Goal: Task Accomplishment & Management: Manage account settings

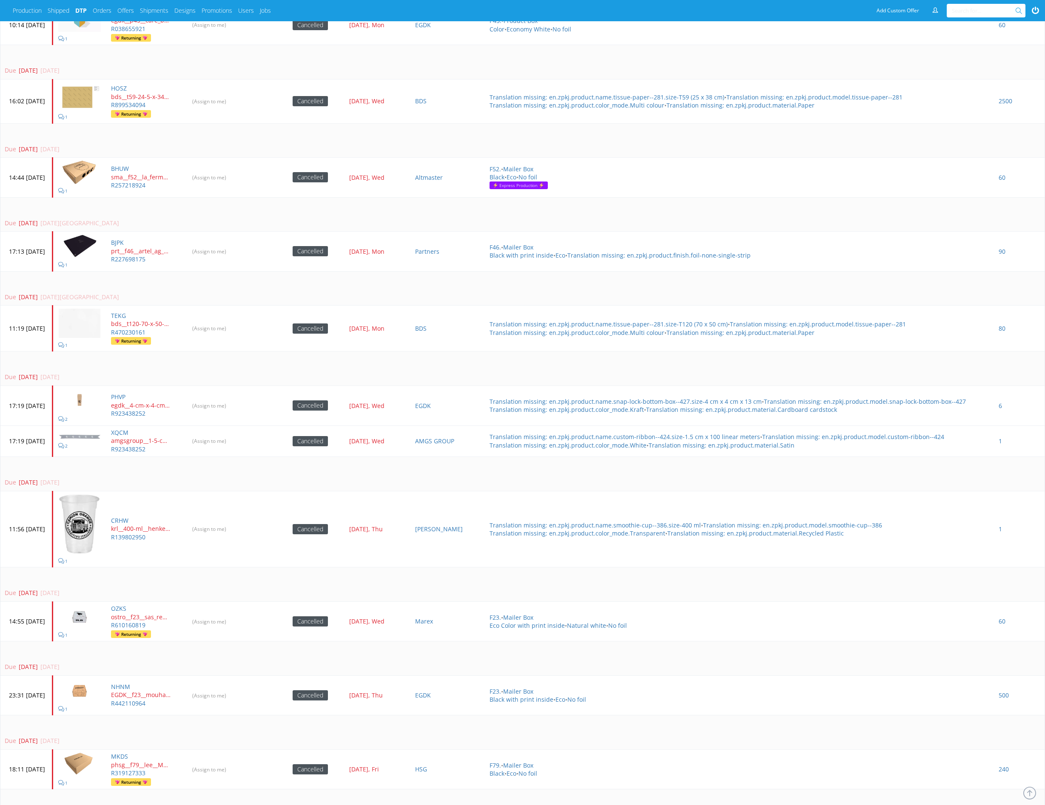
scroll to position [1189, 0]
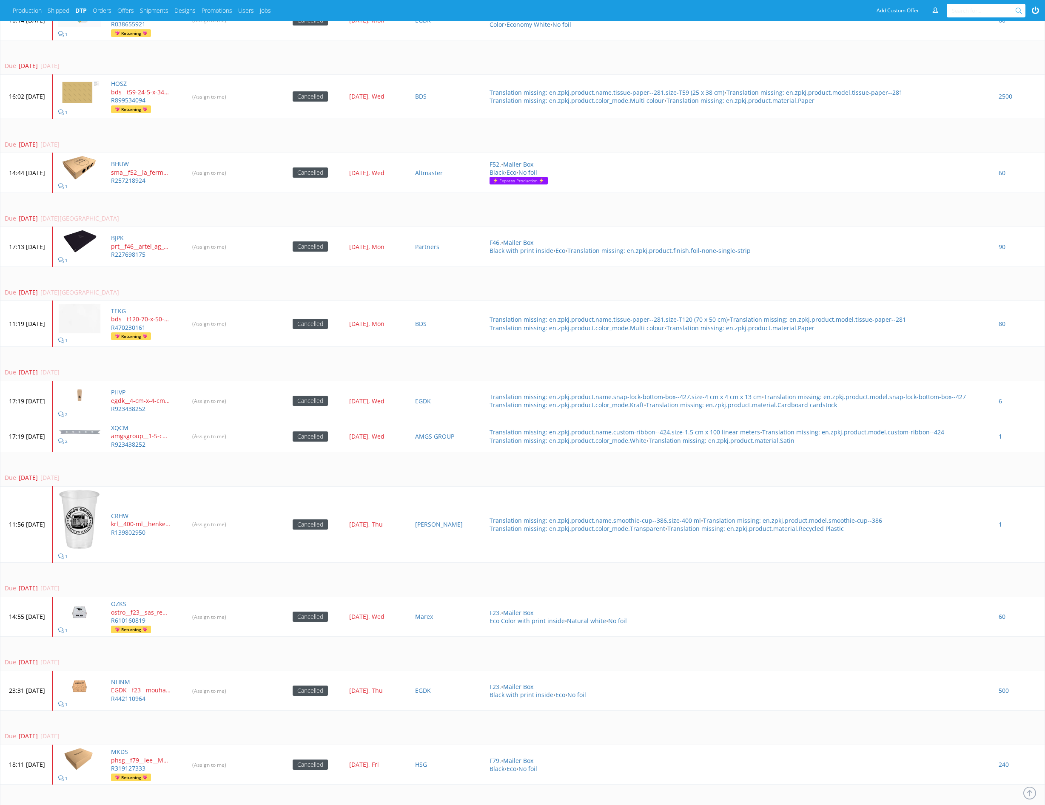
click at [562, 454] on td "Due [DATE] [DATE]" at bounding box center [522, 469] width 1044 height 34
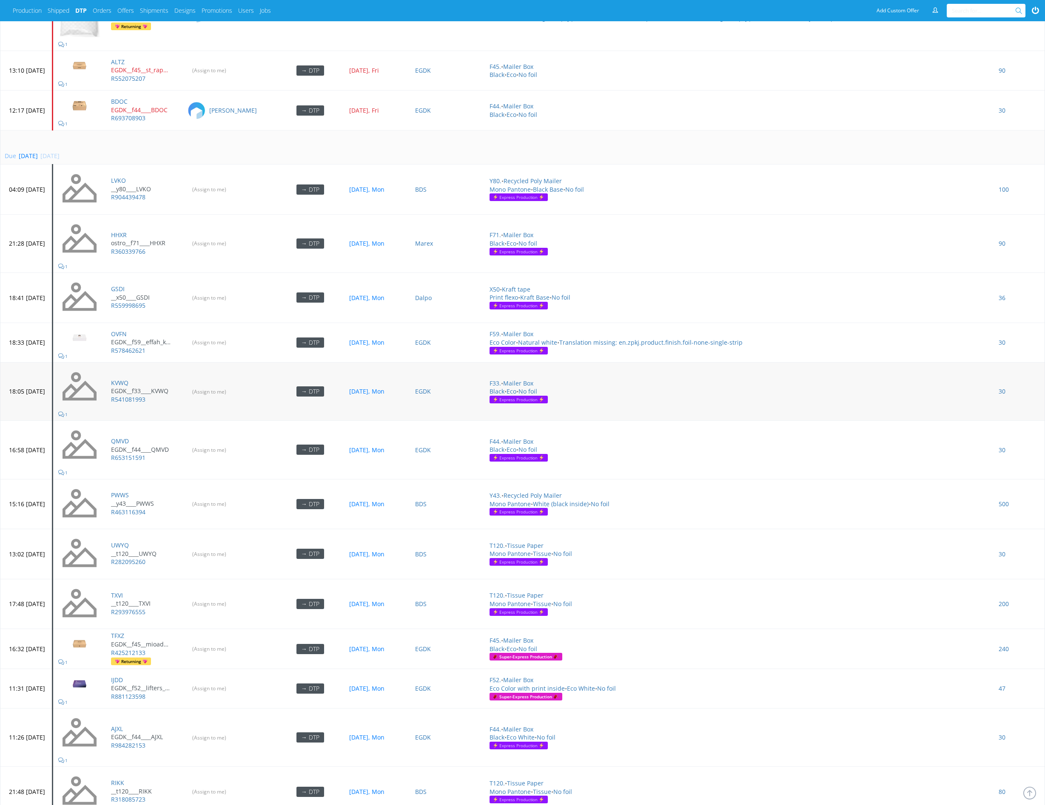
scroll to position [2666, 0]
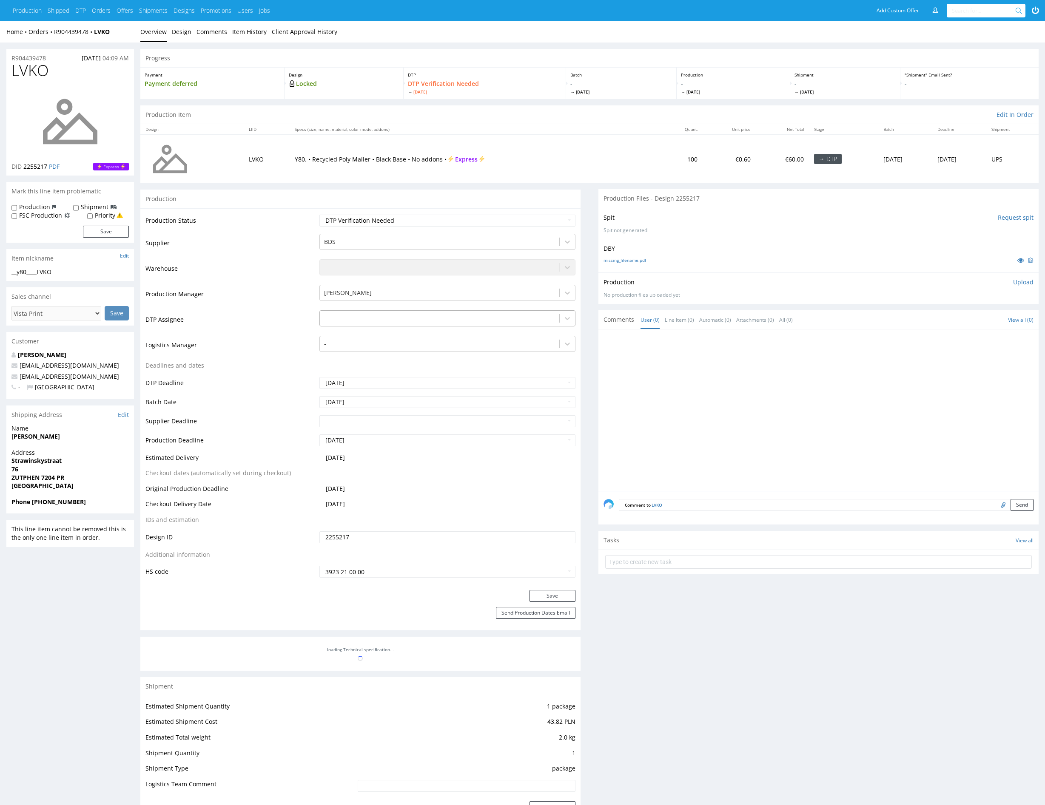
click at [350, 318] on div at bounding box center [439, 318] width 231 height 10
type input "mark"
click at [355, 334] on div "[PERSON_NAME]" at bounding box center [447, 334] width 256 height 15
click at [549, 593] on button "Save" at bounding box center [552, 596] width 46 height 12
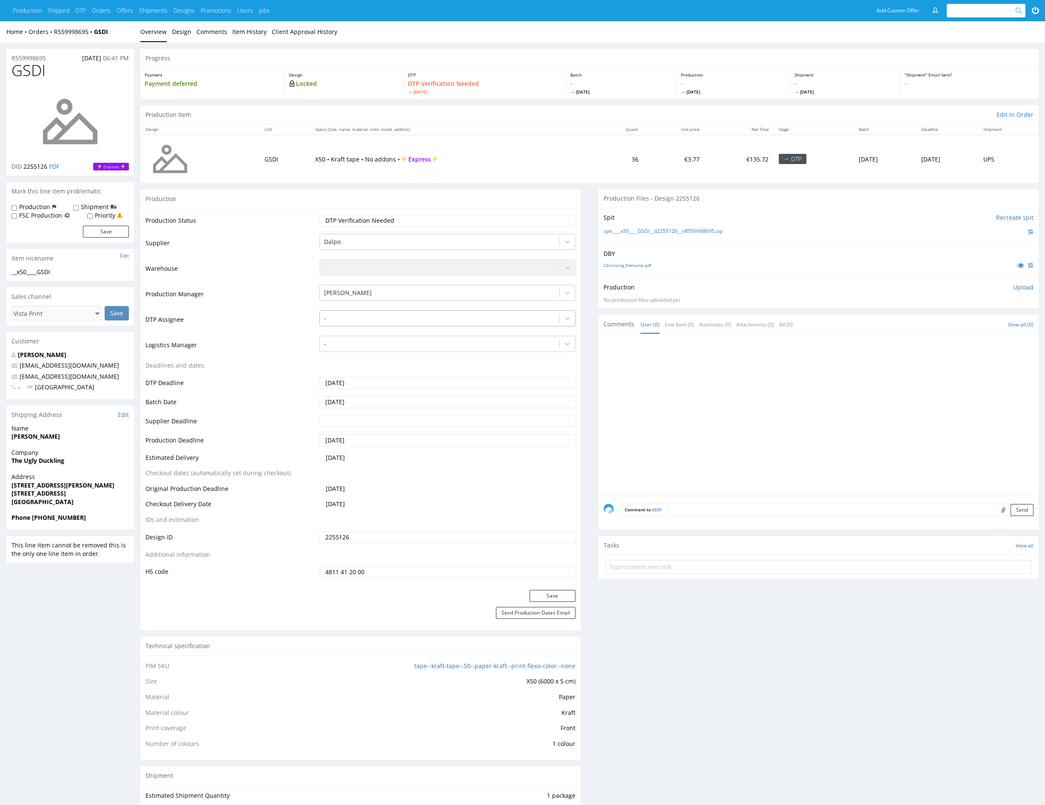
click at [370, 322] on div at bounding box center [439, 318] width 231 height 10
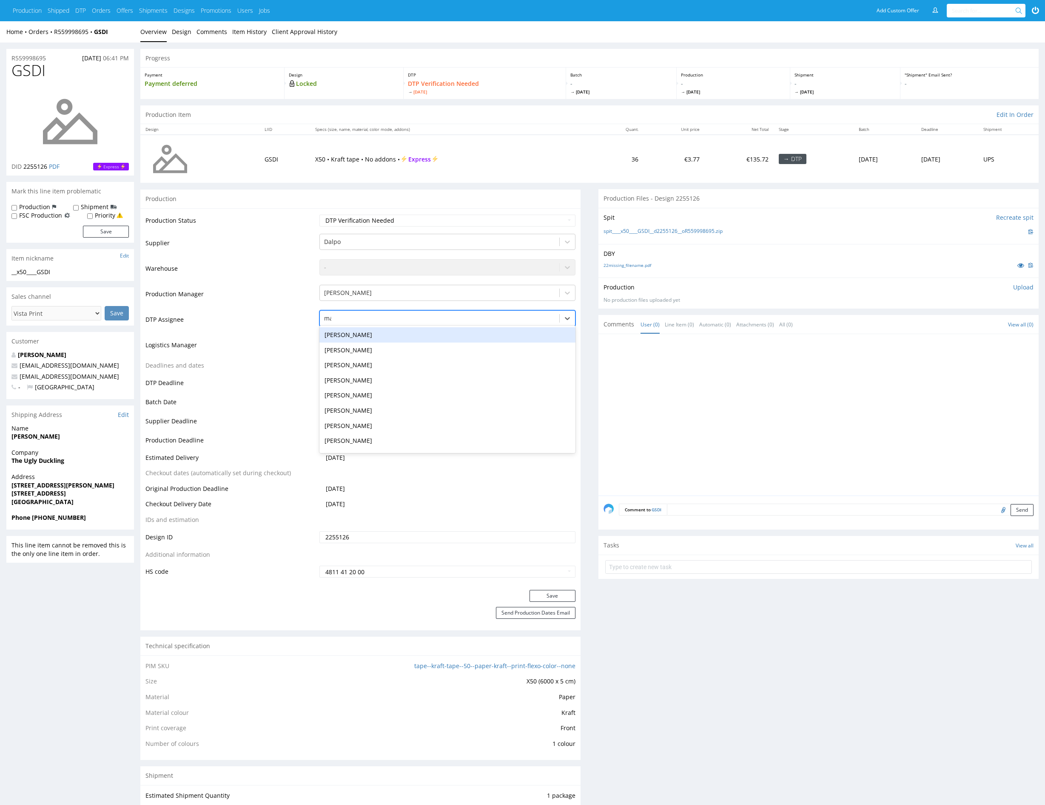
type input "mark"
click at [454, 329] on div "[PERSON_NAME]" at bounding box center [447, 334] width 256 height 15
click at [545, 594] on button "Save" at bounding box center [552, 596] width 46 height 12
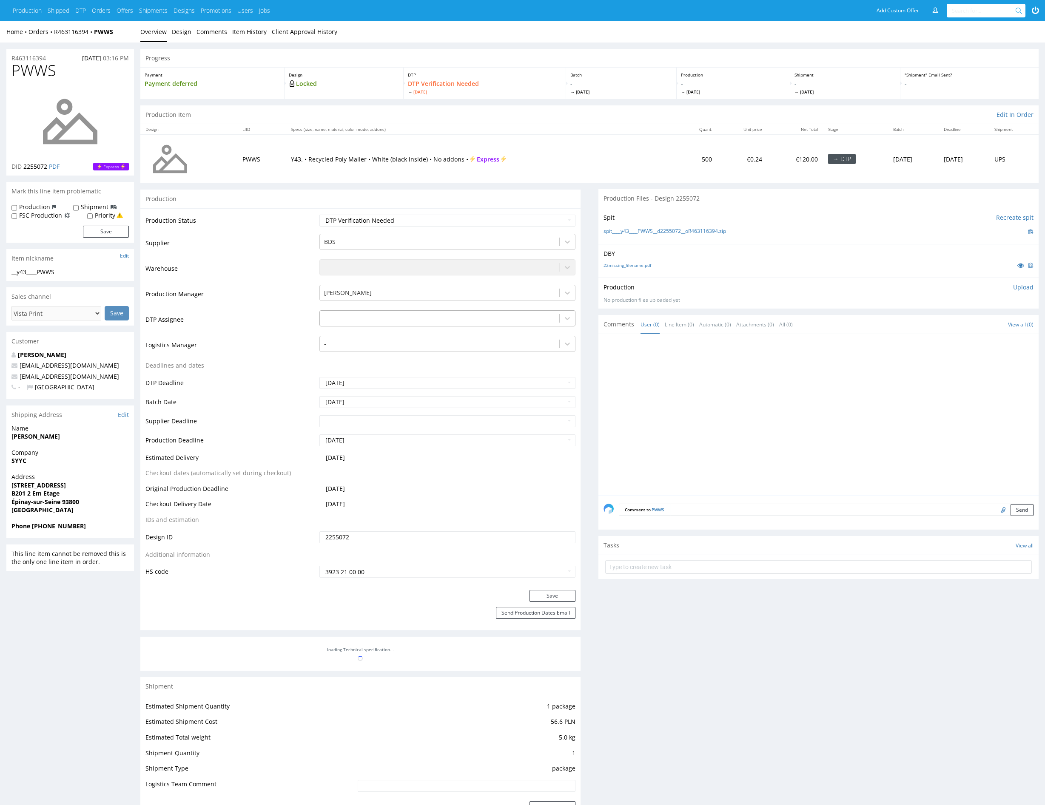
click at [366, 322] on div at bounding box center [439, 318] width 231 height 10
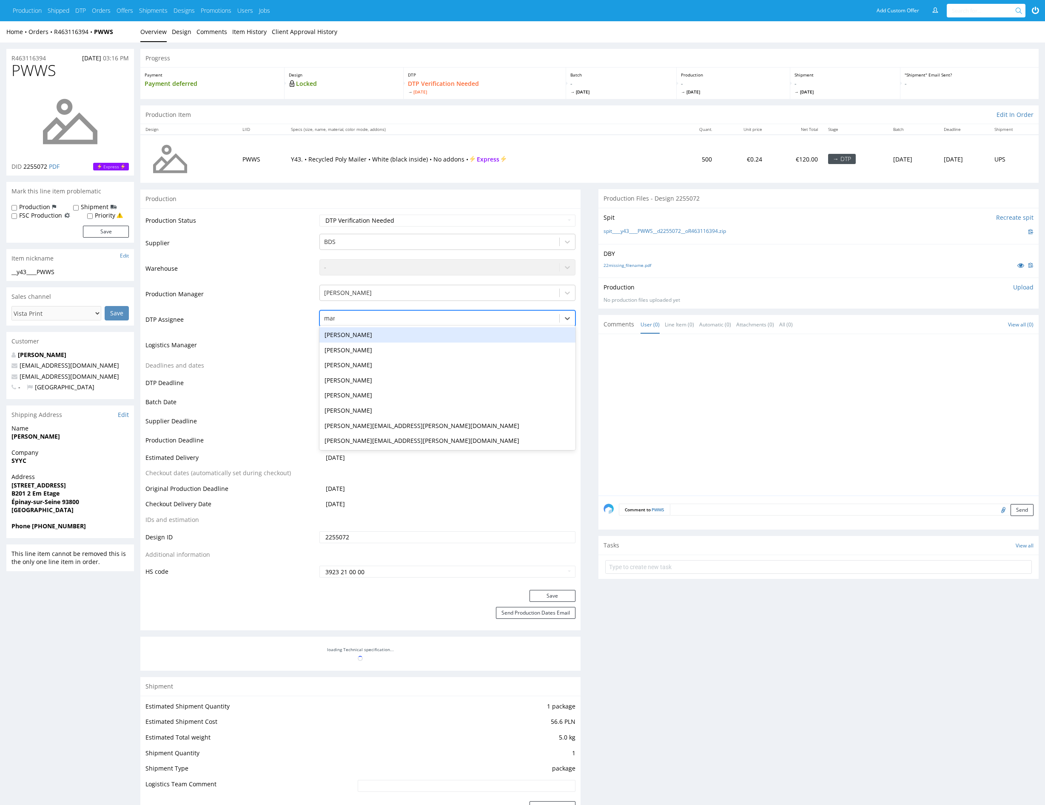
type input "mark"
click at [366, 331] on div "[PERSON_NAME]" at bounding box center [447, 334] width 256 height 15
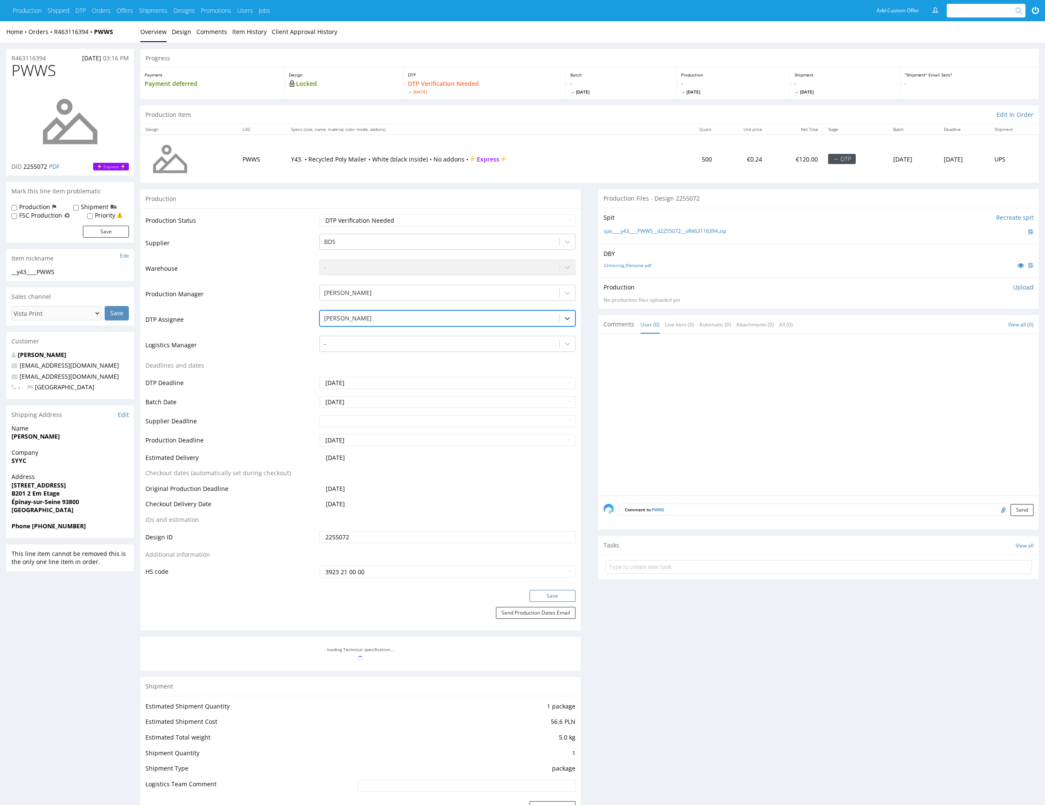
click at [563, 591] on button "Save" at bounding box center [552, 596] width 46 height 12
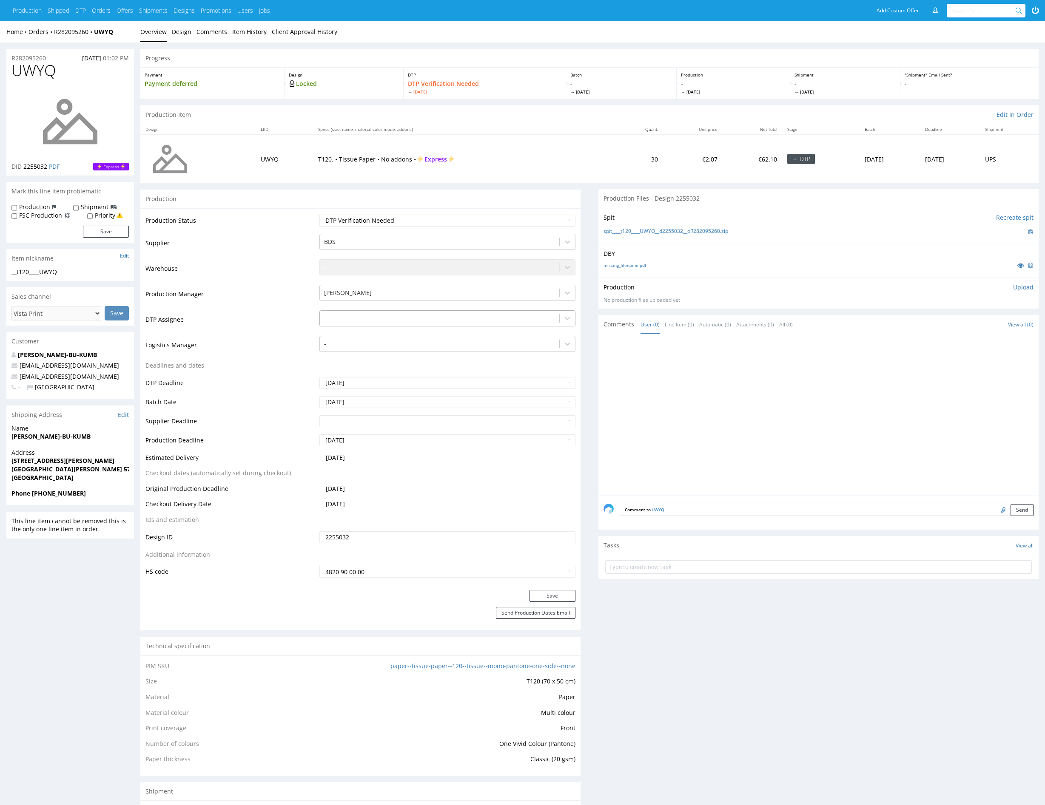
click at [392, 316] on div at bounding box center [439, 318] width 231 height 10
type input "mark"
click at [386, 327] on div "[PERSON_NAME]" at bounding box center [447, 334] width 256 height 15
click at [563, 596] on button "Save" at bounding box center [552, 596] width 46 height 12
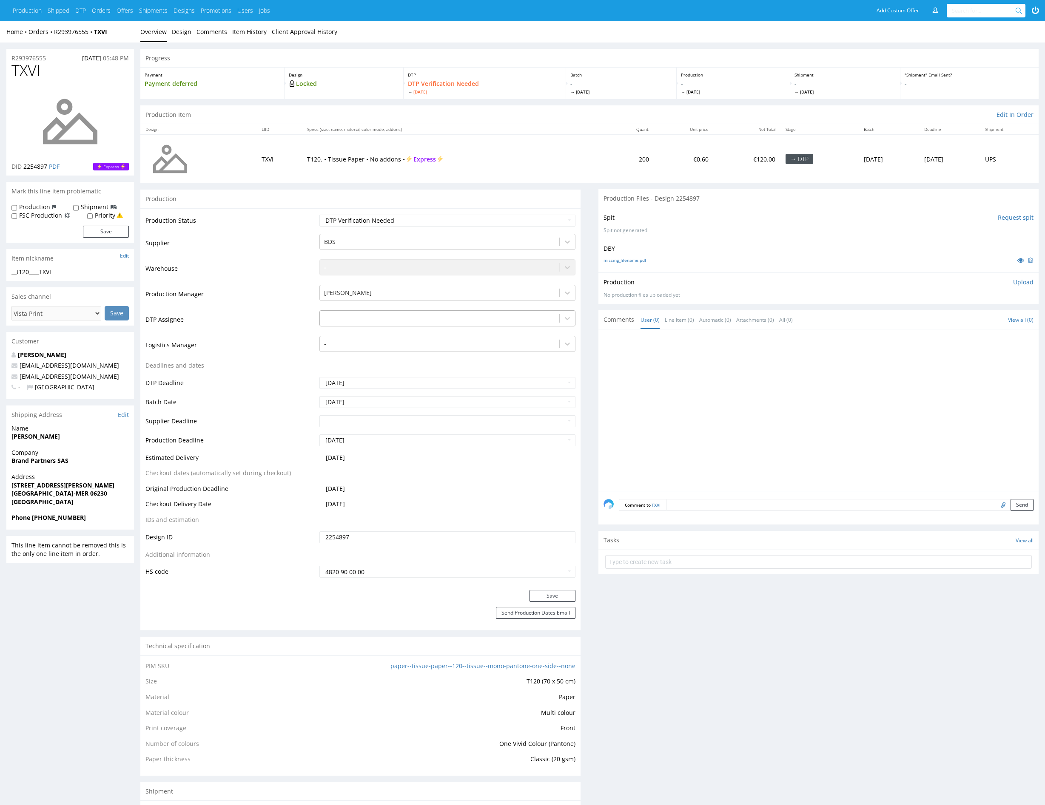
click at [370, 324] on div "-" at bounding box center [439, 319] width 239 height 14
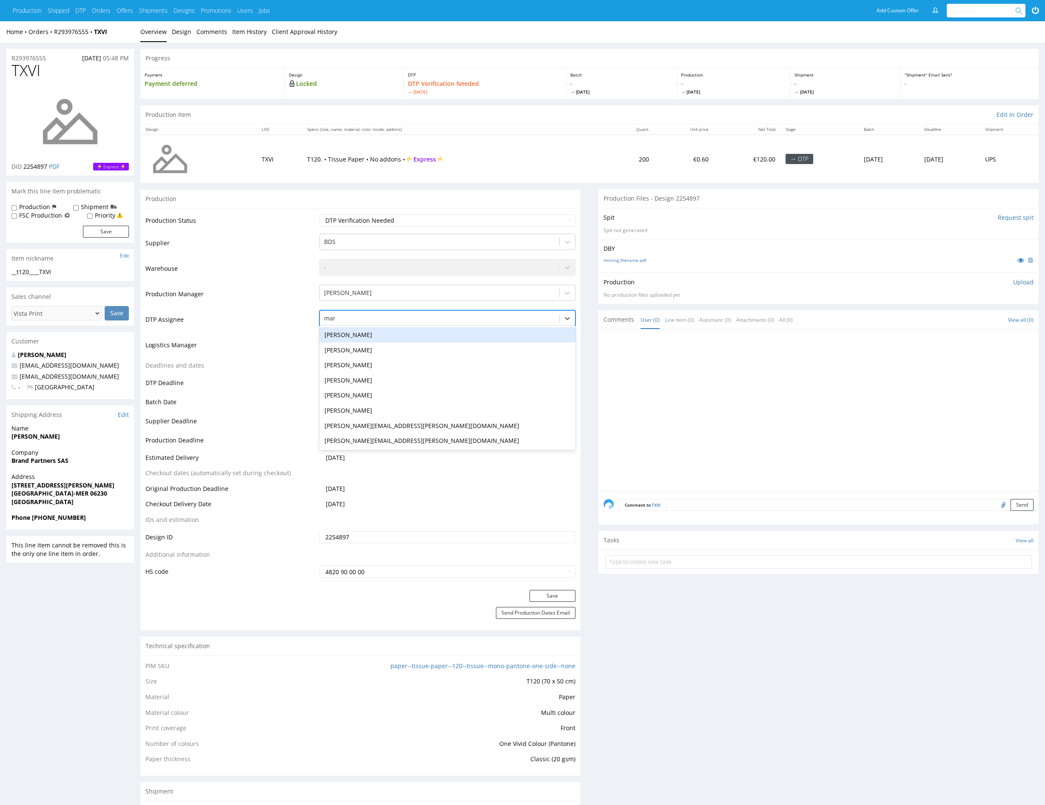
type input "mark"
click at [371, 334] on div "[PERSON_NAME]" at bounding box center [447, 334] width 256 height 15
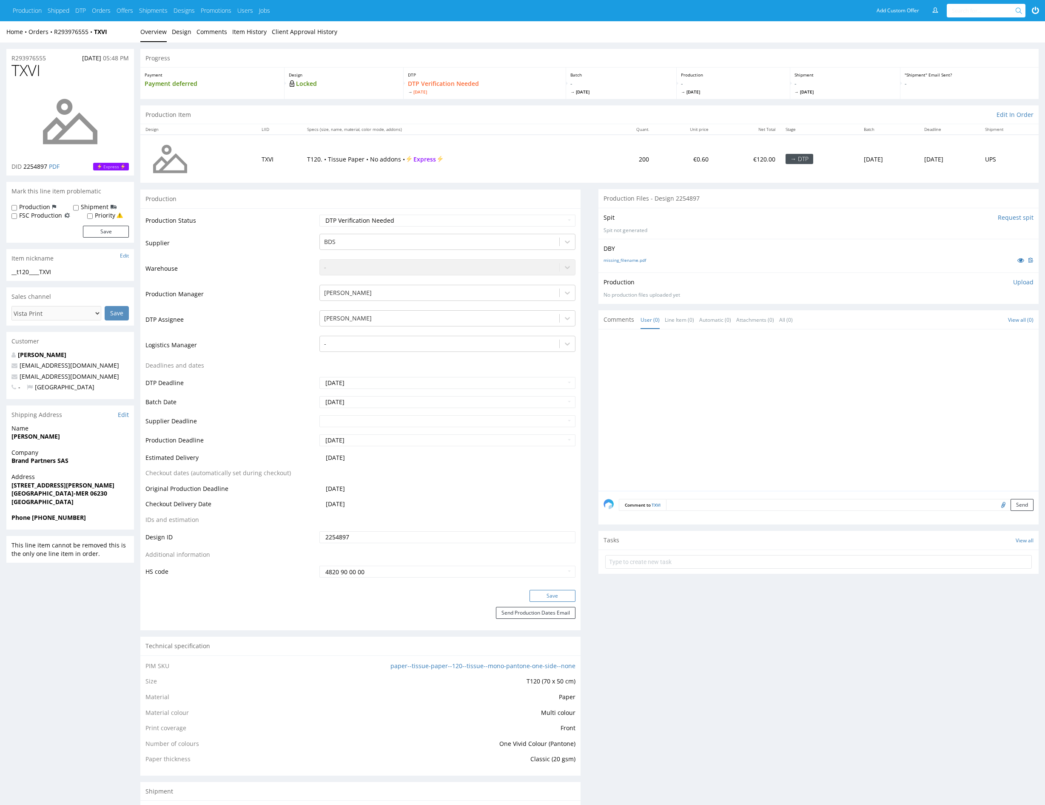
click at [547, 594] on button "Save" at bounding box center [552, 596] width 46 height 12
click at [449, 320] on div at bounding box center [439, 318] width 231 height 10
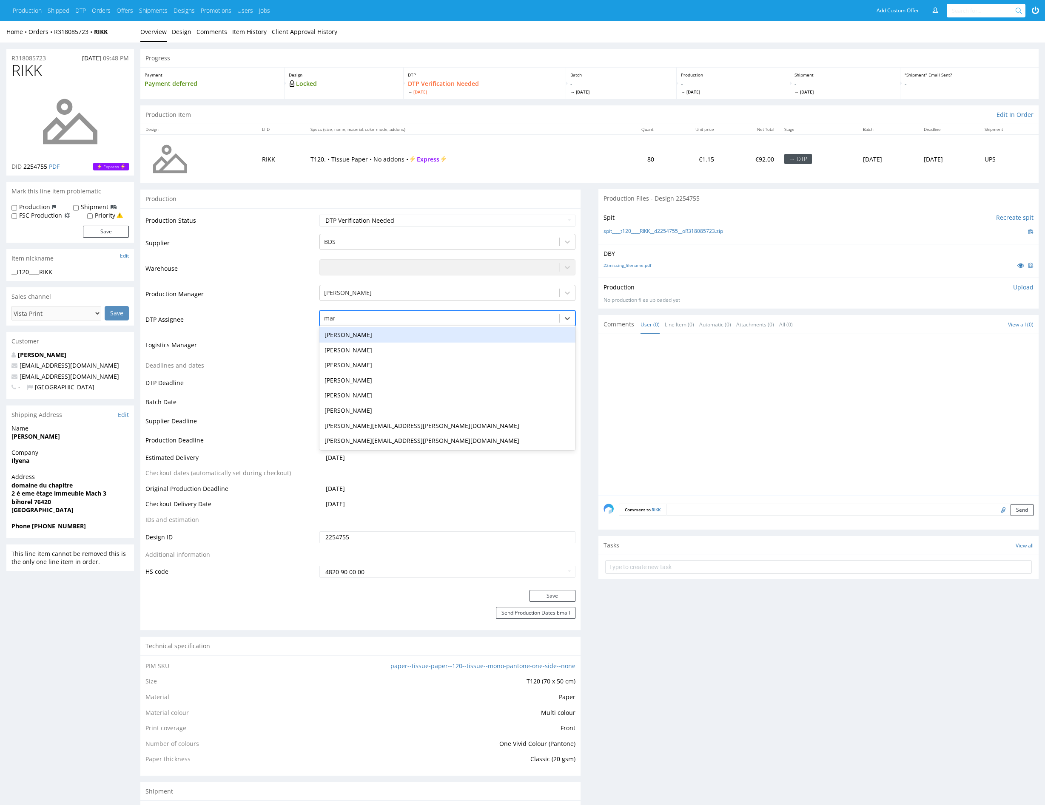
type input "mark"
click at [438, 338] on div "[PERSON_NAME]" at bounding box center [447, 334] width 256 height 15
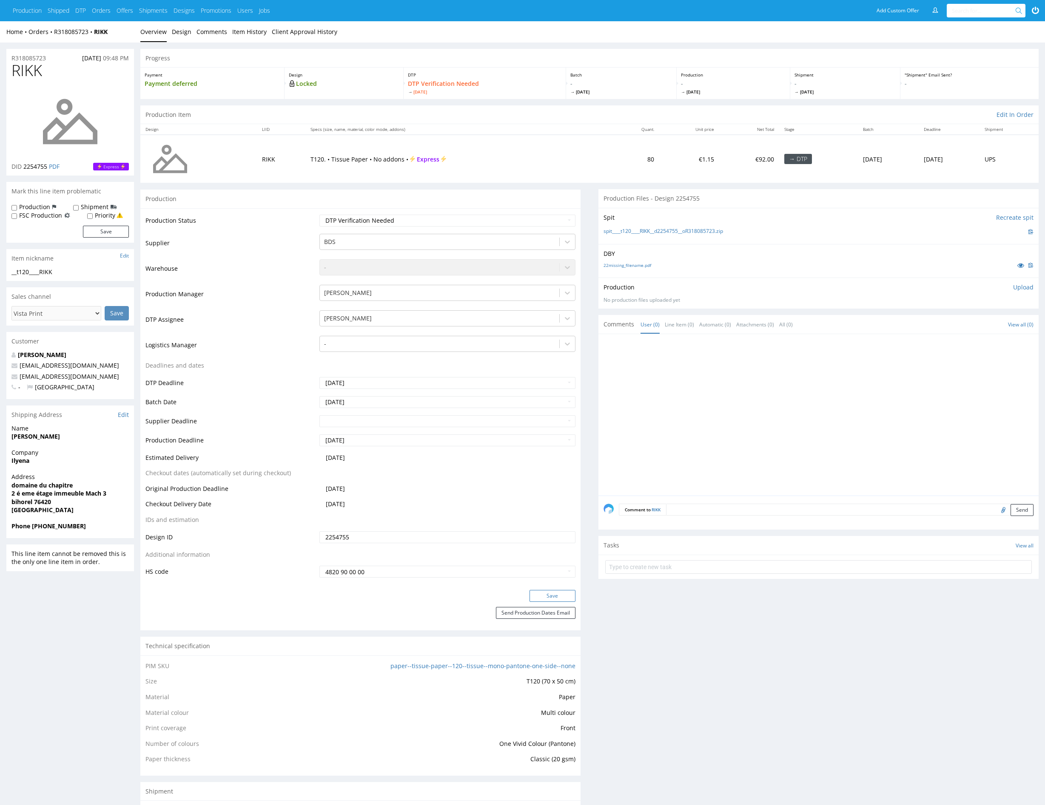
click at [564, 598] on button "Save" at bounding box center [552, 596] width 46 height 12
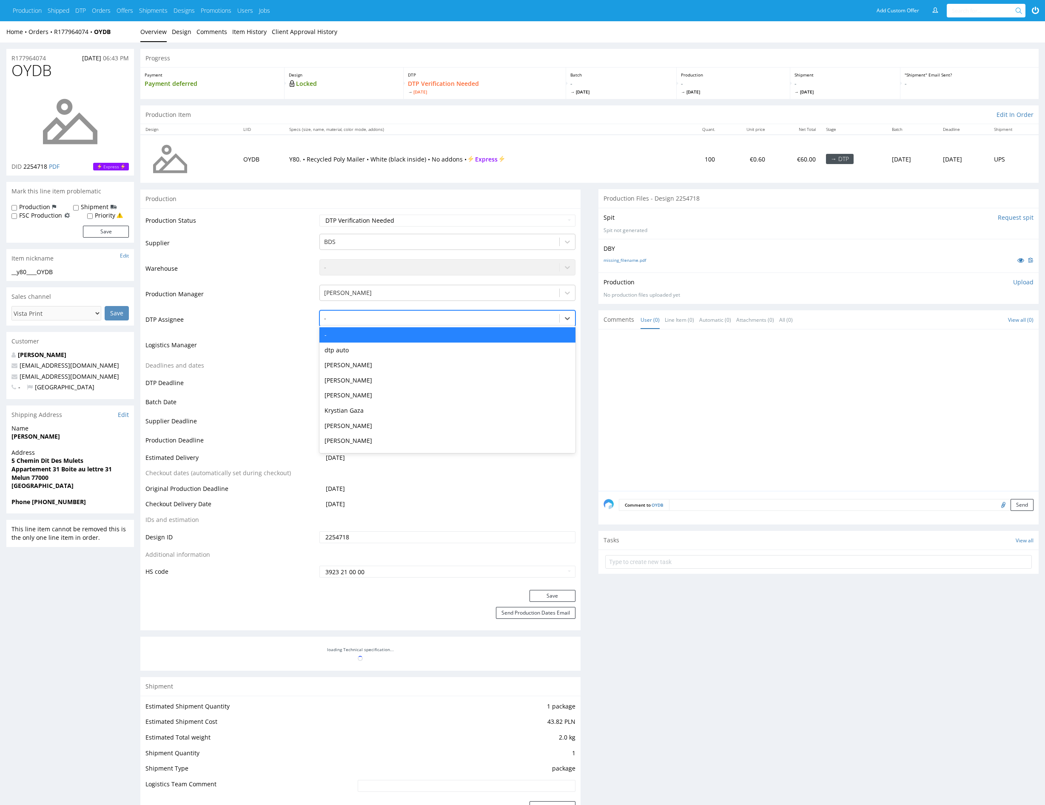
click at [440, 318] on div at bounding box center [439, 318] width 231 height 10
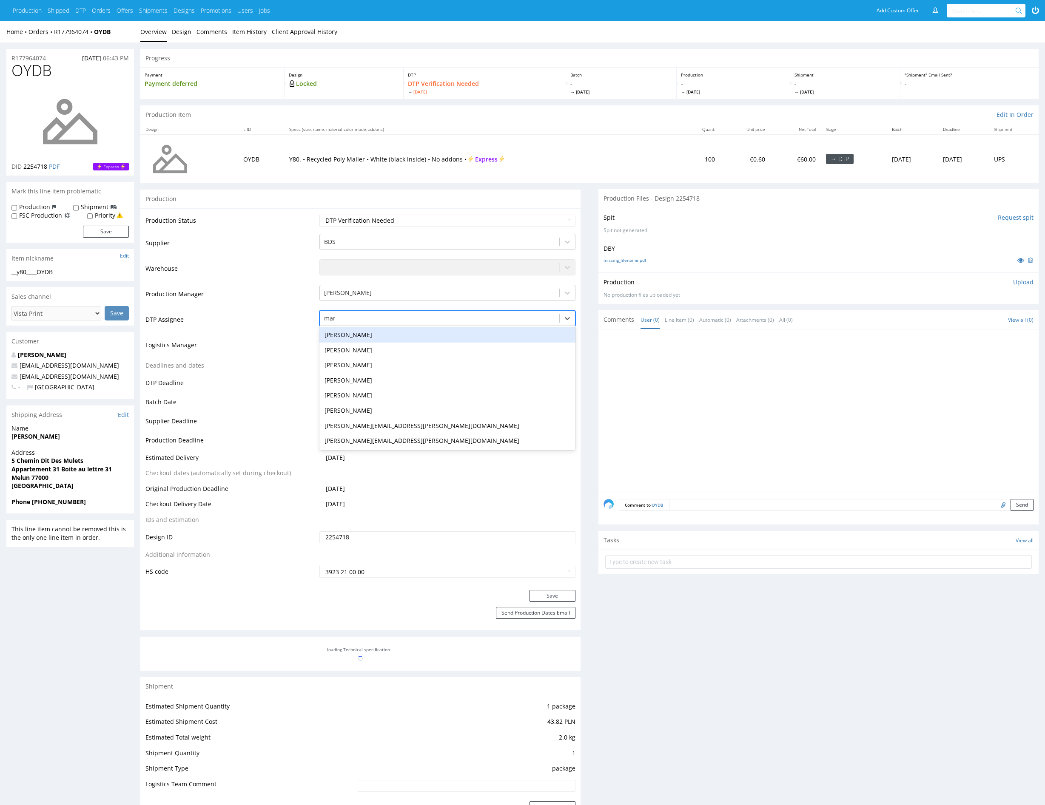
type input "mark"
click at [428, 333] on div "[PERSON_NAME]" at bounding box center [447, 334] width 256 height 15
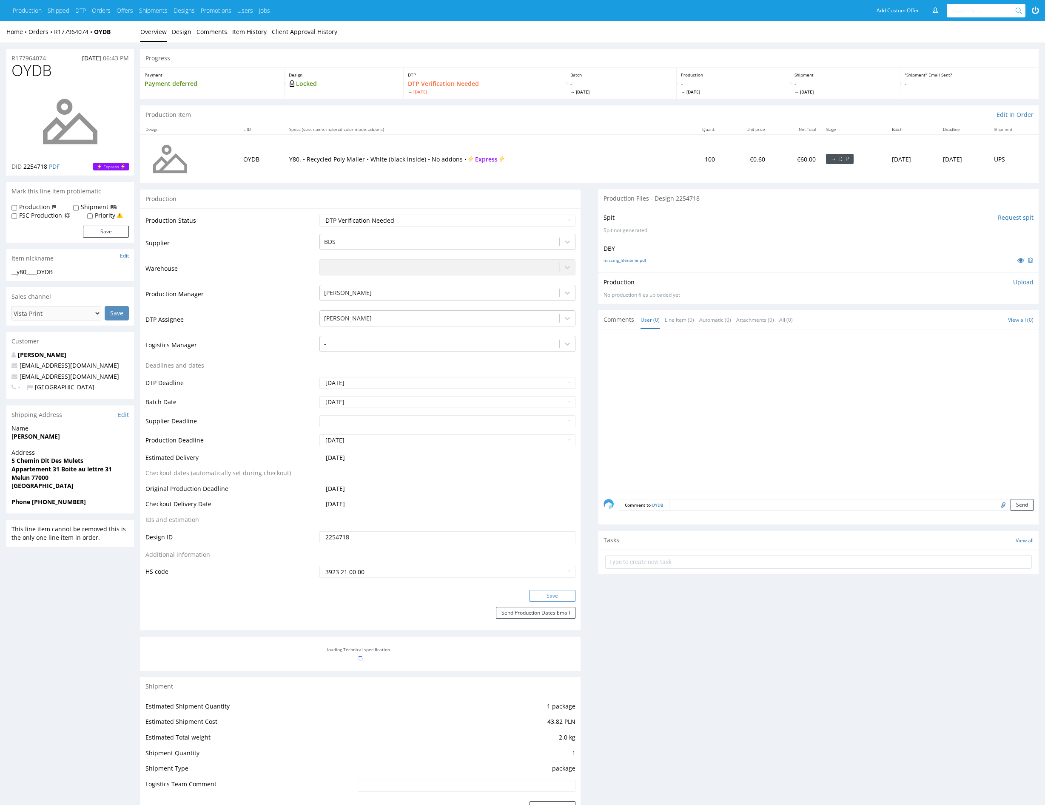
click at [541, 596] on button "Save" at bounding box center [552, 596] width 46 height 12
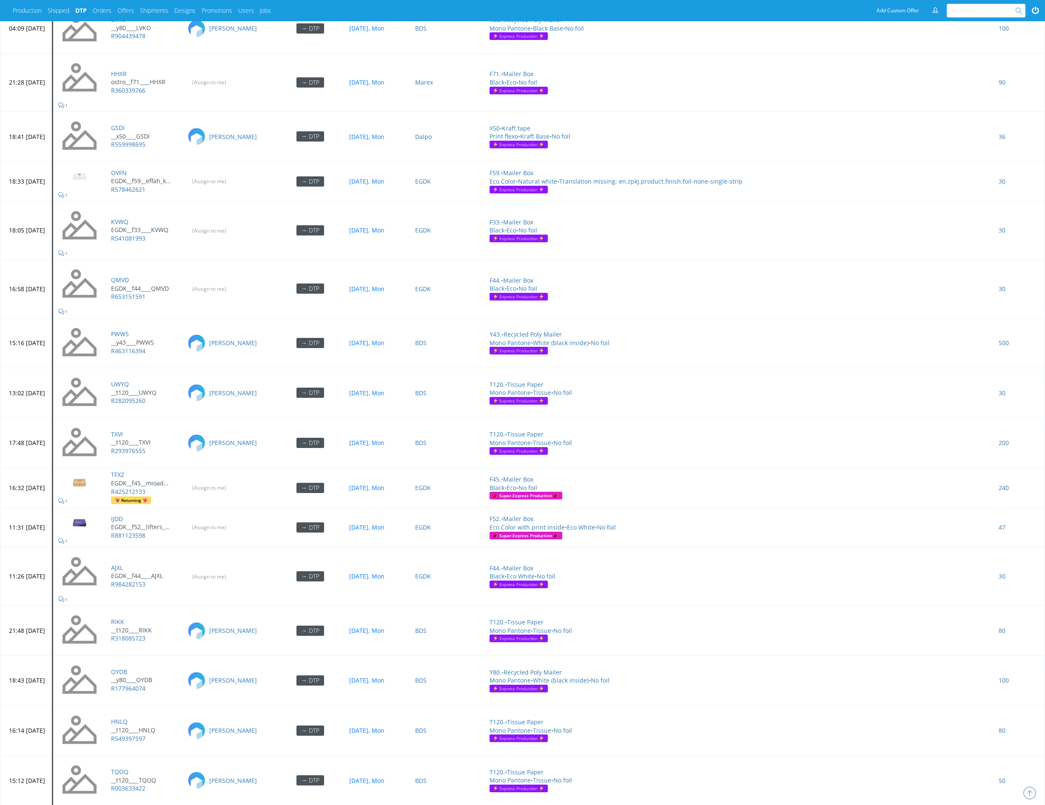
scroll to position [2792, 0]
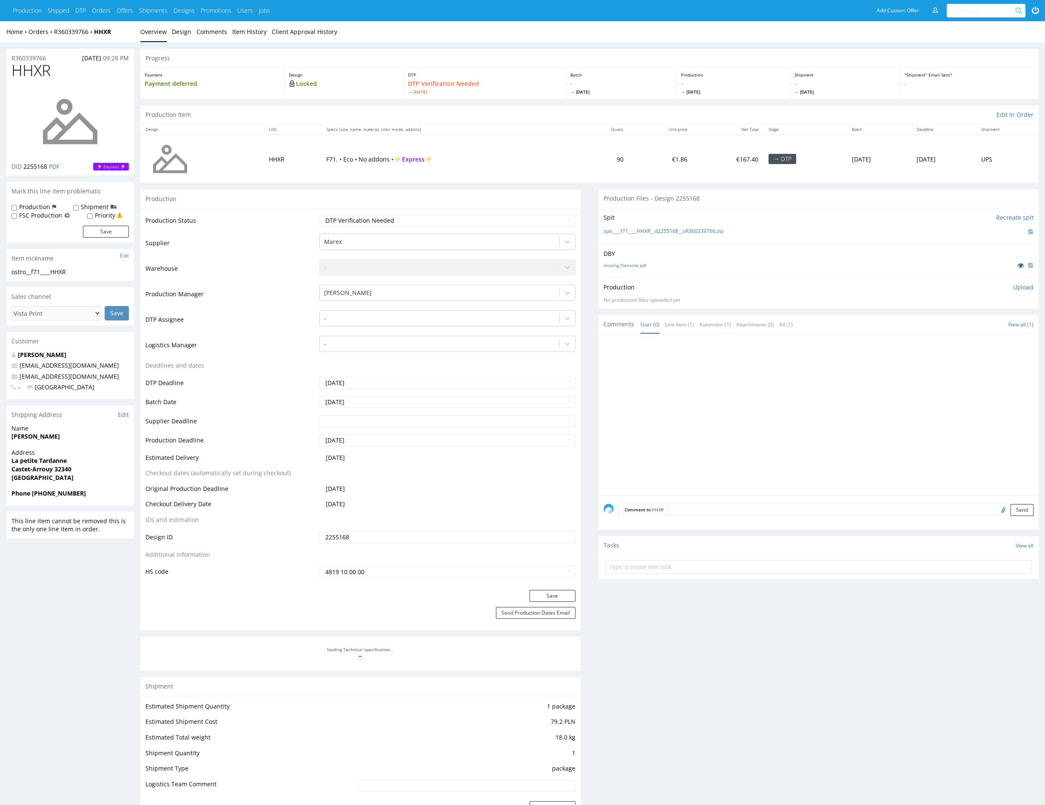
click at [1018, 266] on icon at bounding box center [1020, 265] width 7 height 6
click at [795, 412] on div at bounding box center [820, 417] width 435 height 156
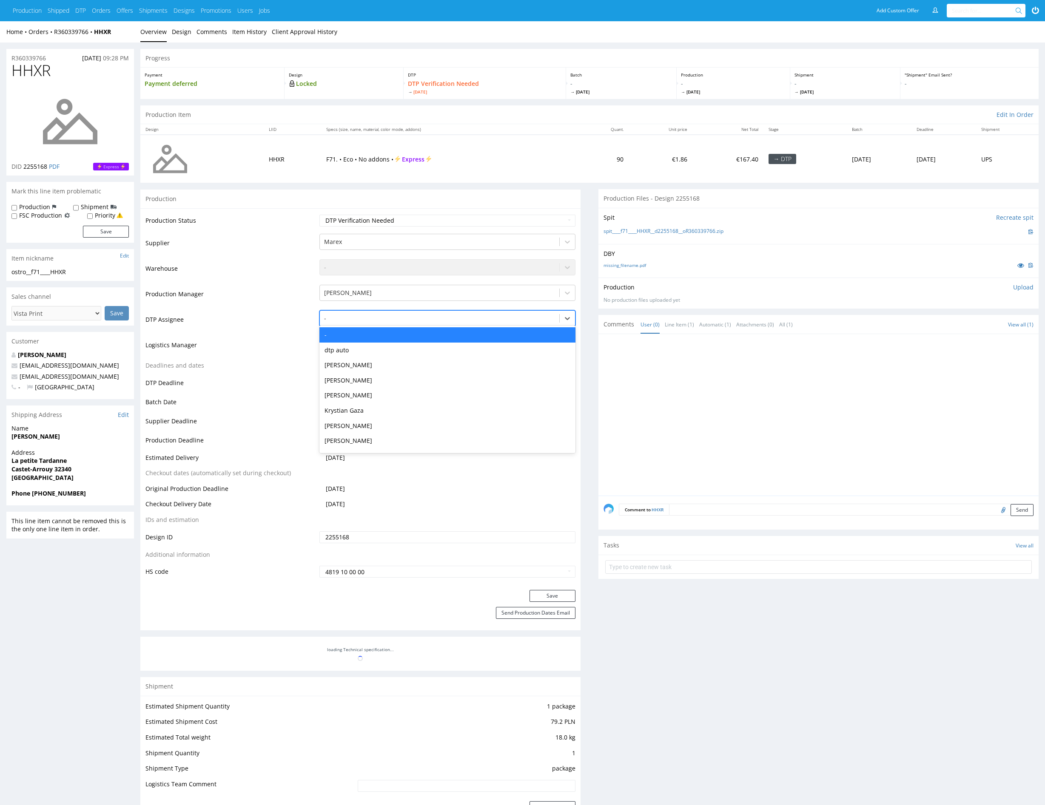
click at [406, 318] on div at bounding box center [439, 318] width 231 height 10
type input "mark"
drag, startPoint x: 404, startPoint y: 335, endPoint x: 428, endPoint y: 381, distance: 51.7
click at [404, 335] on div "[PERSON_NAME]" at bounding box center [447, 334] width 256 height 15
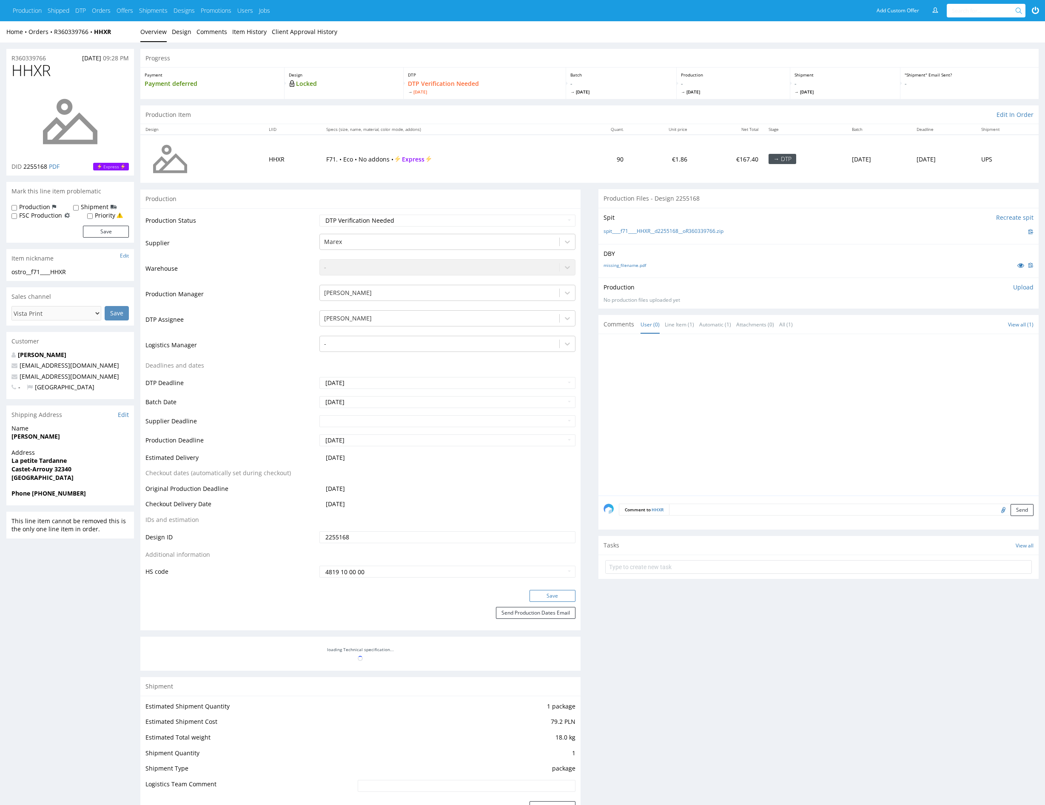
click at [558, 591] on button "Save" at bounding box center [552, 596] width 46 height 12
click at [1017, 264] on icon at bounding box center [1020, 265] width 7 height 6
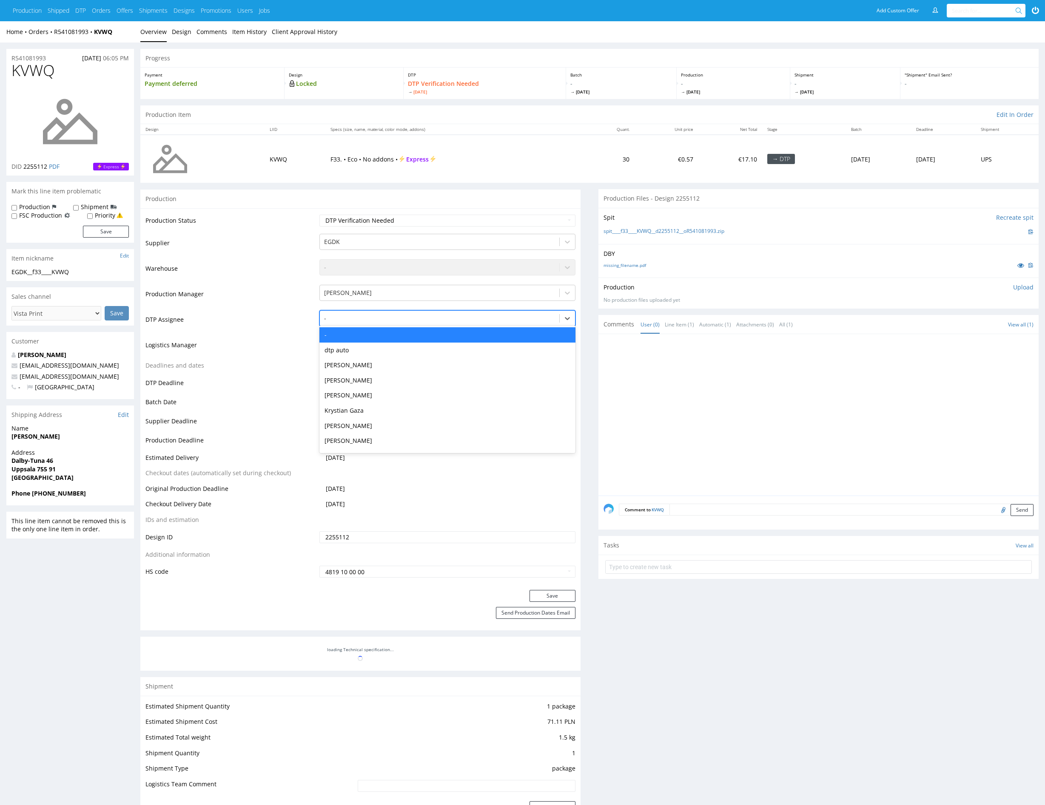
click at [369, 317] on div at bounding box center [439, 318] width 231 height 10
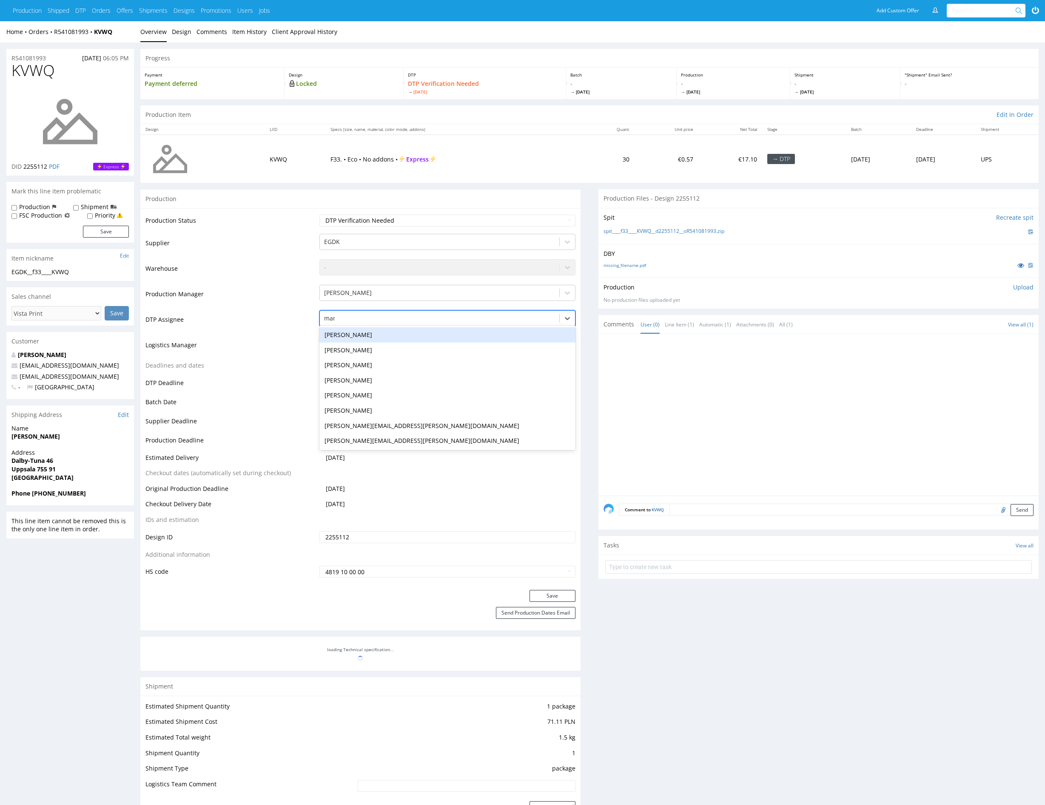
type input "mark"
click at [370, 332] on div "[PERSON_NAME]" at bounding box center [447, 334] width 256 height 15
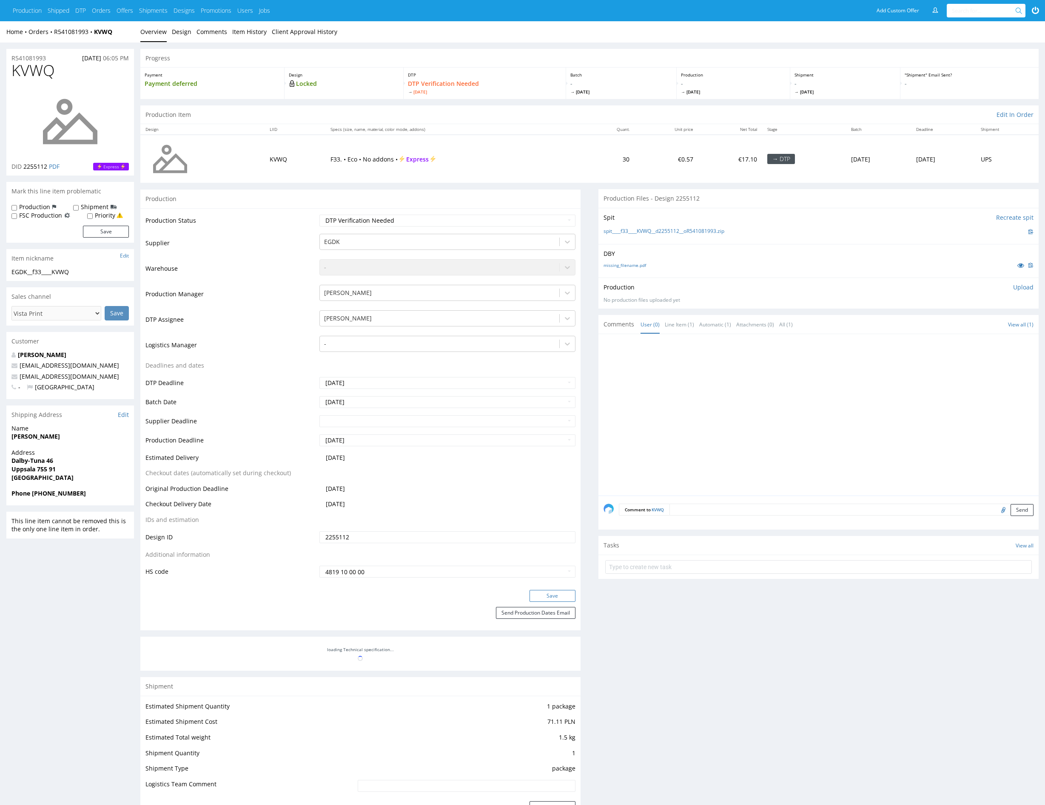
click at [546, 594] on button "Save" at bounding box center [552, 596] width 46 height 12
click at [372, 318] on div at bounding box center [439, 318] width 231 height 10
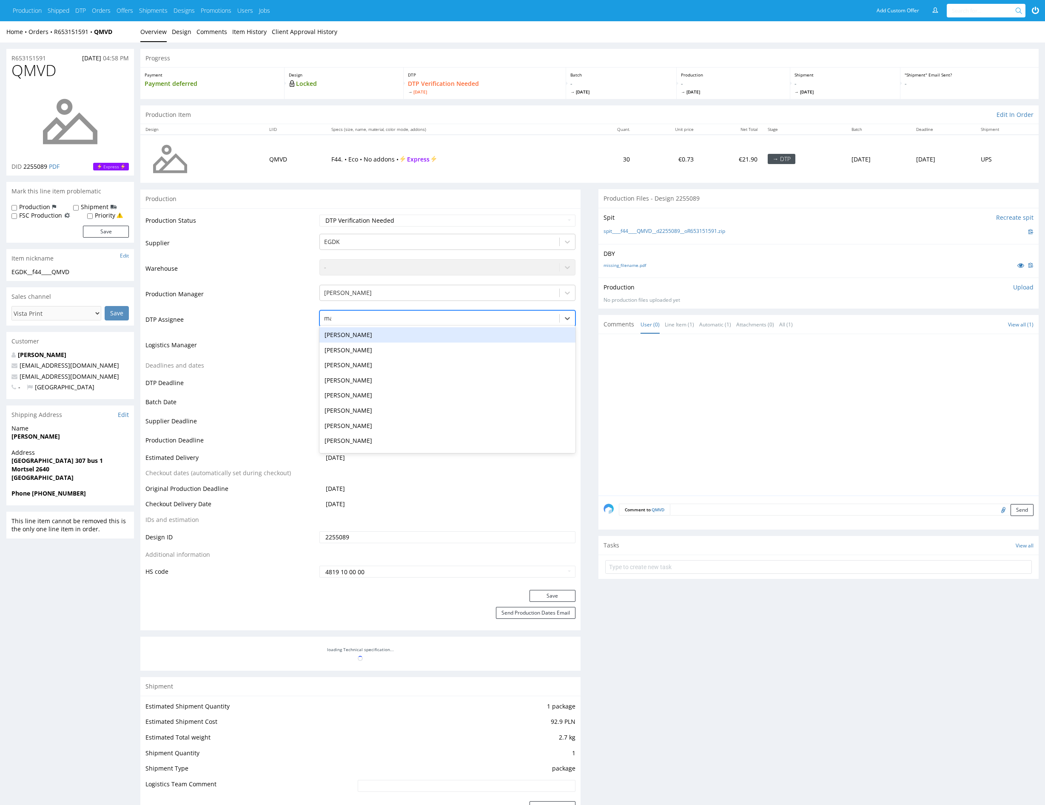
type input "mark"
click at [368, 336] on div "[PERSON_NAME]" at bounding box center [447, 334] width 256 height 15
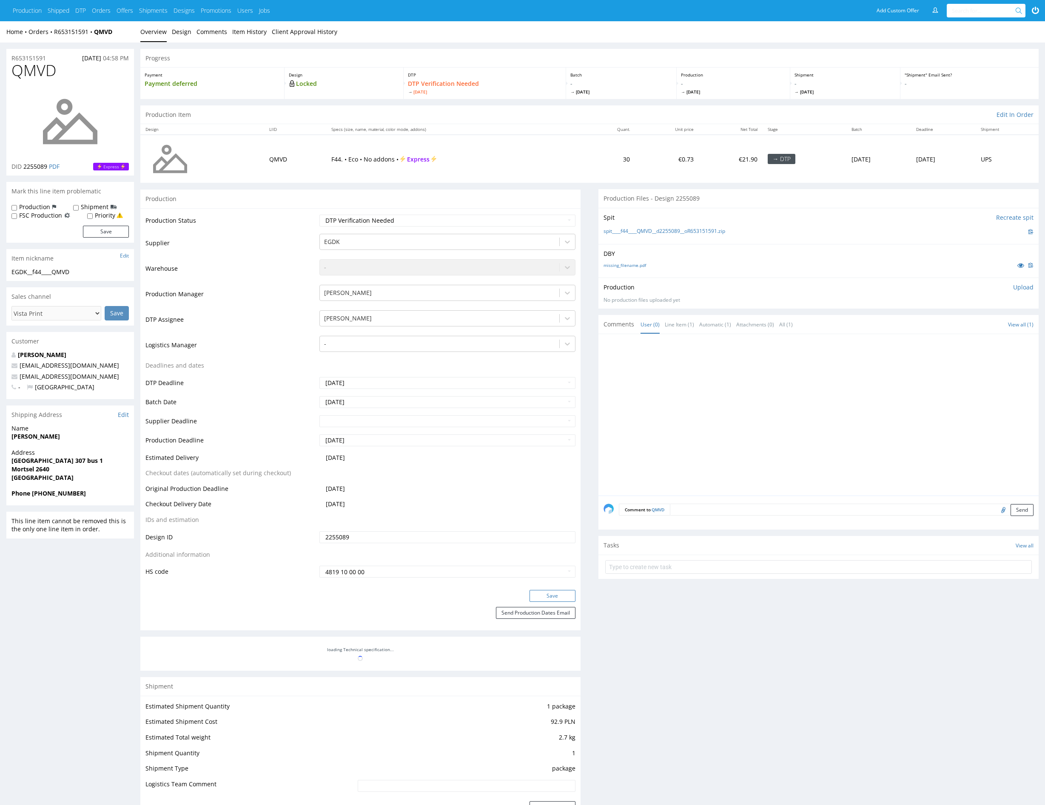
click at [556, 594] on button "Save" at bounding box center [552, 596] width 46 height 12
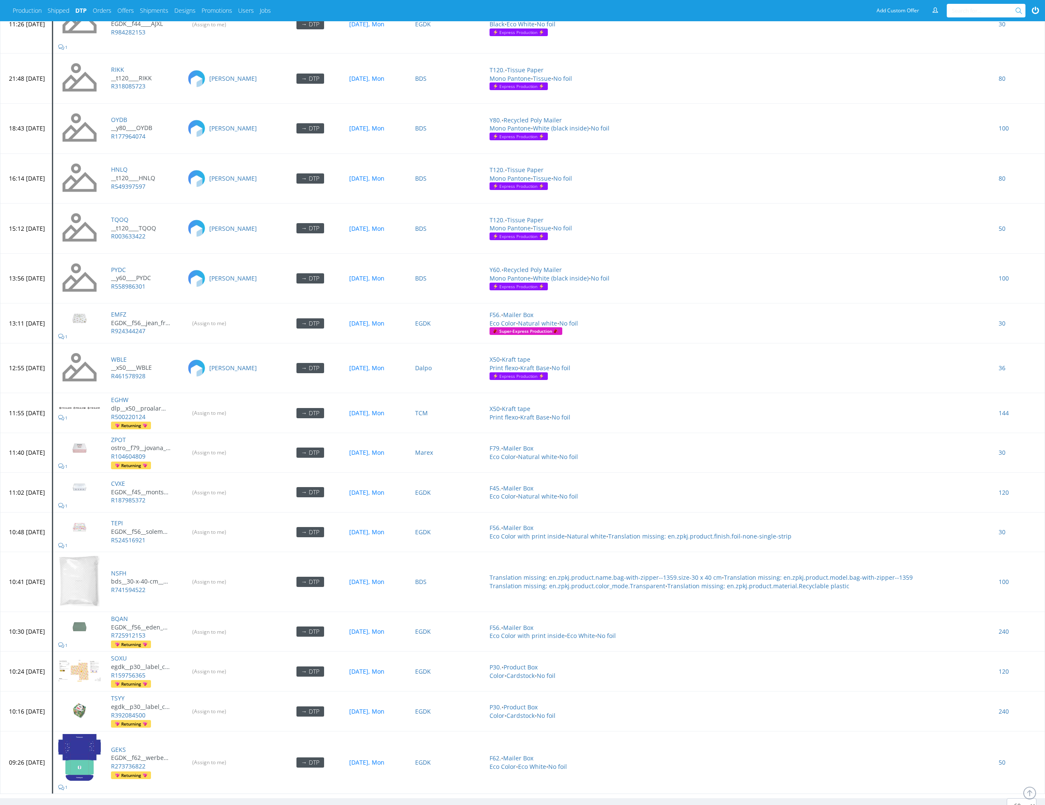
scroll to position [3343, 0]
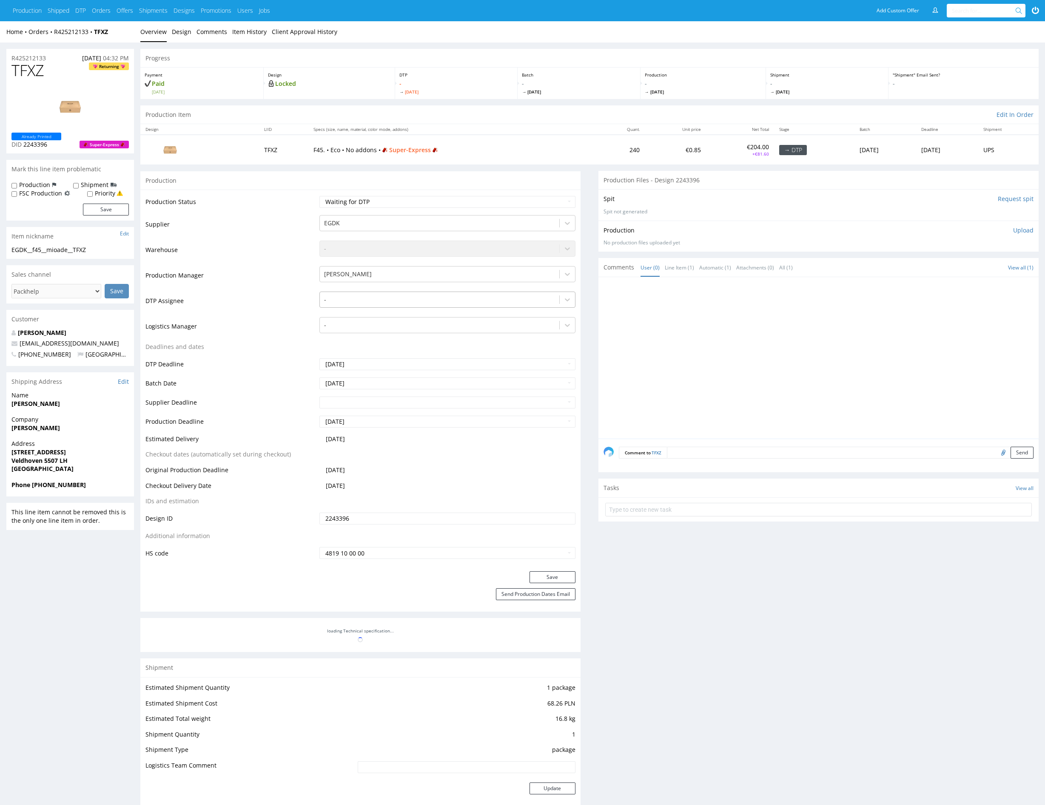
click at [375, 301] on div at bounding box center [439, 300] width 231 height 10
type input "mark"
click at [373, 318] on div "[PERSON_NAME]" at bounding box center [447, 316] width 256 height 15
click at [558, 572] on button "Save" at bounding box center [552, 577] width 46 height 12
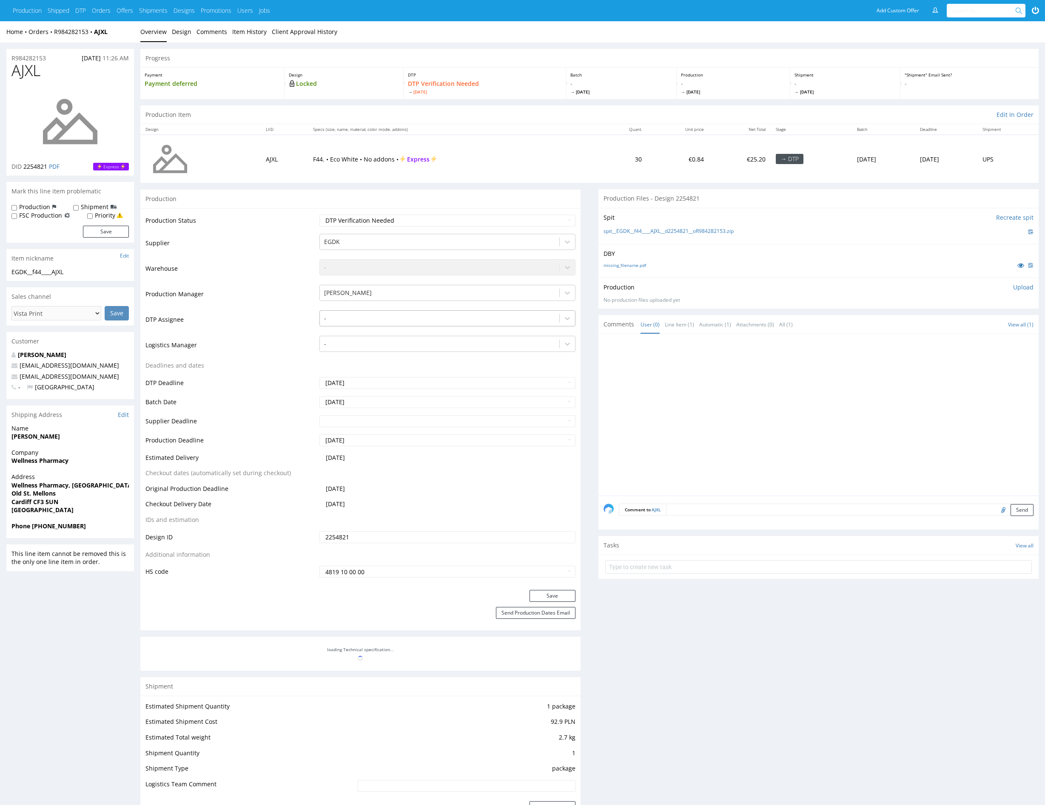
click at [414, 317] on div at bounding box center [439, 318] width 231 height 10
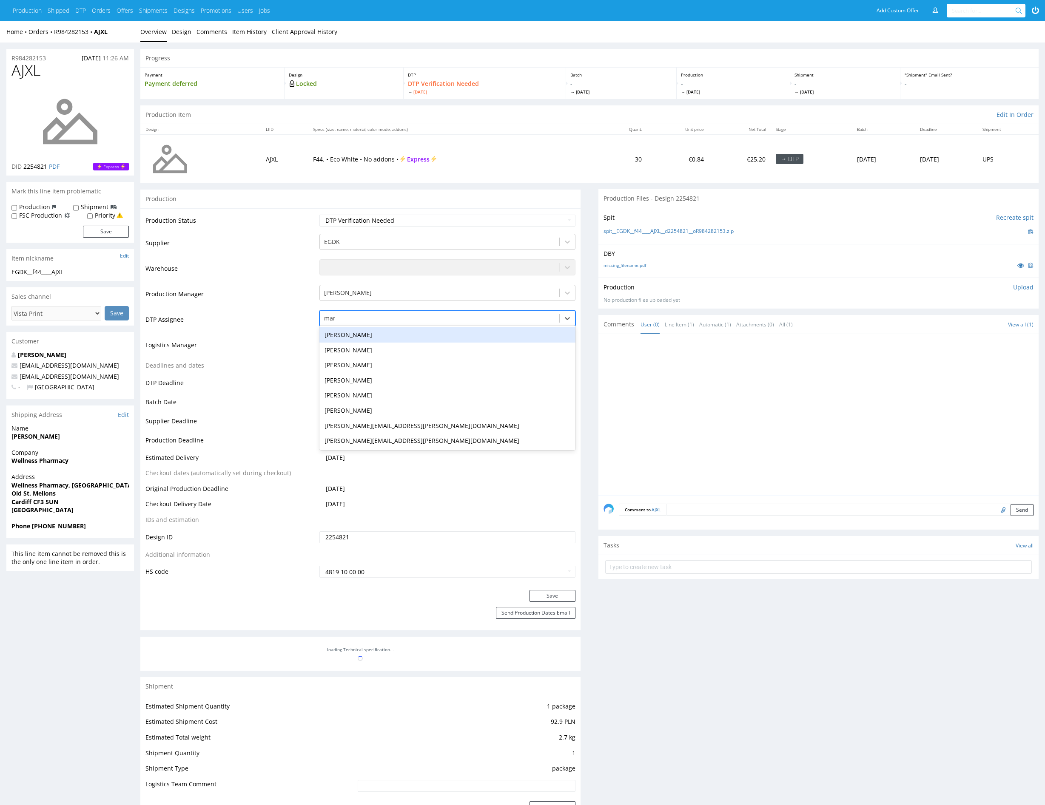
type input "mark"
click at [408, 332] on div "[PERSON_NAME]" at bounding box center [447, 334] width 256 height 15
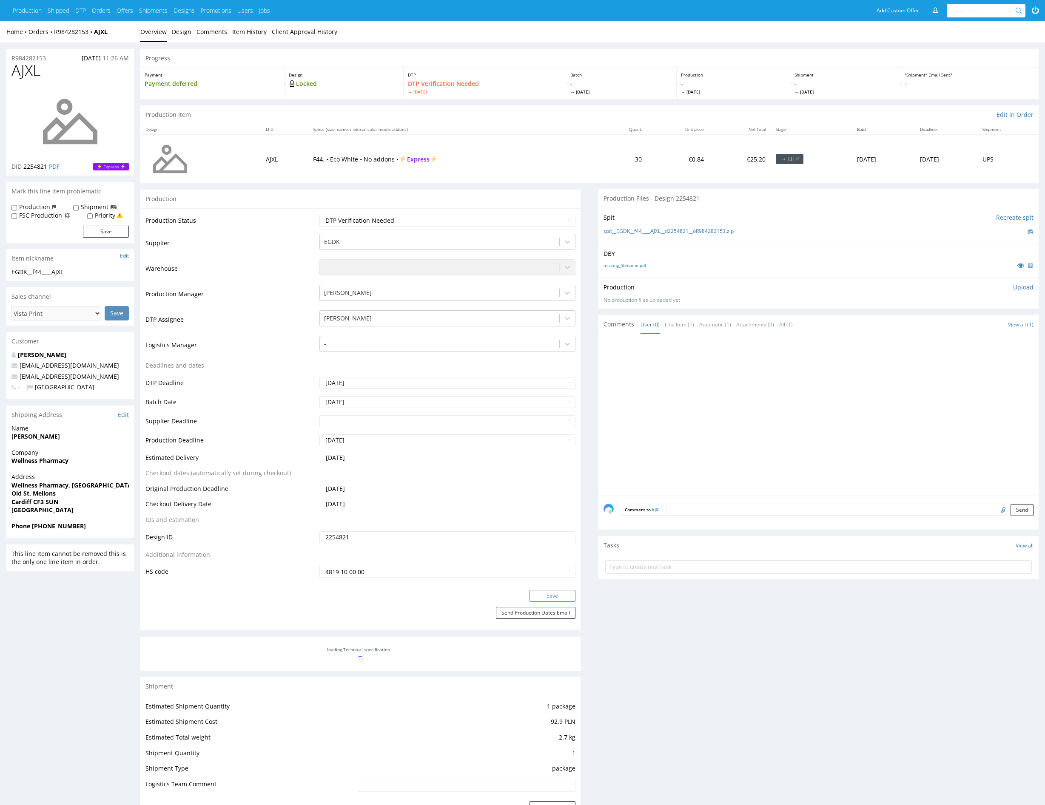
click at [567, 595] on button "Save" at bounding box center [552, 596] width 46 height 12
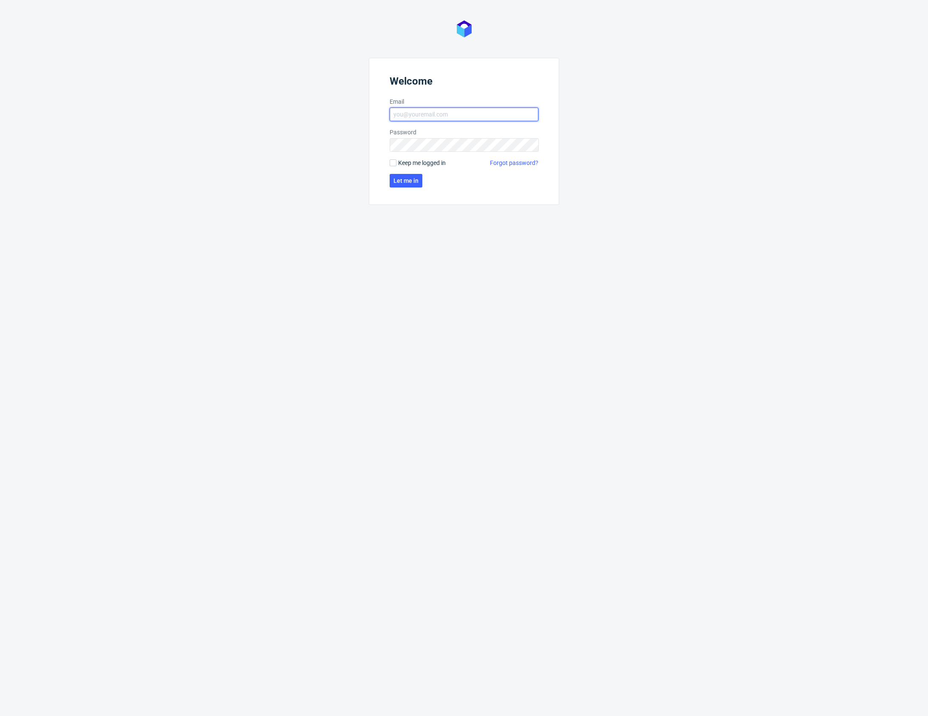
click at [409, 117] on input "Email" at bounding box center [464, 115] width 149 height 14
type input "karol.markowski@packhelp.com"
click at [408, 187] on button "Let me in" at bounding box center [406, 181] width 33 height 14
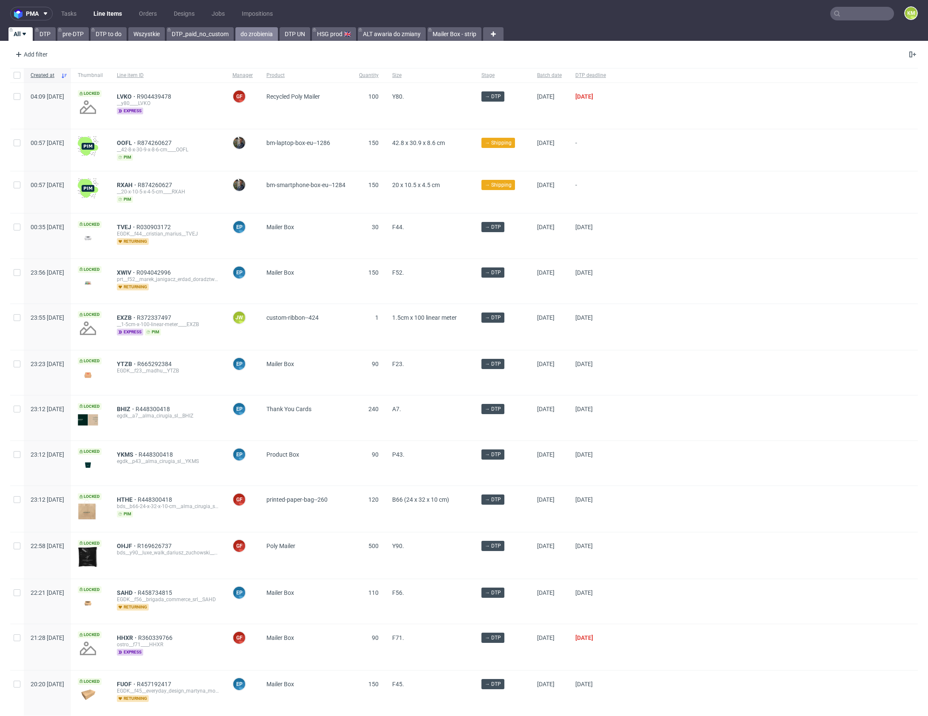
click at [258, 39] on link "do zrobienia" at bounding box center [257, 34] width 43 height 14
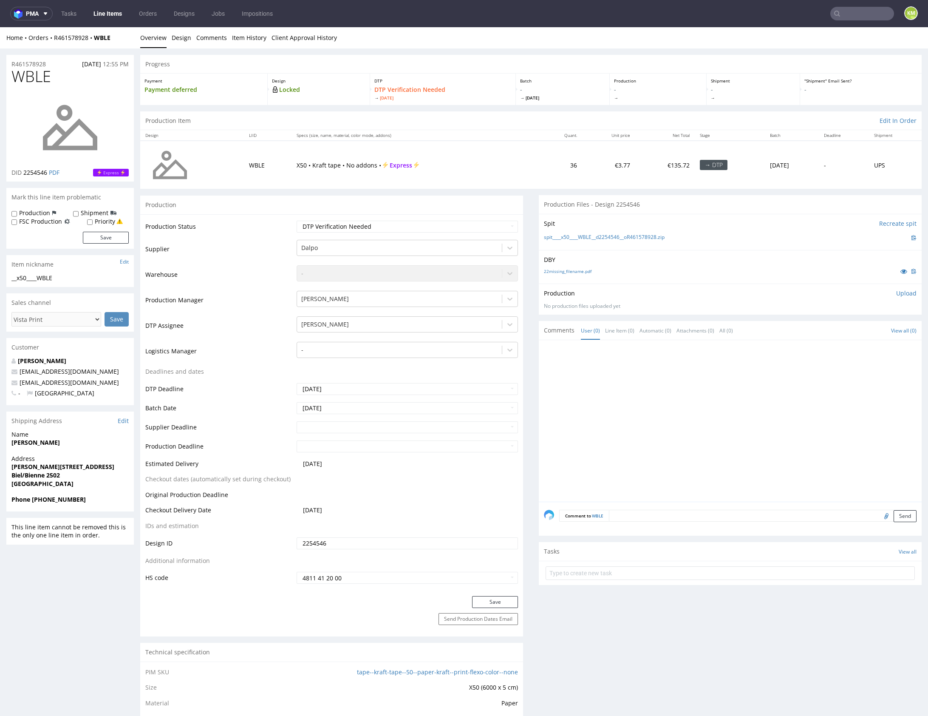
click at [704, 418] on div at bounding box center [733, 423] width 378 height 156
drag, startPoint x: 703, startPoint y: 417, endPoint x: 651, endPoint y: 315, distance: 114.6
click at [702, 416] on div at bounding box center [733, 423] width 378 height 156
drag, startPoint x: 619, startPoint y: 283, endPoint x: 593, endPoint y: 278, distance: 26.4
click at [619, 284] on div "Production Upload No production files uploaded yet Description (optional) Add f…" at bounding box center [730, 299] width 383 height 31
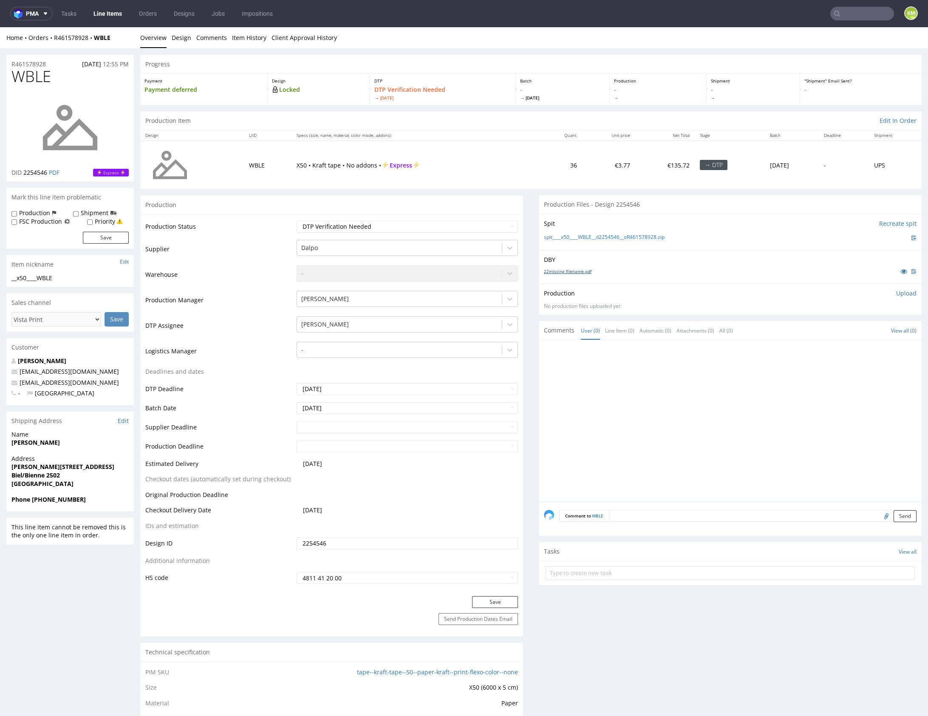
click at [580, 270] on link "22missing_filename.pdf" at bounding box center [568, 271] width 48 height 6
click at [168, 39] on li "Overview" at bounding box center [155, 38] width 31 height 9
click at [174, 38] on link "Design" at bounding box center [182, 37] width 20 height 21
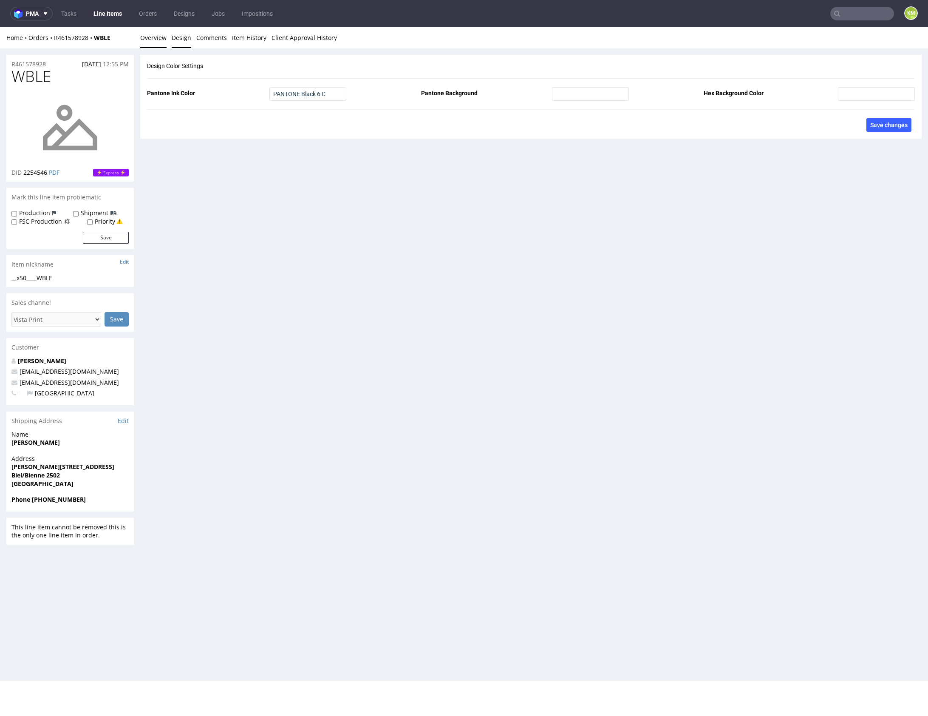
click at [156, 39] on link "Overview" at bounding box center [153, 37] width 26 height 21
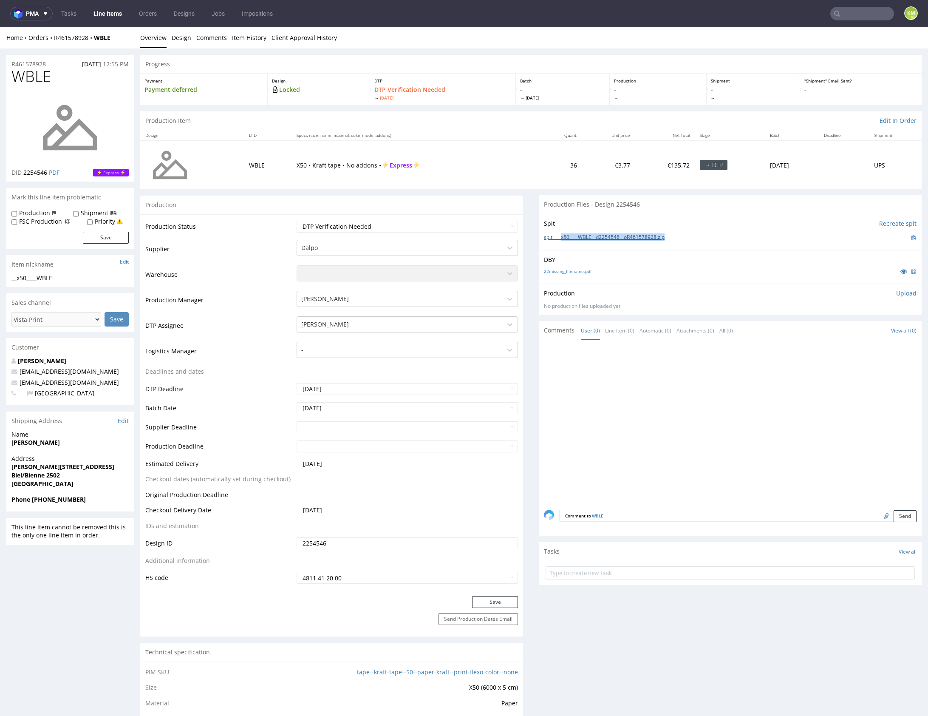
drag, startPoint x: 673, startPoint y: 237, endPoint x: 560, endPoint y: 237, distance: 113.5
click at [560, 237] on div "spit____x50____WBLE__d2254546__oR461578928.zip" at bounding box center [730, 237] width 373 height 9
copy link "x50____WBLE__d2254546__oR461578928.zip"
click at [900, 294] on p "Upload" at bounding box center [907, 293] width 20 height 9
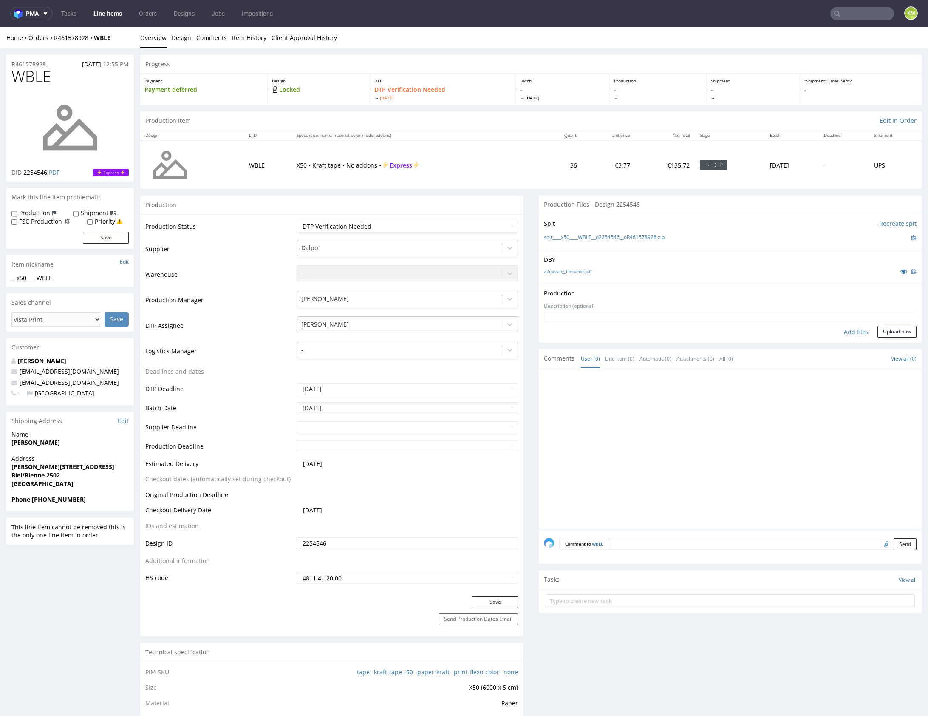
click at [841, 329] on div "Add files" at bounding box center [856, 332] width 43 height 13
type input "C:\fakepath\x50____WBLE__d2254546__oR461578928.pdf"
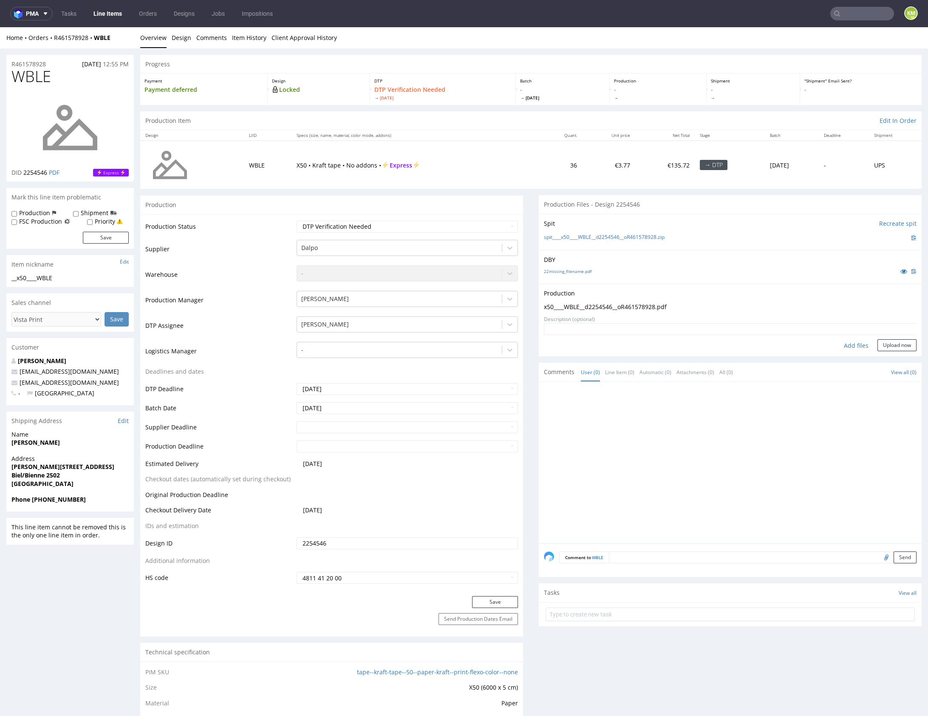
click at [897, 335] on form "Add files Upload now" at bounding box center [730, 337] width 373 height 28
click at [894, 342] on button "Upload now" at bounding box center [897, 345] width 39 height 12
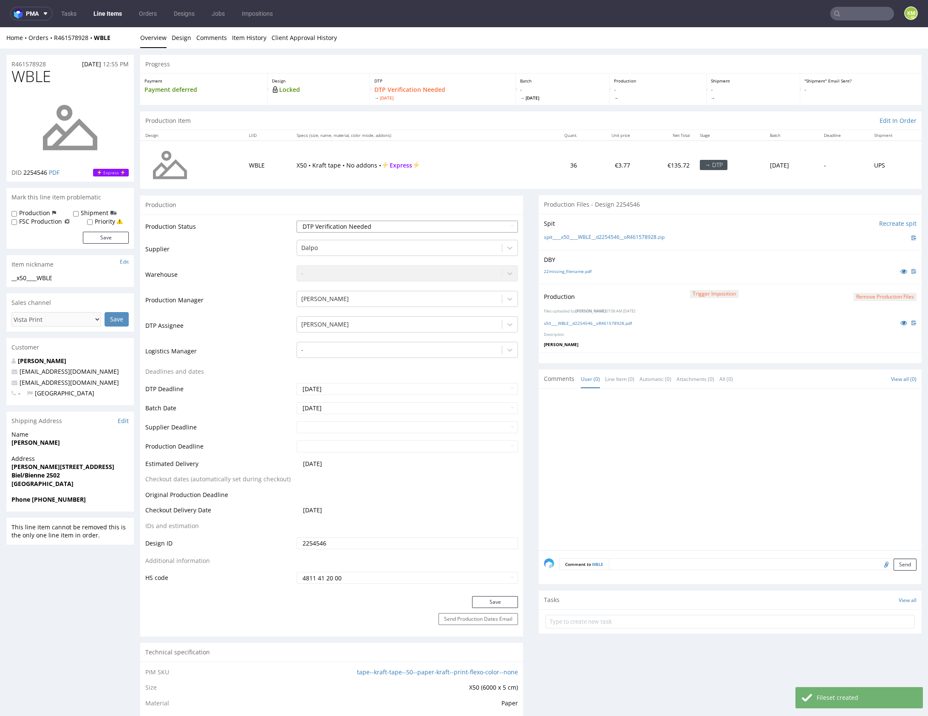
click at [366, 228] on select "Waiting for Artwork Waiting for Diecut Waiting for Mockup Waiting for DTP Waiti…" at bounding box center [407, 227] width 221 height 12
select select "dtp_production_ready"
click at [297, 221] on select "Waiting for Artwork Waiting for Diecut Waiting for Mockup Waiting for DTP Waiti…" at bounding box center [407, 227] width 221 height 12
click at [504, 598] on button "Save" at bounding box center [495, 602] width 46 height 12
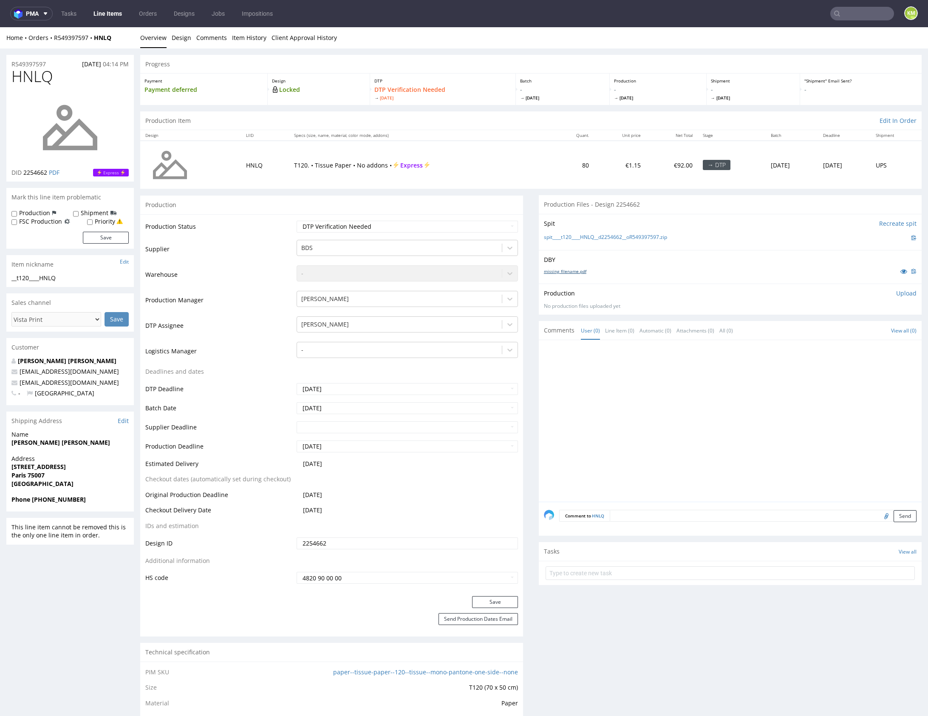
click at [572, 272] on link "missing_filename.pdf" at bounding box center [565, 271] width 43 height 6
click at [182, 40] on link "Design" at bounding box center [182, 37] width 20 height 21
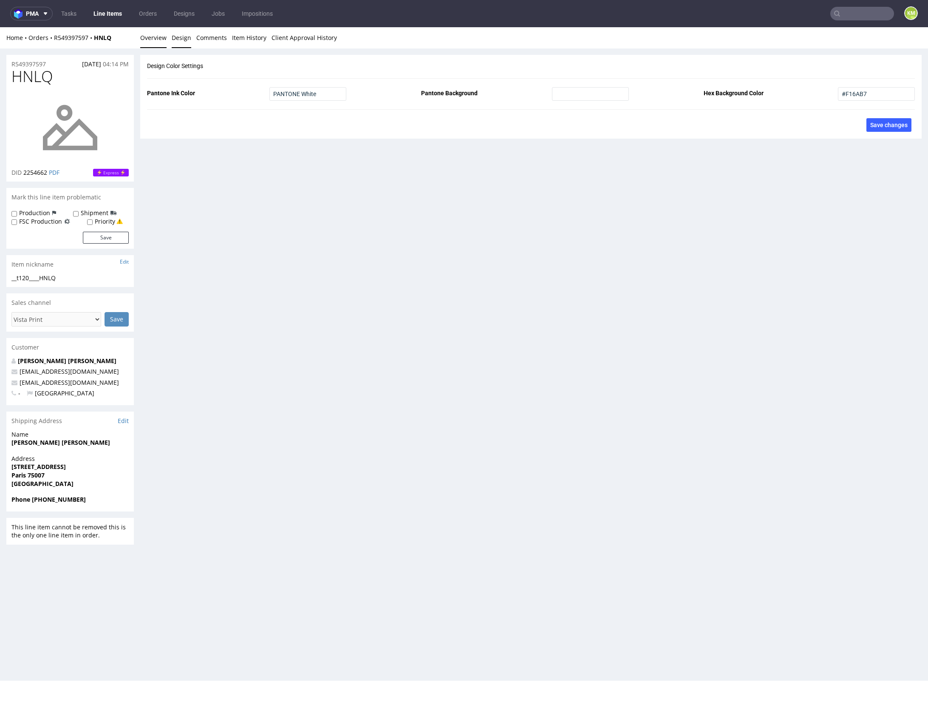
click at [154, 38] on link "Overview" at bounding box center [153, 37] width 26 height 21
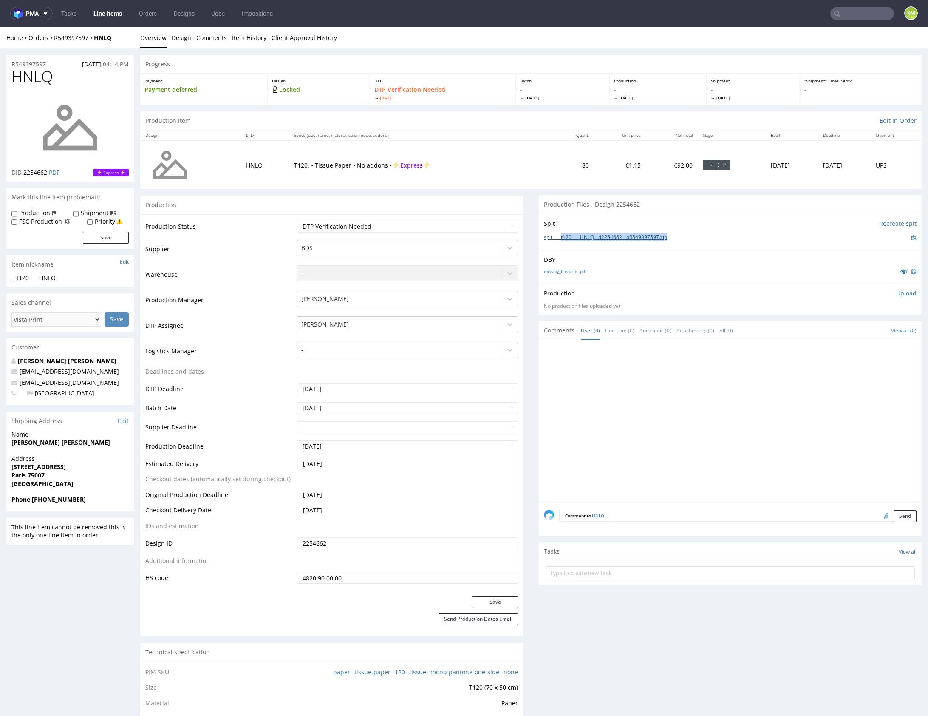
drag, startPoint x: 679, startPoint y: 239, endPoint x: 559, endPoint y: 238, distance: 120.7
click at [559, 238] on div "spit____t120____HNLQ__d2254662__oR549397597.zip" at bounding box center [730, 237] width 373 height 9
copy link "t120____HNLQ__d2254662__oR549397597.zip"
click at [897, 292] on p "Upload" at bounding box center [907, 293] width 20 height 9
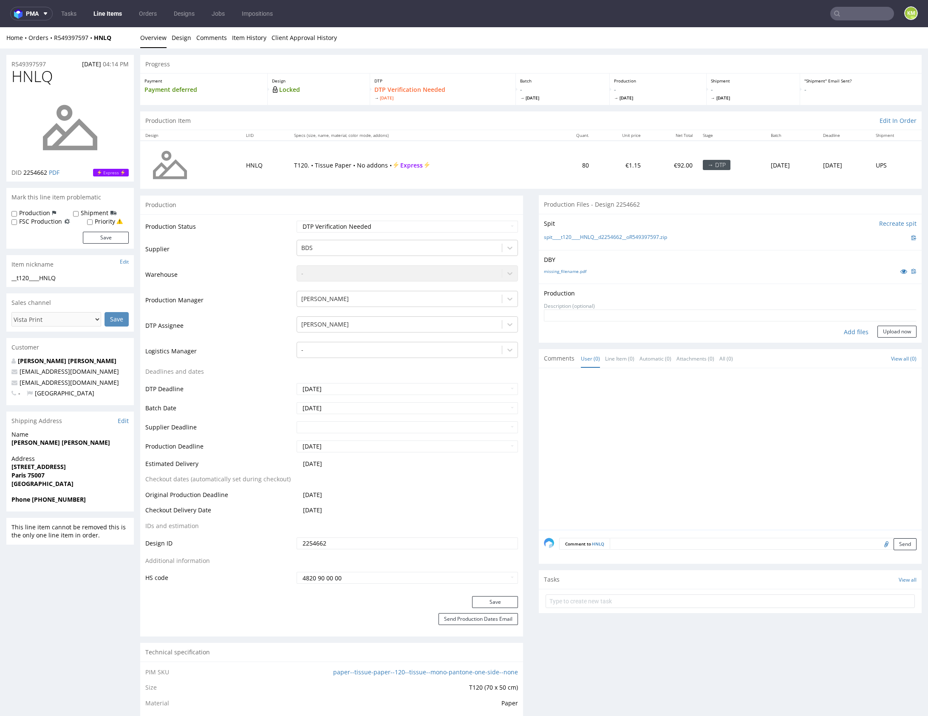
click at [843, 329] on div "Add files" at bounding box center [856, 332] width 43 height 13
type input "C:\fakepath\t120____HNLQ__d2254662__oR549397597.pdf"
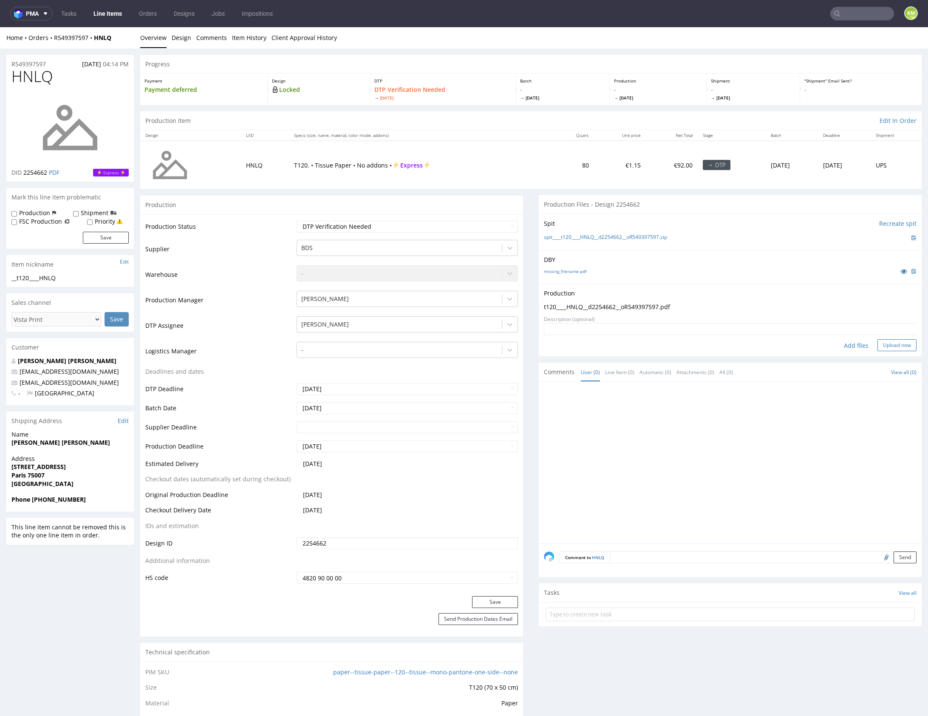
click at [880, 342] on button "Upload now" at bounding box center [897, 345] width 39 height 12
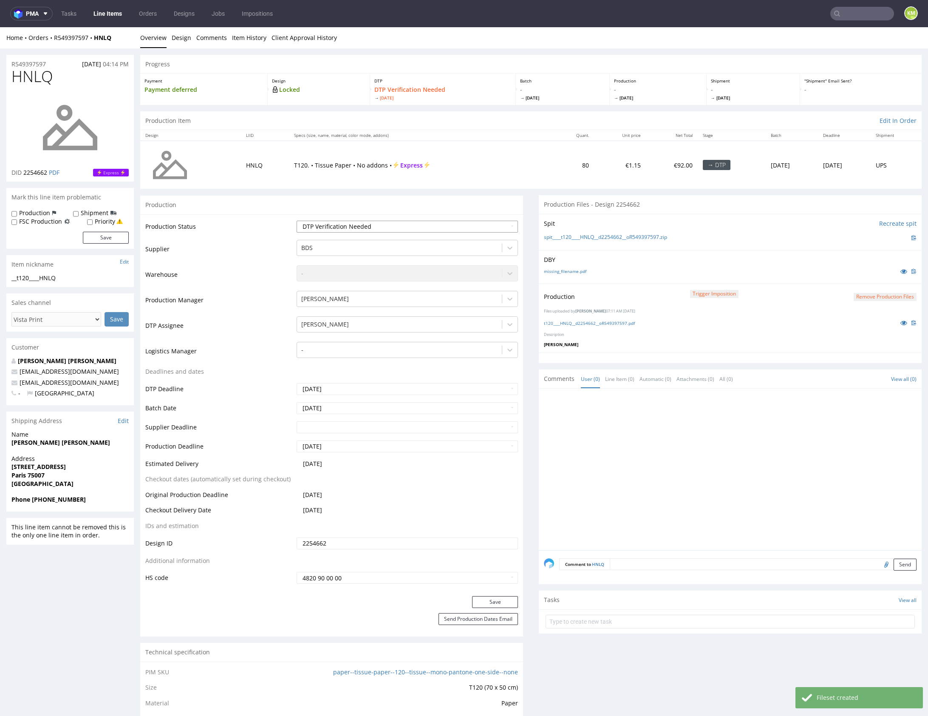
click at [450, 228] on select "Waiting for Artwork Waiting for Diecut Waiting for Mockup Waiting for DTP Waiti…" at bounding box center [407, 227] width 221 height 12
select select "dtp_production_ready"
click at [297, 221] on select "Waiting for Artwork Waiting for Diecut Waiting for Mockup Waiting for DTP Waiti…" at bounding box center [407, 227] width 221 height 12
click at [495, 602] on button "Save" at bounding box center [495, 602] width 46 height 12
click at [670, 425] on div at bounding box center [733, 472] width 378 height 156
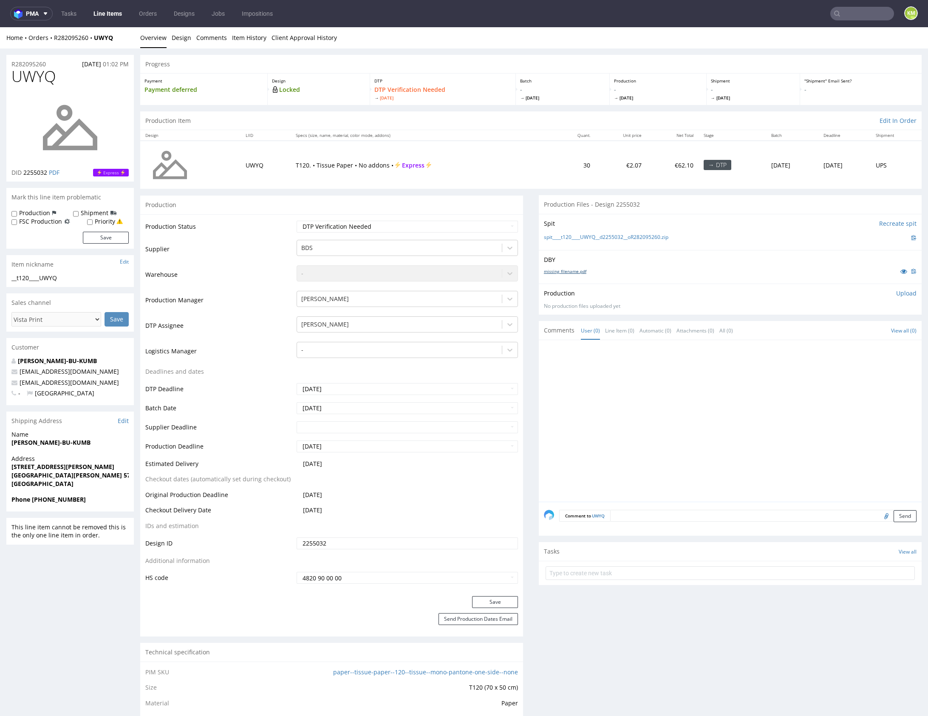
click at [576, 271] on link "missing_filename.pdf" at bounding box center [565, 271] width 43 height 6
drag, startPoint x: 688, startPoint y: 292, endPoint x: 714, endPoint y: 296, distance: 26.6
click at [688, 293] on div "Production Upload" at bounding box center [730, 293] width 373 height 9
click at [901, 273] on icon at bounding box center [904, 271] width 7 height 6
click at [435, 228] on select "Waiting for Artwork Waiting for Diecut Waiting for Mockup Waiting for DTP Waiti…" at bounding box center [407, 227] width 221 height 12
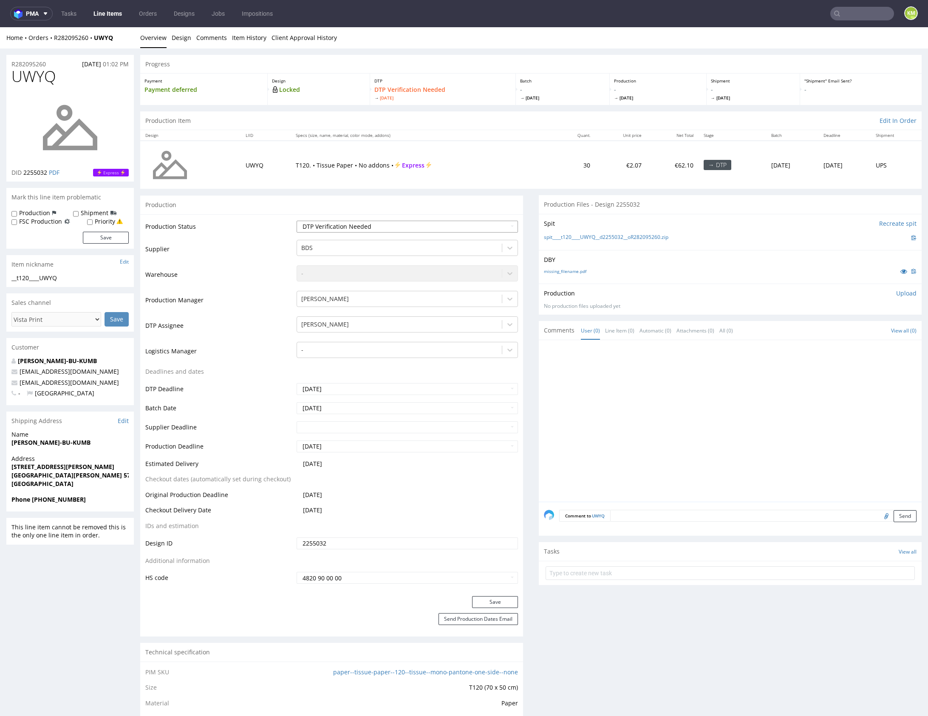
select select "dtp_ca_needed"
click at [297, 221] on select "Waiting for Artwork Waiting for Diecut Waiting for Mockup Waiting for DTP Waiti…" at bounding box center [407, 227] width 221 height 12
click at [678, 414] on div at bounding box center [733, 423] width 378 height 156
drag, startPoint x: 679, startPoint y: 237, endPoint x: 559, endPoint y: 236, distance: 120.3
click at [559, 236] on div "spit____t120____UWYQ__d2255032__oR282095260.zip" at bounding box center [730, 237] width 373 height 9
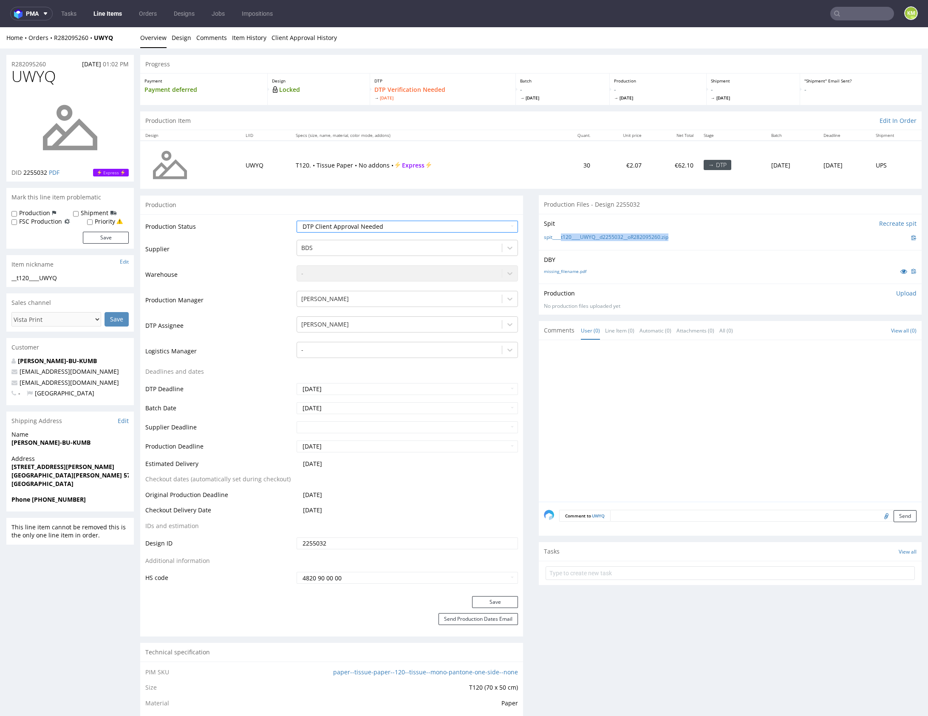
copy link "t120____UWYQ__d2255032__oR282095260.zip"
click at [802, 420] on div at bounding box center [733, 423] width 378 height 156
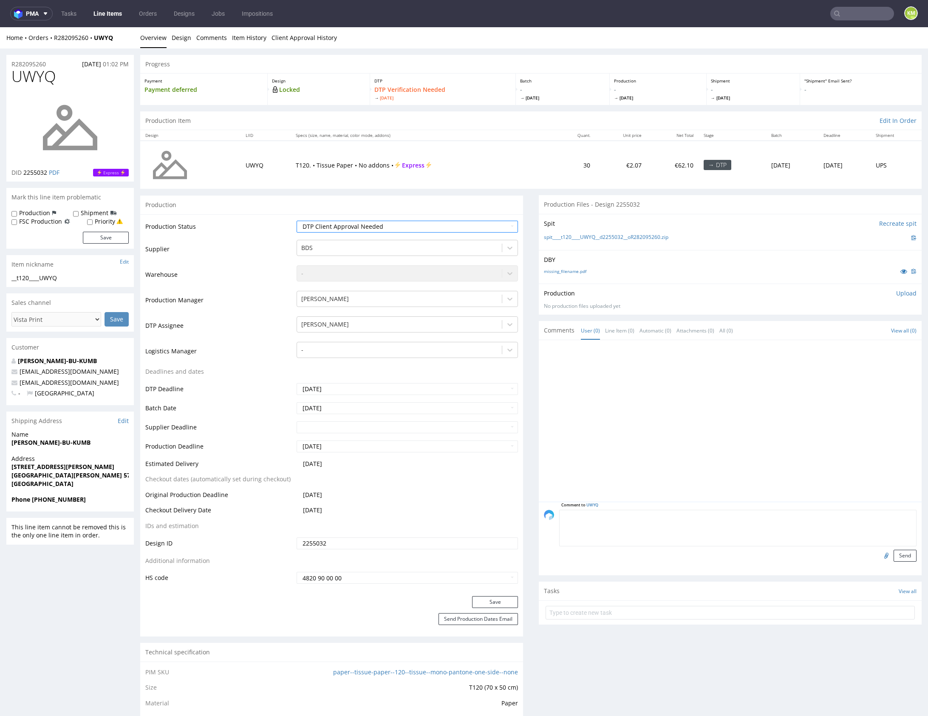
click at [687, 510] on textarea at bounding box center [738, 528] width 358 height 37
type textarea "issue: możliwe problemy z kontrastem"
click at [880, 556] on input "file" at bounding box center [886, 555] width 12 height 11
type input "C:\fakepath\t120____UWYQ__d2255032__oR282095260.pdf"
click at [815, 531] on textarea "issue: możliwe problemy z kontrastem" at bounding box center [738, 528] width 358 height 37
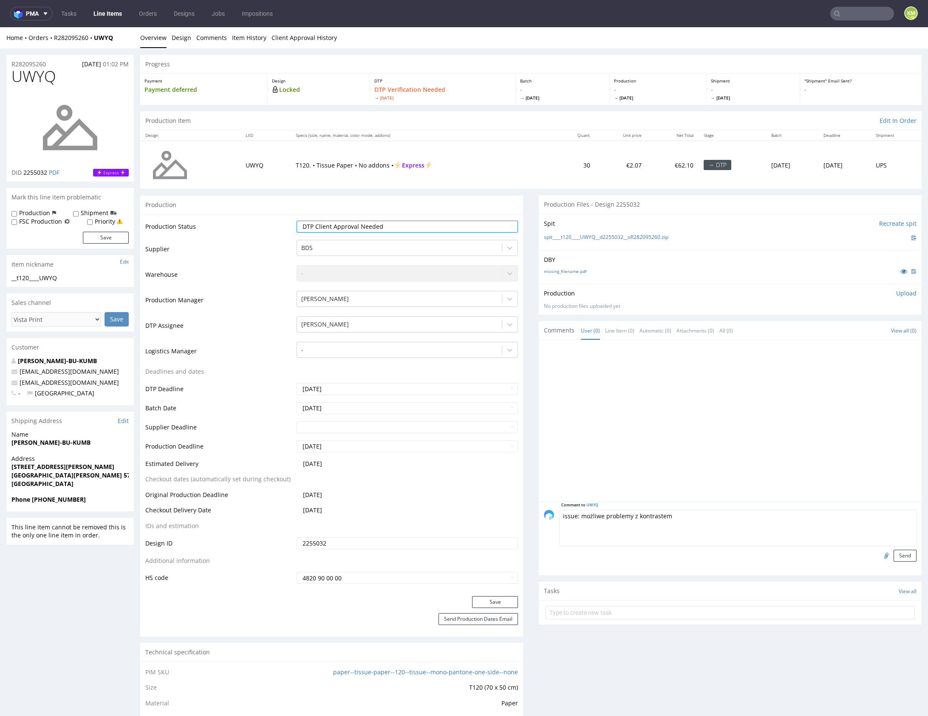
click at [815, 531] on textarea "issue: możliwe problemy z kontrastem" at bounding box center [738, 528] width 358 height 37
click at [900, 293] on p "Upload" at bounding box center [907, 293] width 20 height 9
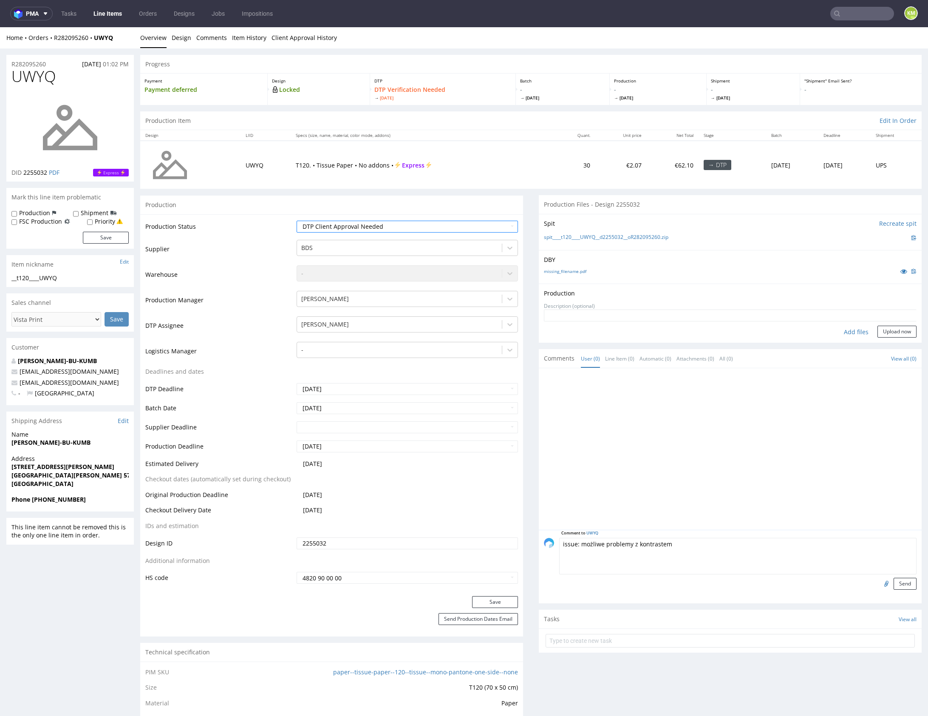
click at [852, 332] on div "Add files" at bounding box center [856, 332] width 43 height 13
type input "C:\fakepath\t120____UWYQ__d2255032__oR282095260.pdf"
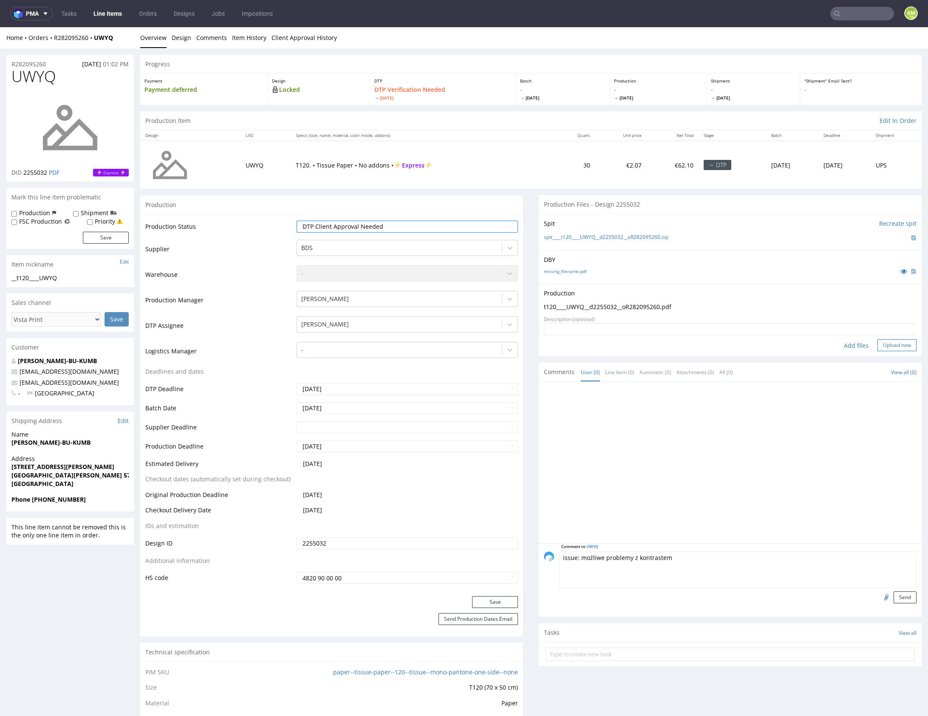
click at [880, 343] on button "Upload now" at bounding box center [897, 345] width 39 height 12
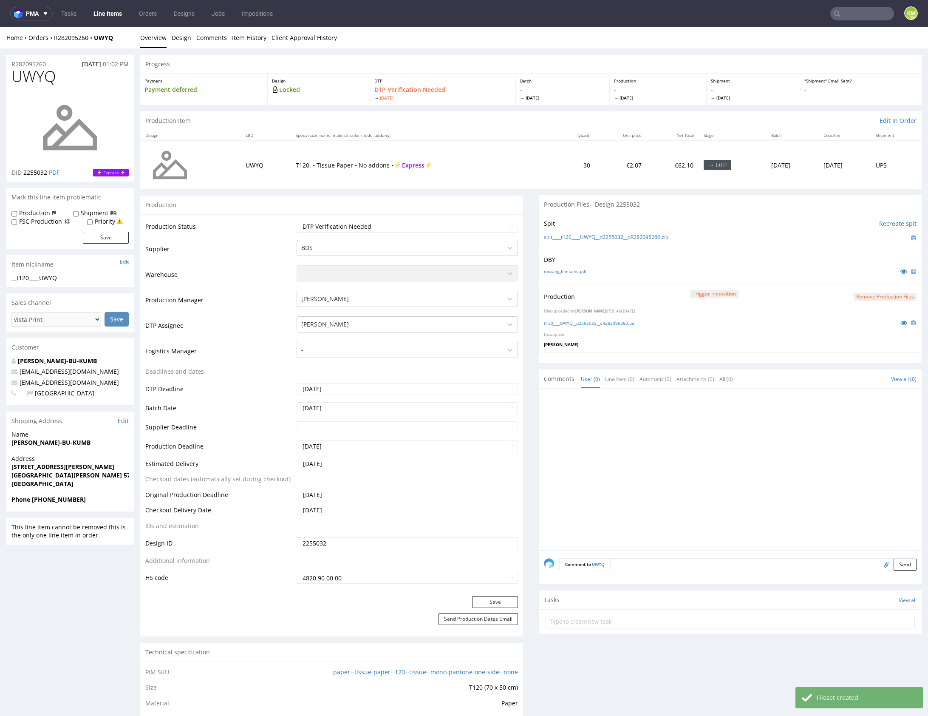
click at [635, 565] on textarea at bounding box center [763, 564] width 307 height 12
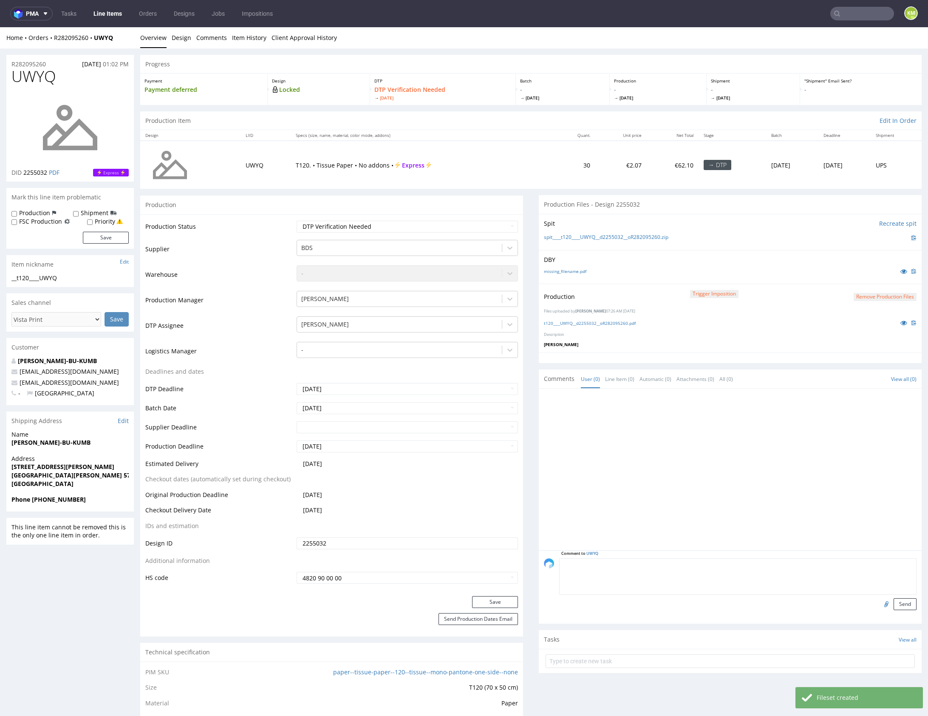
paste textarea "t120____UWYQ__d2255032__oR282095260.zip"
click at [683, 573] on textarea "issue: możliwe problemy z kontrastem" at bounding box center [738, 576] width 358 height 37
type textarea "issue: możliwe problemy z kontrastem"
click at [901, 601] on button "Send" at bounding box center [905, 604] width 23 height 12
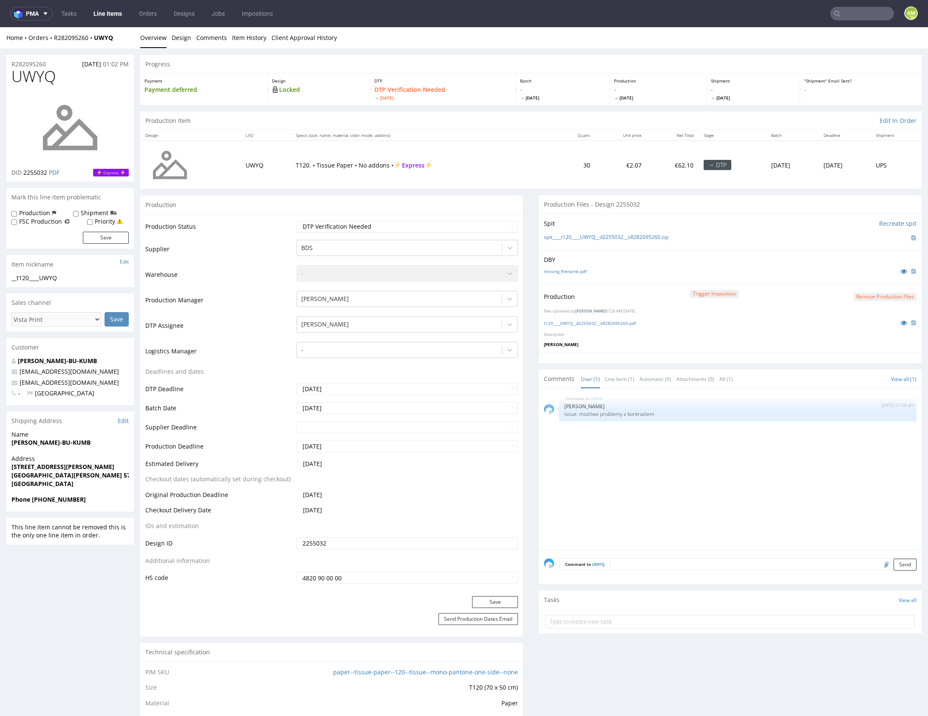
click at [681, 508] on div "UWYQ 1st Sep 25 | 07:26 am Karol Markowski issue: możliwe problemy z kontrastem" at bounding box center [733, 472] width 378 height 156
click at [713, 493] on div "UWYQ 1st Sep 25 | 07:26 am Karol Markowski issue: możliwe problemy z kontrastem" at bounding box center [733, 472] width 378 height 156
click at [462, 233] on td "Waiting for Artwork Waiting for Diecut Waiting for Mockup Waiting for DTP Waiti…" at bounding box center [407, 229] width 224 height 19
click at [460, 228] on select "Waiting for Artwork Waiting for Diecut Waiting for Mockup Waiting for DTP Waiti…" at bounding box center [407, 227] width 221 height 12
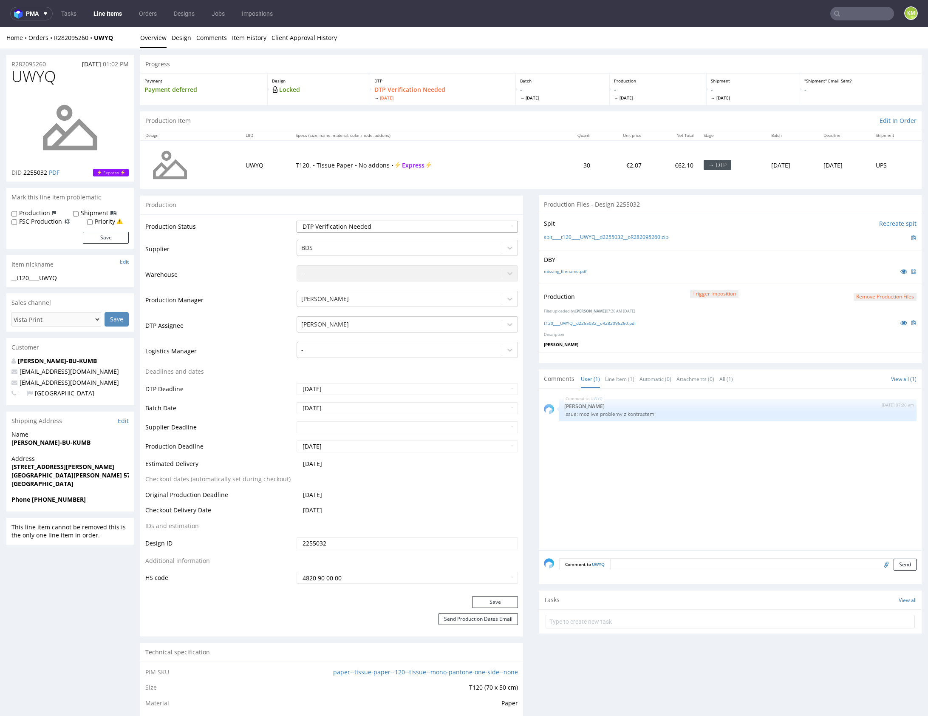
select select "dtp_production_ready"
click at [297, 221] on select "Waiting for Artwork Waiting for Diecut Waiting for Mockup Waiting for DTP Waiti…" at bounding box center [407, 227] width 221 height 12
click at [500, 605] on button "Save" at bounding box center [495, 602] width 46 height 12
click at [719, 478] on div "UWYQ 1st Sep 25 | 07:26 am Karol Markowski issue: możliwe problemy z kontrastem" at bounding box center [733, 472] width 378 height 156
click at [754, 472] on div "UWYQ 1st Sep 25 | 07:26 am Karol Markowski issue: możliwe problemy z kontrastem" at bounding box center [733, 472] width 378 height 156
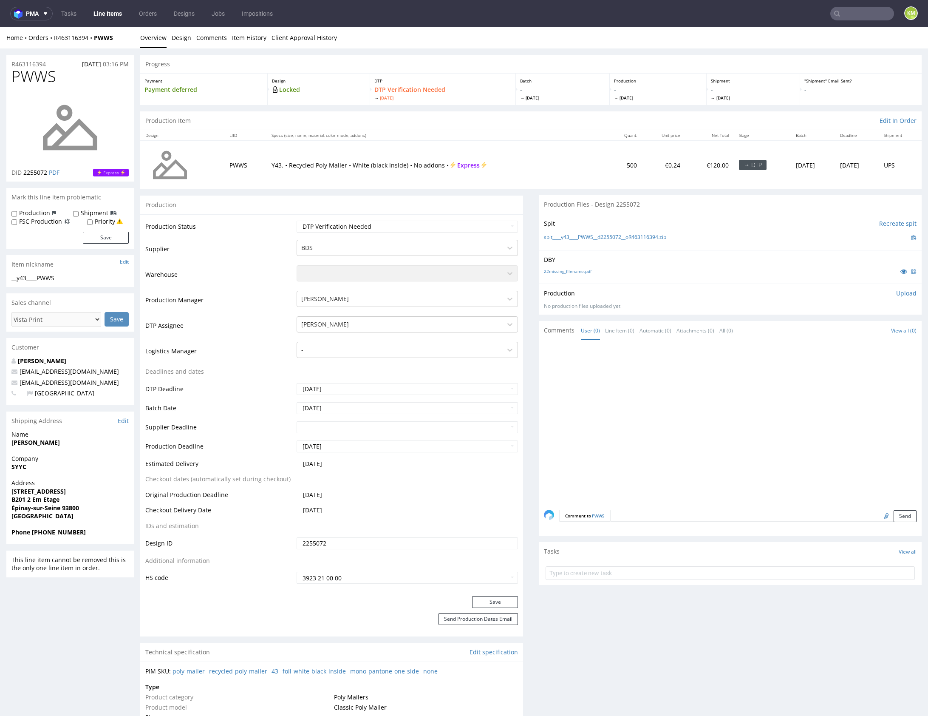
click at [727, 414] on div at bounding box center [733, 423] width 378 height 156
click at [766, 407] on div at bounding box center [733, 423] width 378 height 156
click at [773, 411] on div at bounding box center [733, 423] width 378 height 156
click at [610, 280] on div "DBY 22missing_filename.pdf" at bounding box center [730, 267] width 383 height 34
click at [579, 271] on link "22missing_filename.pdf" at bounding box center [568, 271] width 48 height 6
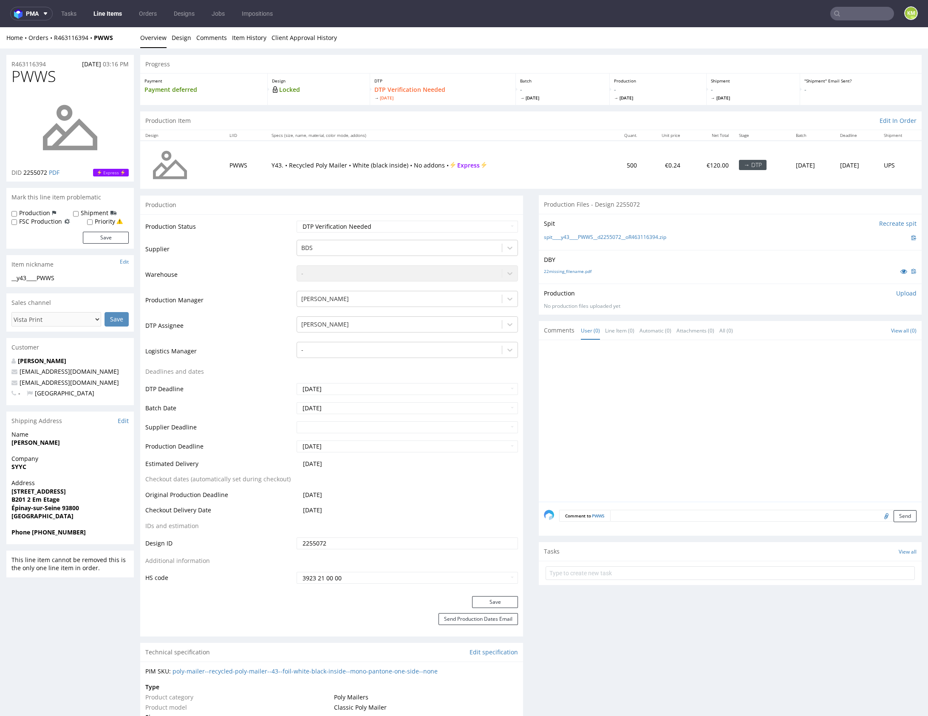
click at [694, 305] on div "No production files uploaded yet" at bounding box center [730, 306] width 373 height 7
click at [177, 43] on link "Design" at bounding box center [182, 37] width 20 height 21
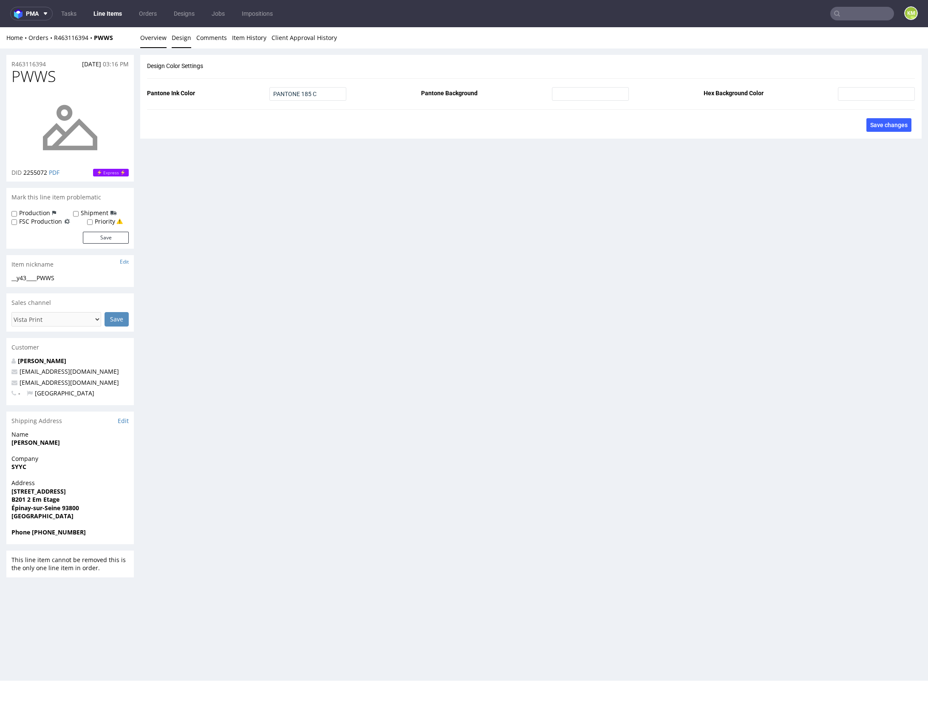
click at [150, 39] on link "Overview" at bounding box center [153, 37] width 26 height 21
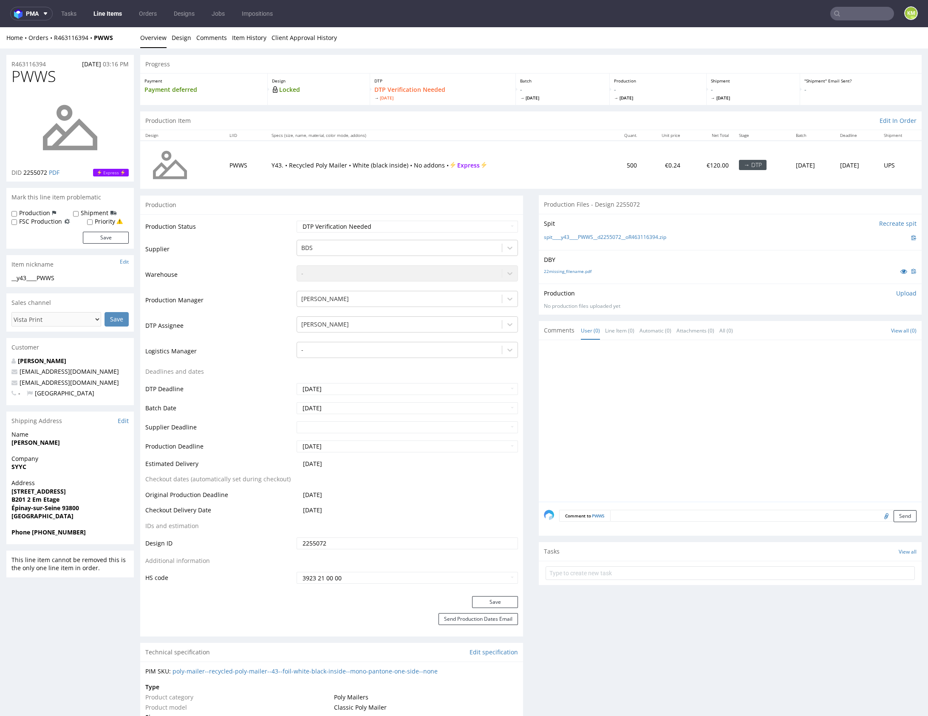
drag, startPoint x: 774, startPoint y: 396, endPoint x: 680, endPoint y: 270, distance: 157.3
click at [774, 396] on div at bounding box center [733, 423] width 378 height 156
drag, startPoint x: 677, startPoint y: 238, endPoint x: 559, endPoint y: 239, distance: 118.2
click at [559, 239] on div "spit____y43____PWWS__d2255072__oR463116394.zip" at bounding box center [730, 237] width 373 height 9
copy link "y43____PWWS__d2255072__oR463116394.zip"
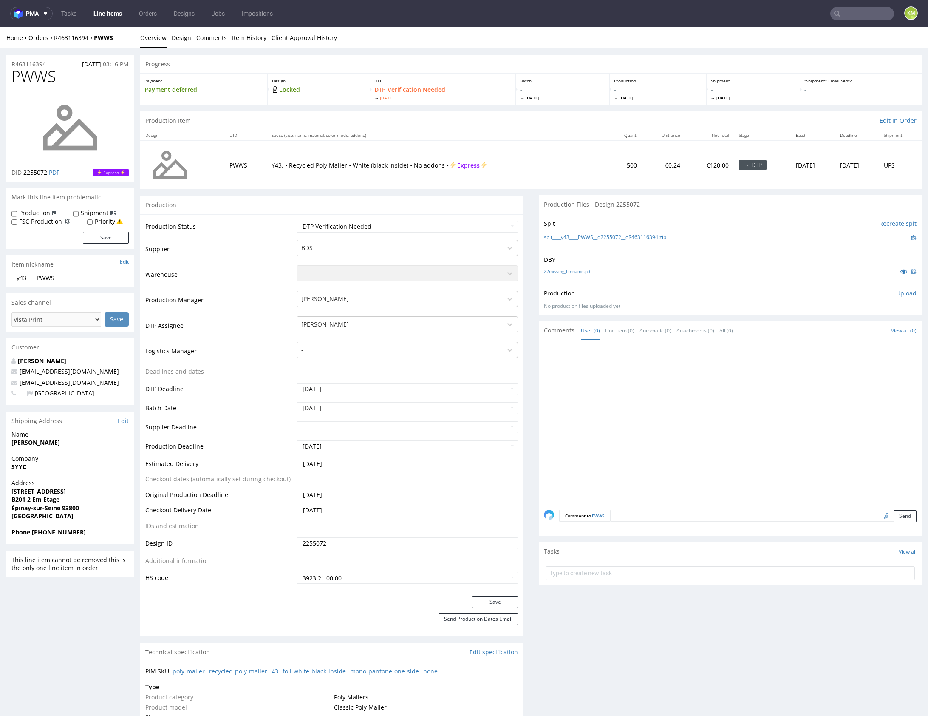
click at [807, 306] on div "No production files uploaded yet" at bounding box center [730, 306] width 373 height 7
click at [897, 291] on p "Upload" at bounding box center [907, 293] width 20 height 9
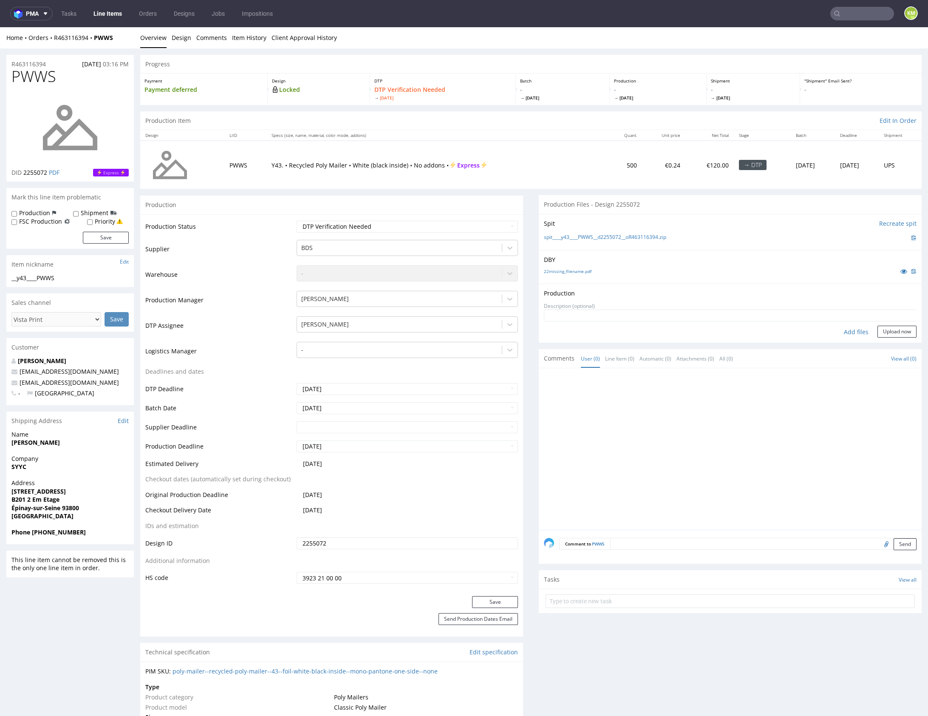
click at [853, 329] on div "Add files" at bounding box center [856, 332] width 43 height 13
type input "C:\fakepath\y43____PWWS__d2255072__oR463116394.pdf"
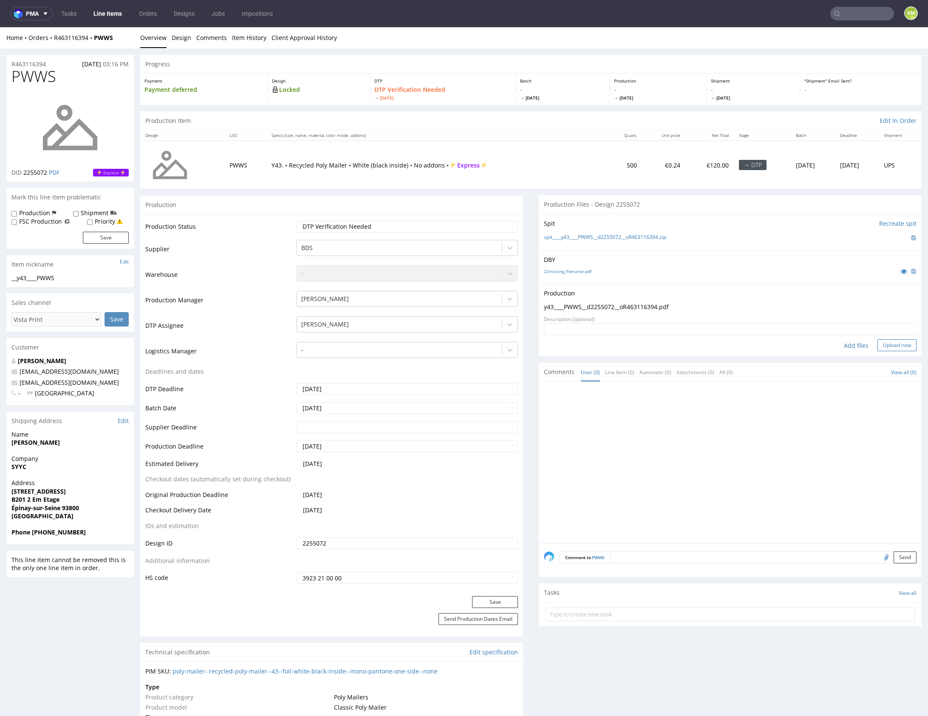
drag, startPoint x: 898, startPoint y: 343, endPoint x: 877, endPoint y: 348, distance: 21.9
click at [897, 343] on button "Upload now" at bounding box center [897, 345] width 39 height 12
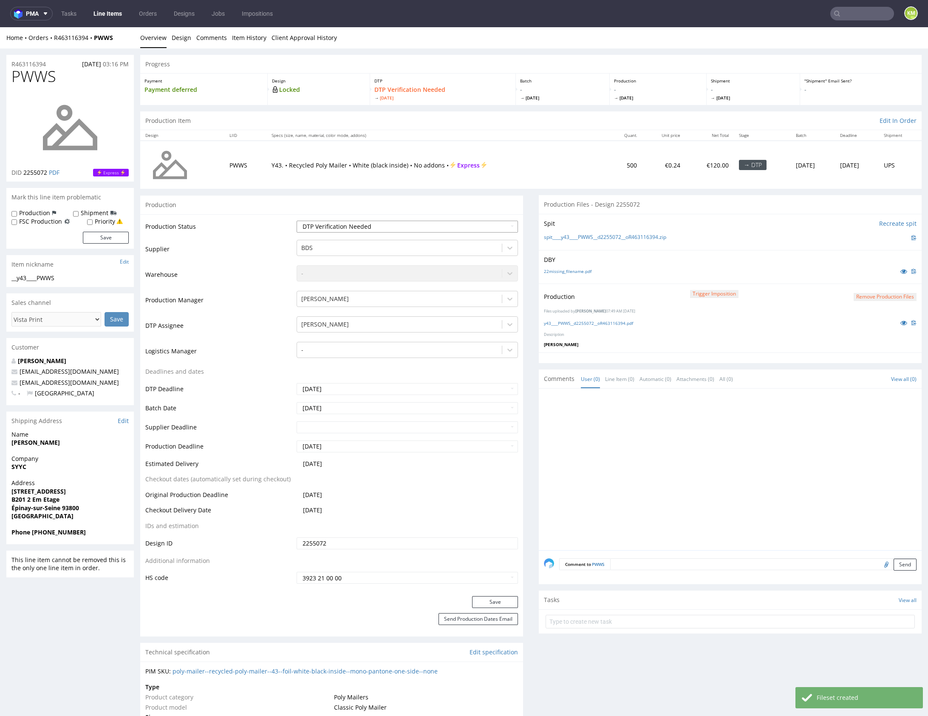
click at [471, 228] on select "Waiting for Artwork Waiting for Diecut Waiting for Mockup Waiting for DTP Waiti…" at bounding box center [407, 227] width 221 height 12
select select "dtp_production_ready"
click at [297, 221] on select "Waiting for Artwork Waiting for Diecut Waiting for Mockup Waiting for DTP Waiti…" at bounding box center [407, 227] width 221 height 12
click at [491, 602] on button "Save" at bounding box center [495, 602] width 46 height 12
click at [499, 600] on button "Save" at bounding box center [495, 602] width 46 height 12
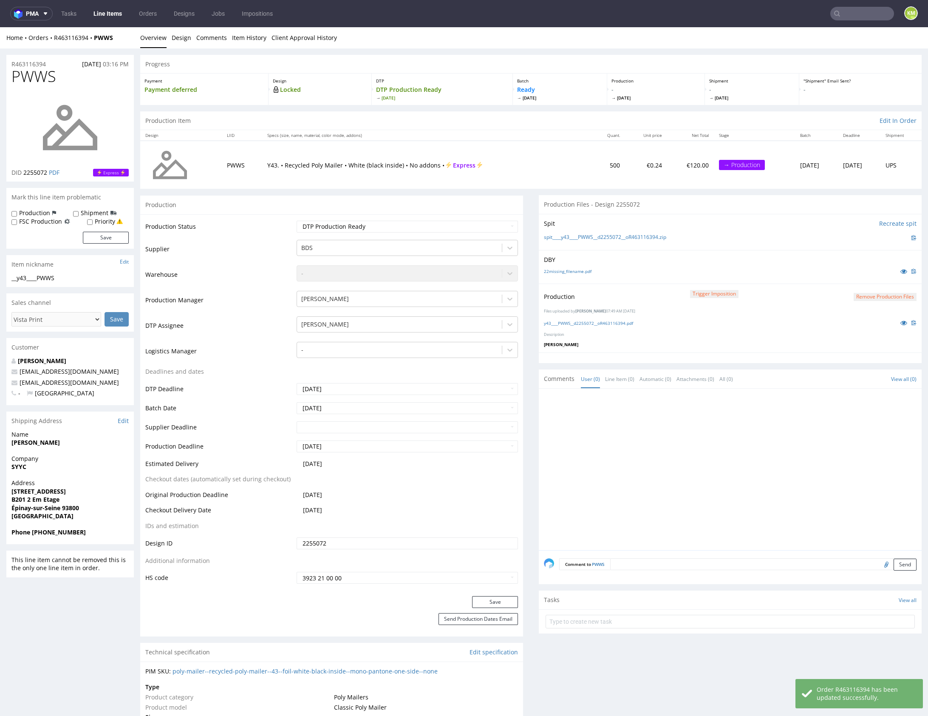
click at [648, 487] on div at bounding box center [733, 472] width 378 height 156
click at [721, 447] on div at bounding box center [733, 472] width 378 height 156
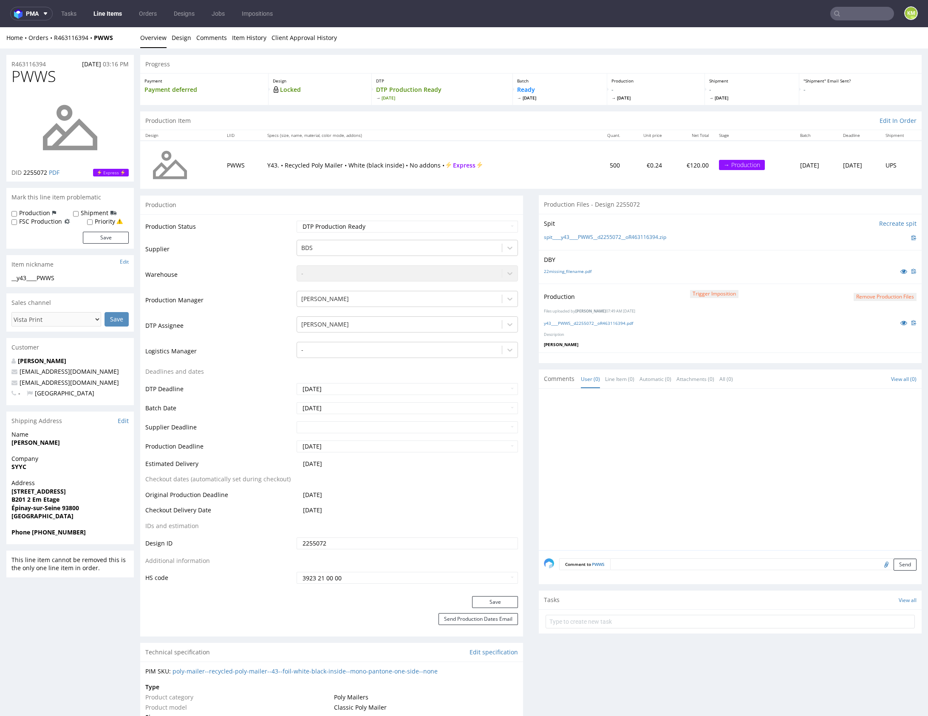
click at [721, 447] on div at bounding box center [733, 472] width 378 height 156
click at [716, 443] on div at bounding box center [733, 472] width 378 height 156
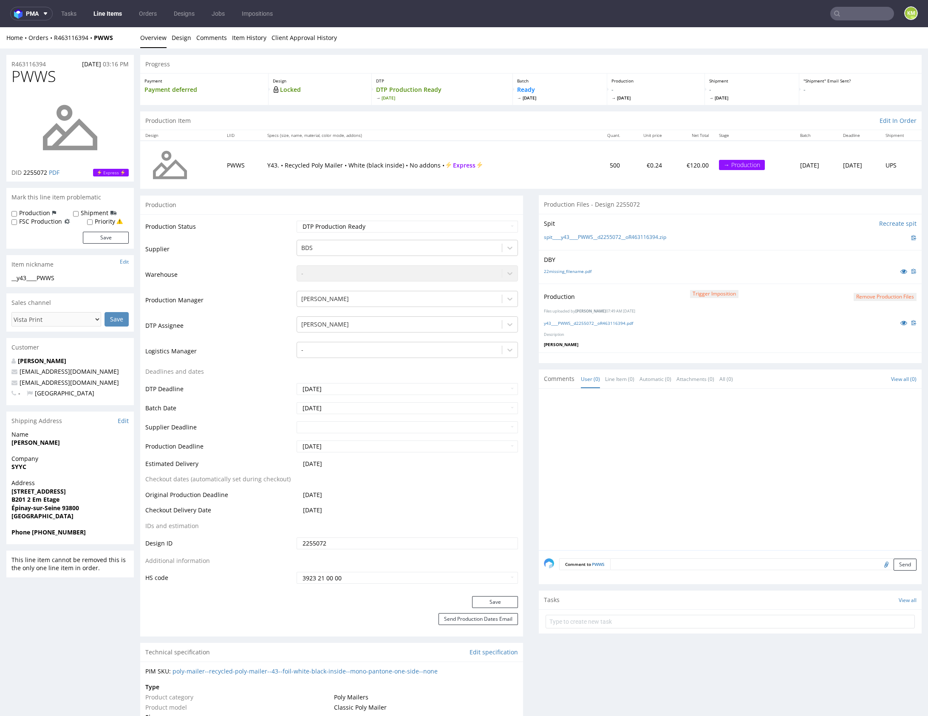
click at [716, 443] on div at bounding box center [733, 472] width 378 height 156
click at [655, 448] on div at bounding box center [733, 472] width 378 height 156
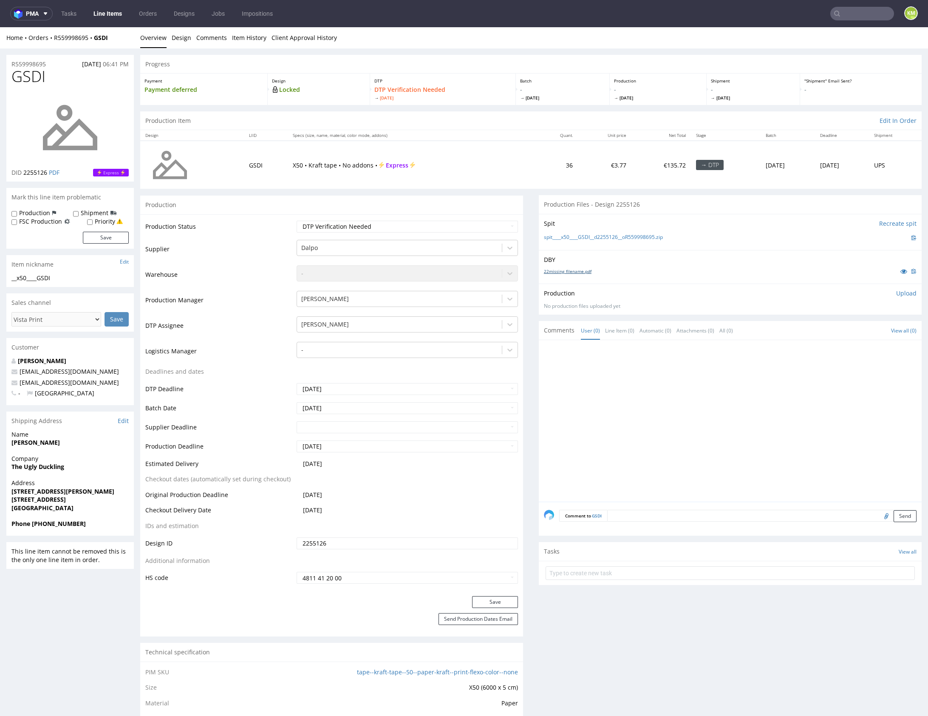
click at [569, 271] on link "22missing_filename.pdf" at bounding box center [568, 271] width 48 height 6
click at [185, 42] on link "Design" at bounding box center [182, 37] width 20 height 21
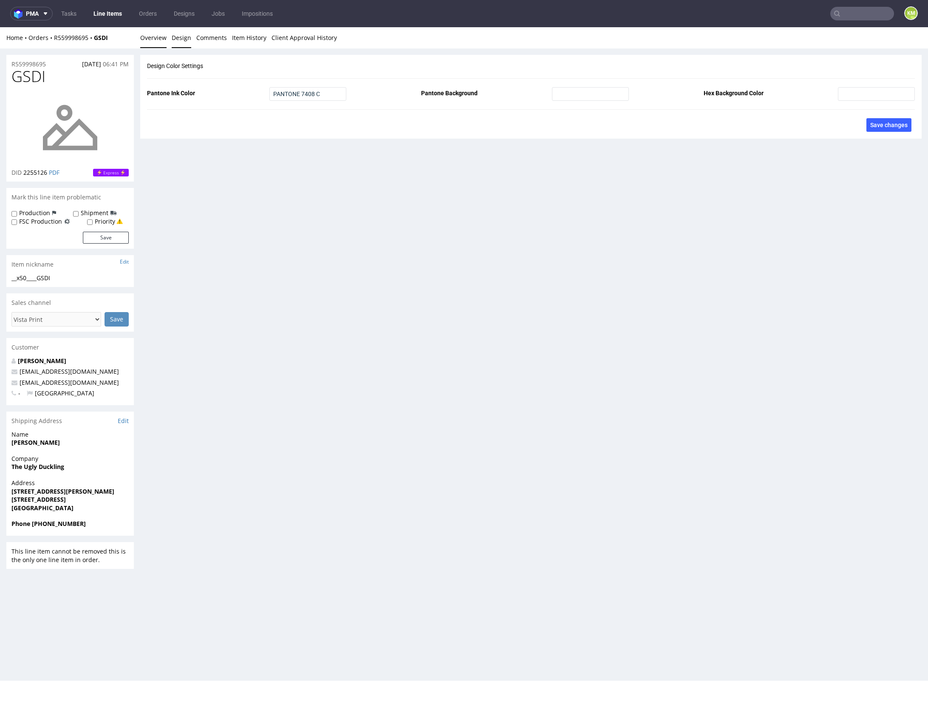
click at [157, 41] on link "Overview" at bounding box center [153, 37] width 26 height 21
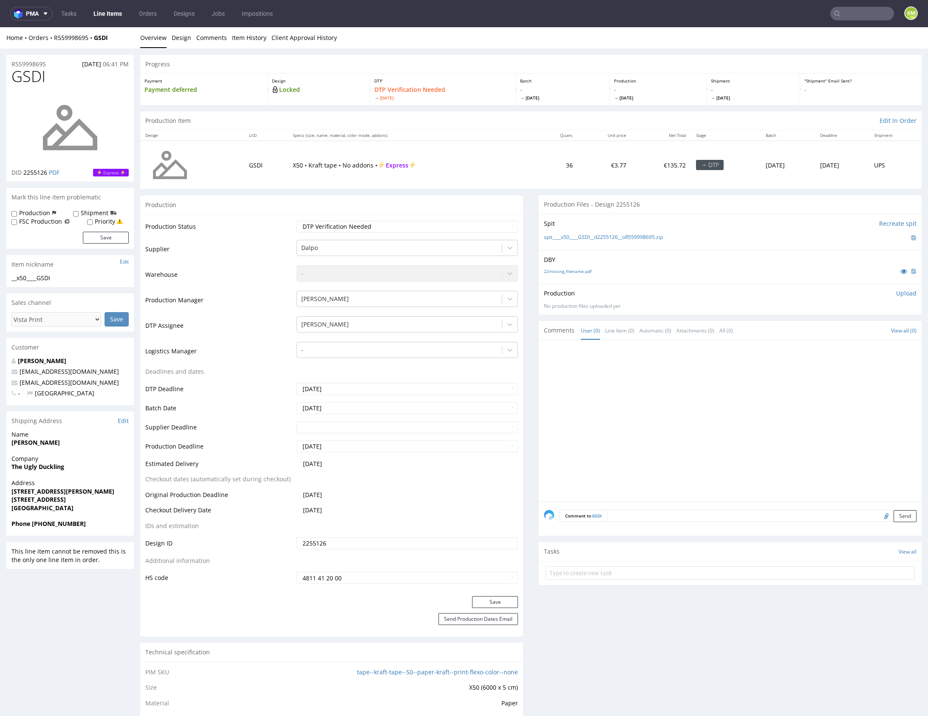
click at [744, 429] on div at bounding box center [733, 423] width 378 height 156
drag, startPoint x: 191, startPoint y: 59, endPoint x: 184, endPoint y: 41, distance: 19.3
click at [190, 54] on div "R559998695 31.08.2025 06:41 PM GSDI DID 2255126 PDF Express Mark this line item…" at bounding box center [464, 649] width 928 height 1203
click at [183, 39] on link "Design" at bounding box center [182, 37] width 20 height 21
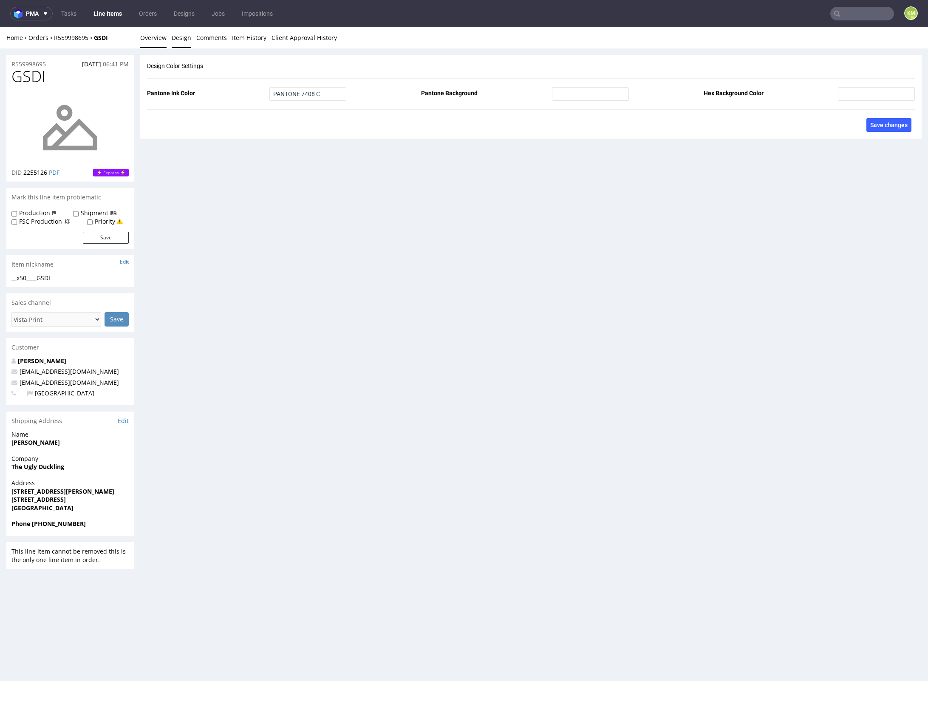
click at [159, 40] on link "Overview" at bounding box center [153, 37] width 26 height 21
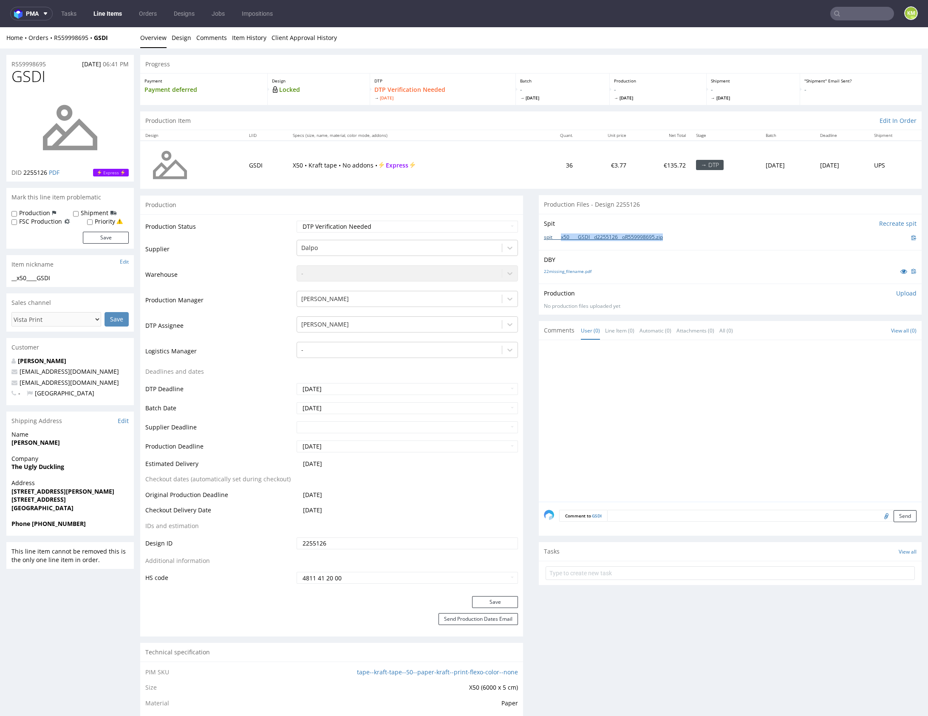
drag, startPoint x: 675, startPoint y: 237, endPoint x: 560, endPoint y: 237, distance: 115.2
click at [560, 237] on div "spit____x50____GSDI__d2255126__oR559998695.zip" at bounding box center [730, 237] width 373 height 9
copy link "x50____GSDI__d2255126__oR559998695.zip"
click at [897, 293] on p "Upload" at bounding box center [907, 293] width 20 height 9
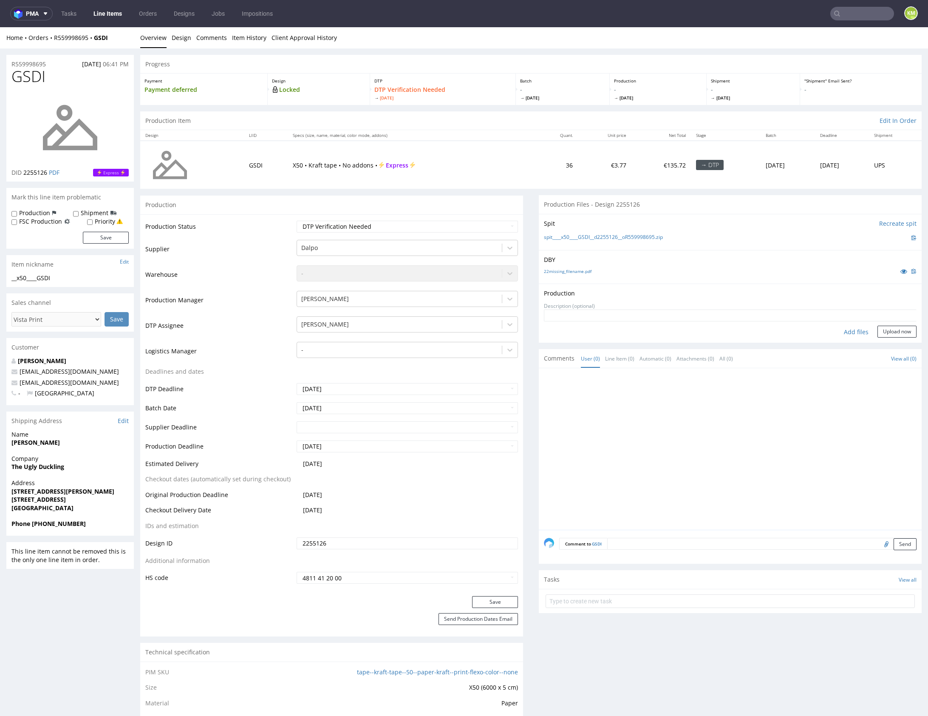
click at [842, 334] on div "Add files" at bounding box center [856, 332] width 43 height 13
type input "C:\fakepath\x50____GSDI__d2255126__oR559998695.pdf"
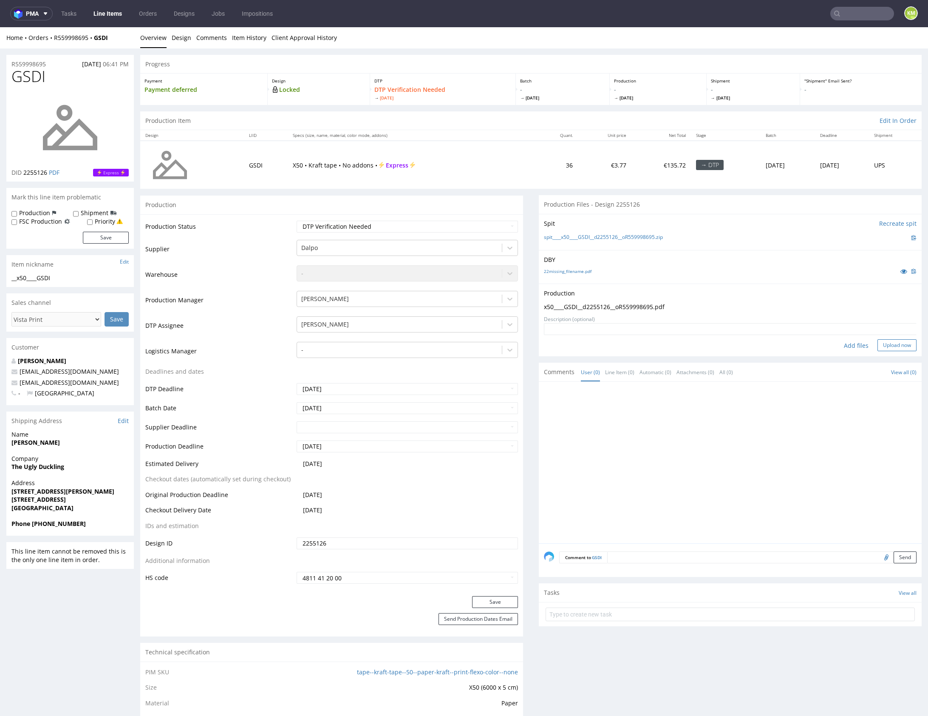
click at [883, 345] on button "Upload now" at bounding box center [897, 345] width 39 height 12
click at [714, 539] on div at bounding box center [733, 472] width 378 height 156
click at [744, 545] on div at bounding box center [733, 472] width 378 height 156
click at [446, 229] on select "Waiting for Artwork Waiting for Diecut Waiting for Mockup Waiting for DTP Waiti…" at bounding box center [407, 227] width 221 height 12
select select "dtp_production_ready"
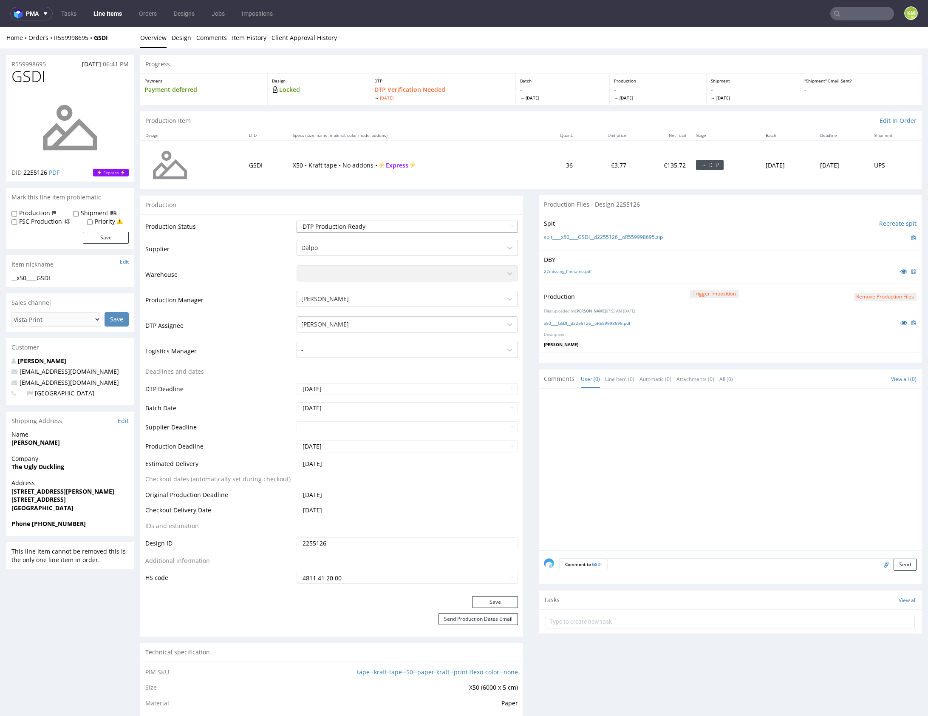
click at [297, 221] on select "Waiting for Artwork Waiting for Diecut Waiting for Mockup Waiting for DTP Waiti…" at bounding box center [407, 227] width 221 height 12
click at [495, 603] on button "Save" at bounding box center [495, 602] width 46 height 12
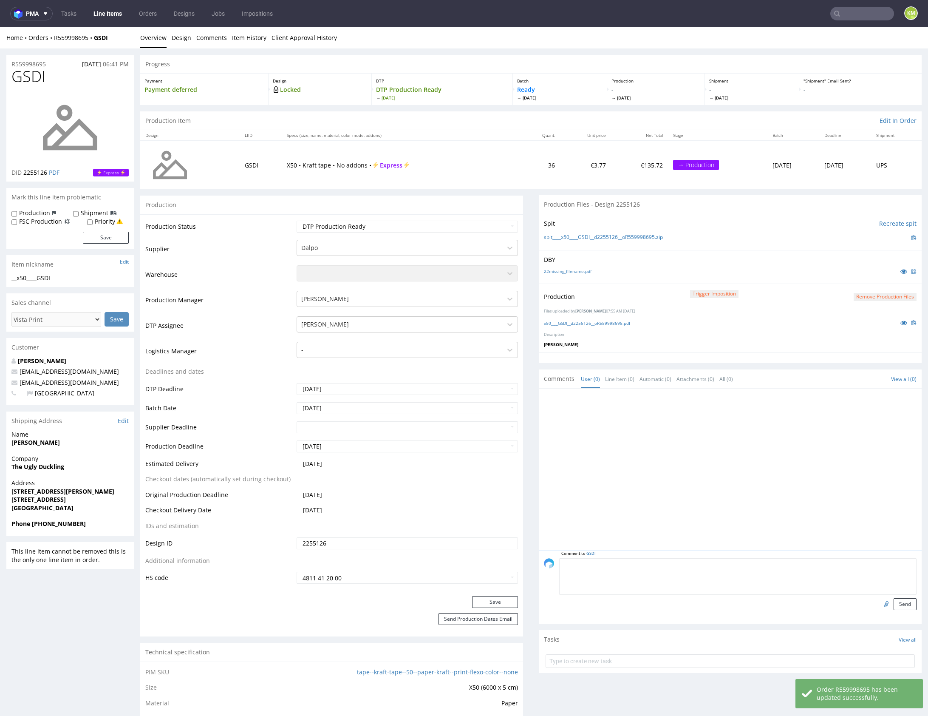
click at [659, 568] on textarea at bounding box center [738, 576] width 358 height 37
type textarea "issue mozliwosc zalewania drobnych elementów"
click at [896, 603] on button "Send" at bounding box center [905, 604] width 23 height 12
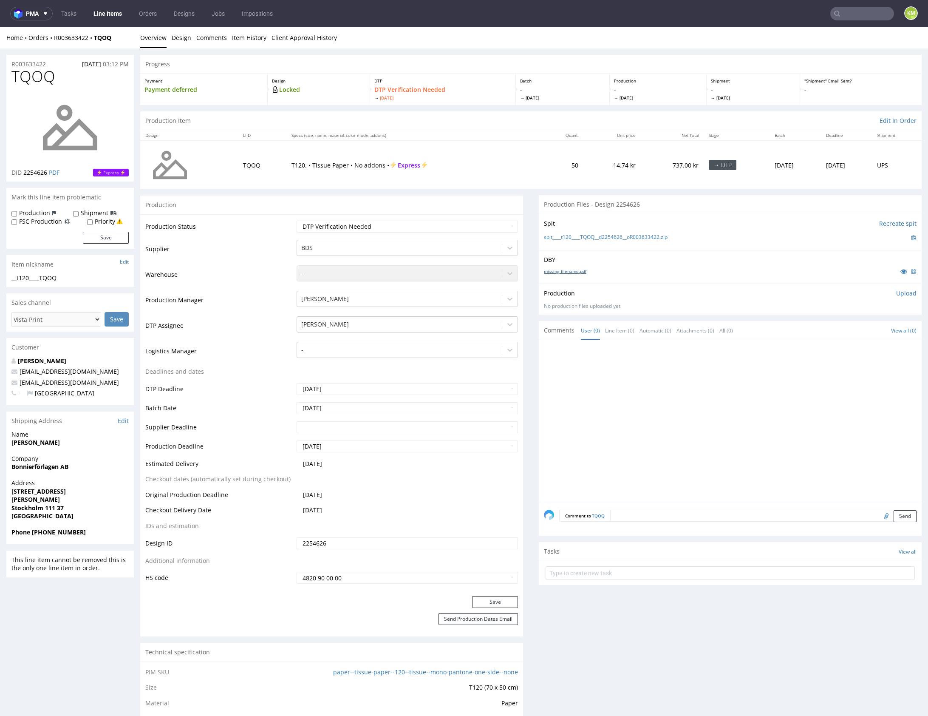
click at [565, 270] on link "missing_filename.pdf" at bounding box center [565, 271] width 43 height 6
click at [181, 37] on link "Design" at bounding box center [182, 37] width 20 height 21
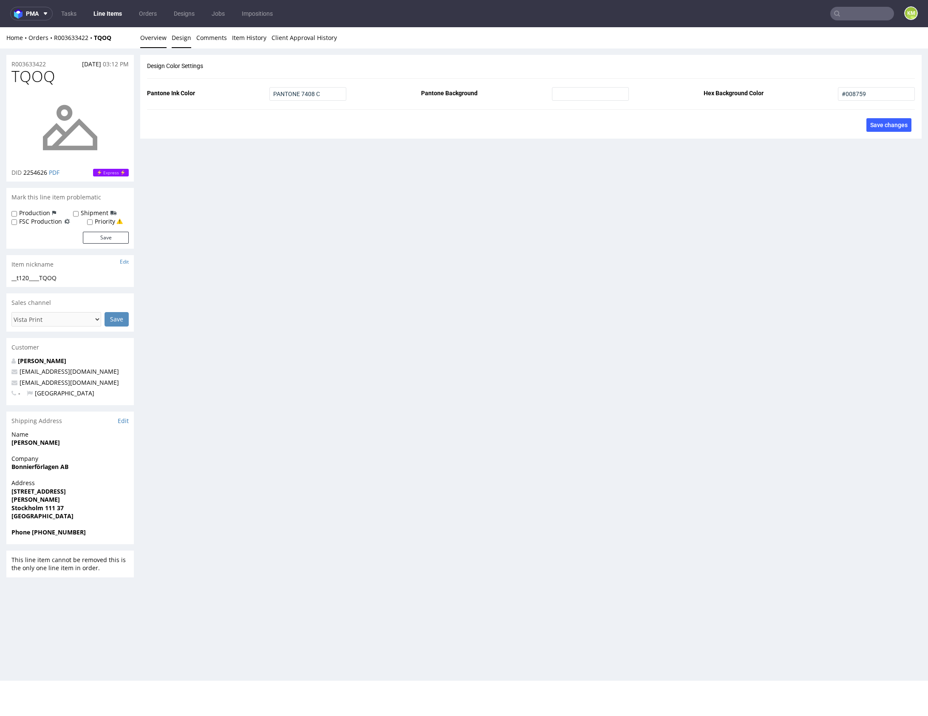
click at [159, 36] on link "Overview" at bounding box center [153, 37] width 26 height 21
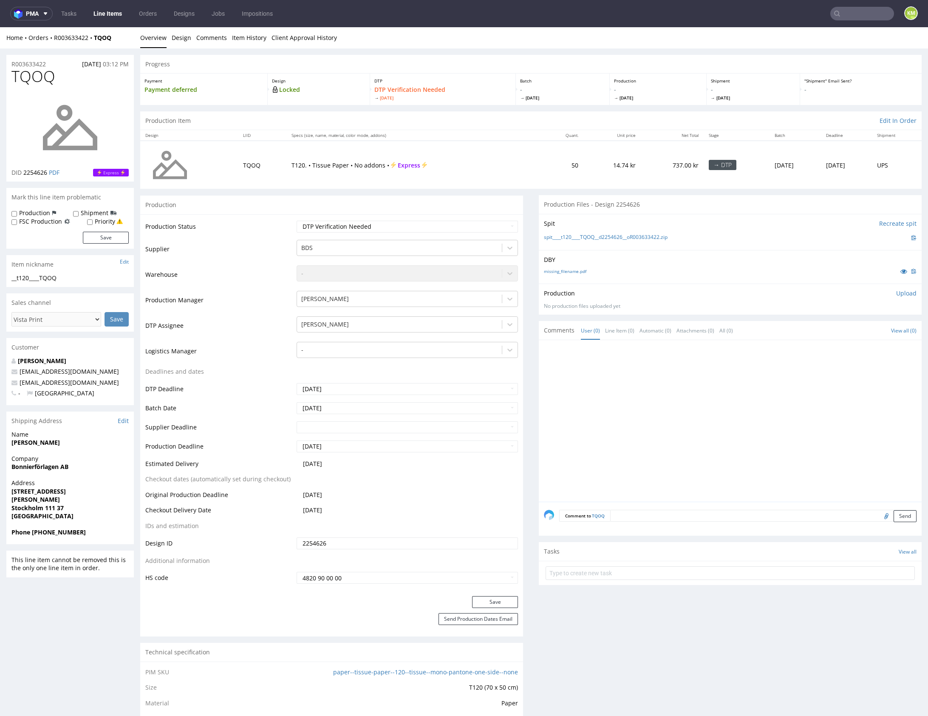
click at [191, 42] on div "Home Orders R003633422 TQOQ Overview Design Comments Item History Client Approv…" at bounding box center [464, 37] width 928 height 21
click at [182, 42] on link "Design" at bounding box center [182, 37] width 20 height 21
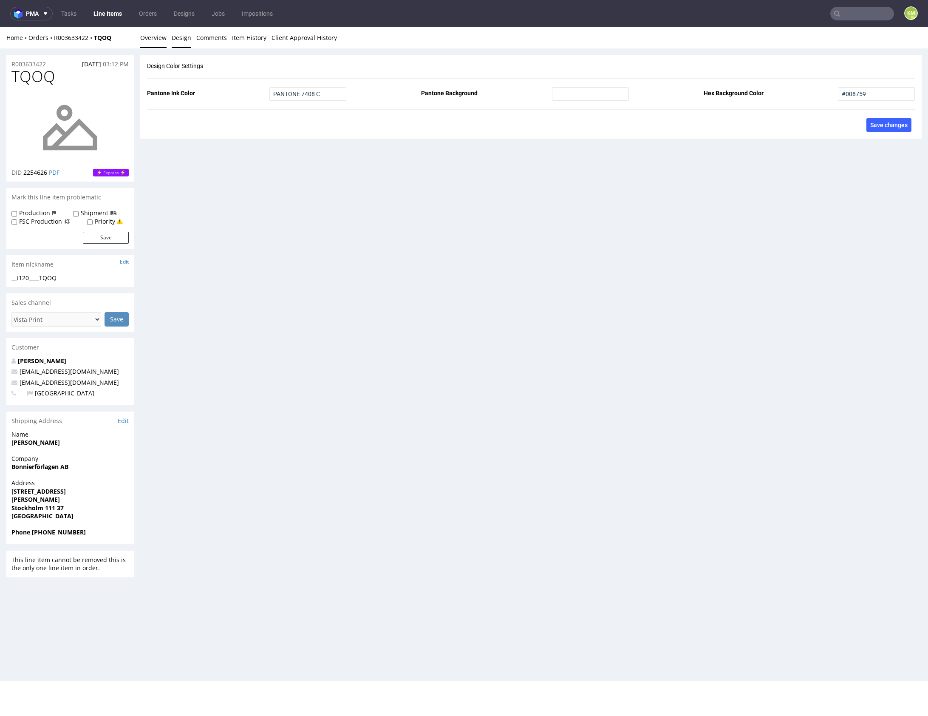
click at [143, 36] on link "Overview" at bounding box center [153, 37] width 26 height 21
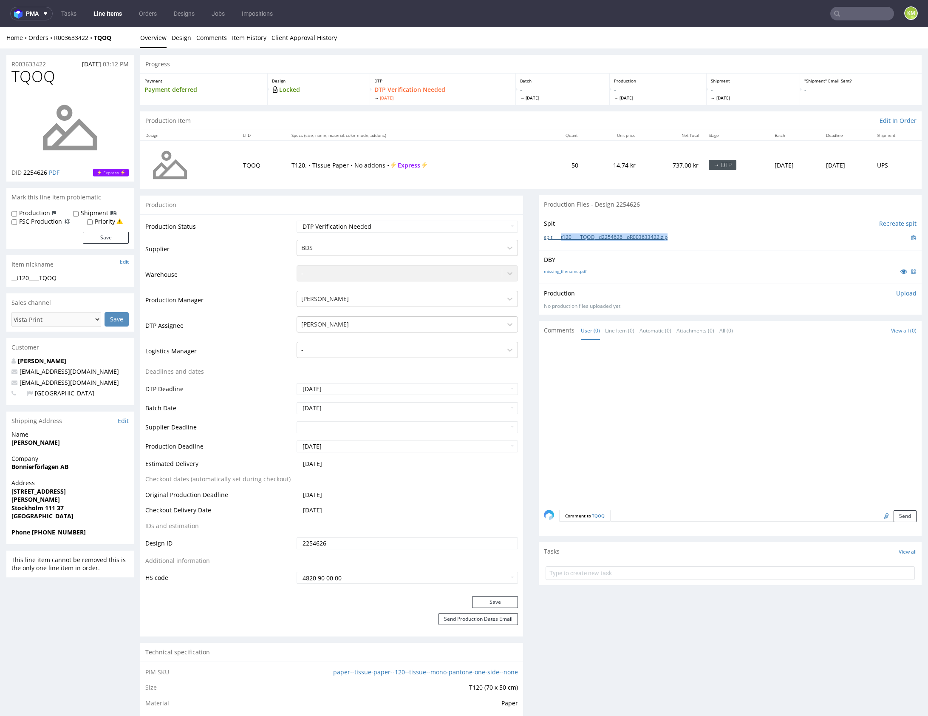
drag, startPoint x: 678, startPoint y: 236, endPoint x: 560, endPoint y: 234, distance: 117.8
click at [560, 234] on div "spit____t120____TQOQ__d2254626__oR003633422.zip" at bounding box center [730, 237] width 373 height 9
copy link "t120____TQOQ__d2254626__oR003633422.zip"
click at [897, 295] on p "Upload" at bounding box center [907, 293] width 20 height 9
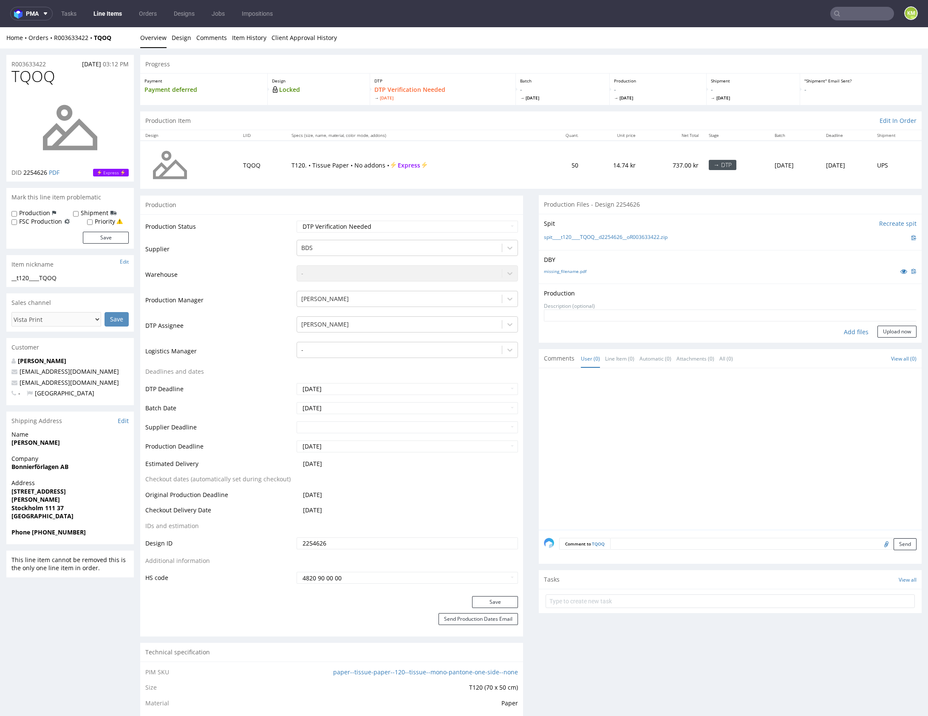
click at [847, 334] on div "Add files" at bounding box center [856, 332] width 43 height 13
type input "C:\fakepath\t120____TQOQ__d2254626__oR003633422.pdf"
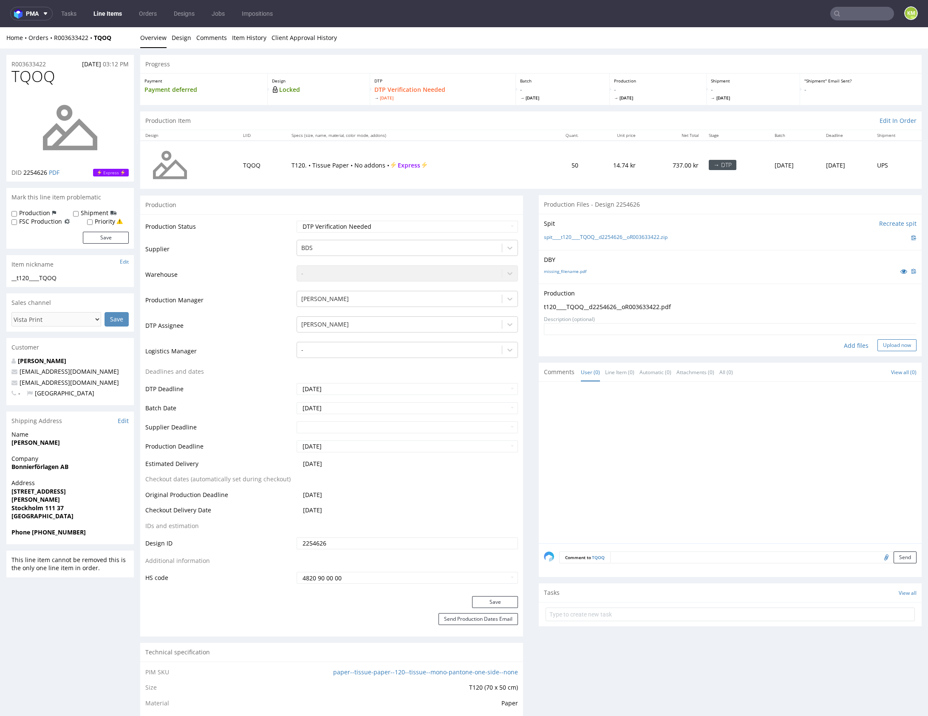
click at [899, 343] on button "Upload now" at bounding box center [897, 345] width 39 height 12
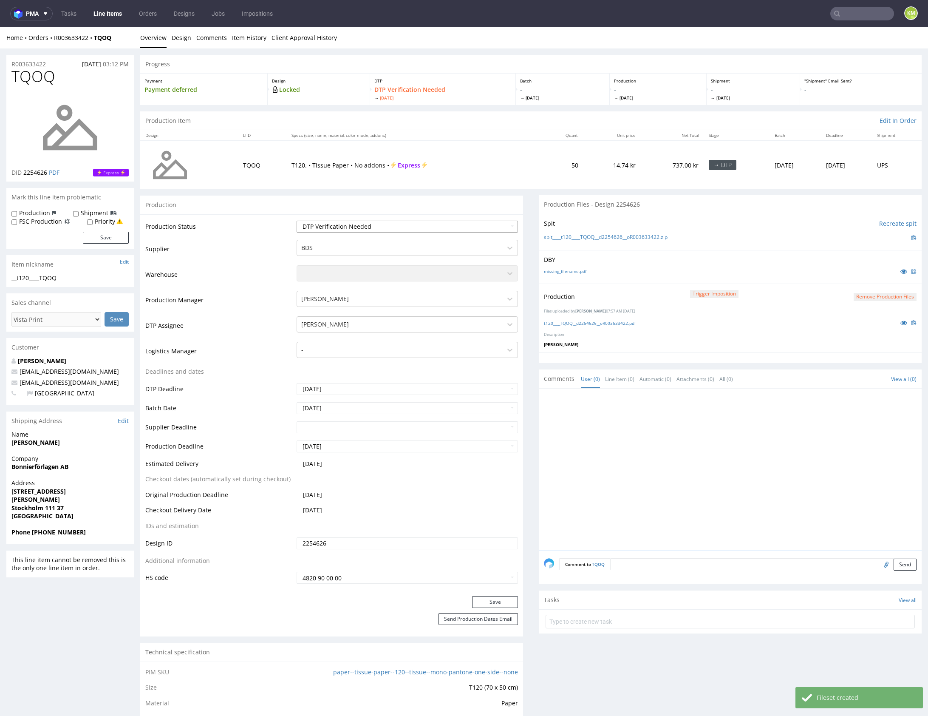
click at [482, 230] on select "Waiting for Artwork Waiting for Diecut Waiting for Mockup Waiting for DTP Waiti…" at bounding box center [407, 227] width 221 height 12
select select "dtp_production_ready"
click at [297, 221] on select "Waiting for Artwork Waiting for Diecut Waiting for Mockup Waiting for DTP Waiti…" at bounding box center [407, 227] width 221 height 12
click at [497, 602] on button "Save" at bounding box center [495, 602] width 46 height 12
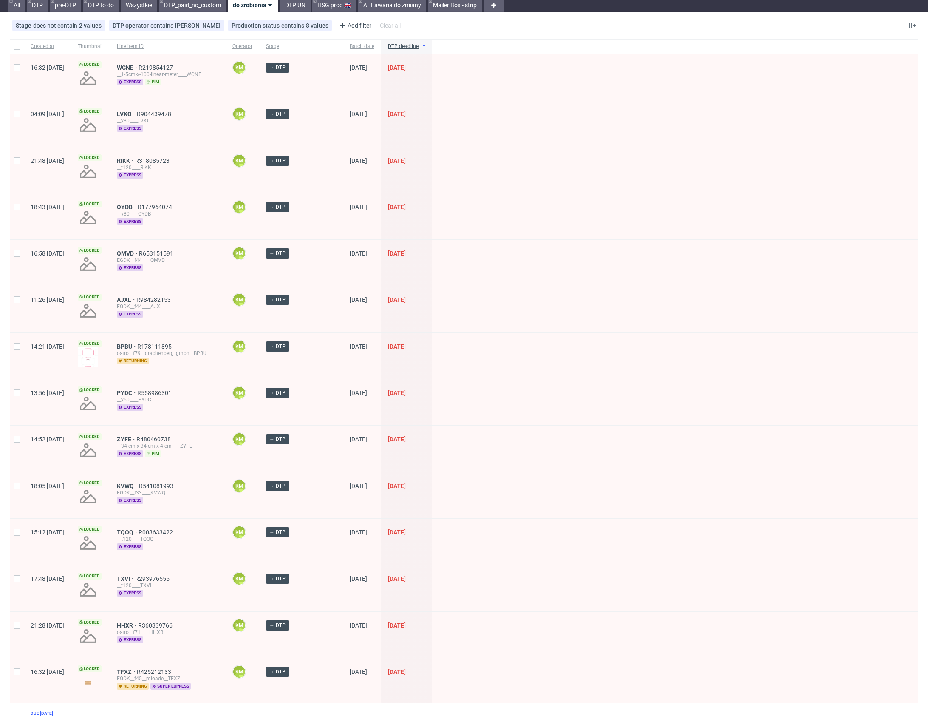
scroll to position [24, 0]
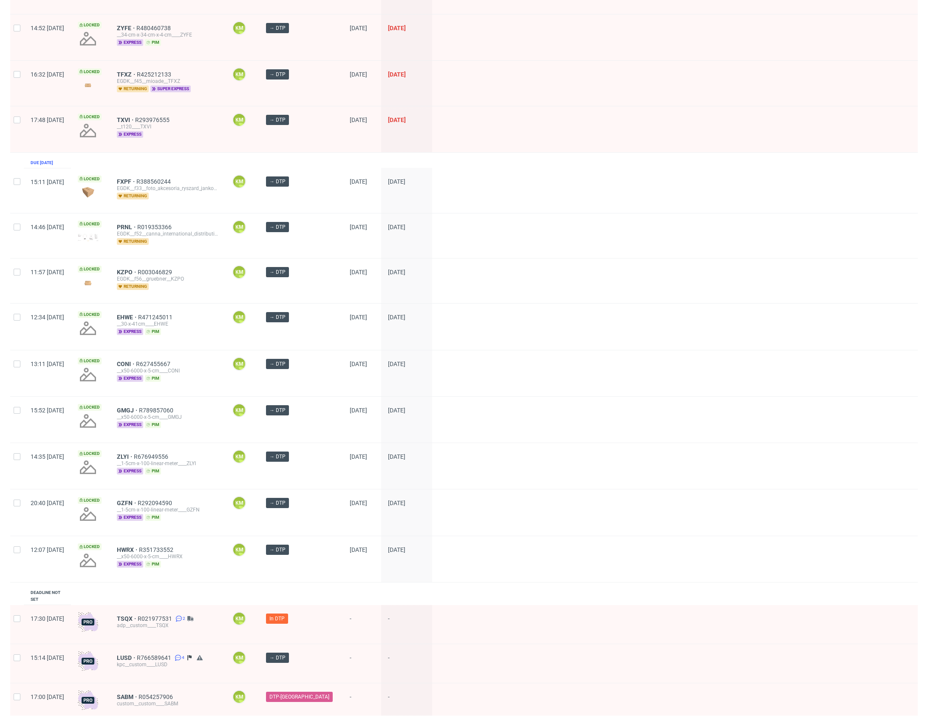
scroll to position [712, 0]
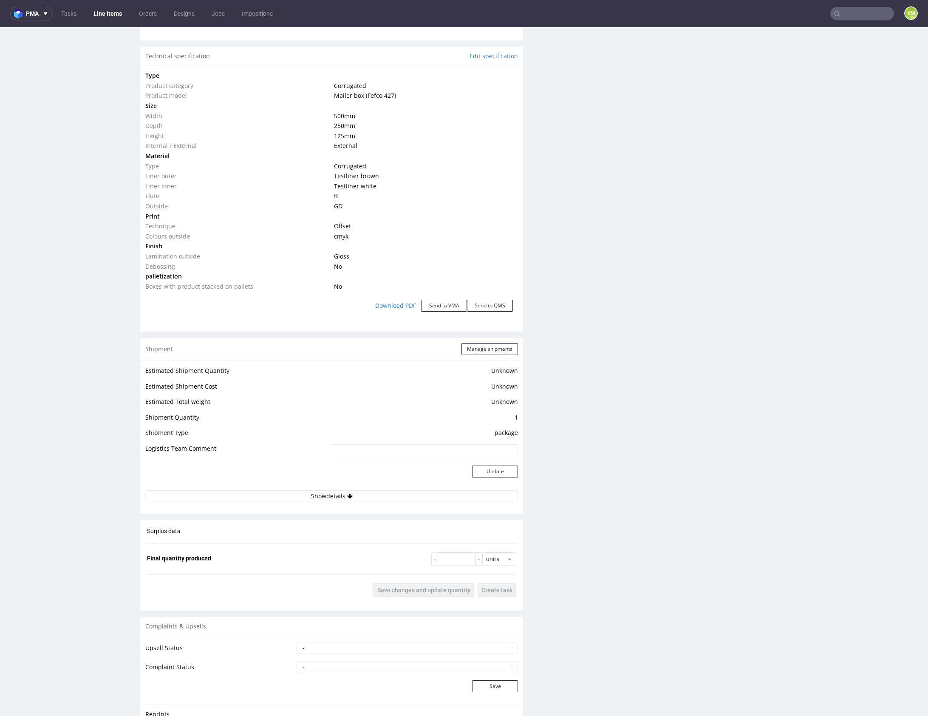
scroll to position [884, 0]
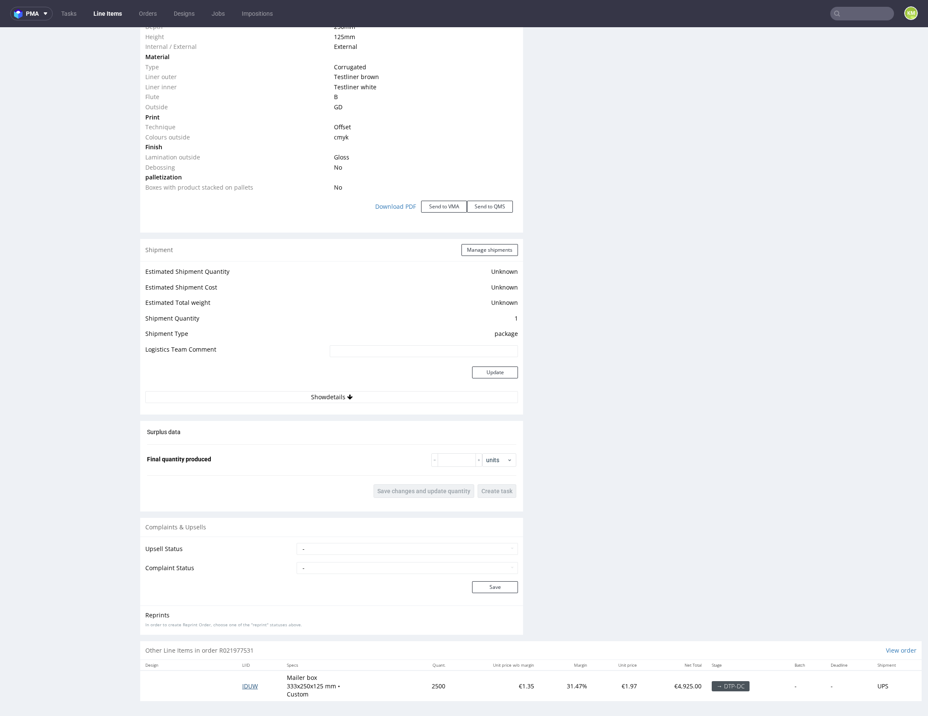
drag, startPoint x: 250, startPoint y: 684, endPoint x: 310, endPoint y: 616, distance: 91.9
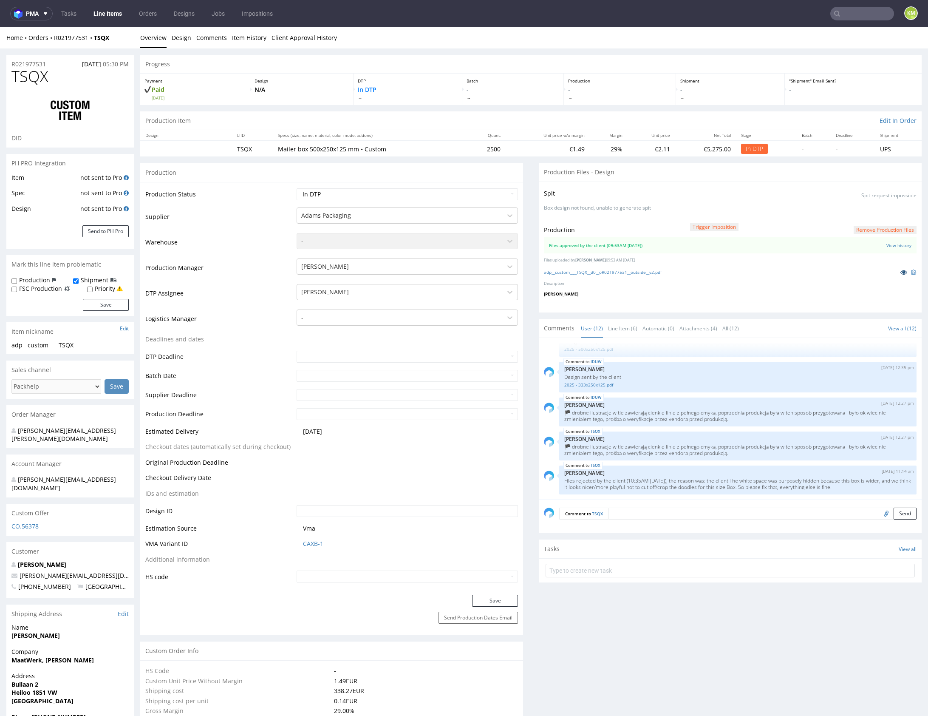
click at [898, 268] on link at bounding box center [904, 271] width 15 height 9
drag, startPoint x: 641, startPoint y: 281, endPoint x: 638, endPoint y: 274, distance: 8.1
click at [640, 281] on p "Description" at bounding box center [730, 284] width 373 height 6
click at [638, 272] on link "adp__custom____TSQX__d0__oR021977531__outside__v2.pdf" at bounding box center [603, 272] width 118 height 6
click at [395, 195] on select "Waiting for Artwork Waiting for Diecut Waiting for Mockup Waiting for DTP Waiti…" at bounding box center [407, 194] width 221 height 12
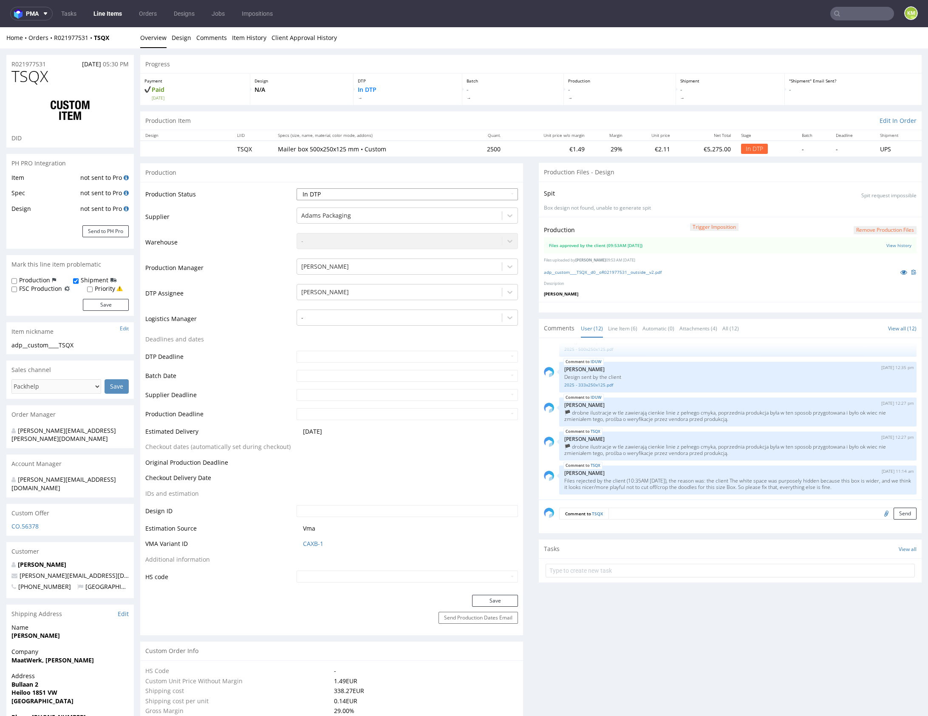
select select "dtp_waiting_for_double_check"
click at [297, 188] on select "Waiting for Artwork Waiting for Diecut Waiting for Mockup Waiting for DTP Waiti…" at bounding box center [407, 194] width 221 height 12
click at [498, 602] on button "Save" at bounding box center [495, 601] width 46 height 12
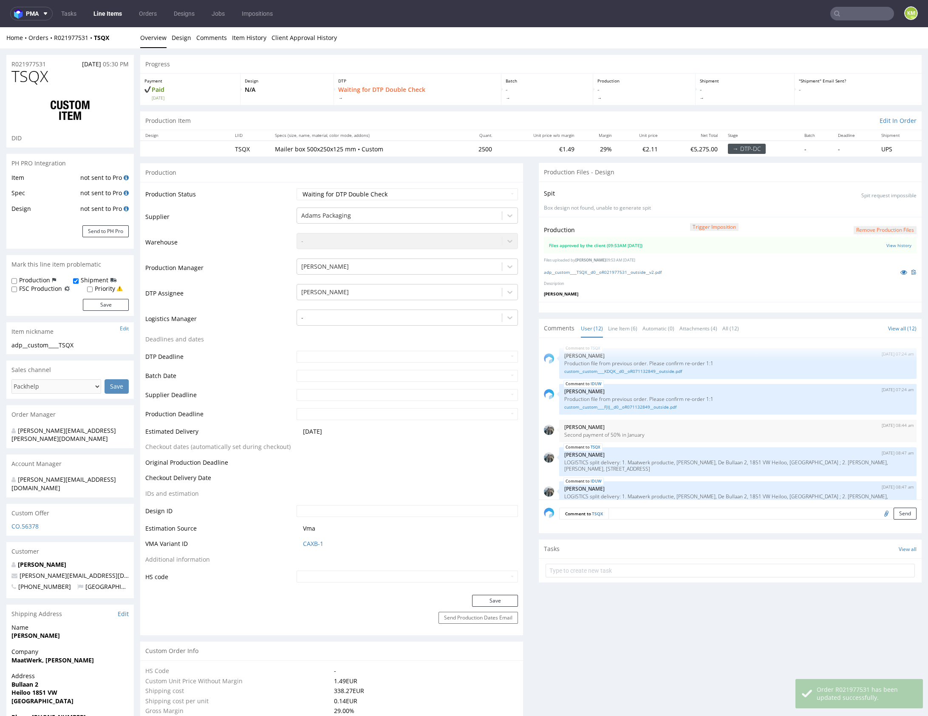
scroll to position [244, 0]
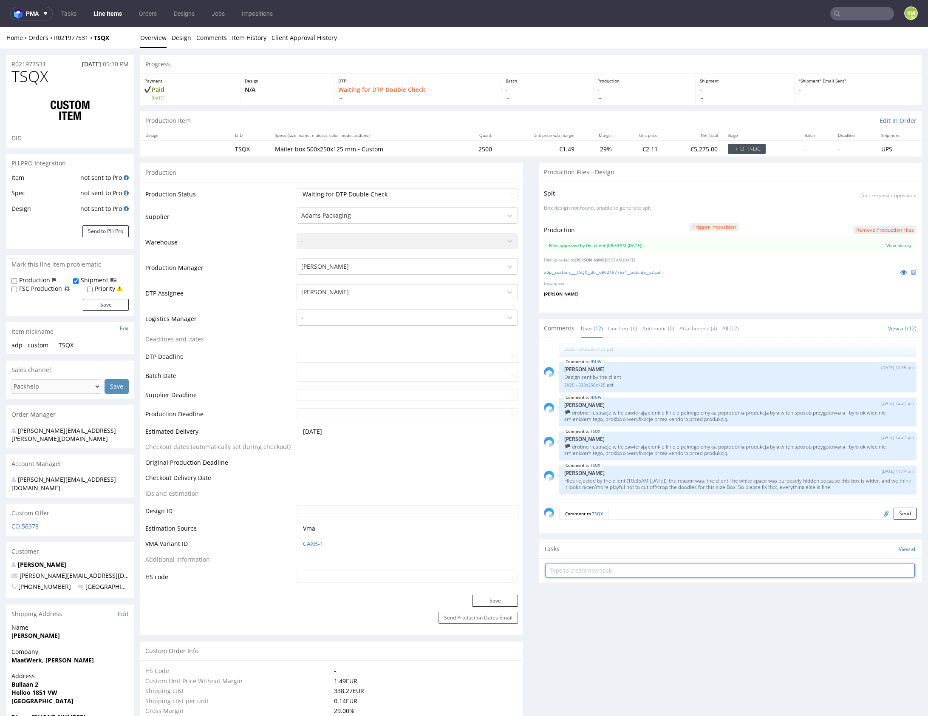
click at [606, 571] on input "text" at bounding box center [730, 571] width 369 height 14
type input "dch 2/2"
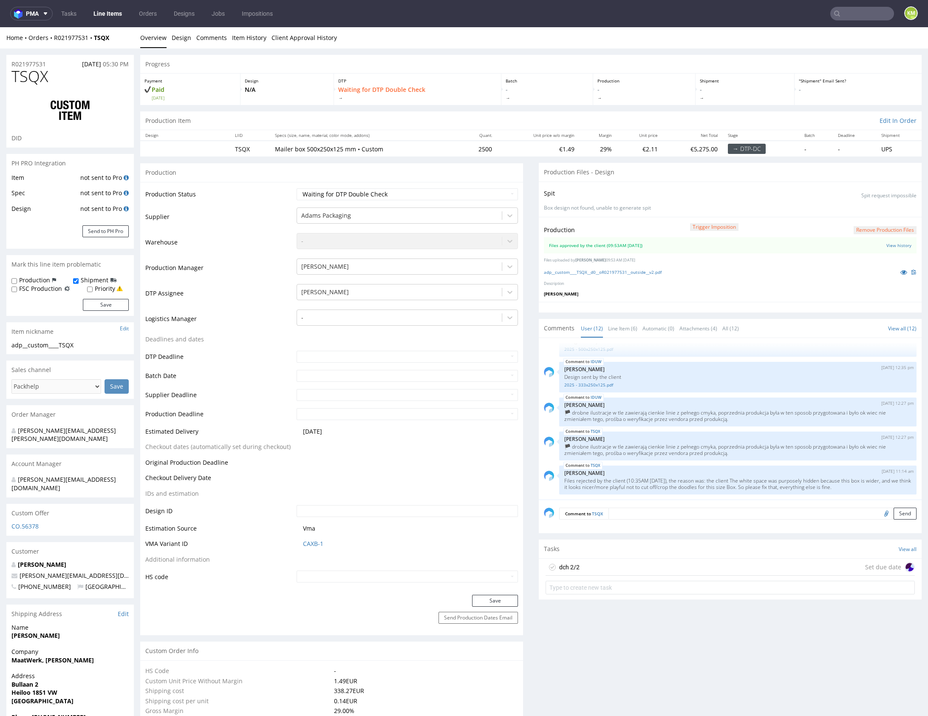
click at [593, 563] on div "dch 2/2 Set due date" at bounding box center [730, 567] width 369 height 17
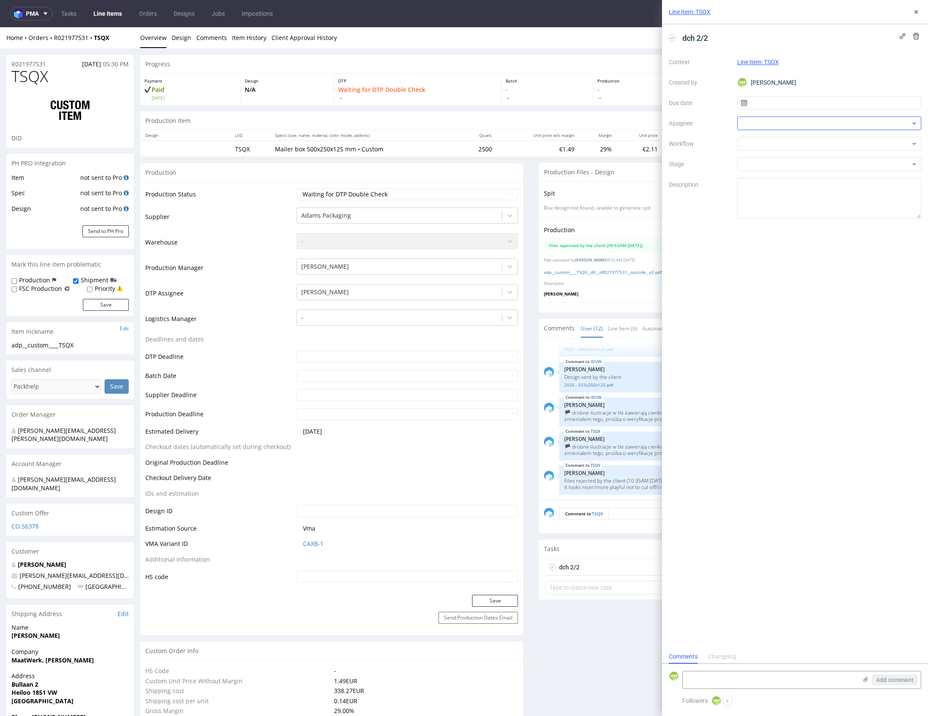
scroll to position [7, 0]
click at [759, 104] on input "text" at bounding box center [830, 103] width 185 height 14
click at [806, 155] on button "1" at bounding box center [801, 159] width 13 height 14
type input "[DATE]"
drag, startPoint x: 759, startPoint y: 124, endPoint x: 776, endPoint y: 131, distance: 18.9
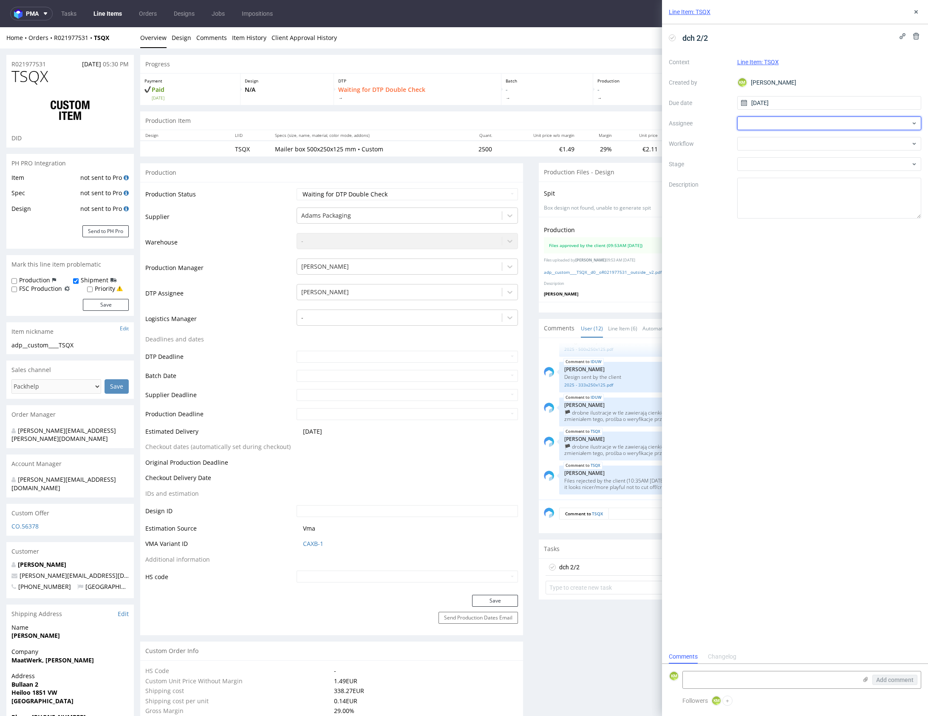
click at [759, 124] on div at bounding box center [830, 123] width 185 height 14
type input "gaz"
click at [766, 154] on span "Krystian Gaza" at bounding box center [775, 155] width 38 height 9
click at [766, 149] on div at bounding box center [830, 144] width 185 height 14
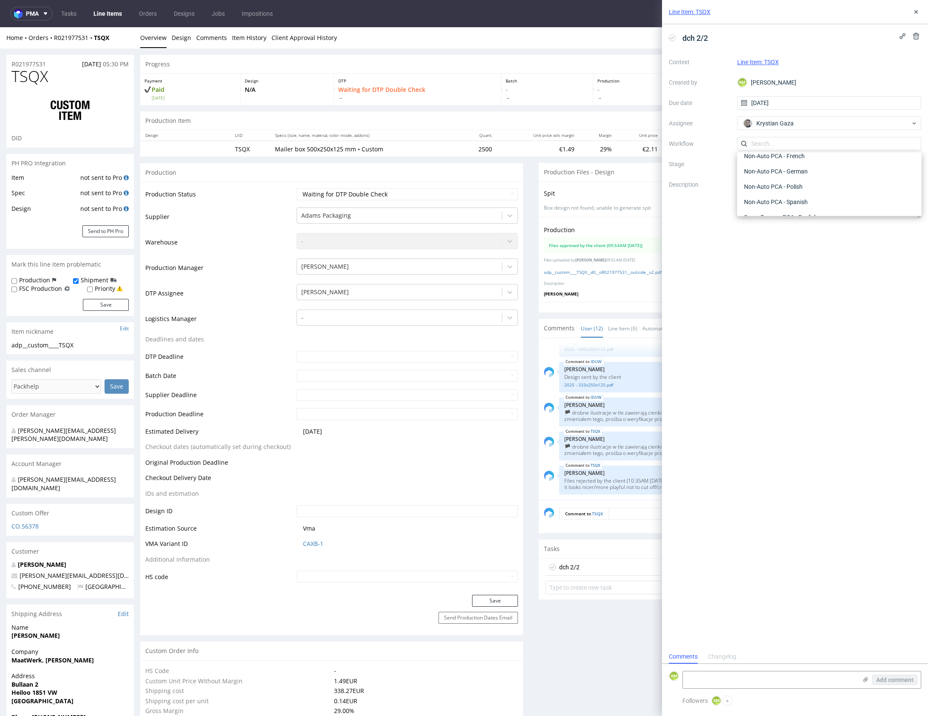
scroll to position [4, 0]
click at [777, 170] on div "DTP - Double Check" at bounding box center [829, 169] width 177 height 15
click at [790, 220] on div "dch 2/2 Context Line Item: TSQX Created by KM Karol Markowski Due date 01/09/20…" at bounding box center [795, 336] width 266 height 625
click at [796, 206] on textarea at bounding box center [830, 198] width 185 height 41
click at [897, 182] on textarea "Tutaj chcą bez tego białego paska zakrywającego ilustracja przez srodek pudełka" at bounding box center [830, 198] width 185 height 41
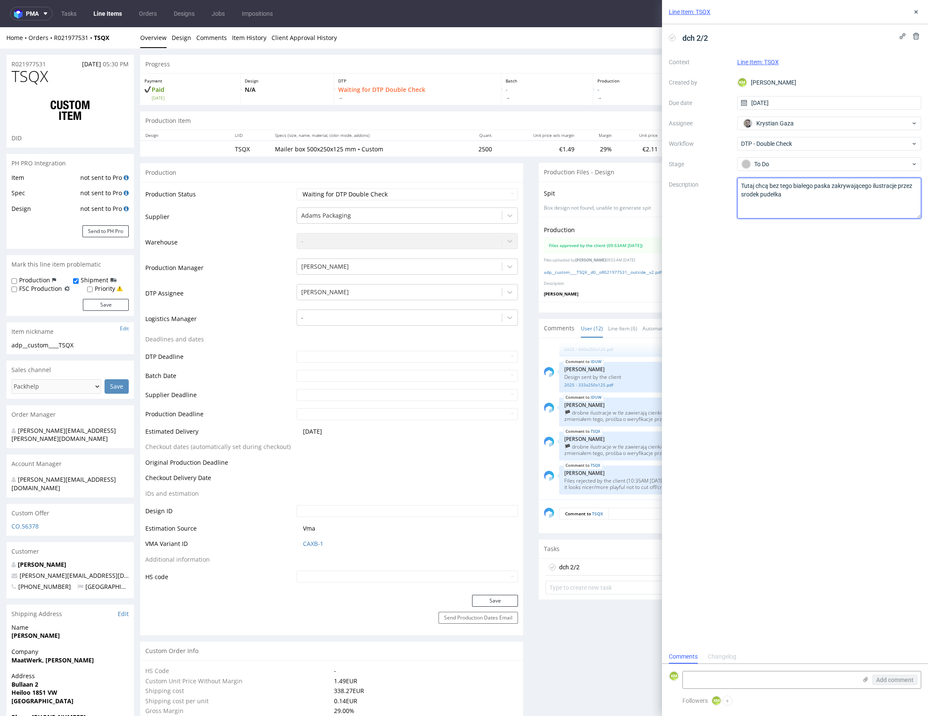
type textarea "Tutaj chcą bez tego białego paska zakrywającego ilustracje przez srodek pudełka"
click at [835, 280] on div "dch 2/2 Context Line Item: TSQX Created by KM Karol Markowski Due date 01/09/20…" at bounding box center [795, 336] width 266 height 625
drag, startPoint x: 916, startPoint y: 14, endPoint x: 901, endPoint y: 27, distance: 19.3
click at [916, 14] on icon at bounding box center [916, 12] width 7 height 7
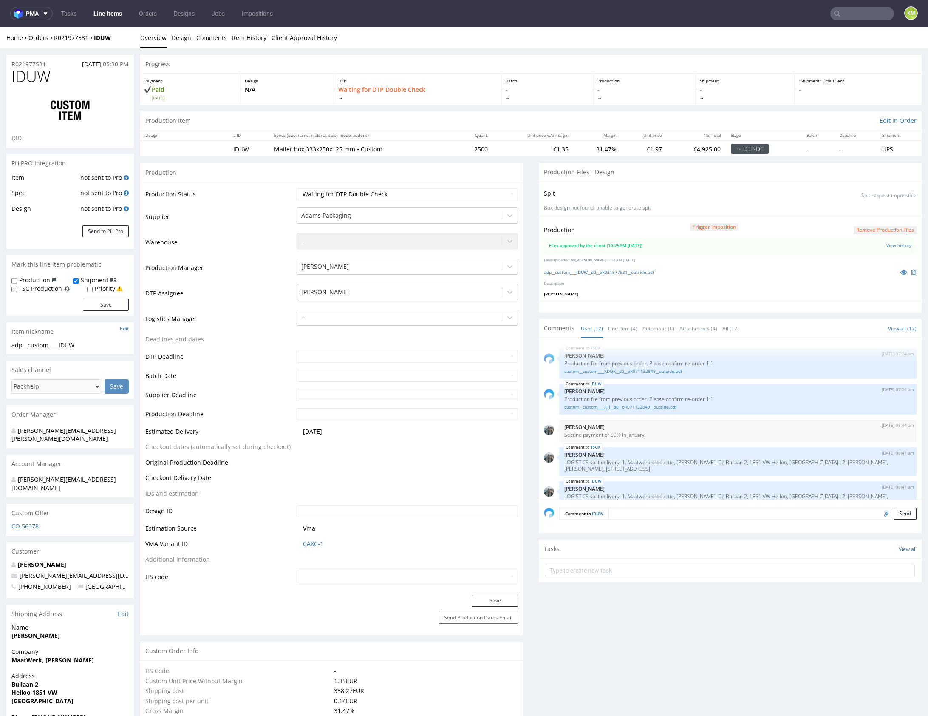
scroll to position [244, 0]
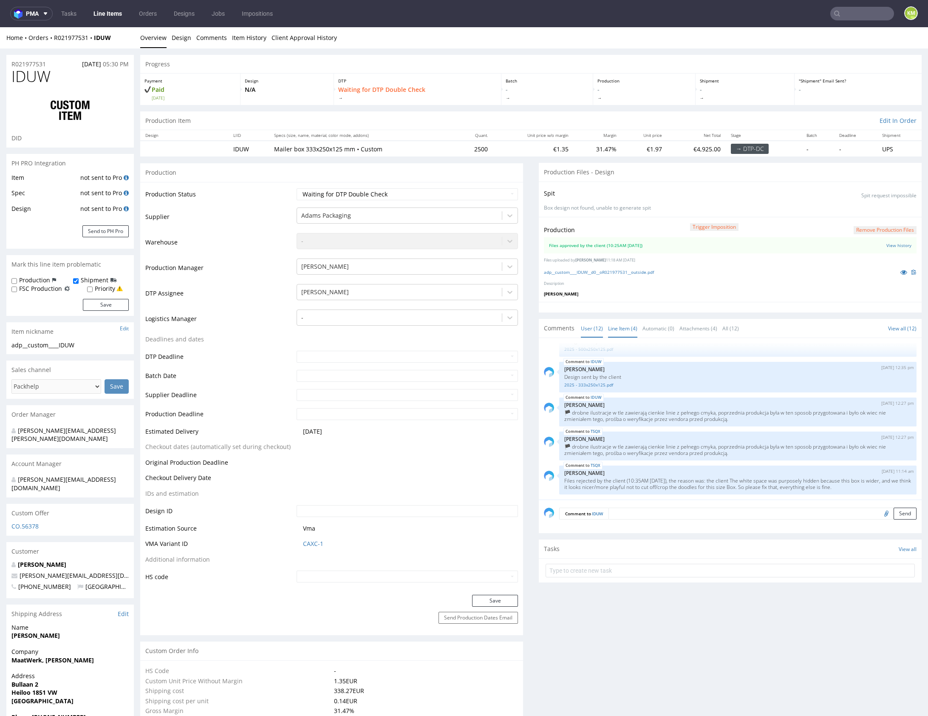
click at [622, 331] on link "Line Item (4)" at bounding box center [622, 328] width 29 height 18
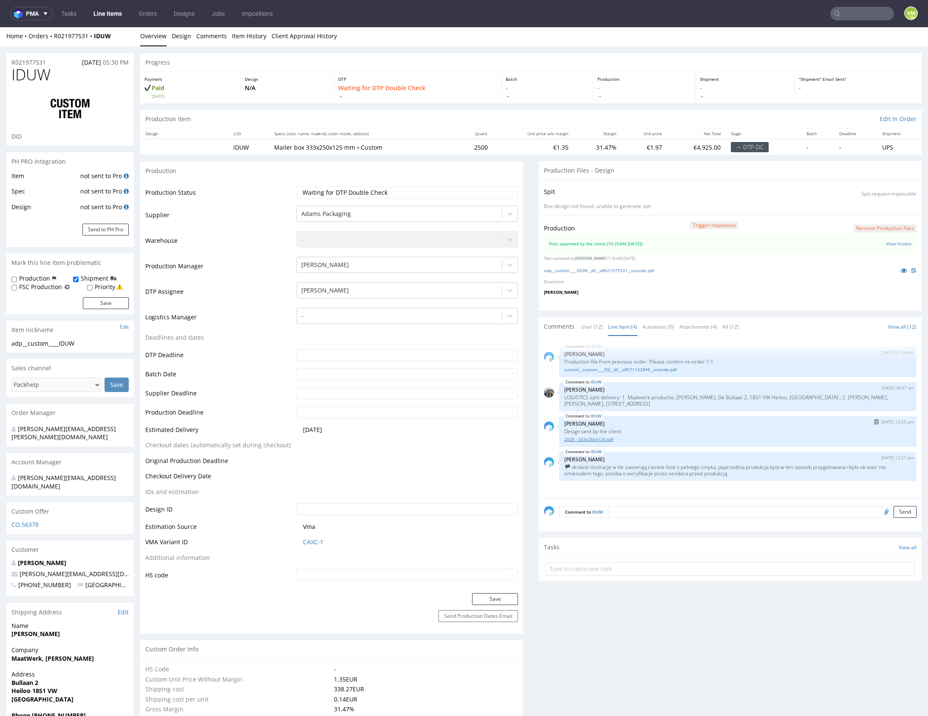
scroll to position [2, 0]
click at [628, 578] on section "Tasks View all" at bounding box center [730, 558] width 383 height 43
click at [628, 574] on form at bounding box center [730, 568] width 369 height 20
click at [628, 559] on form at bounding box center [730, 568] width 369 height 20
click at [632, 564] on input "text" at bounding box center [730, 569] width 369 height 14
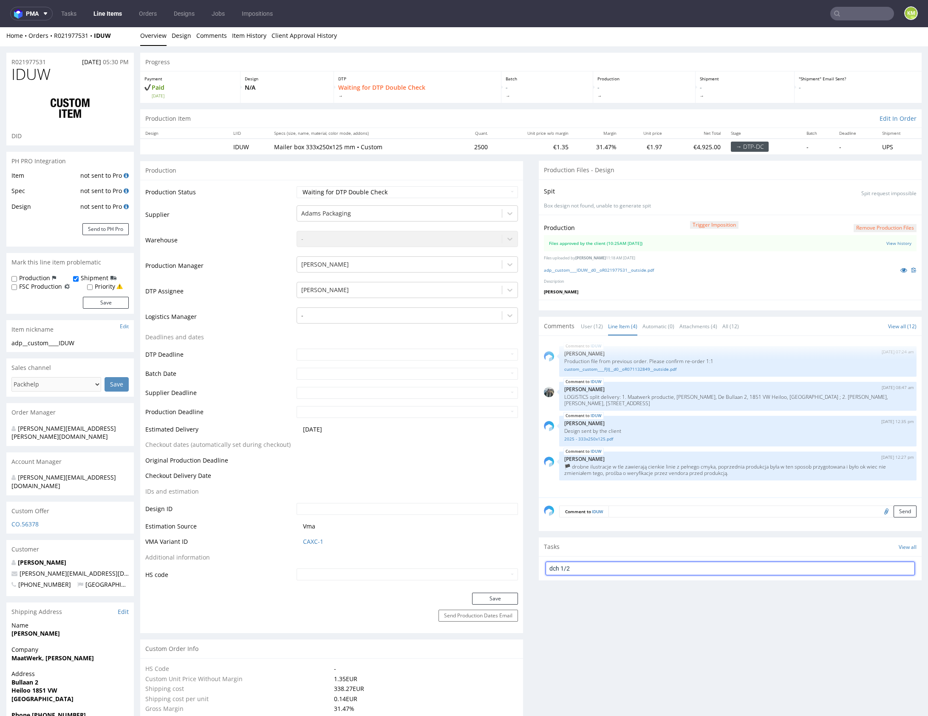
type input "dch 1/2"
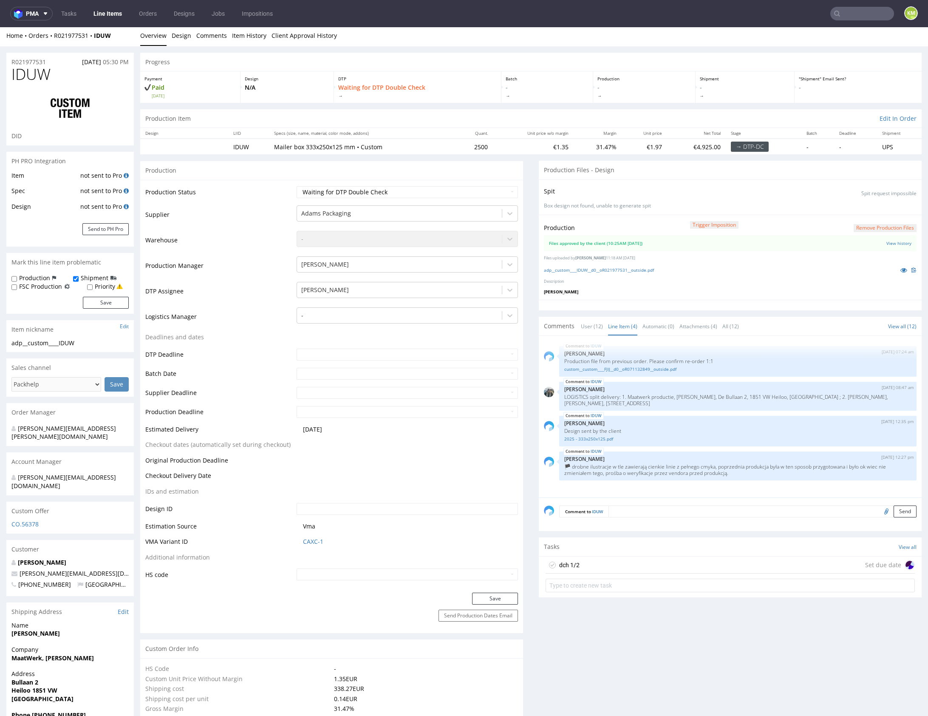
click at [618, 563] on div "dch 1/2 Set due date" at bounding box center [730, 564] width 369 height 17
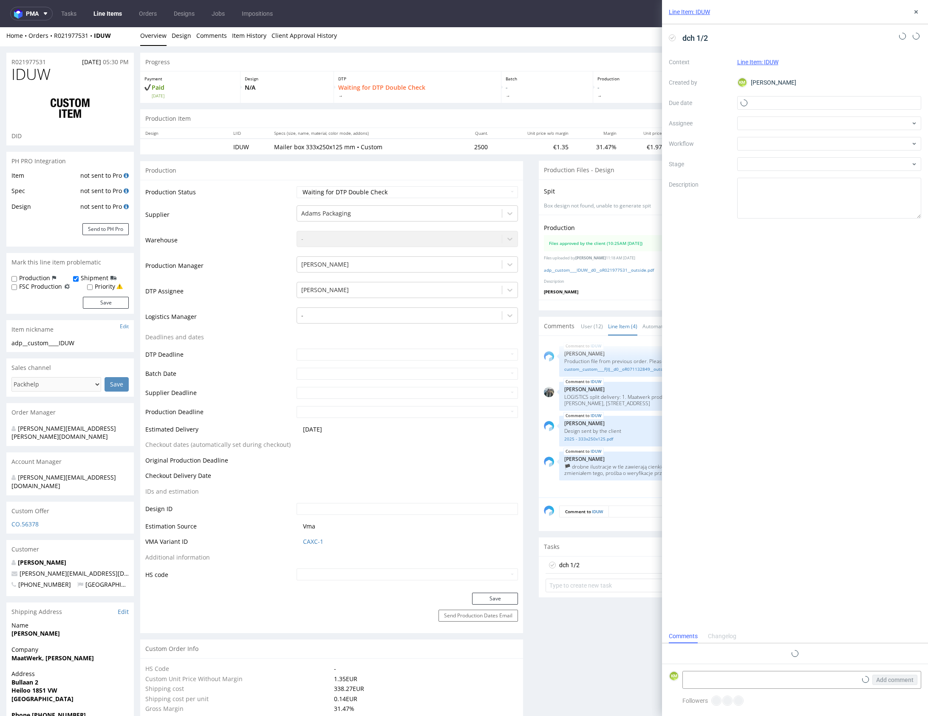
scroll to position [7, 0]
click at [789, 102] on input "text" at bounding box center [830, 103] width 185 height 14
click at [802, 155] on span "1" at bounding box center [801, 159] width 3 height 9
type input "[DATE]"
click at [760, 123] on div at bounding box center [830, 123] width 185 height 14
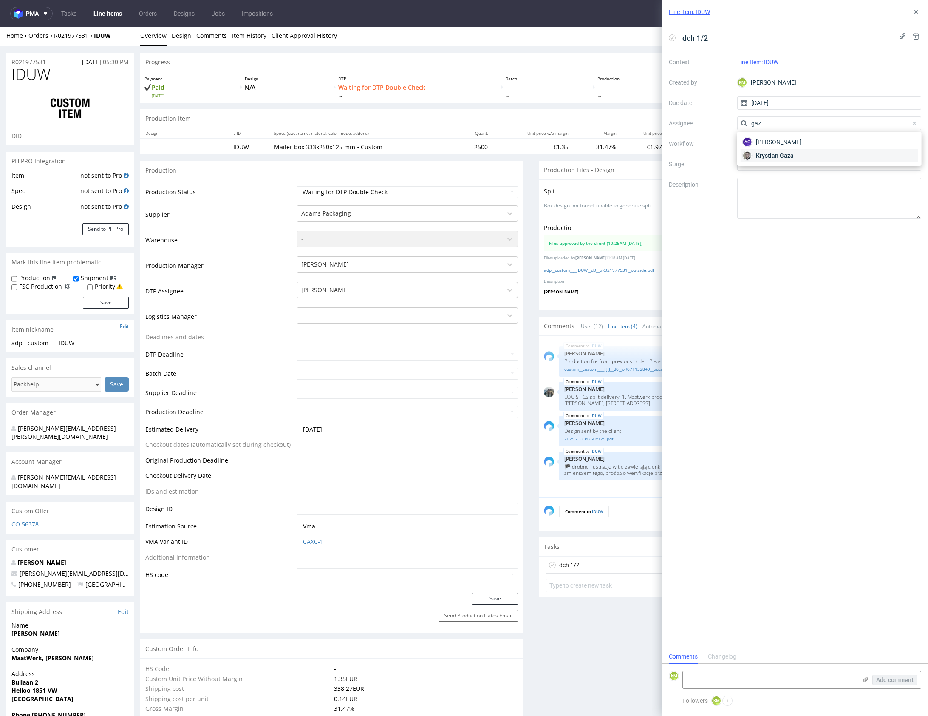
type input "gaz"
click at [777, 154] on span "Krystian Gaza" at bounding box center [775, 155] width 38 height 9
click at [775, 148] on div at bounding box center [830, 144] width 185 height 14
click at [795, 175] on div "DTP - Double Check" at bounding box center [829, 174] width 177 height 15
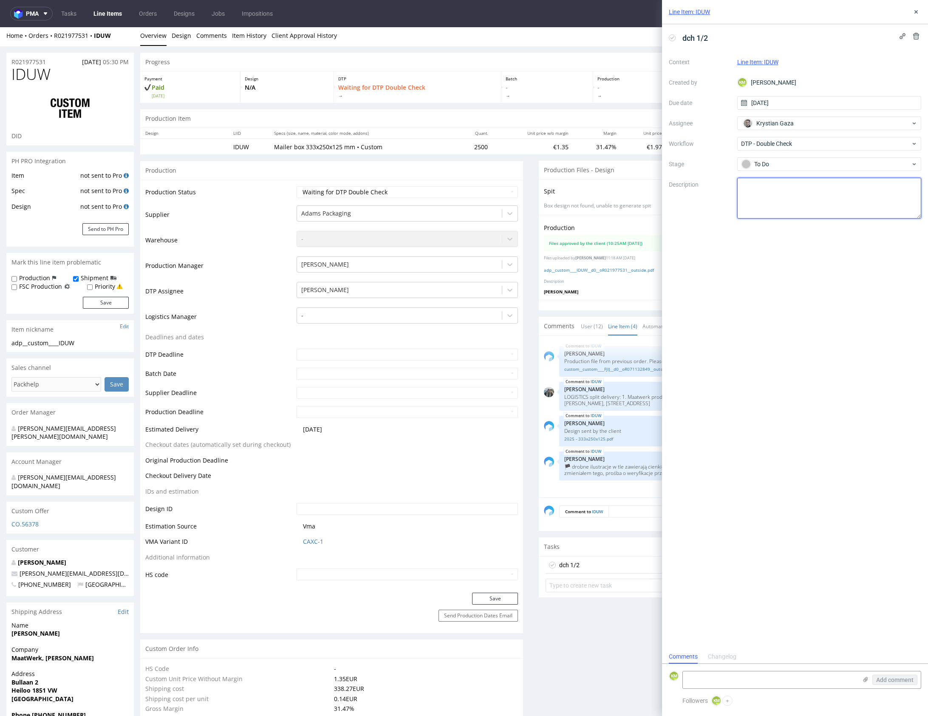
drag, startPoint x: 805, startPoint y: 209, endPoint x: 863, endPoint y: 114, distance: 111.5
click at [804, 208] on textarea at bounding box center [830, 198] width 185 height 41
click at [918, 11] on icon at bounding box center [916, 12] width 7 height 7
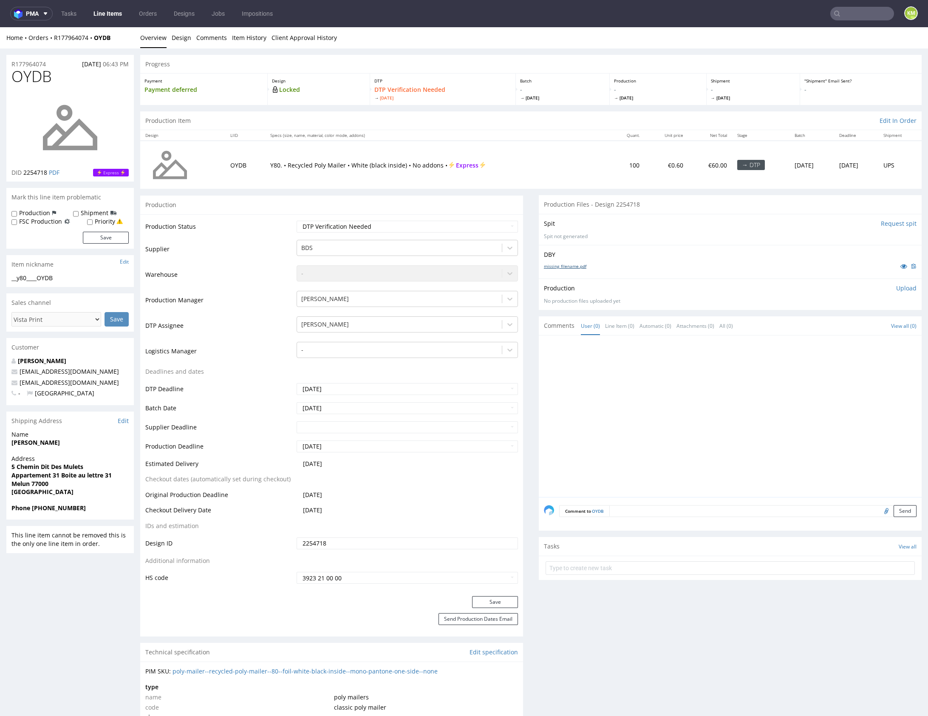
click at [578, 263] on link "missing_filename.pdf" at bounding box center [565, 266] width 43 height 6
click at [180, 37] on link "Design" at bounding box center [182, 37] width 20 height 21
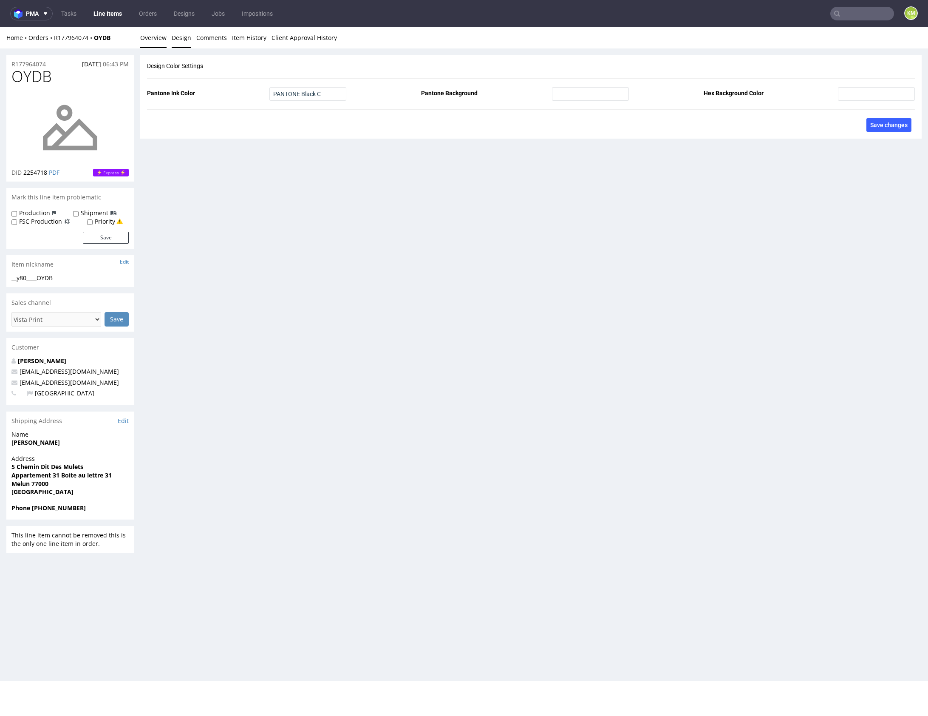
click at [157, 39] on link "Overview" at bounding box center [153, 37] width 26 height 21
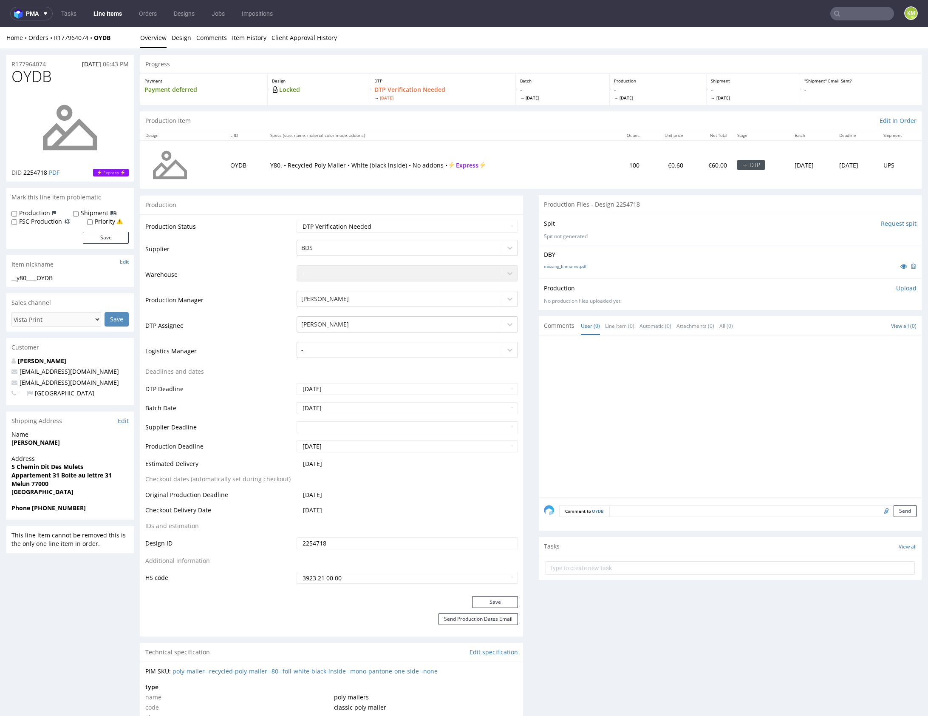
click at [51, 280] on div "__y80____OYDB" at bounding box center [69, 278] width 117 height 9
copy div "__y80____OYDB"
copy link "R177964074"
click at [897, 290] on p "Upload" at bounding box center [907, 288] width 20 height 9
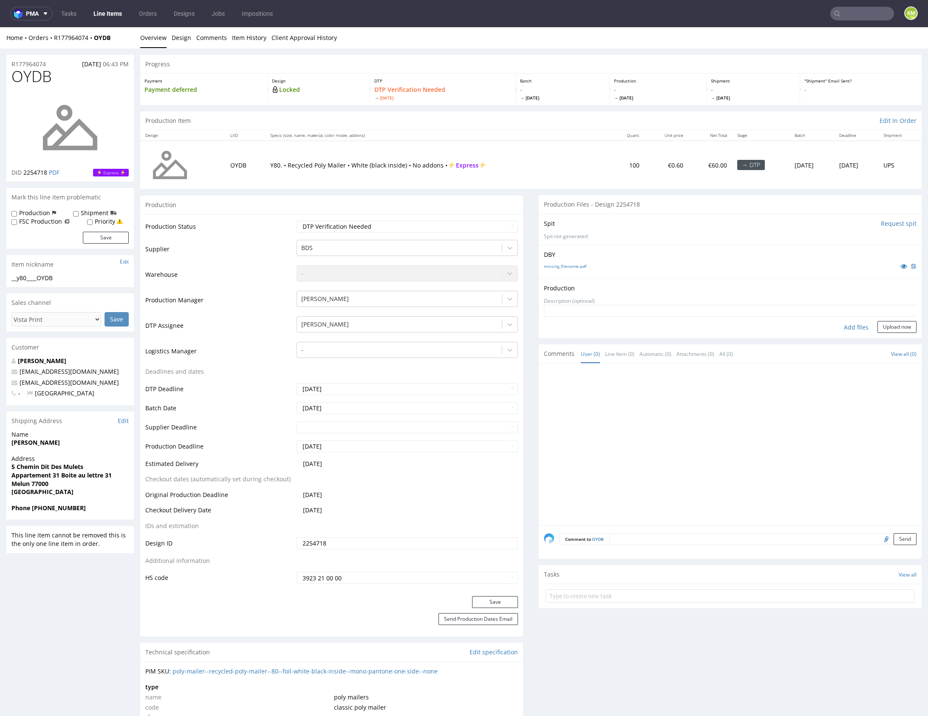
click at [852, 325] on div "Add files" at bounding box center [856, 327] width 43 height 13
type input "C:\fakepath\__y80____OYDB__d0__oR177964074.pdf"
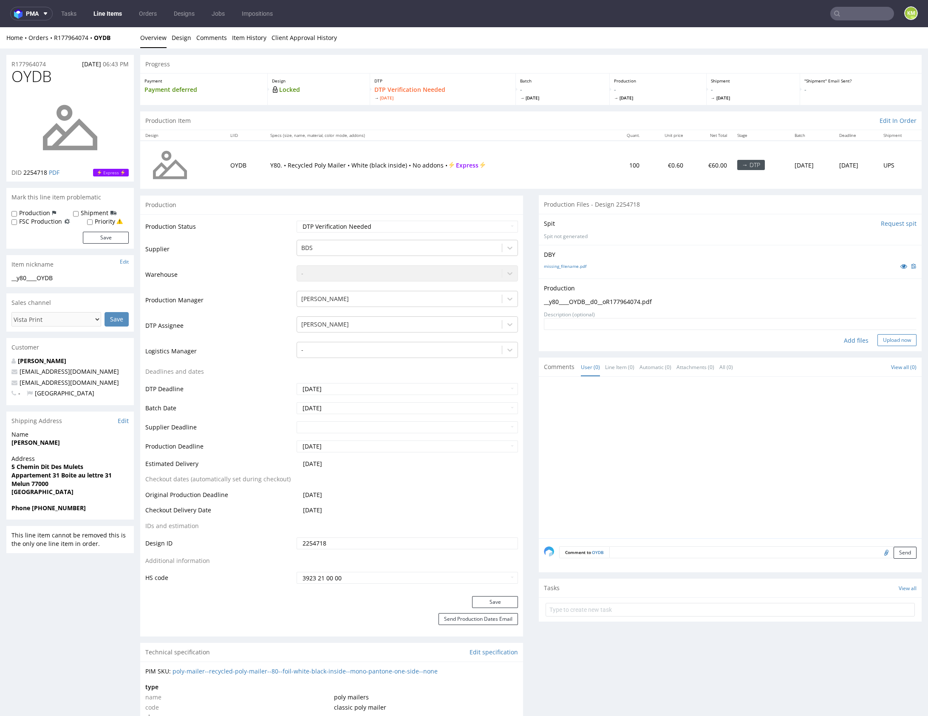
click at [887, 340] on button "Upload now" at bounding box center [897, 340] width 39 height 12
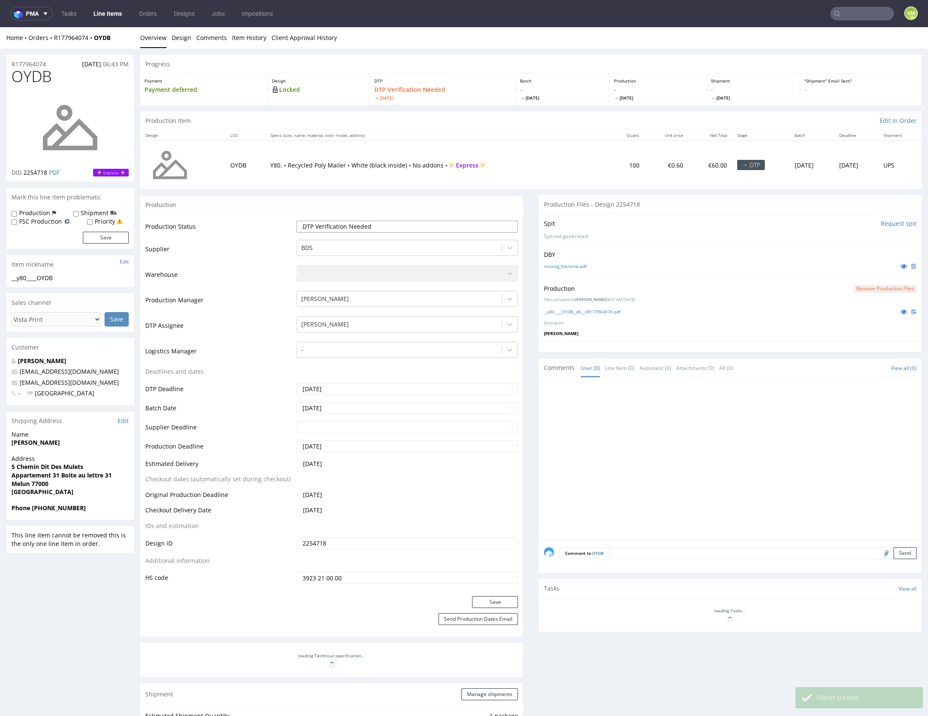
click at [434, 227] on select "Waiting for Artwork Waiting for Diecut Waiting for Mockup Waiting for DTP Waiti…" at bounding box center [407, 227] width 221 height 12
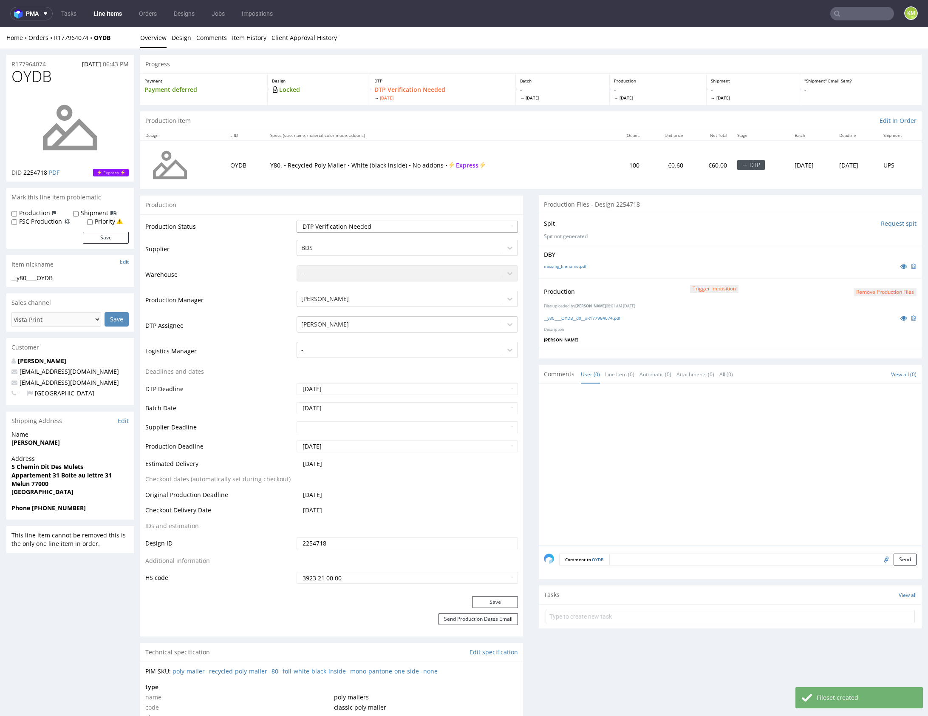
select select "dtp_production_ready"
click at [297, 221] on select "Waiting for Artwork Waiting for Diecut Waiting for Mockup Waiting for DTP Waiti…" at bounding box center [407, 227] width 221 height 12
click at [492, 605] on button "Save" at bounding box center [495, 602] width 46 height 12
click at [774, 452] on div at bounding box center [733, 467] width 378 height 156
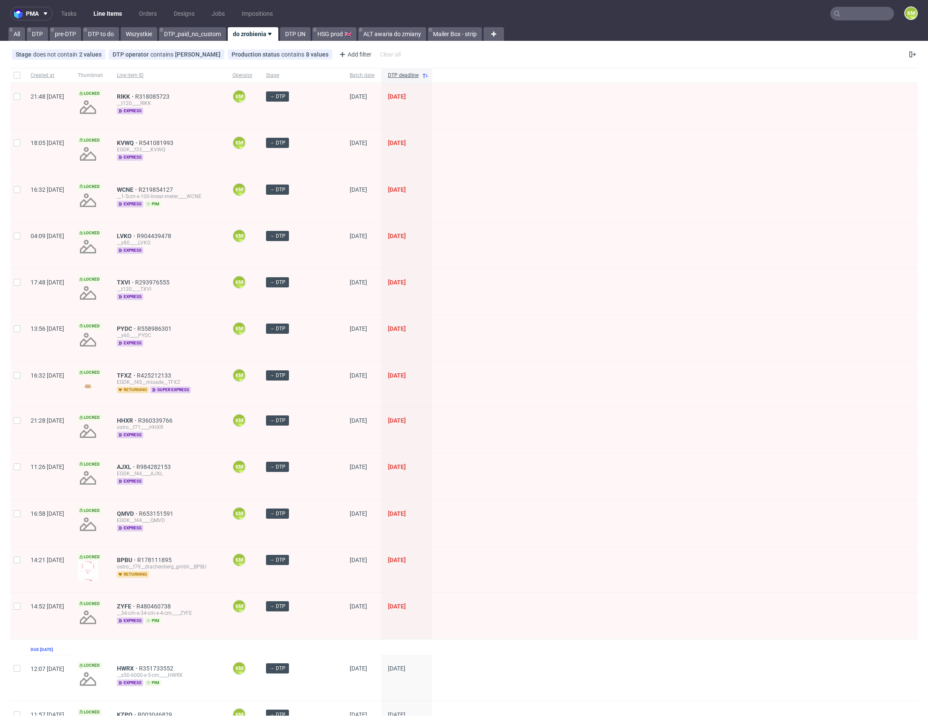
click at [539, 79] on div at bounding box center [675, 75] width 486 height 14
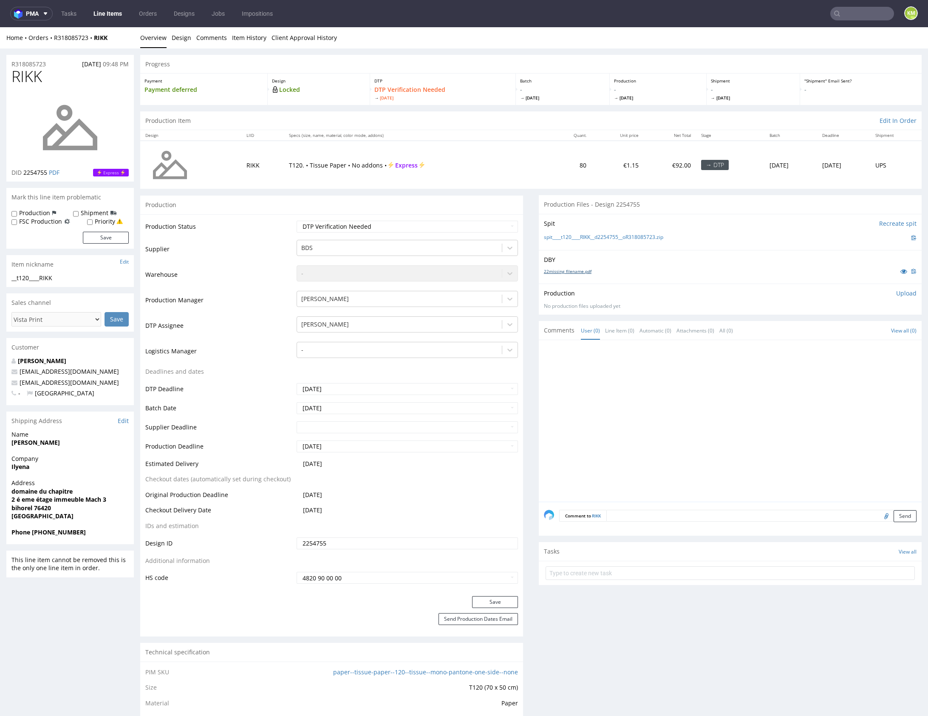
click at [571, 270] on link "22missing_filename.pdf" at bounding box center [568, 271] width 48 height 6
click at [185, 40] on link "Design" at bounding box center [182, 37] width 20 height 21
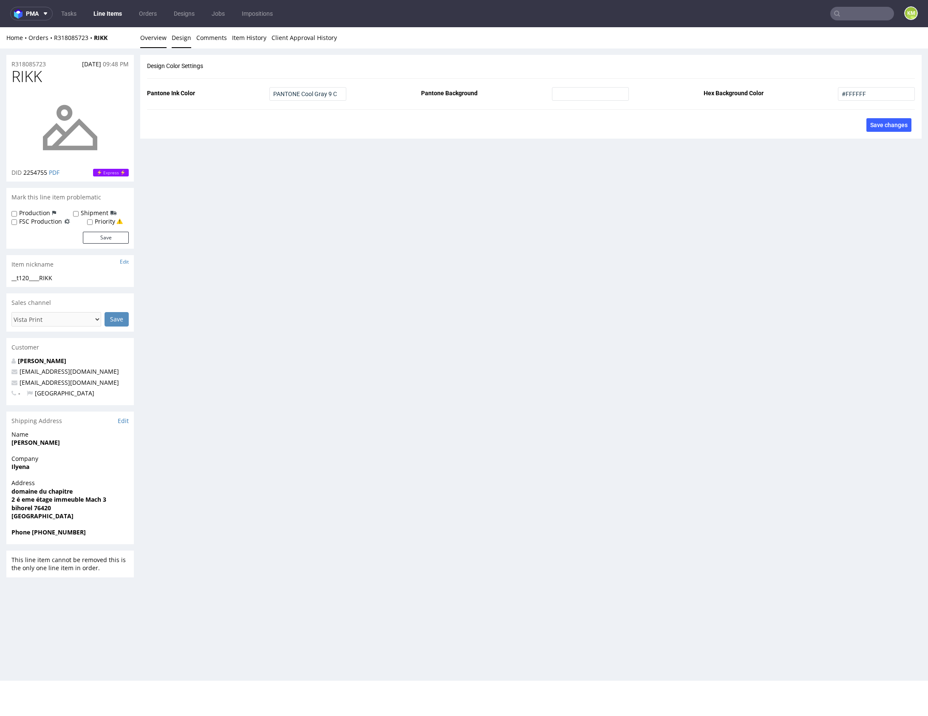
click at [158, 37] on link "Overview" at bounding box center [153, 37] width 26 height 21
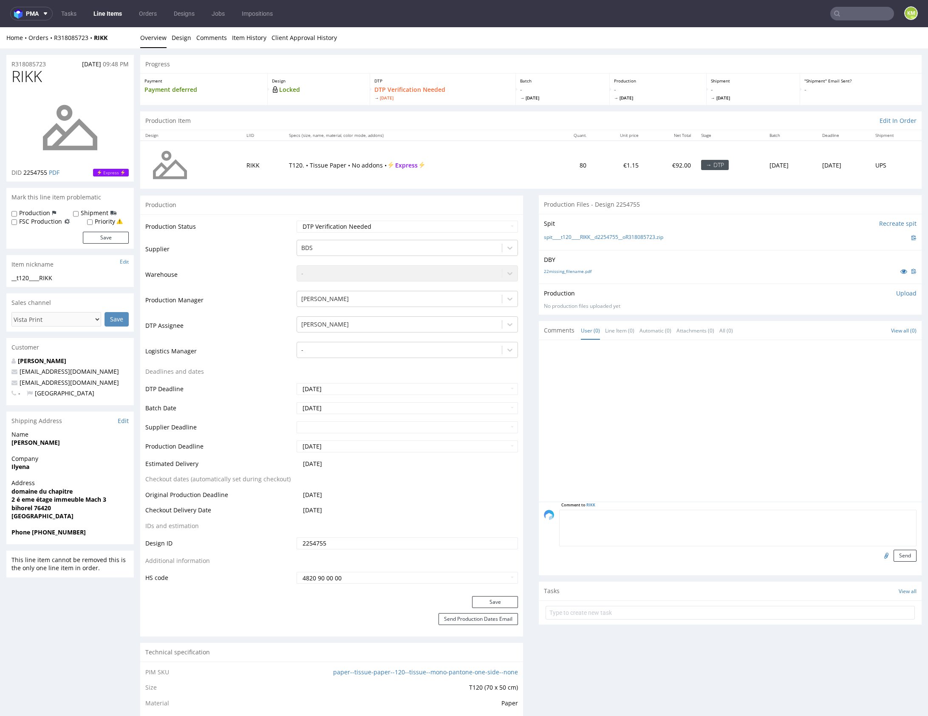
click at [745, 516] on textarea at bounding box center [738, 528] width 358 height 37
type textarea "issue: cienkie linie mozliwosć zalewania elementów"
click at [900, 556] on button "Send" at bounding box center [905, 556] width 23 height 12
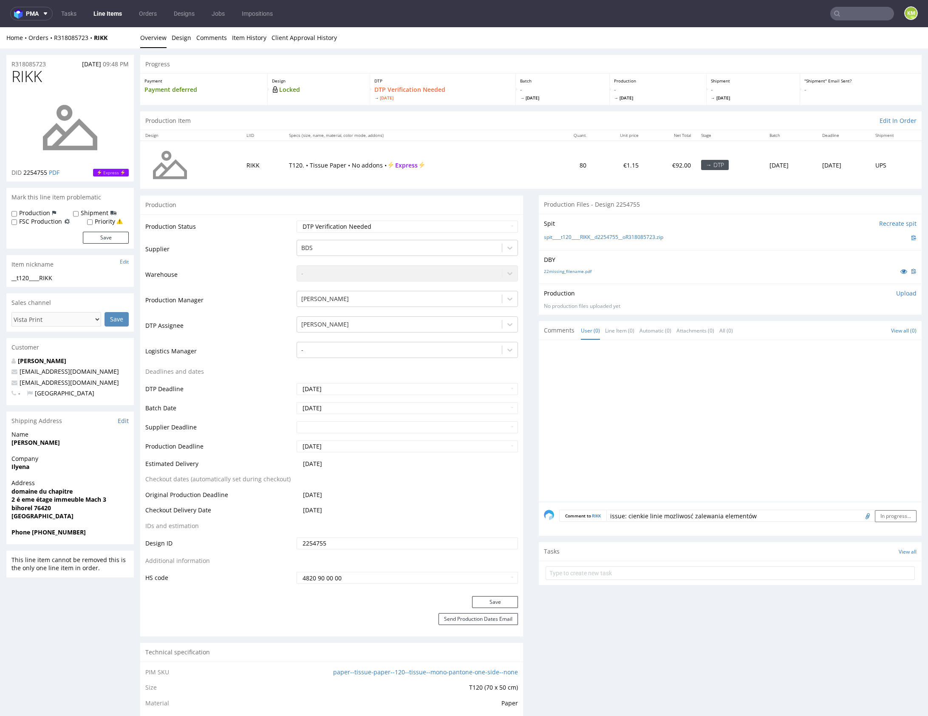
click at [648, 392] on div at bounding box center [733, 423] width 378 height 156
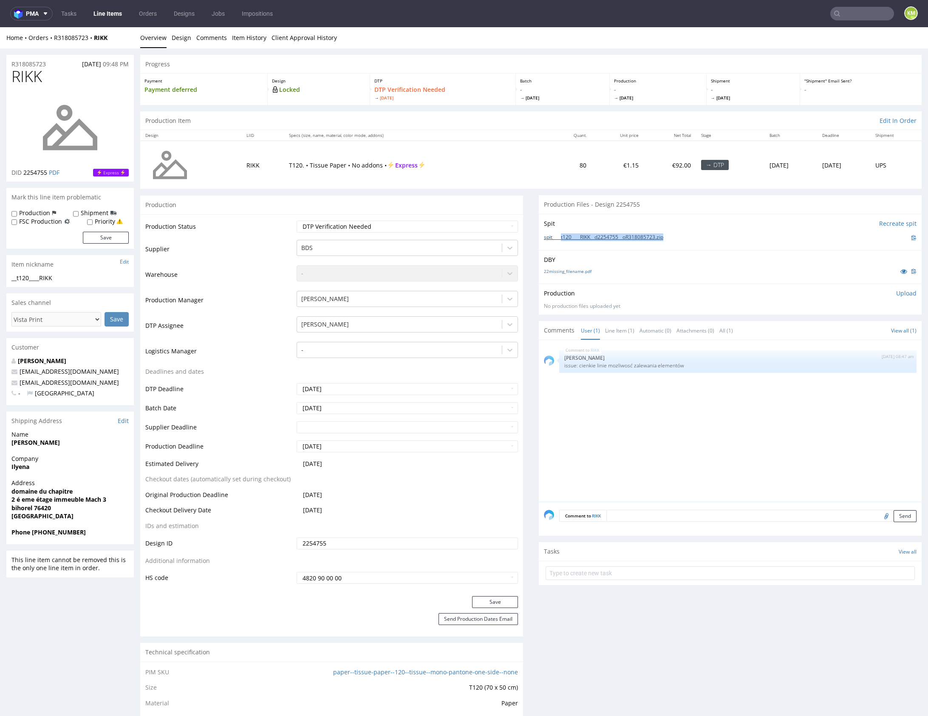
drag, startPoint x: 673, startPoint y: 236, endPoint x: 558, endPoint y: 239, distance: 114.8
click at [558, 239] on div "spit____t120____RIKK__d2254755__oR318085723.zip" at bounding box center [730, 237] width 373 height 9
copy link "t120____RIKK__d2254755__oR318085723.zip"
click at [900, 291] on p "Upload" at bounding box center [907, 293] width 20 height 9
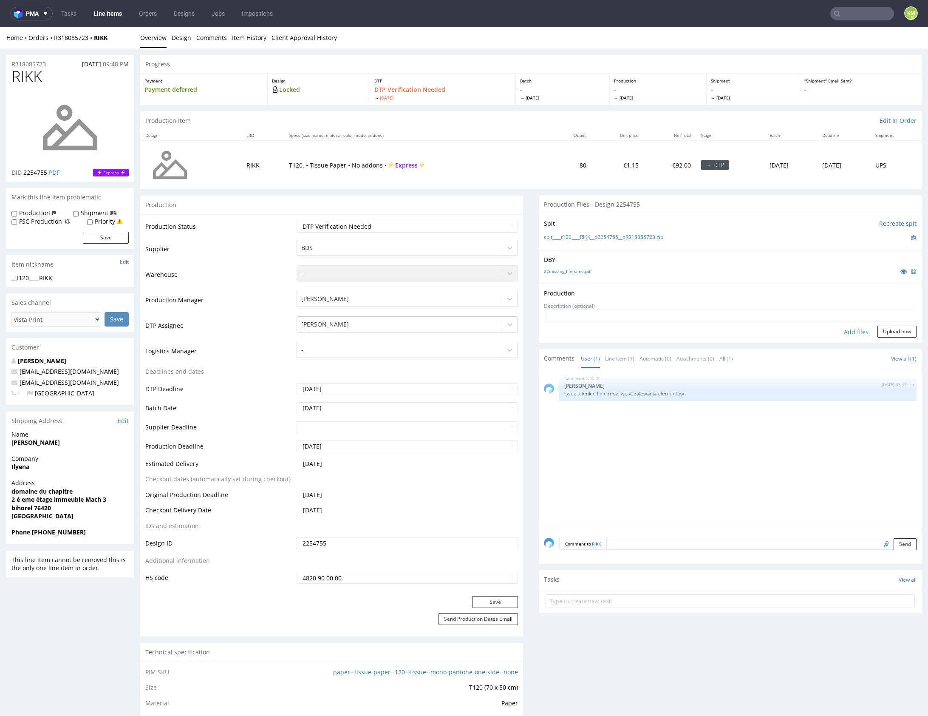
click at [852, 329] on div "Add files" at bounding box center [856, 332] width 43 height 13
type input "C:\fakepath\t120____RIKK__d2254755__oR318085723.pdf"
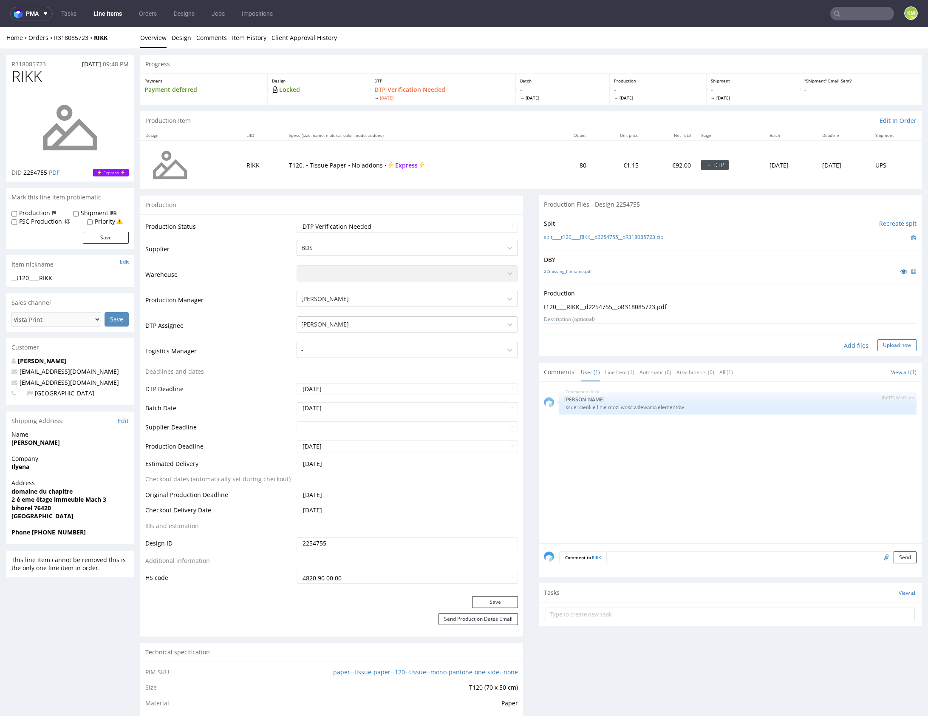
click at [883, 347] on button "Upload now" at bounding box center [897, 345] width 39 height 12
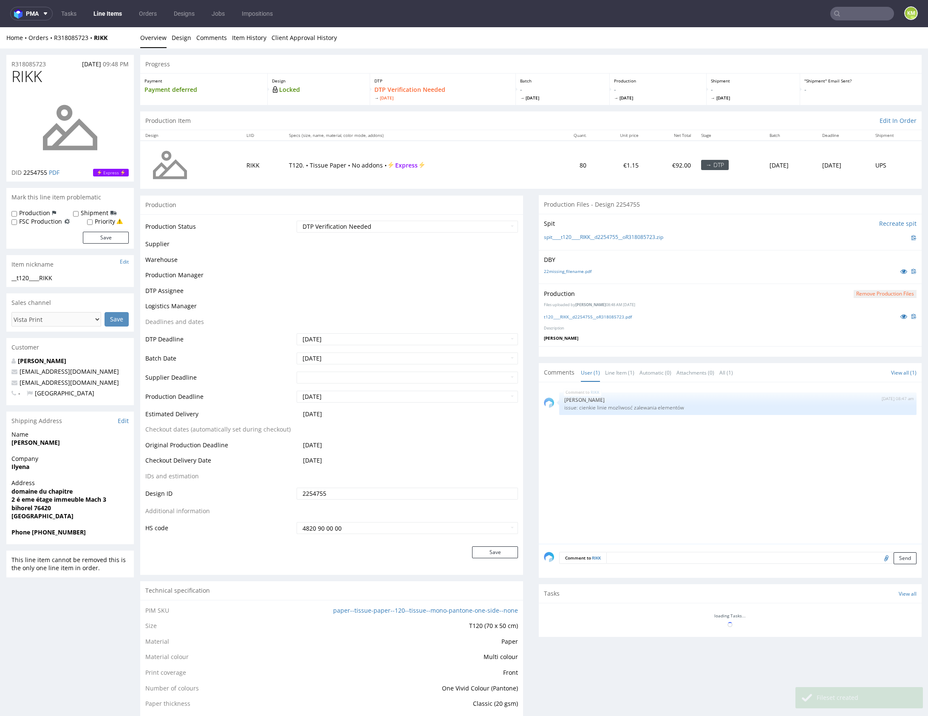
click at [441, 226] on select "Waiting for Artwork Waiting for Diecut Waiting for Mockup Waiting for DTP Waiti…" at bounding box center [407, 227] width 221 height 12
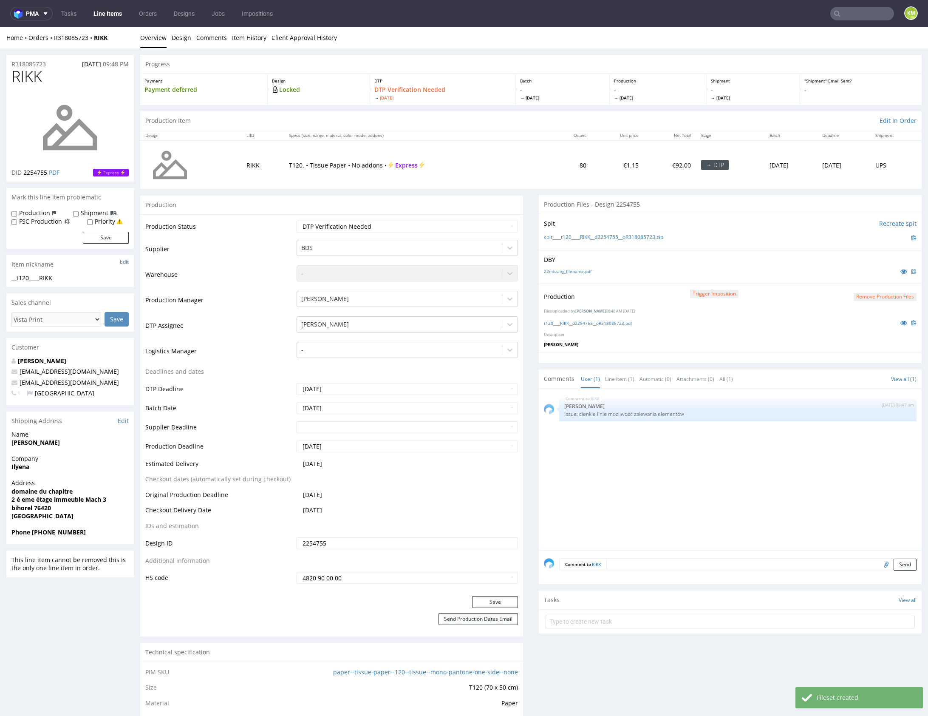
select select "dtp_production_ready"
click at [297, 221] on select "Waiting for Artwork Waiting for Diecut Waiting for Mockup Waiting for DTP Waiti…" at bounding box center [407, 227] width 221 height 12
click at [498, 601] on button "Save" at bounding box center [495, 602] width 46 height 12
click at [678, 491] on div "RIKK 1st Sep 25 | 08:47 am Karol Markowski issue: cienkie linie mozliwosć zalew…" at bounding box center [733, 472] width 378 height 156
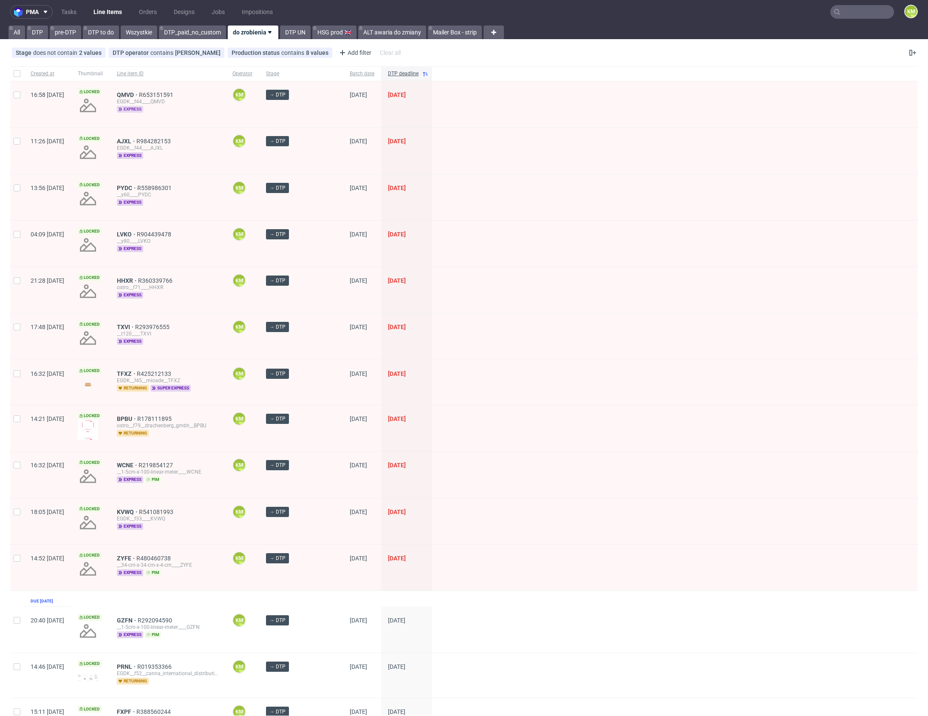
scroll to position [2, 0]
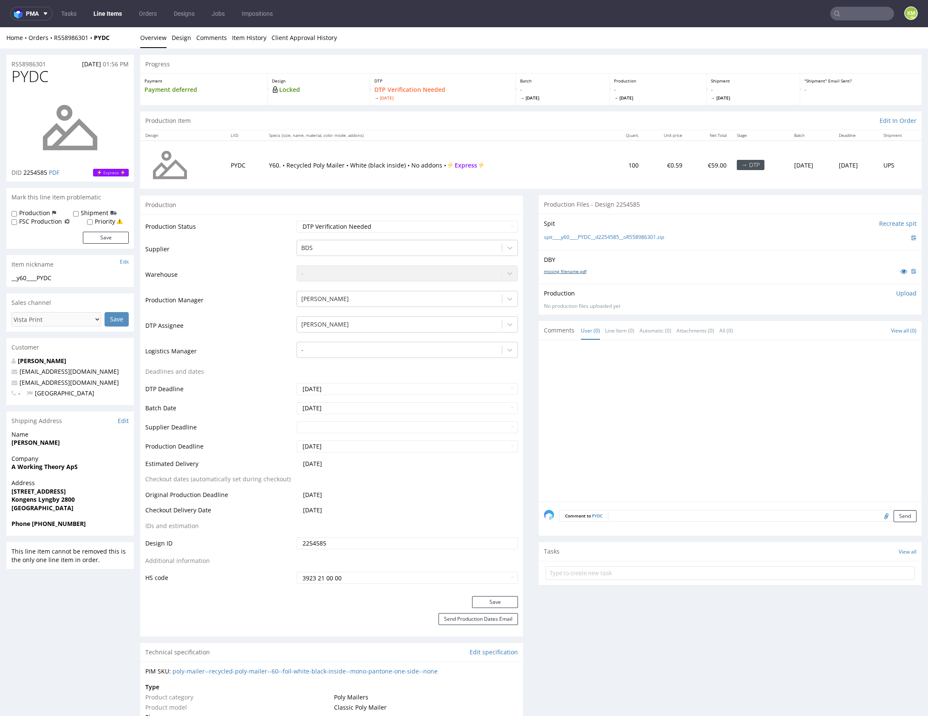
click at [571, 271] on link "missing_filename.pdf" at bounding box center [565, 271] width 43 height 6
click at [761, 382] on div at bounding box center [733, 423] width 378 height 156
click at [732, 379] on div at bounding box center [733, 423] width 378 height 156
drag, startPoint x: 727, startPoint y: 376, endPoint x: 712, endPoint y: 366, distance: 18.6
click at [727, 376] on div at bounding box center [733, 423] width 378 height 156
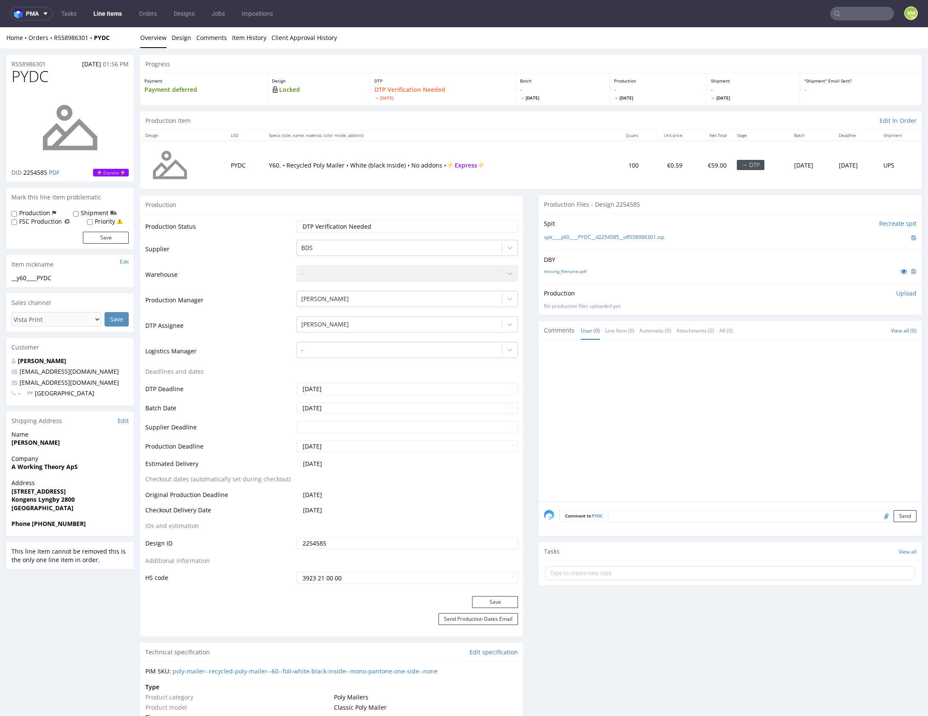
click at [616, 250] on div "DBY missing_filename.pdf" at bounding box center [730, 267] width 383 height 34
drag, startPoint x: 676, startPoint y: 237, endPoint x: 560, endPoint y: 238, distance: 116.1
click at [560, 238] on div "spit____y60____PYDC__d2254585__oR558986301.zip" at bounding box center [730, 237] width 373 height 9
copy link "y60____PYDC__d2254585__oR558986301.zip"
click at [187, 39] on link "Design" at bounding box center [182, 37] width 20 height 21
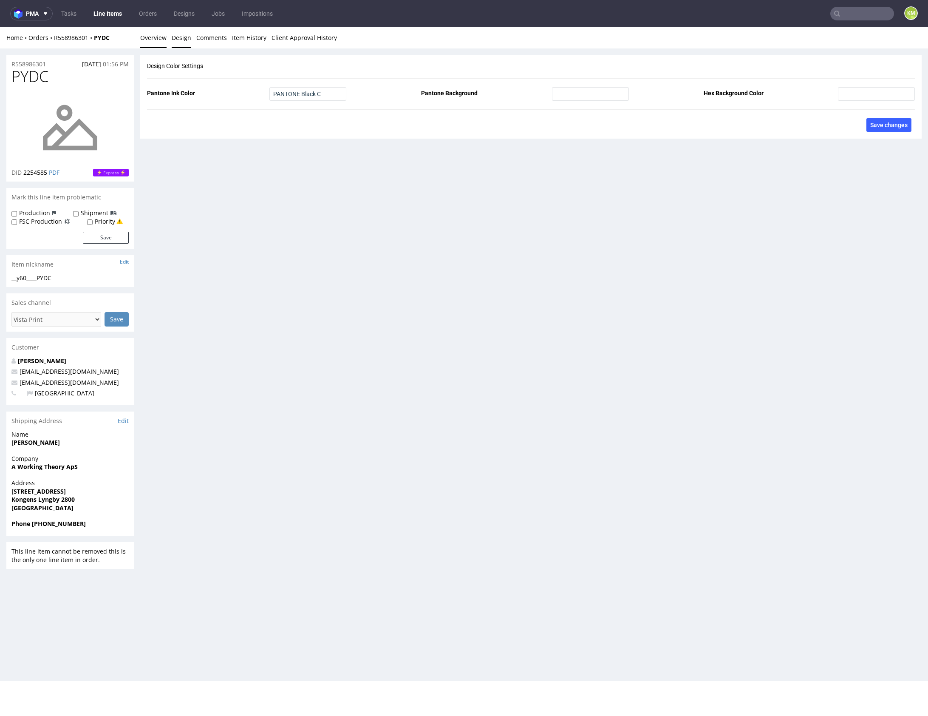
click at [140, 38] on link "Overview" at bounding box center [153, 37] width 26 height 21
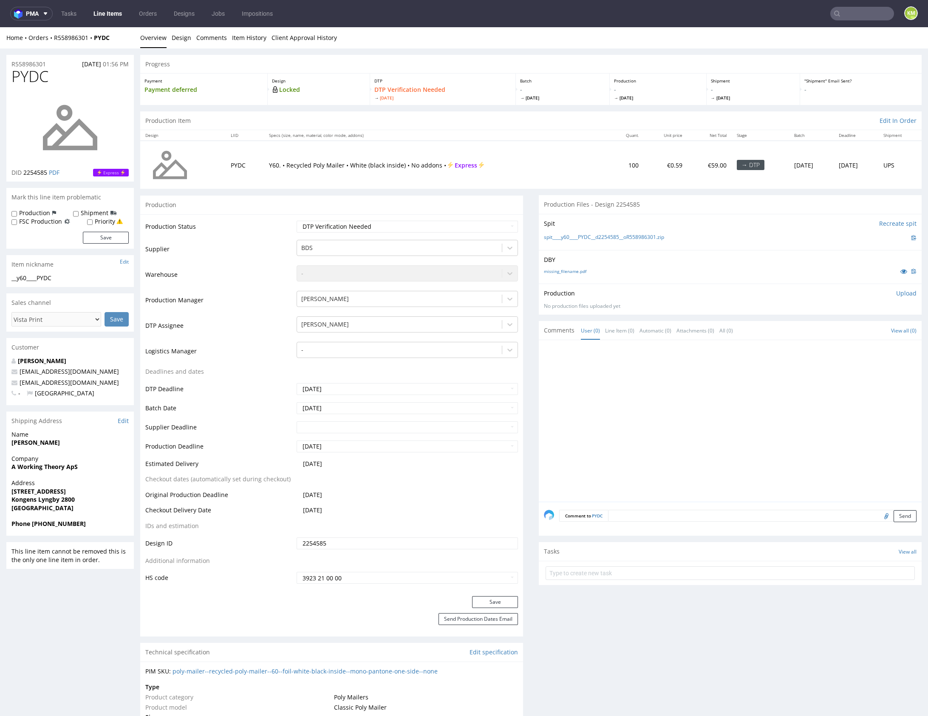
click at [737, 383] on div at bounding box center [733, 423] width 378 height 156
click at [897, 292] on p "Upload" at bounding box center [907, 293] width 20 height 9
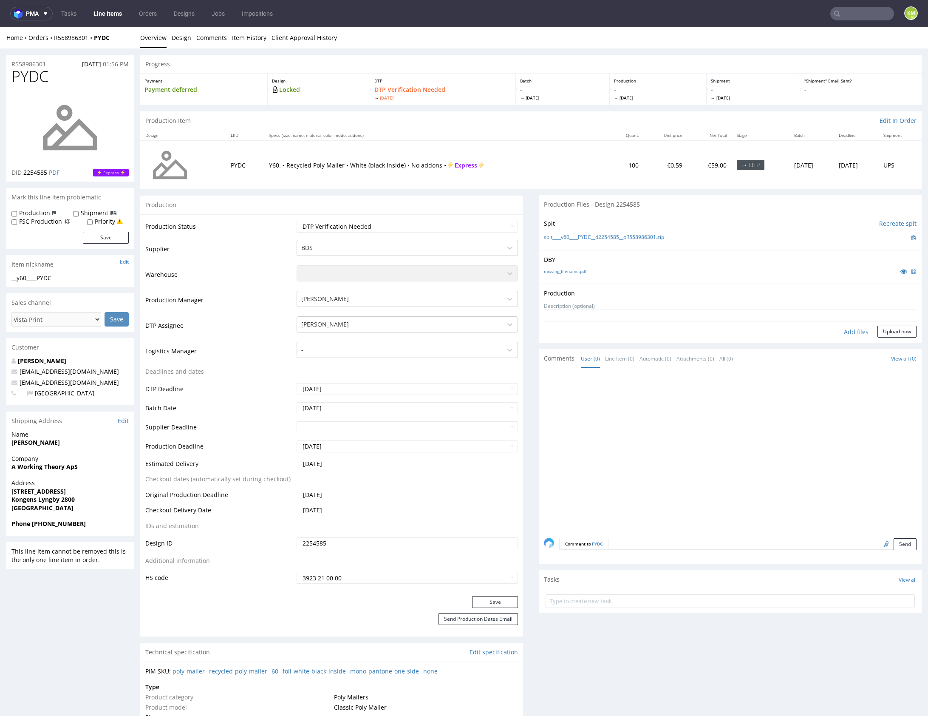
click at [854, 334] on div "Add files" at bounding box center [856, 332] width 43 height 13
type input "C:\fakepath\y60____PYDC__d2254585__oR558986301.pdf"
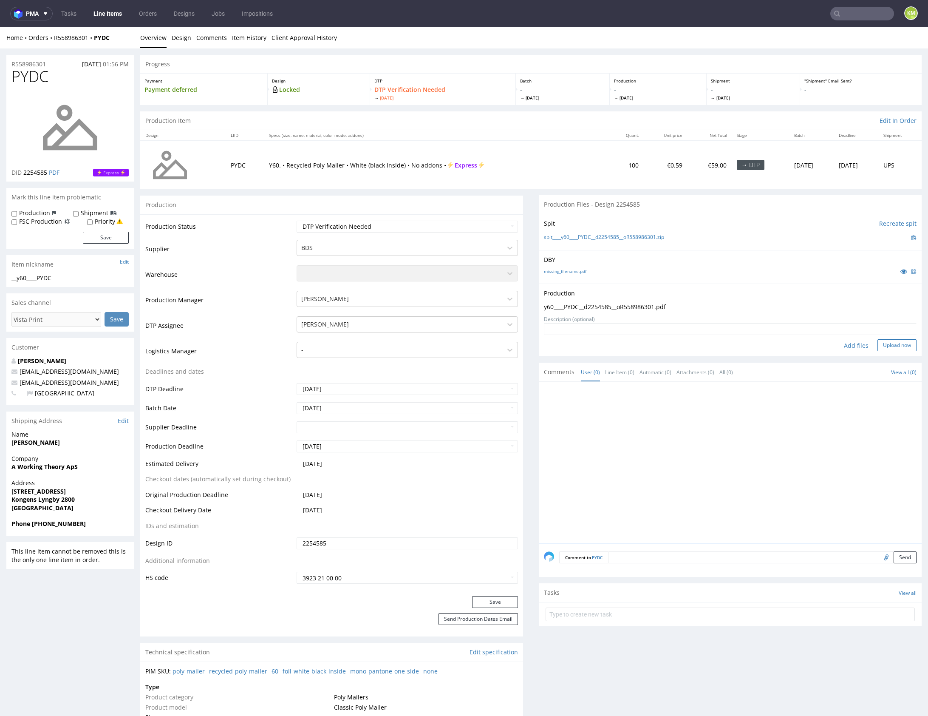
click at [893, 343] on button "Upload now" at bounding box center [897, 345] width 39 height 12
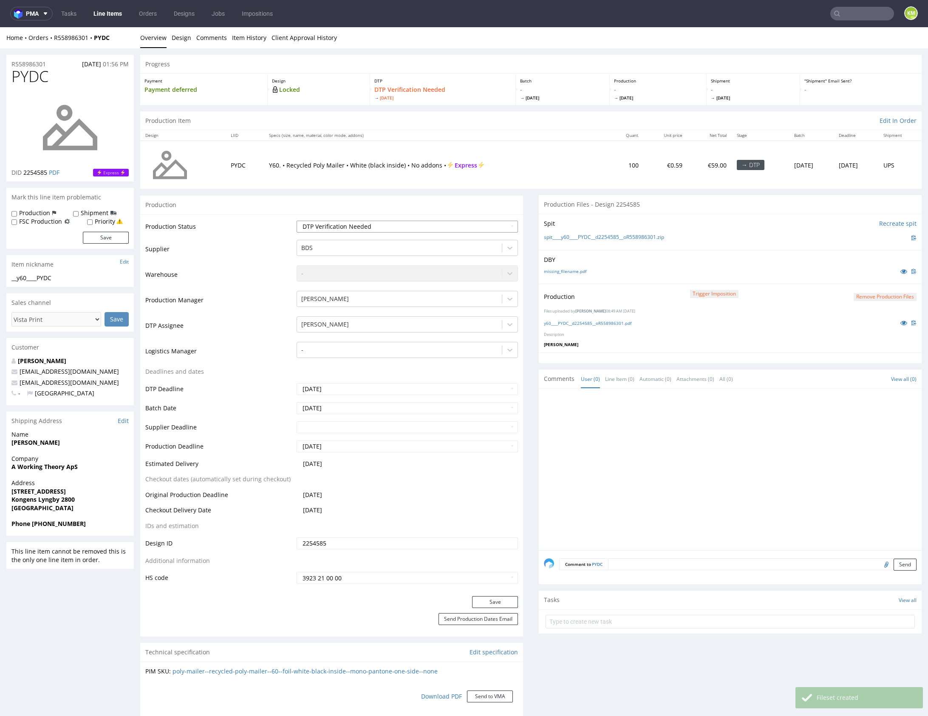
click at [462, 227] on select "Waiting for Artwork Waiting for Diecut Waiting for Mockup Waiting for DTP Waiti…" at bounding box center [407, 227] width 221 height 12
select select "dtp_production_ready"
click at [297, 221] on select "Waiting for Artwork Waiting for Diecut Waiting for Mockup Waiting for DTP Waiti…" at bounding box center [407, 227] width 221 height 12
click at [503, 599] on button "Save" at bounding box center [495, 602] width 46 height 12
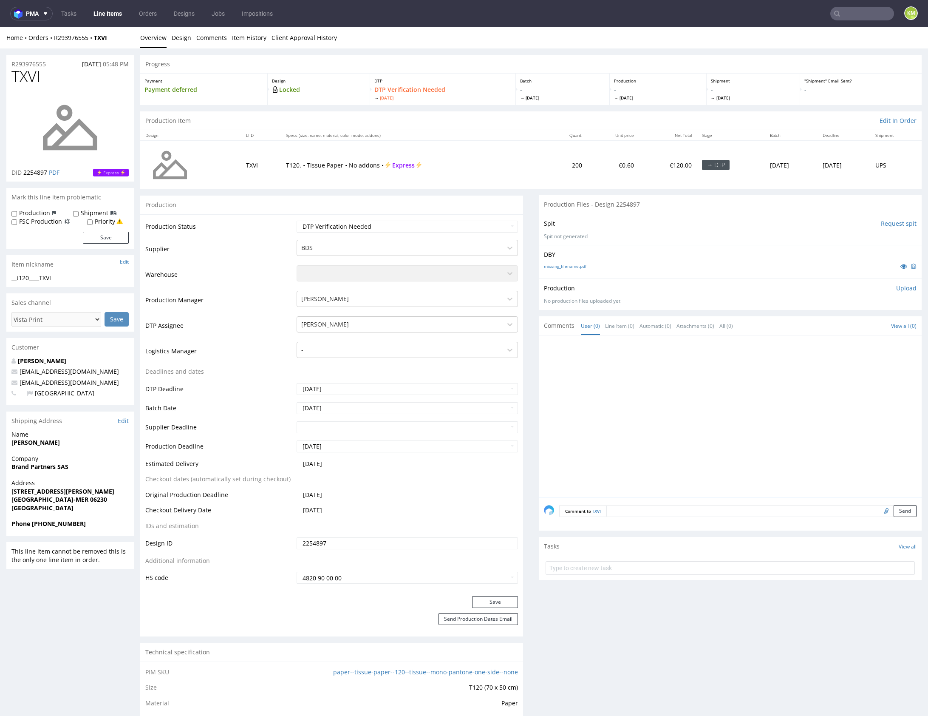
click at [618, 284] on div "Production Upload" at bounding box center [730, 288] width 373 height 9
click at [576, 265] on link "missing_filename.pdf" at bounding box center [565, 266] width 43 height 6
click at [748, 390] on div at bounding box center [733, 419] width 378 height 156
click at [178, 40] on link "Design" at bounding box center [182, 37] width 20 height 21
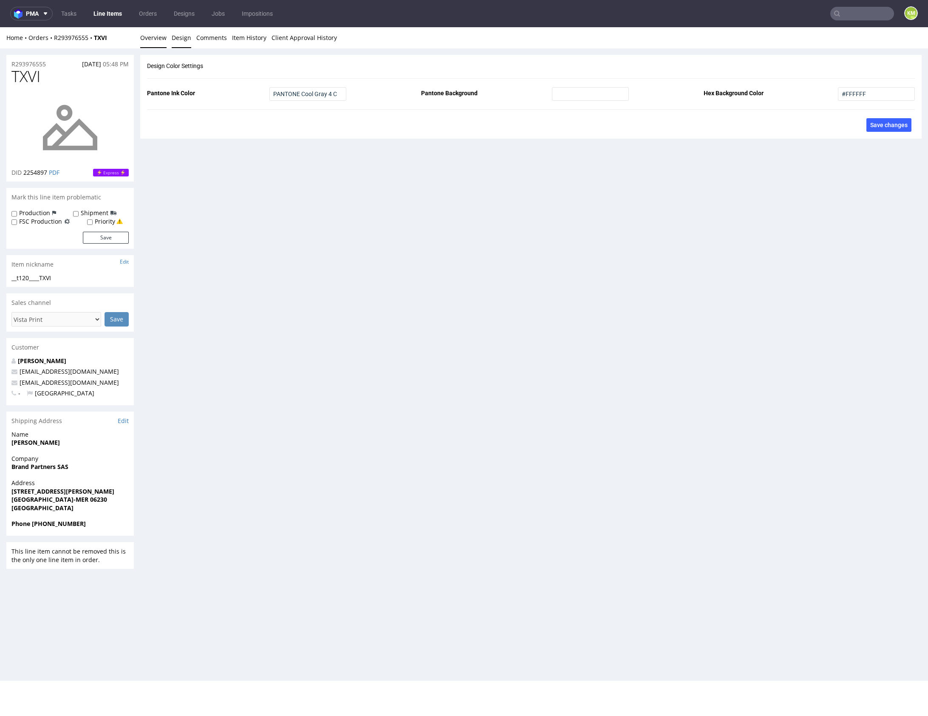
click at [157, 42] on link "Overview" at bounding box center [153, 37] width 26 height 21
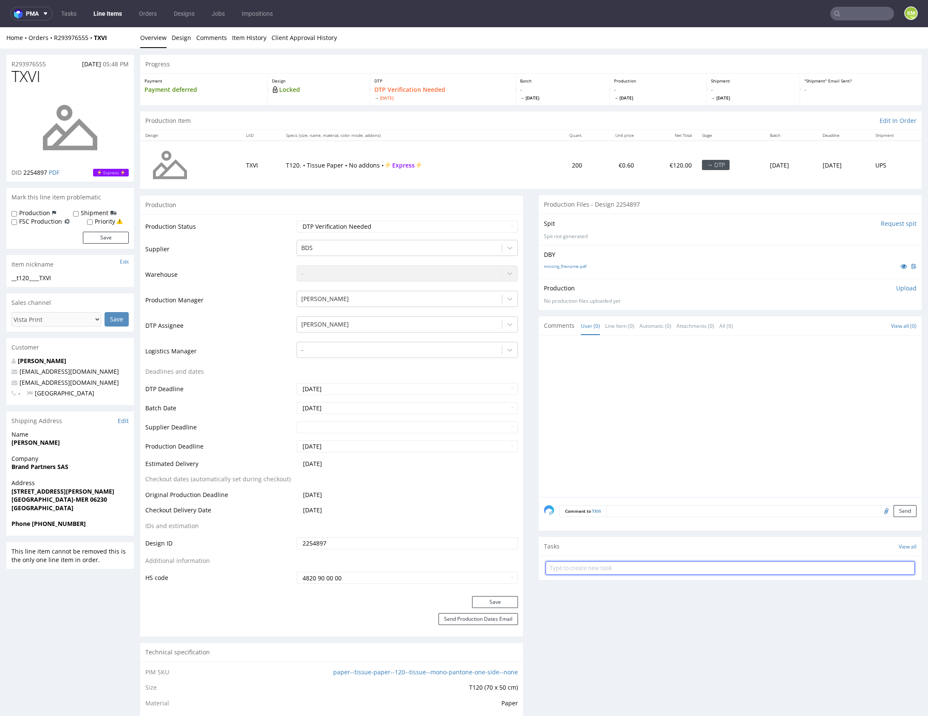
click at [651, 563] on input "text" at bounding box center [730, 568] width 369 height 14
type input "v"
type input "vista print do anulowania"
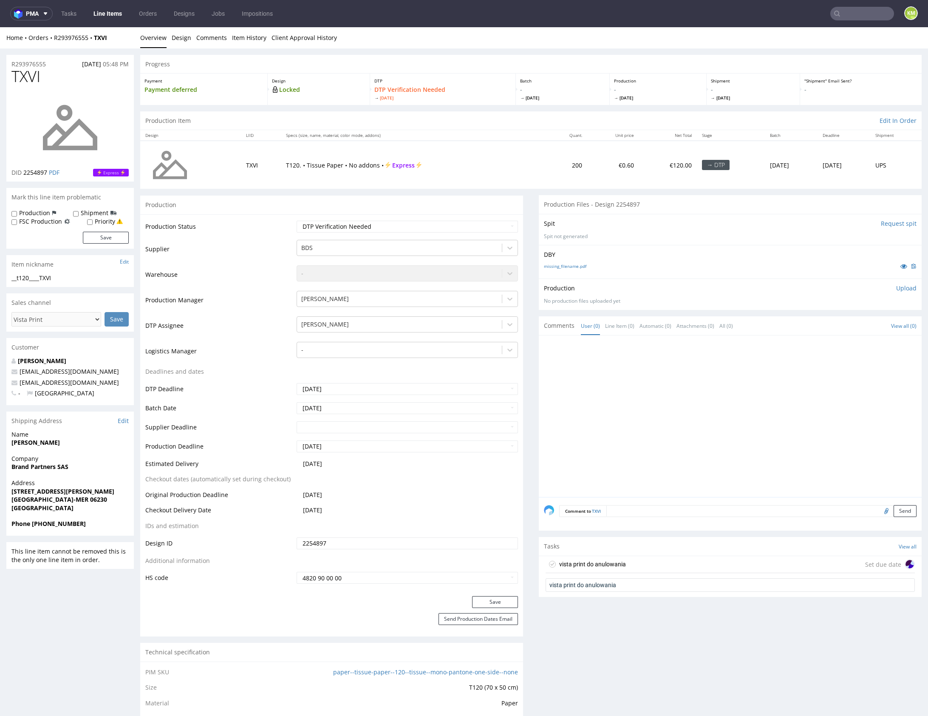
click at [609, 562] on div "vista print do anulowania" at bounding box center [592, 564] width 67 height 10
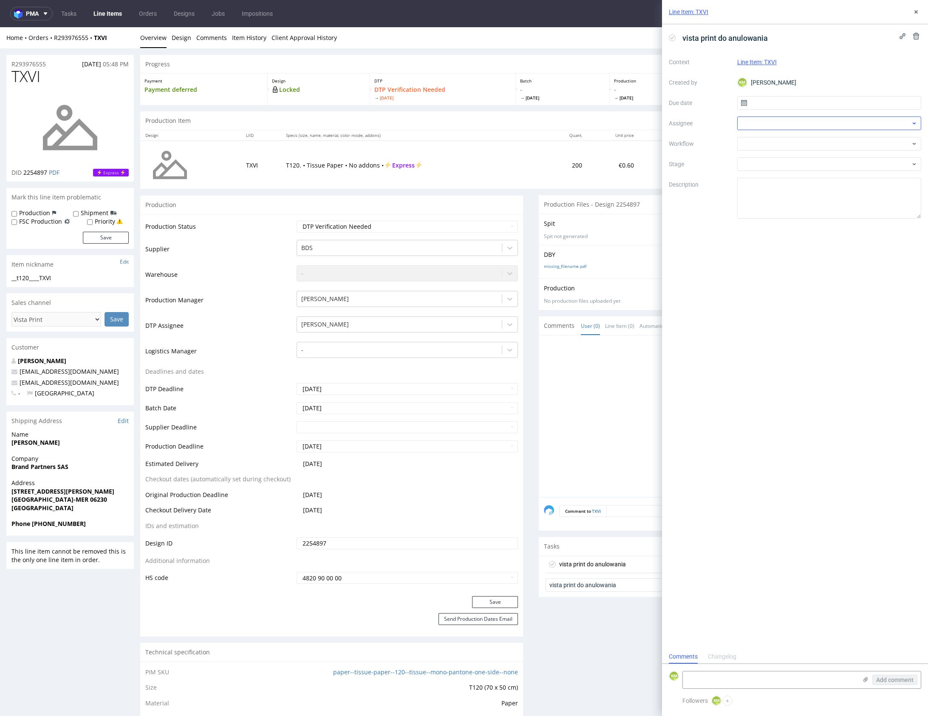
scroll to position [7, 0]
click at [773, 104] on input "text" at bounding box center [830, 103] width 185 height 14
click at [808, 157] on button "1" at bounding box center [801, 159] width 13 height 14
type input "01/09/2025"
click at [765, 125] on div at bounding box center [830, 123] width 185 height 14
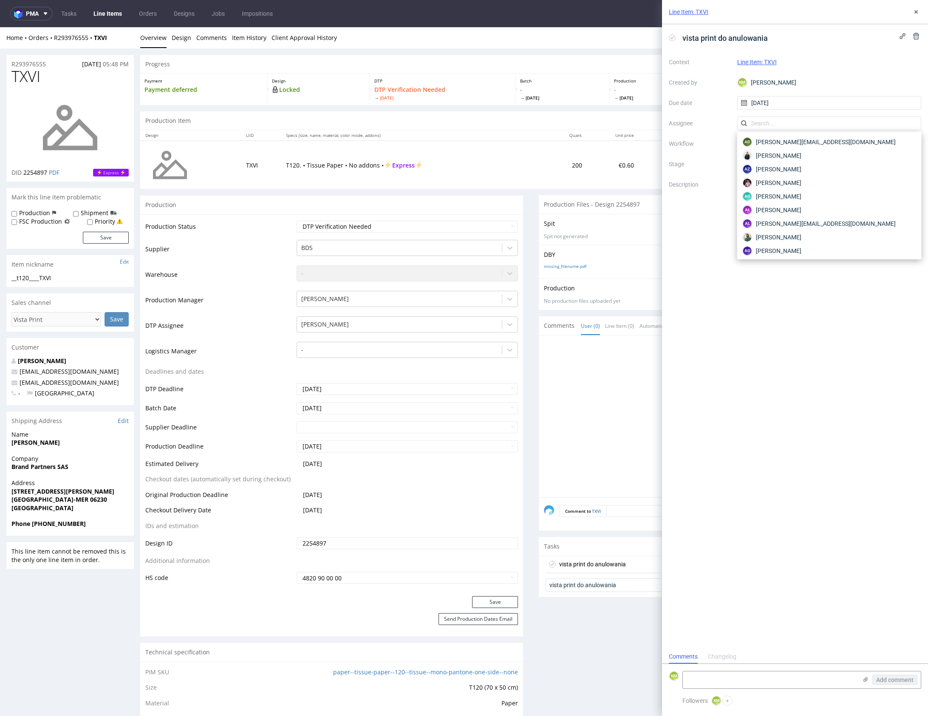
type input "b"
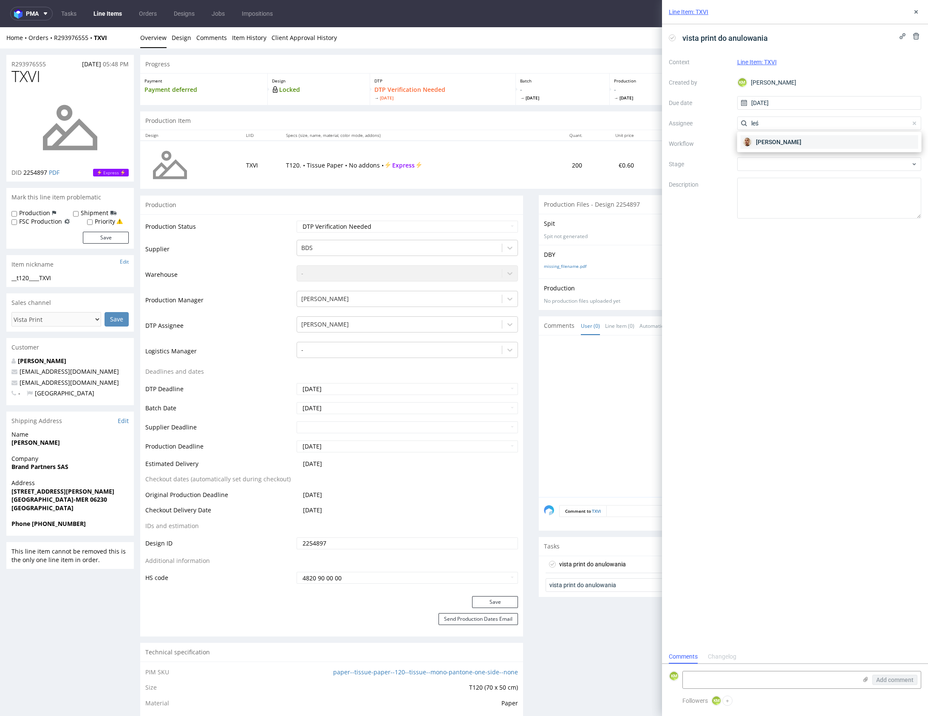
type input "leś"
click at [786, 142] on span "Bartłomiej Leśniczuk" at bounding box center [778, 142] width 45 height 9
click at [778, 145] on div at bounding box center [830, 144] width 185 height 14
click at [786, 142] on input "text" at bounding box center [830, 144] width 185 height 14
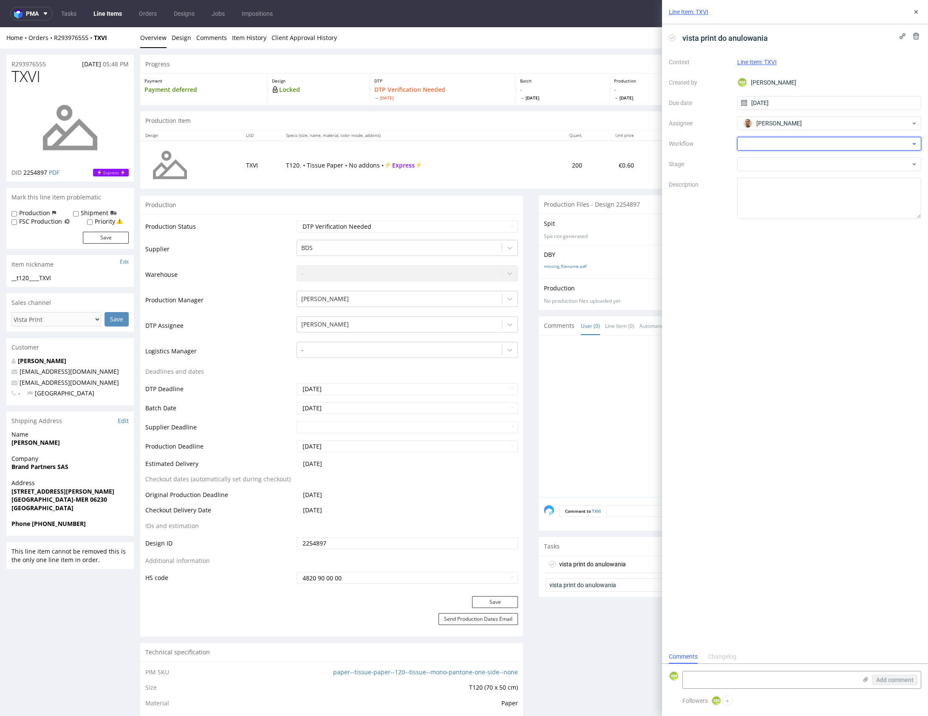
click at [776, 144] on div at bounding box center [830, 144] width 185 height 14
click at [781, 187] on div "DTP - Issue" at bounding box center [829, 189] width 177 height 15
click at [775, 199] on textarea "Problem: Impact: What is needed?:" at bounding box center [830, 198] width 185 height 41
paste textarea "The design exceeds 20% total ink coverage, which may cause the tissue paper to …"
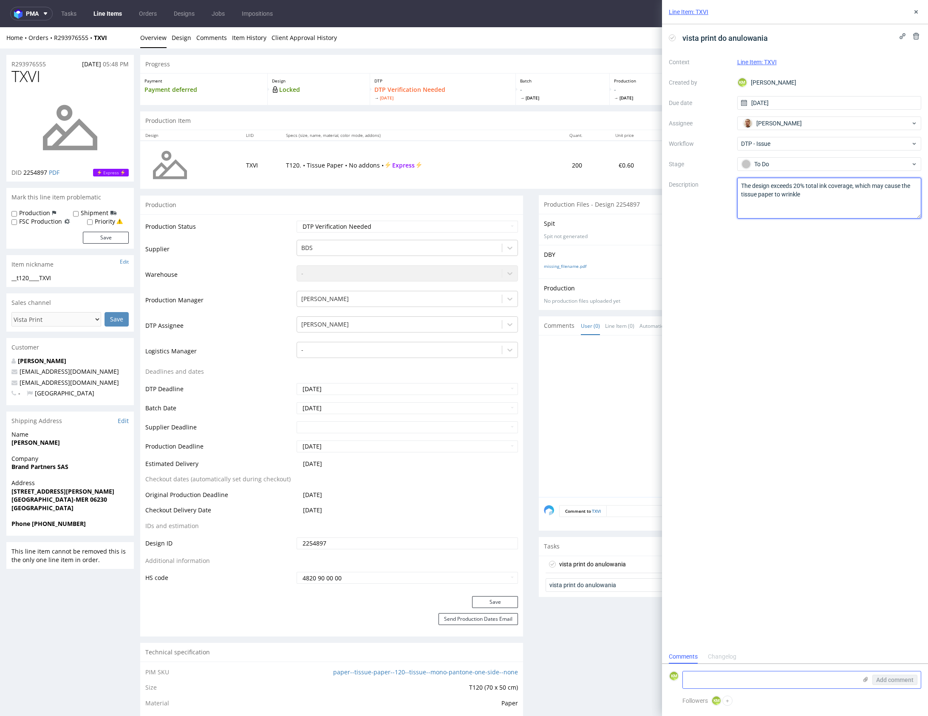
type textarea "The design exceeds 20% total ink coverage, which may cause the tissue paper to …"
click at [866, 681] on use at bounding box center [866, 679] width 5 height 5
click at [0, 0] on input "file" at bounding box center [0, 0] width 0 height 0
click at [742, 635] on textarea at bounding box center [770, 635] width 174 height 17
paste textarea "The design exceeds 20% total ink coverage, which may cause the tissue paper to …"
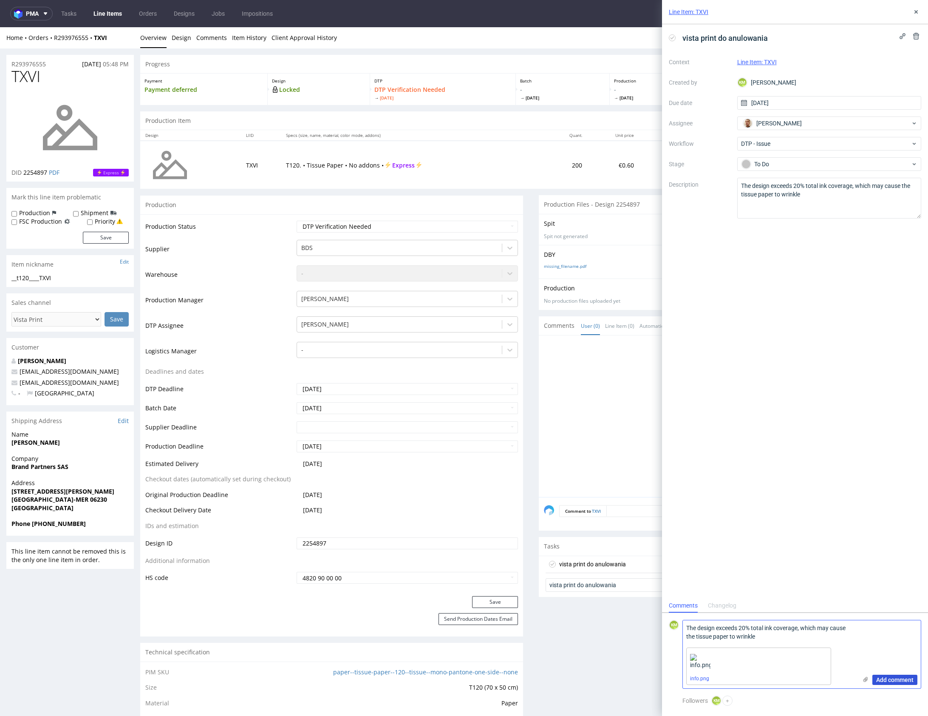
type textarea "The design exceeds 20% total ink coverage, which may cause the tissue paper to …"
click at [898, 679] on span "Add comment" at bounding box center [895, 680] width 37 height 6
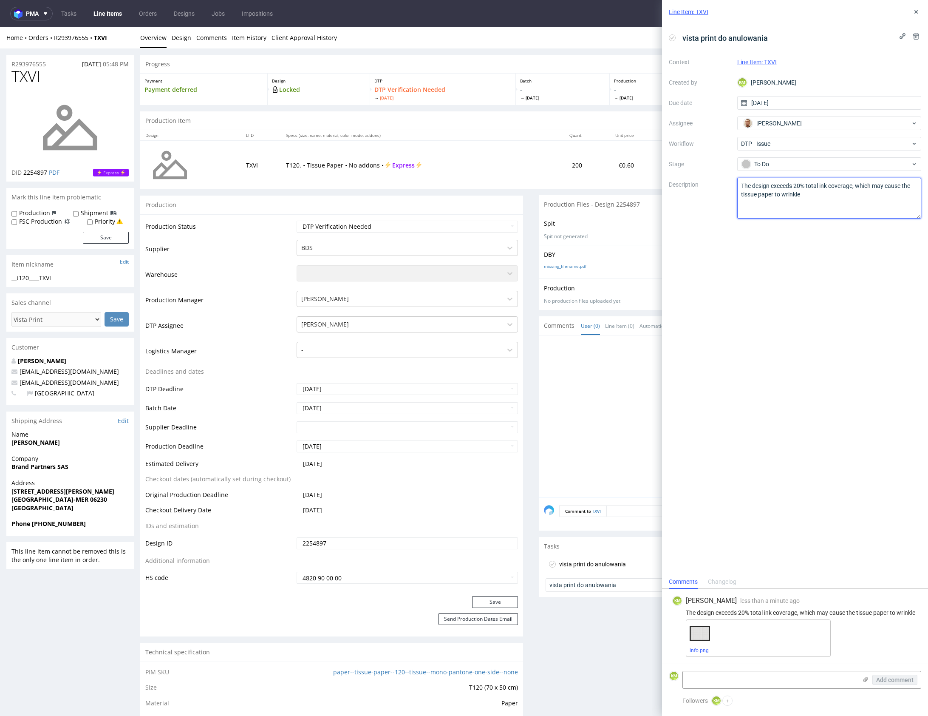
click at [836, 193] on textarea "The design exceeds 20% total ink coverage, which may cause the tissue paper to …" at bounding box center [830, 198] width 185 height 41
click at [857, 349] on div "vista print do anulowania Context Line Item: TXVI Created by KM Karol Markowski…" at bounding box center [795, 299] width 266 height 551
click at [709, 648] on span "info.png" at bounding box center [758, 650] width 137 height 7
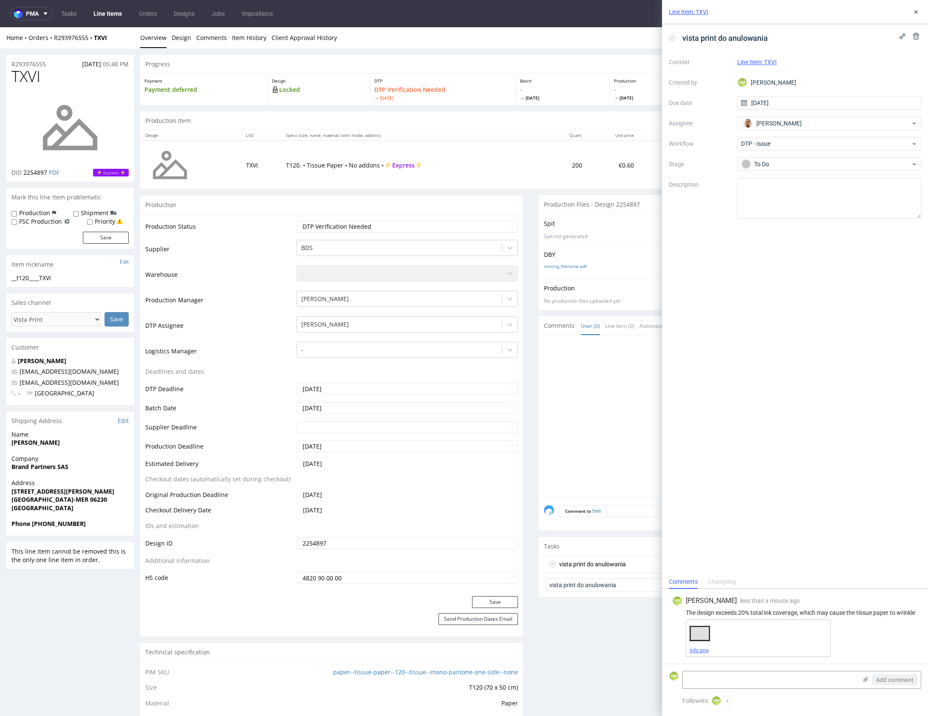
click at [699, 653] on link "info.png" at bounding box center [699, 650] width 19 height 6
click at [845, 284] on div "vista print do anulowania Context Line Item: TXVI Created by KM Karol Markowski…" at bounding box center [795, 299] width 266 height 551
click at [920, 9] on icon at bounding box center [916, 12] width 7 height 7
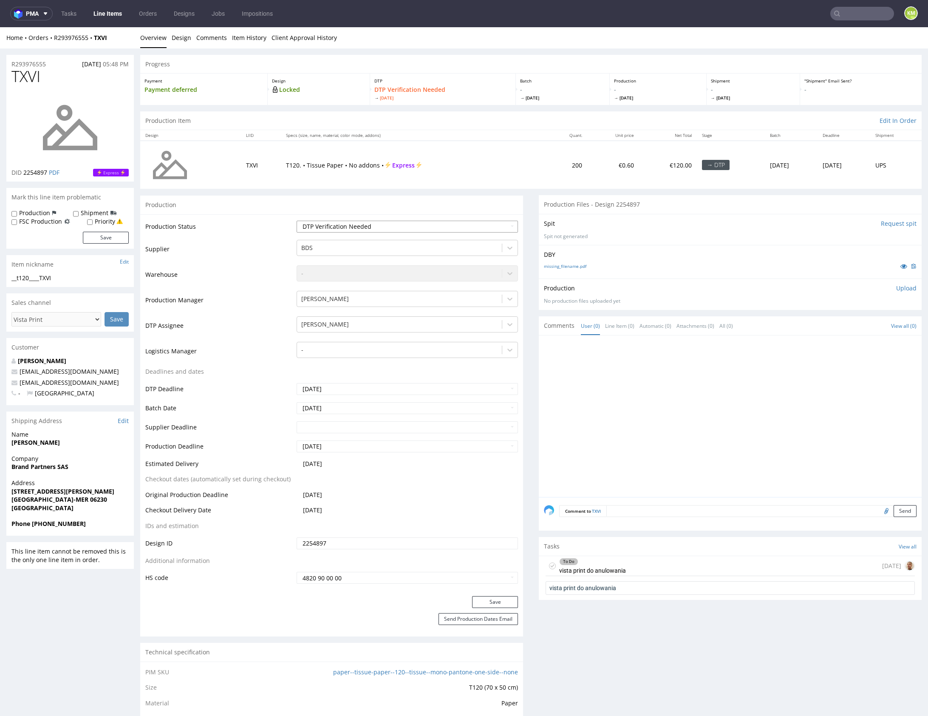
click at [429, 222] on select "Waiting for Artwork Waiting for Diecut Waiting for Mockup Waiting for DTP Waiti…" at bounding box center [407, 227] width 221 height 12
select select "dtp_issue"
click at [297, 221] on select "Waiting for Artwork Waiting for Diecut Waiting for Mockup Waiting for DTP Waiti…" at bounding box center [407, 227] width 221 height 12
click at [497, 597] on button "Save" at bounding box center [495, 602] width 46 height 12
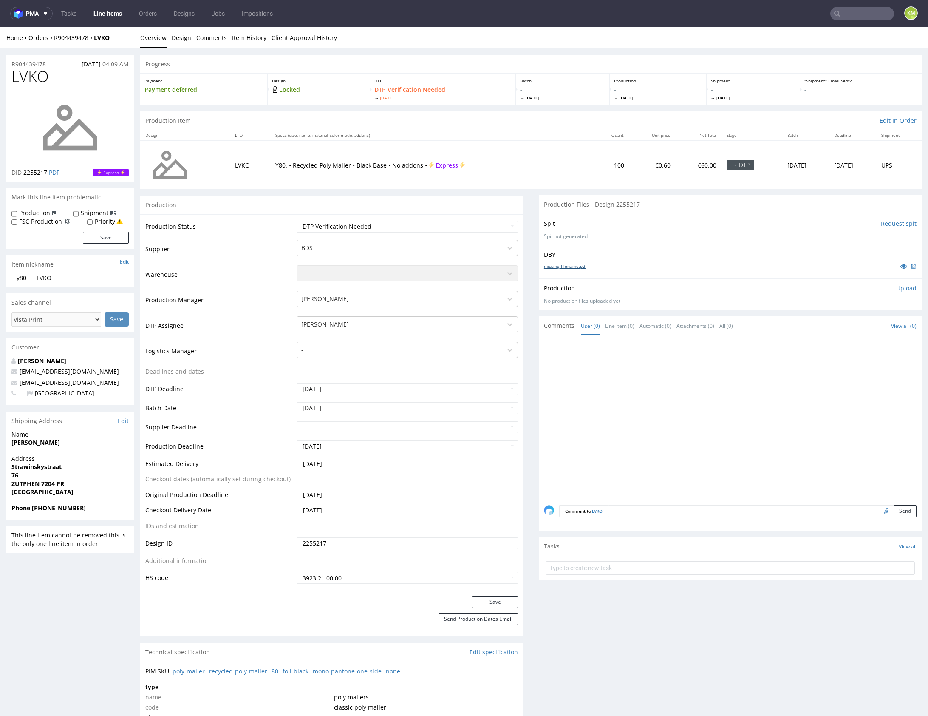
click at [571, 264] on link "missing_filename.pdf" at bounding box center [565, 266] width 43 height 6
click at [181, 39] on link "Design" at bounding box center [182, 37] width 20 height 21
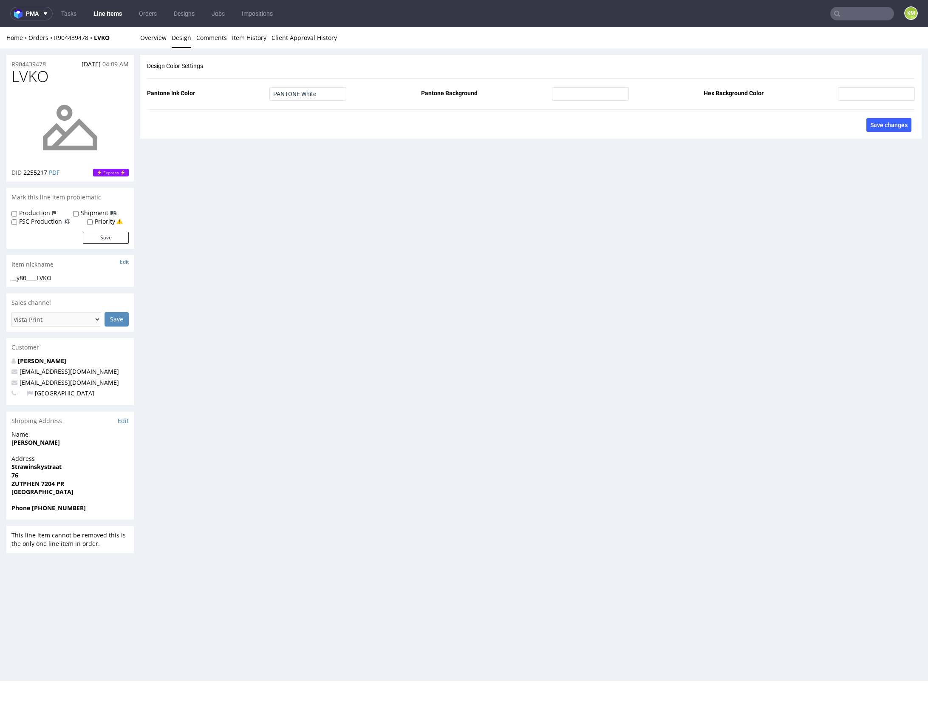
click at [130, 44] on div "Home Orders R904439478 LVKO Overview Design Comments Item History Client Approv…" at bounding box center [464, 37] width 928 height 21
click at [156, 43] on link "Overview" at bounding box center [153, 37] width 26 height 21
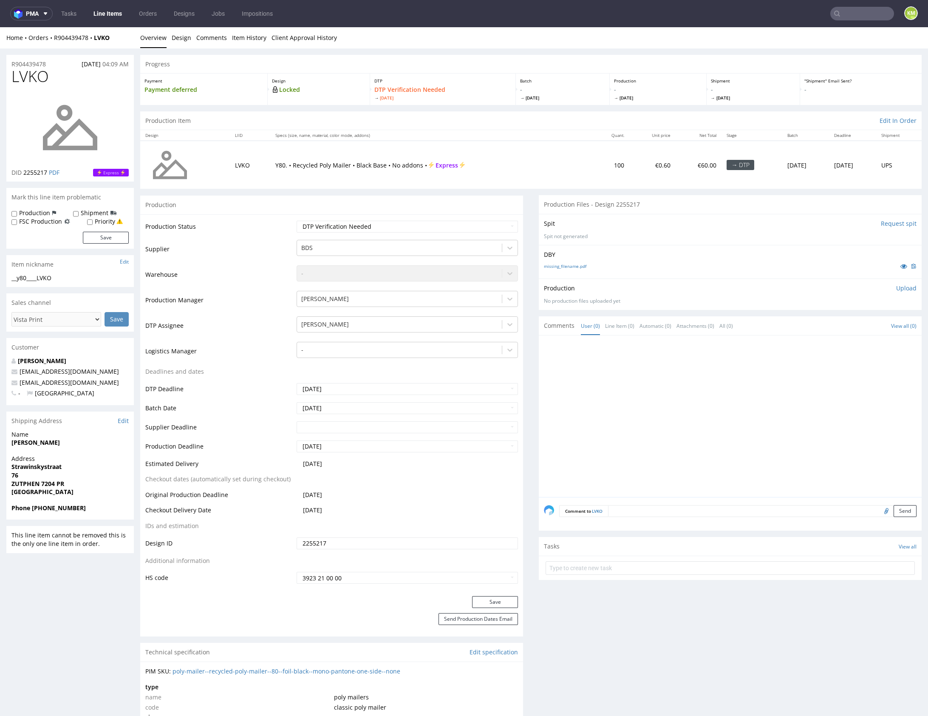
click at [897, 288] on p "Upload" at bounding box center [907, 288] width 20 height 9
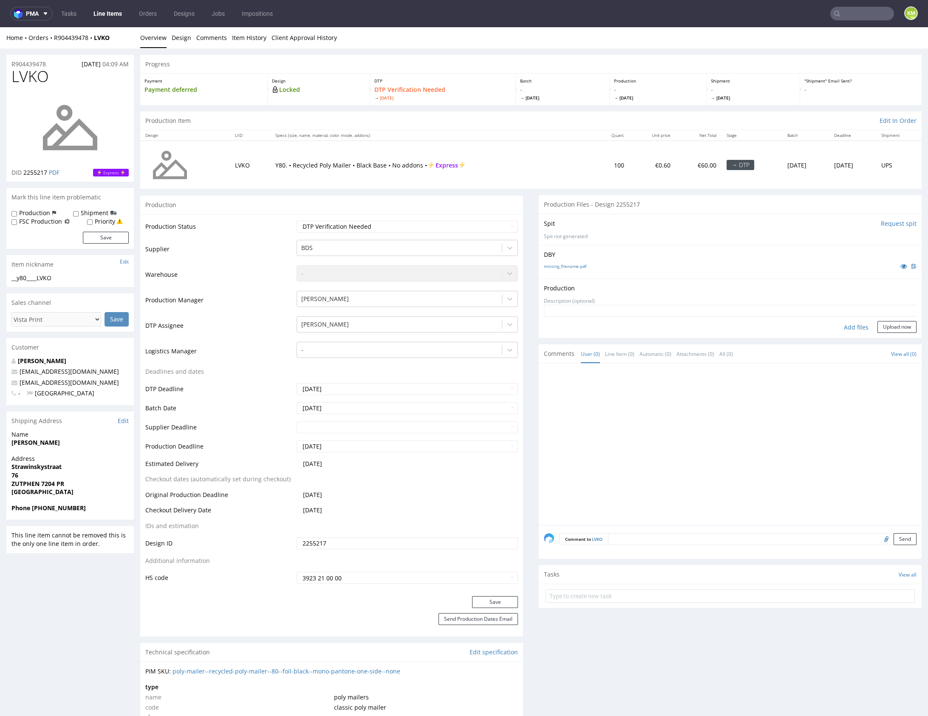
click at [836, 323] on div "Add files" at bounding box center [856, 327] width 43 height 13
click at [625, 258] on p "DBY" at bounding box center [730, 254] width 373 height 9
click at [49, 280] on div "__y80____LVKO" at bounding box center [69, 278] width 117 height 9
copy div "__y80____LVKO"
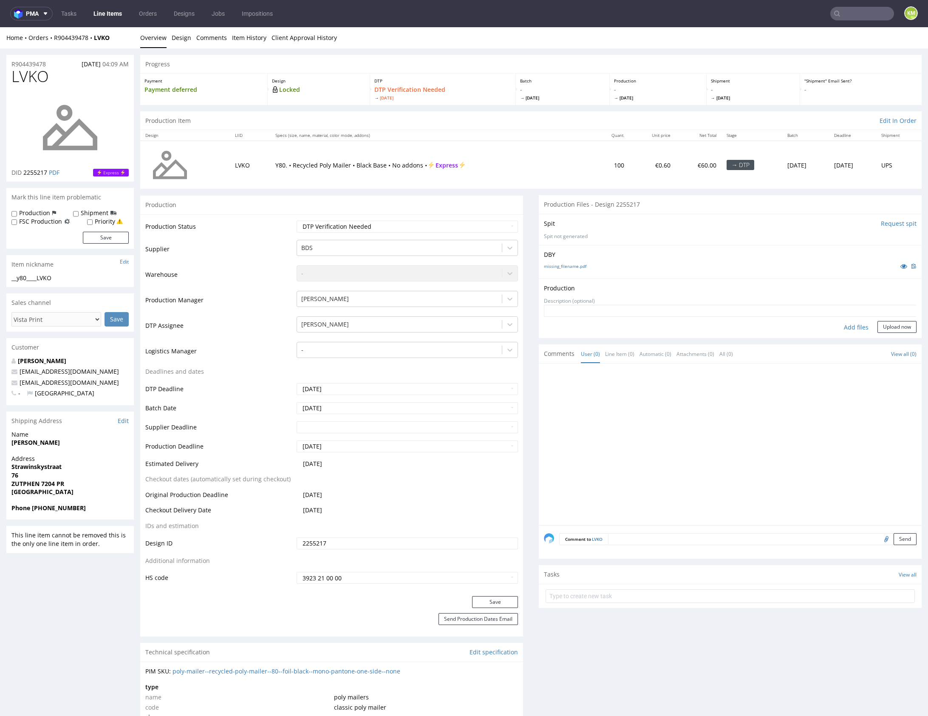
click at [354, 539] on input "2255217" at bounding box center [407, 543] width 221 height 12
click at [840, 326] on div "Add files" at bounding box center [856, 327] width 43 height 13
type input "C:\fakepath\__y80____LVKO__d2255217__oR904439478.pdf"
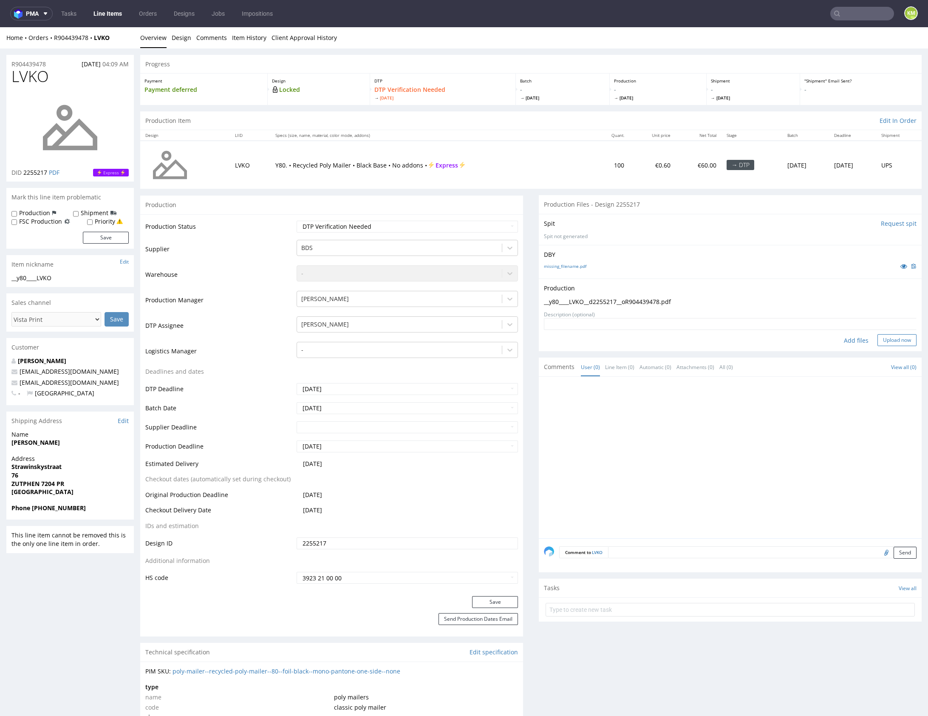
click at [878, 336] on button "Upload now" at bounding box center [897, 340] width 39 height 12
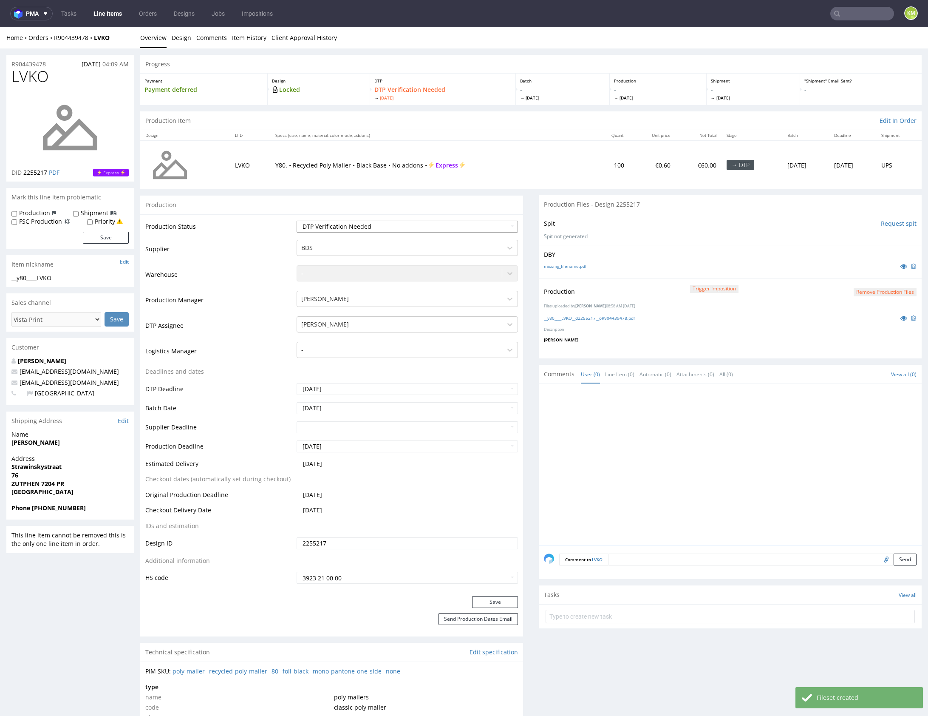
click at [409, 229] on select "Waiting for Artwork Waiting for Diecut Waiting for Mockup Waiting for DTP Waiti…" at bounding box center [407, 227] width 221 height 12
select select "dtp_production_ready"
click at [297, 221] on select "Waiting for Artwork Waiting for Diecut Waiting for Mockup Waiting for DTP Waiti…" at bounding box center [407, 227] width 221 height 12
click at [497, 599] on button "Save" at bounding box center [495, 602] width 46 height 12
click at [686, 454] on div at bounding box center [733, 467] width 378 height 156
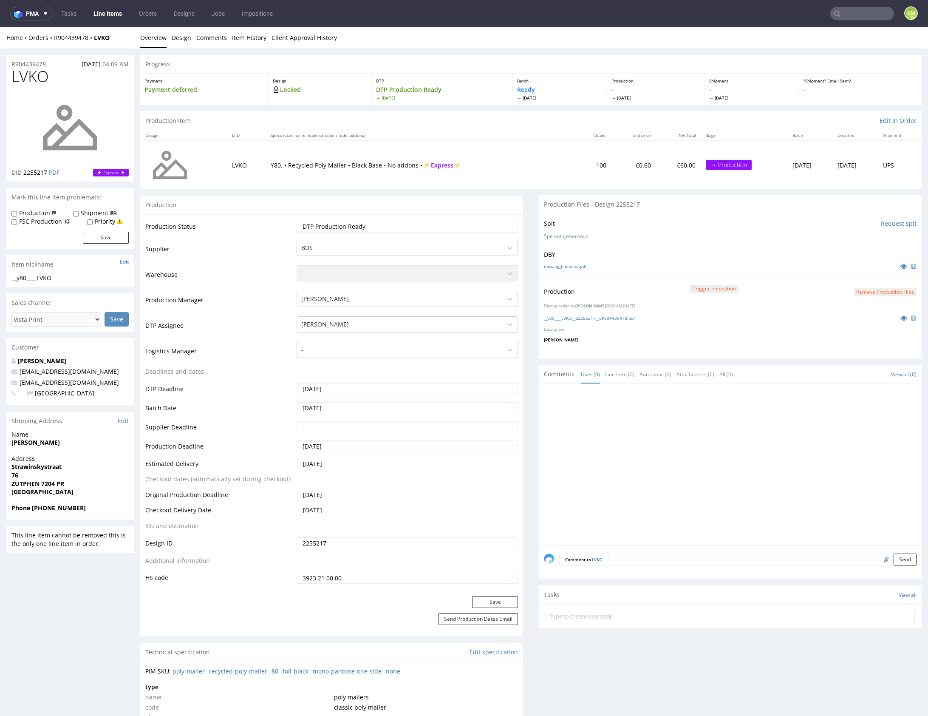
click at [686, 454] on div at bounding box center [733, 467] width 378 height 156
click at [687, 450] on div at bounding box center [733, 467] width 378 height 156
click at [691, 462] on div at bounding box center [733, 467] width 378 height 156
click at [693, 463] on div at bounding box center [733, 467] width 378 height 156
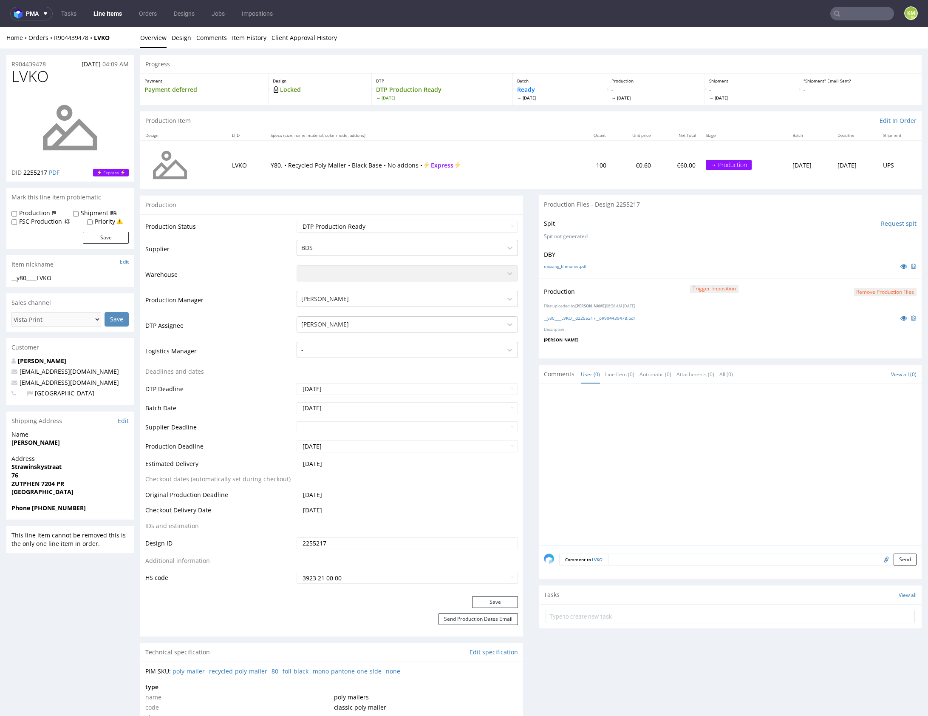
click at [645, 428] on div at bounding box center [733, 467] width 378 height 156
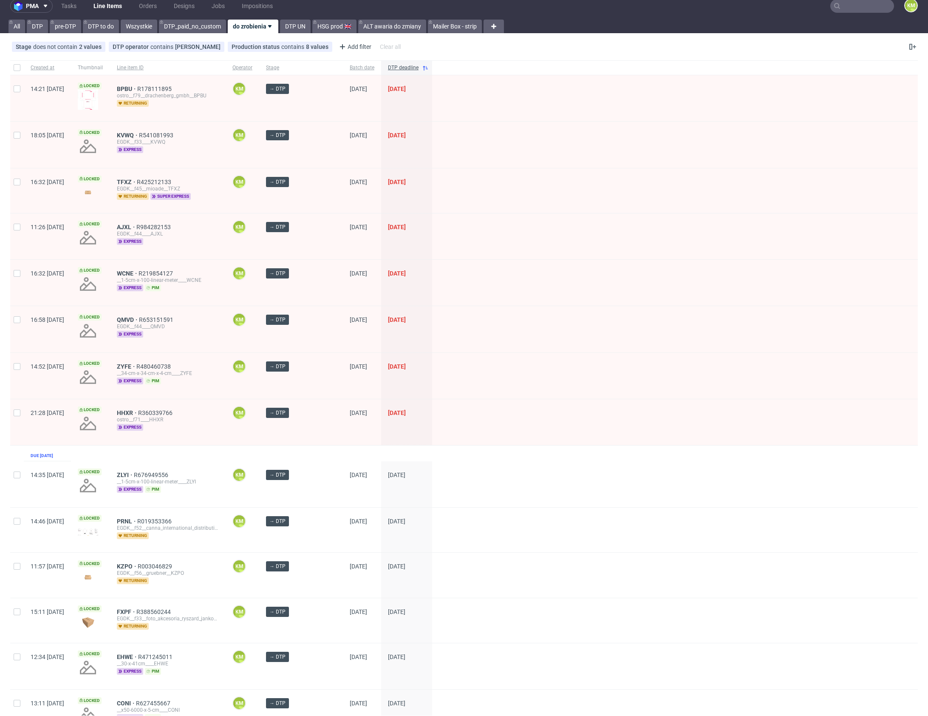
scroll to position [481, 0]
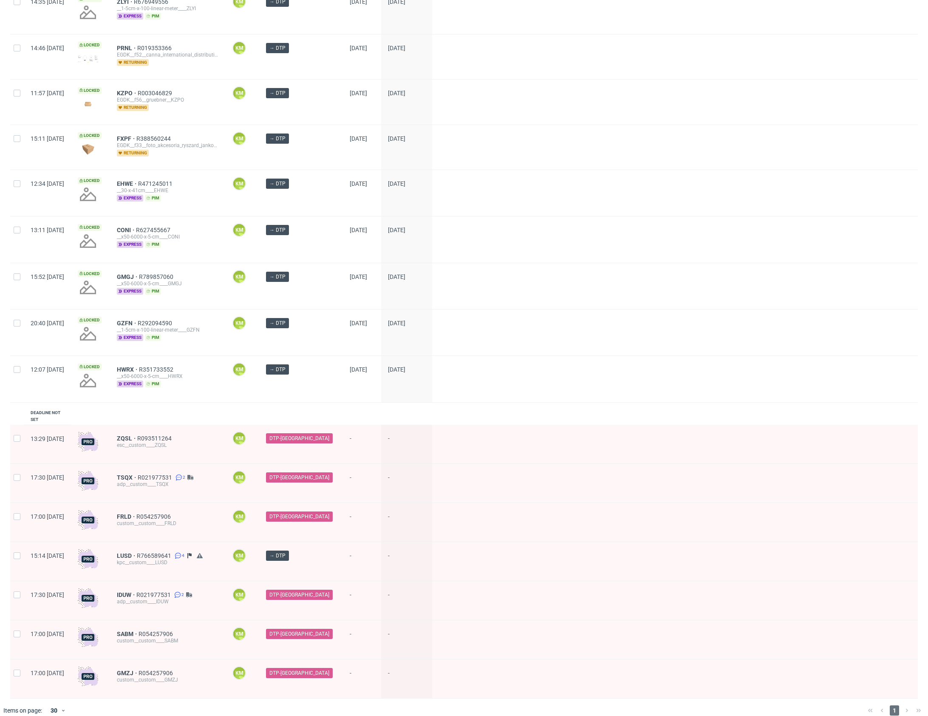
click at [895, 705] on div "1" at bounding box center [895, 710] width 60 height 10
click at [890, 705] on span "1" at bounding box center [894, 710] width 9 height 10
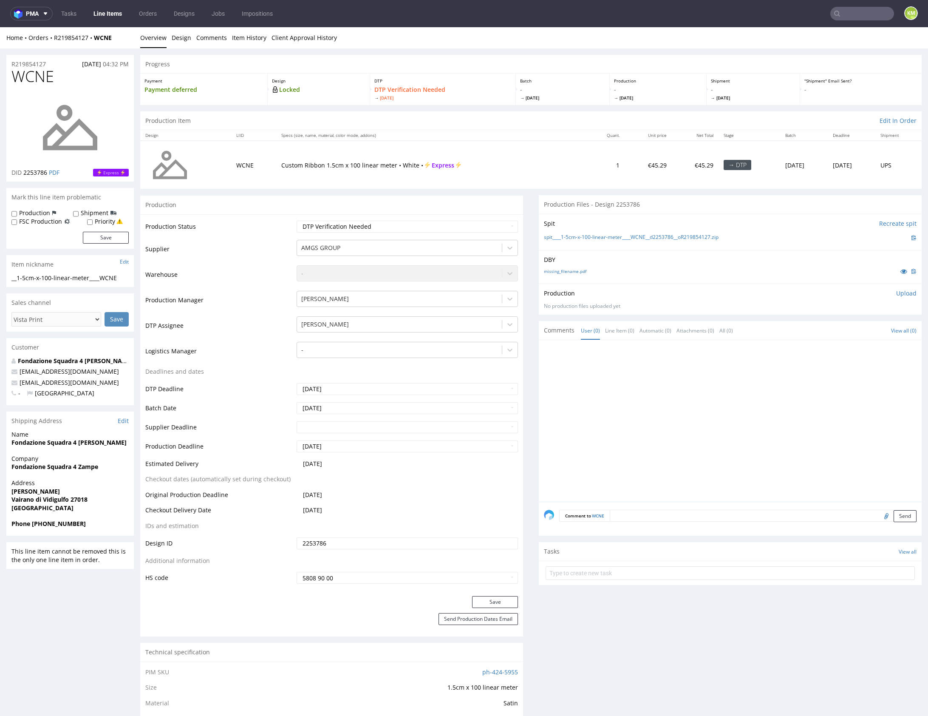
drag, startPoint x: 642, startPoint y: 275, endPoint x: 588, endPoint y: 268, distance: 54.1
click at [639, 274] on div "DBY missing_filename.pdf" at bounding box center [730, 267] width 383 height 34
click at [564, 270] on link "missing_filename.pdf" at bounding box center [565, 271] width 43 height 6
click at [676, 412] on div at bounding box center [733, 423] width 378 height 156
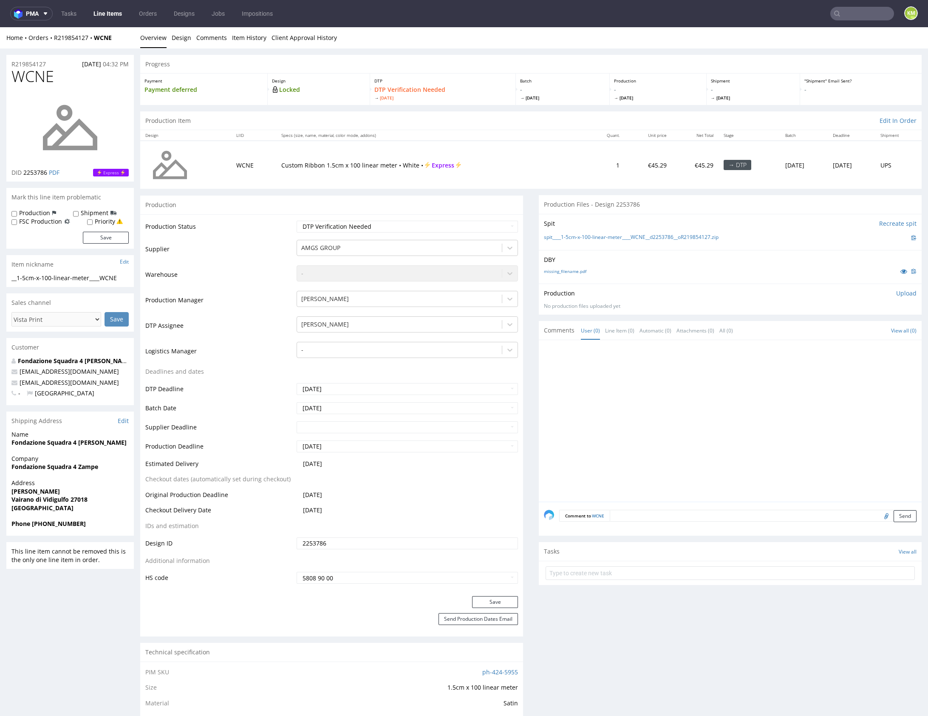
click at [698, 296] on div "Production Upload" at bounding box center [730, 293] width 373 height 9
drag, startPoint x: 726, startPoint y: 235, endPoint x: 559, endPoint y: 236, distance: 167.1
click at [559, 236] on div "spit____1-5cm-x-100-linear-meter____WCNE__d2253786__oR219854127.zip" at bounding box center [730, 237] width 373 height 9
copy link "1-5cm-x-100-linear-meter____WCNE__d2253786__oR219854127.zip"
click at [747, 368] on div at bounding box center [733, 423] width 378 height 156
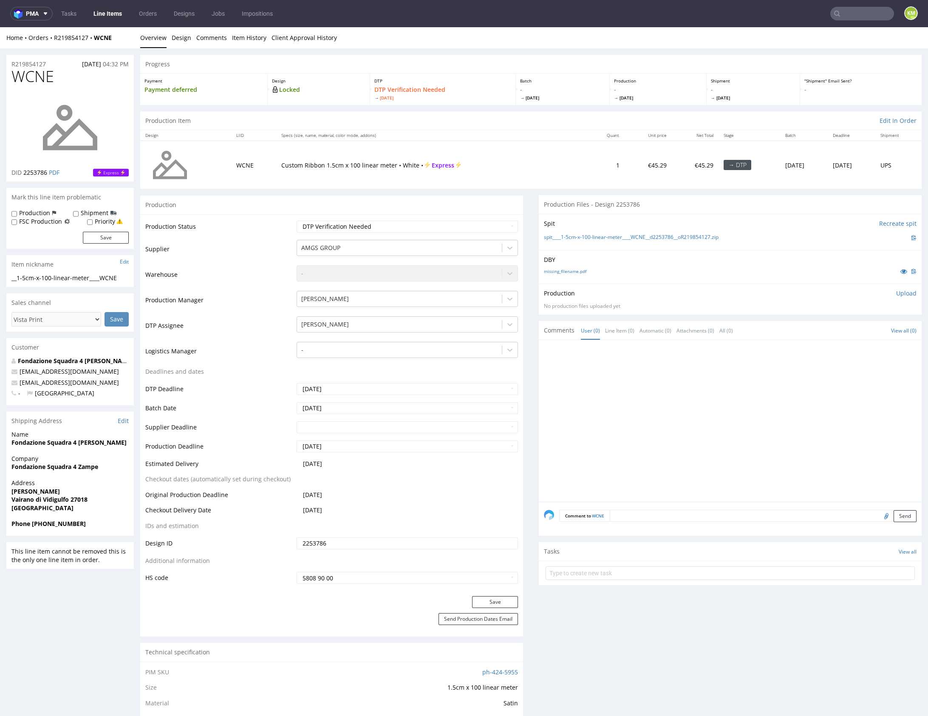
click at [904, 292] on p "Upload" at bounding box center [907, 293] width 20 height 9
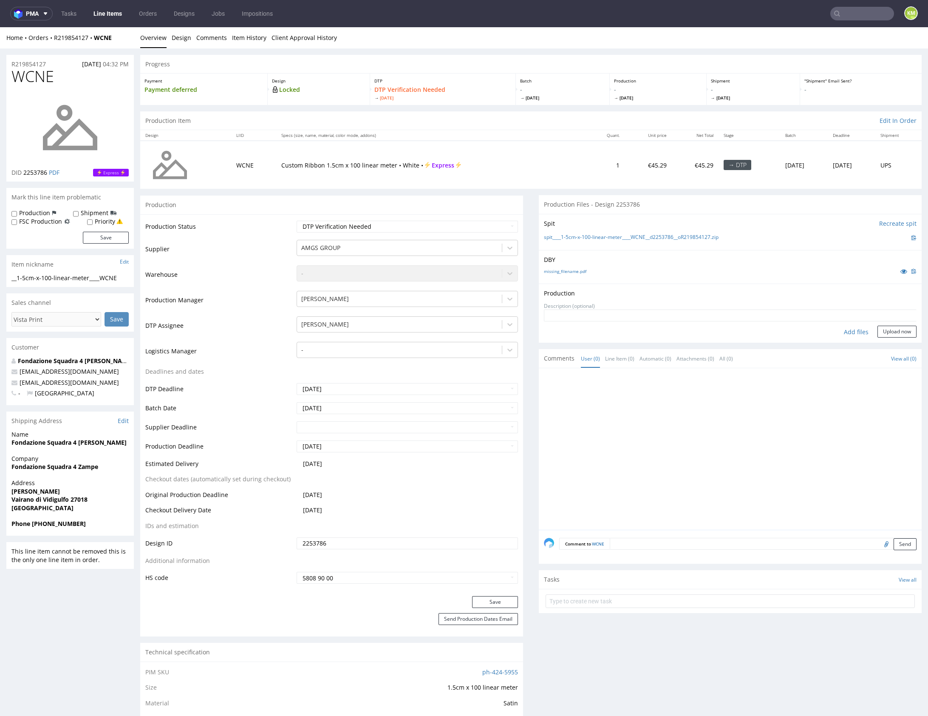
click at [853, 334] on div "Add files" at bounding box center [856, 332] width 43 height 13
type input "C:\fakepath\1-5cm-x-100-linear-meter____WCNE__d2253786__oR219854127.pdf"
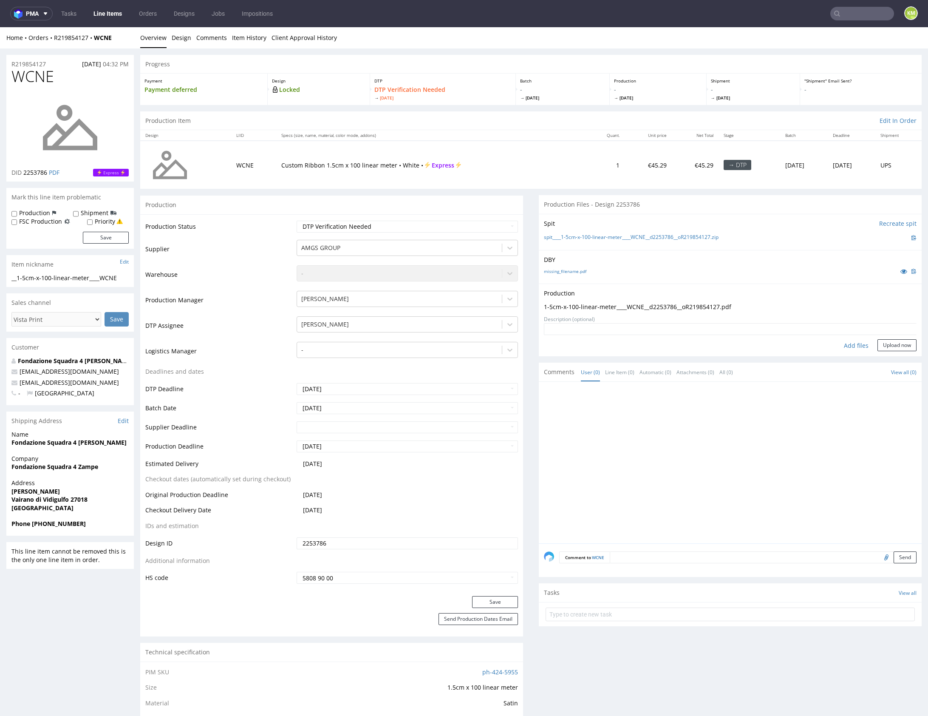
click at [882, 352] on div "Production Upload 1-5cm-x-100-linear-meter____WCNE__d2253786__oR219854127.pdf N…" at bounding box center [730, 320] width 383 height 73
click at [882, 350] on button "Upload now" at bounding box center [897, 345] width 39 height 12
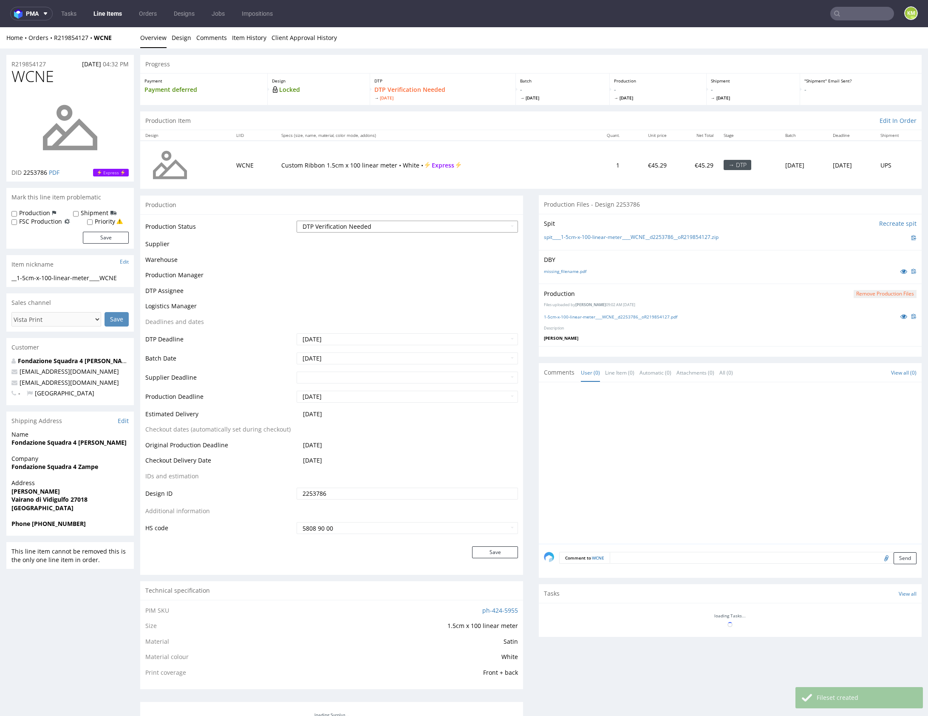
click at [479, 229] on select "Waiting for Artwork Waiting for Diecut Waiting for Mockup Waiting for DTP Waiti…" at bounding box center [407, 227] width 221 height 12
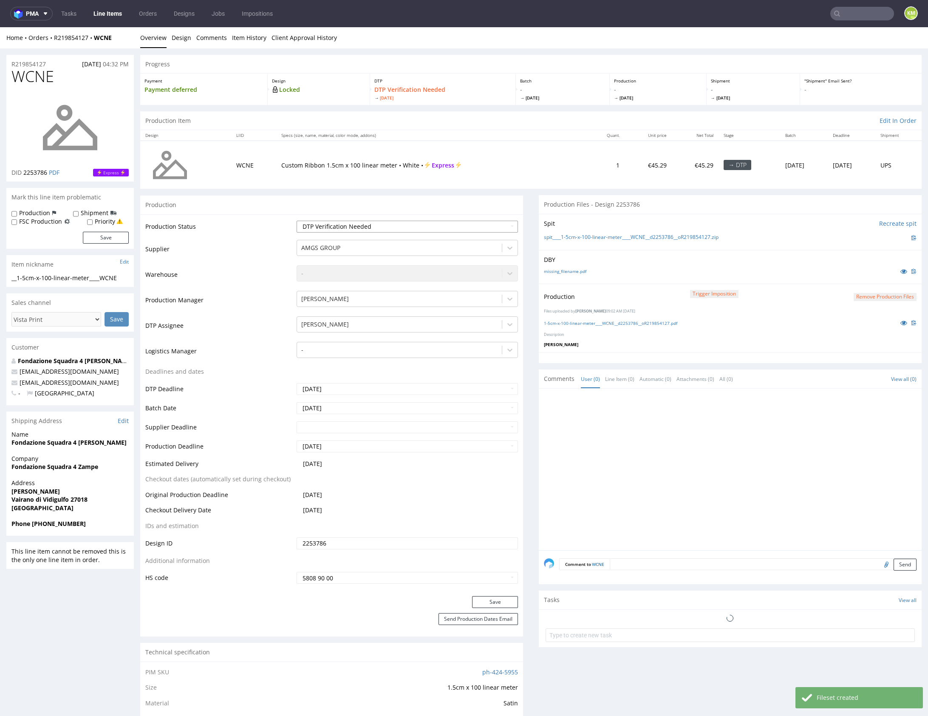
select select "dtp_production_ready"
click at [297, 221] on select "Waiting for Artwork Waiting for Diecut Waiting for Mockup Waiting for DTP Waiti…" at bounding box center [407, 227] width 221 height 12
click at [504, 597] on button "Save" at bounding box center [495, 602] width 46 height 12
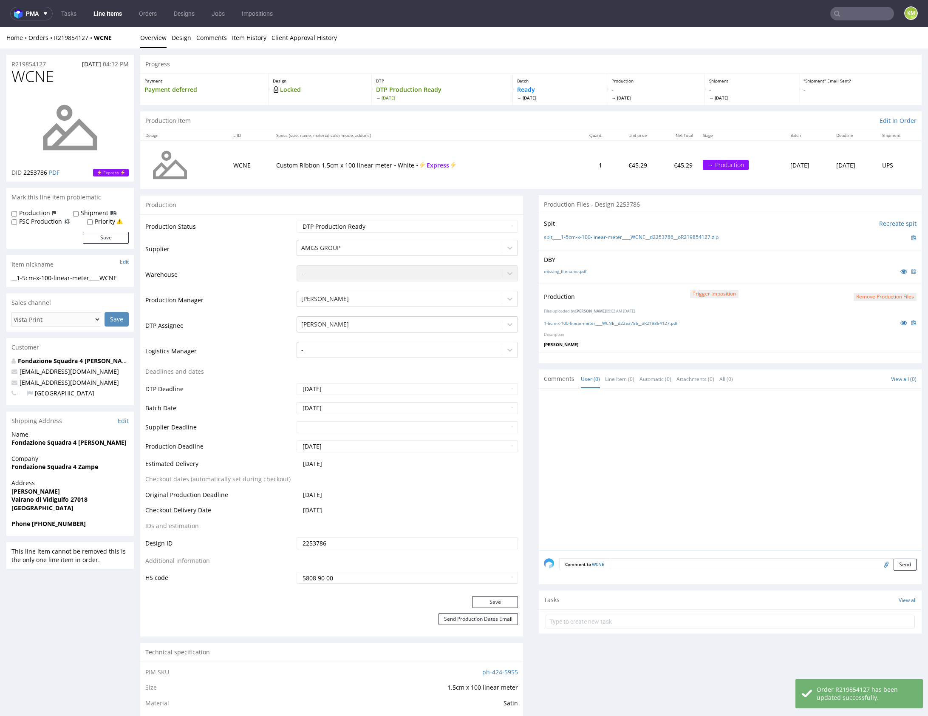
click at [730, 436] on div at bounding box center [733, 472] width 378 height 156
click at [721, 436] on div at bounding box center [733, 472] width 378 height 156
click at [371, 51] on div "R219854127 27.08.2025 04:32 PM WCNE DID 2253786 PDF Express Mark this line item…" at bounding box center [464, 641] width 928 height 1187
click at [678, 439] on div at bounding box center [733, 472] width 378 height 156
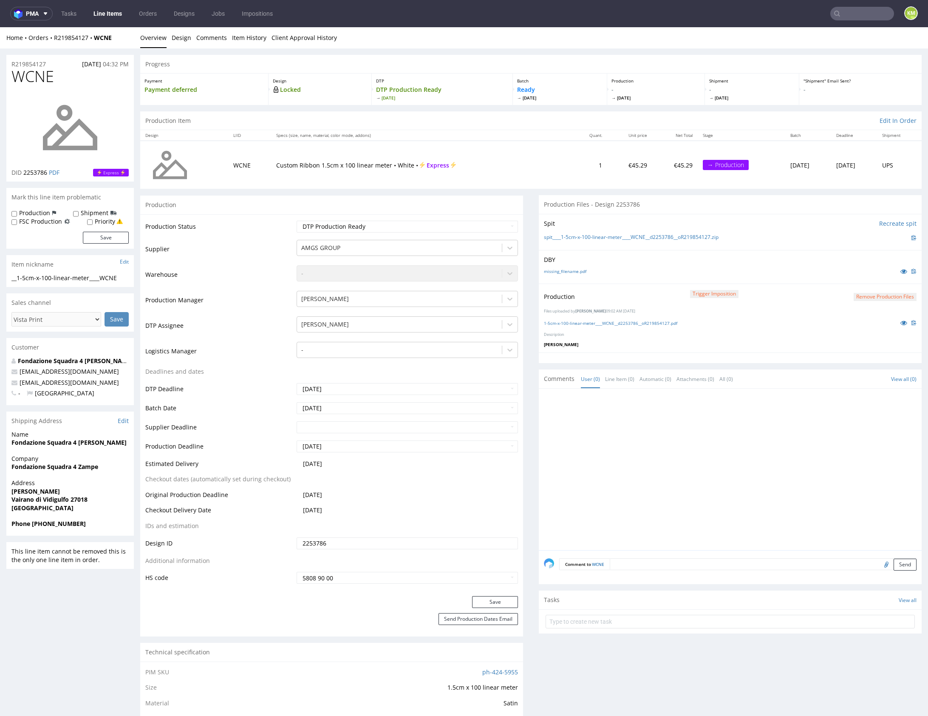
click at [701, 449] on div at bounding box center [733, 472] width 378 height 156
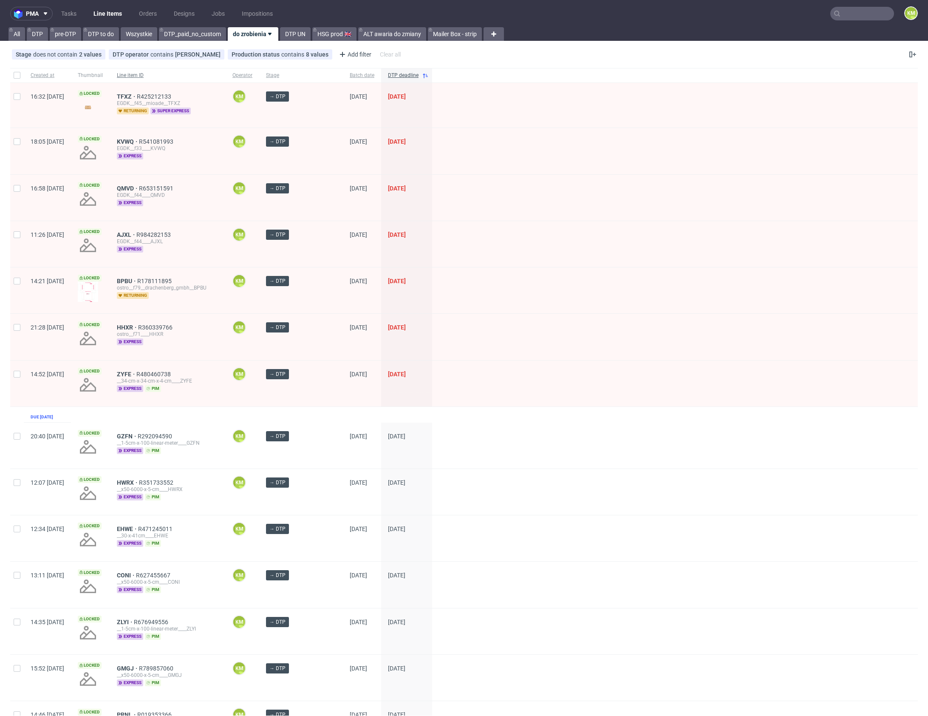
click at [197, 79] on span "Line item ID" at bounding box center [168, 75] width 102 height 7
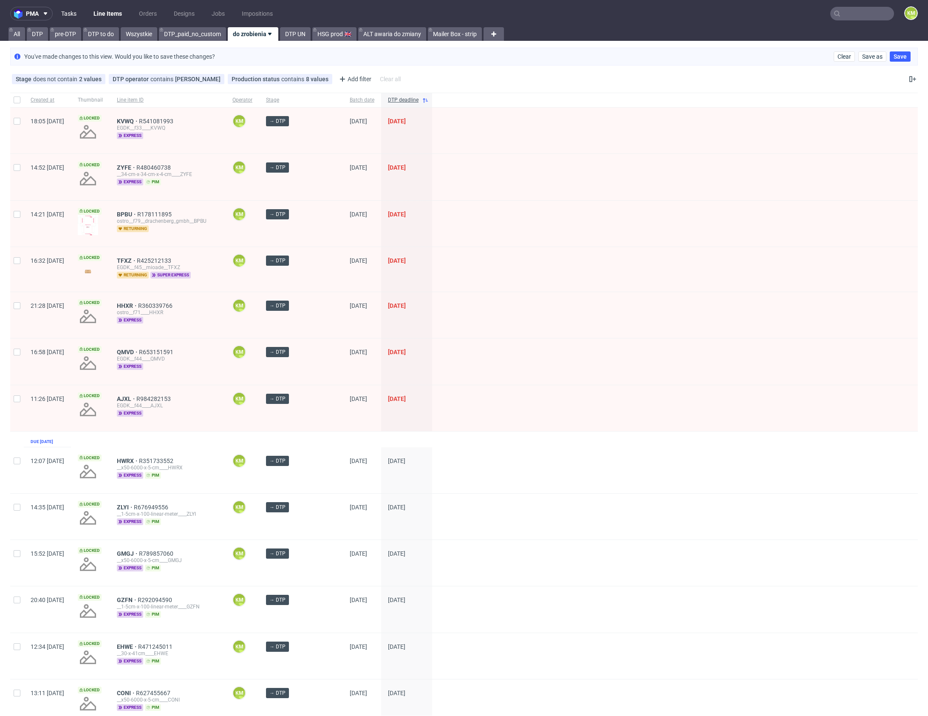
click at [63, 16] on link "Tasks" at bounding box center [69, 14] width 26 height 14
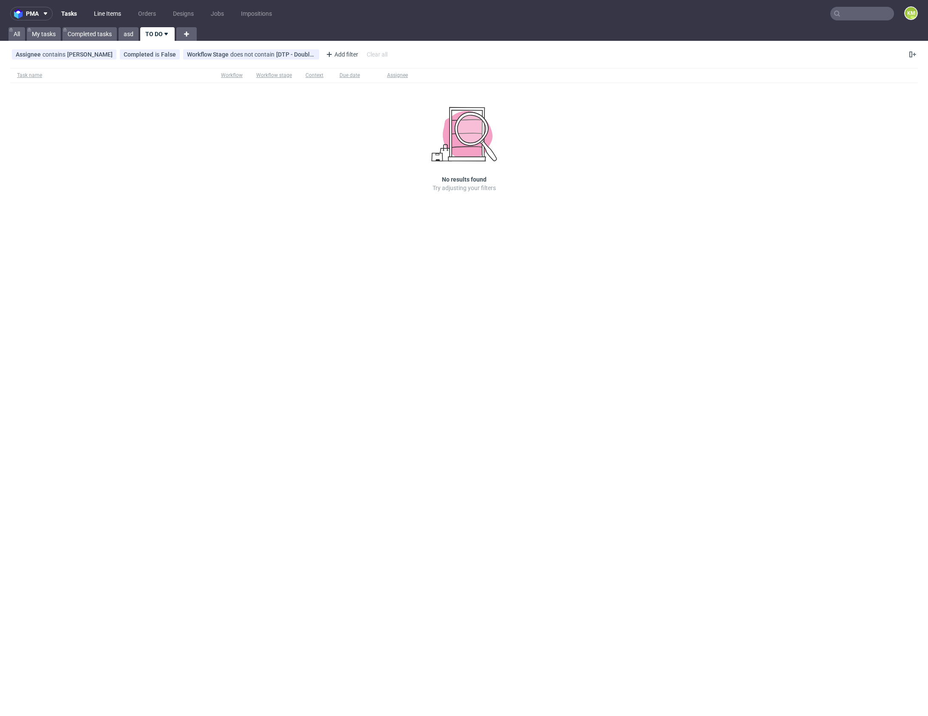
click at [105, 14] on link "Line Items" at bounding box center [107, 14] width 37 height 14
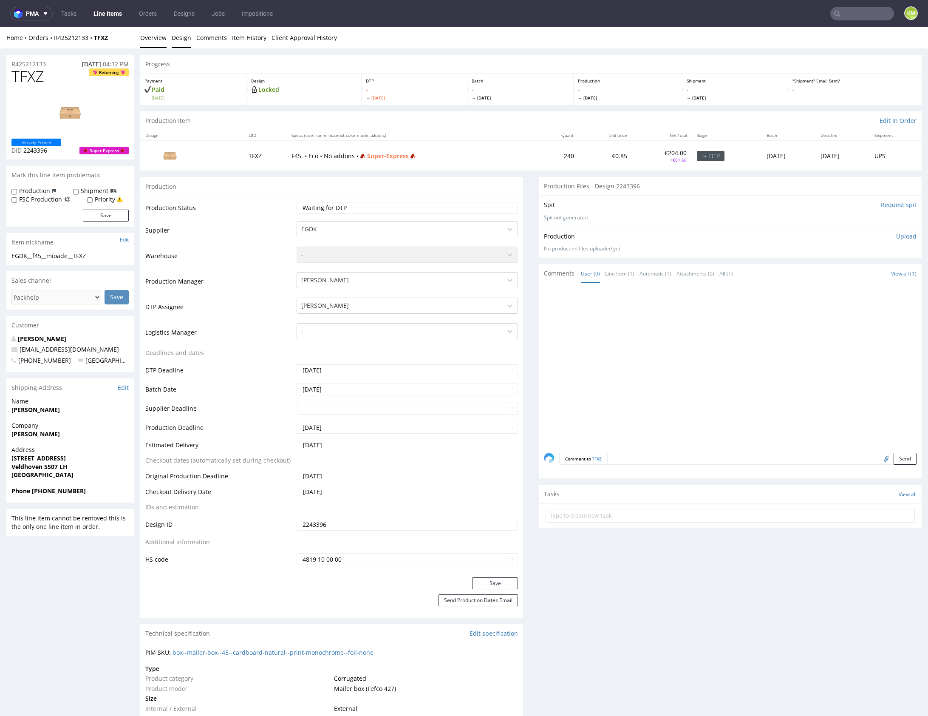
click at [178, 35] on link "Design" at bounding box center [182, 37] width 20 height 21
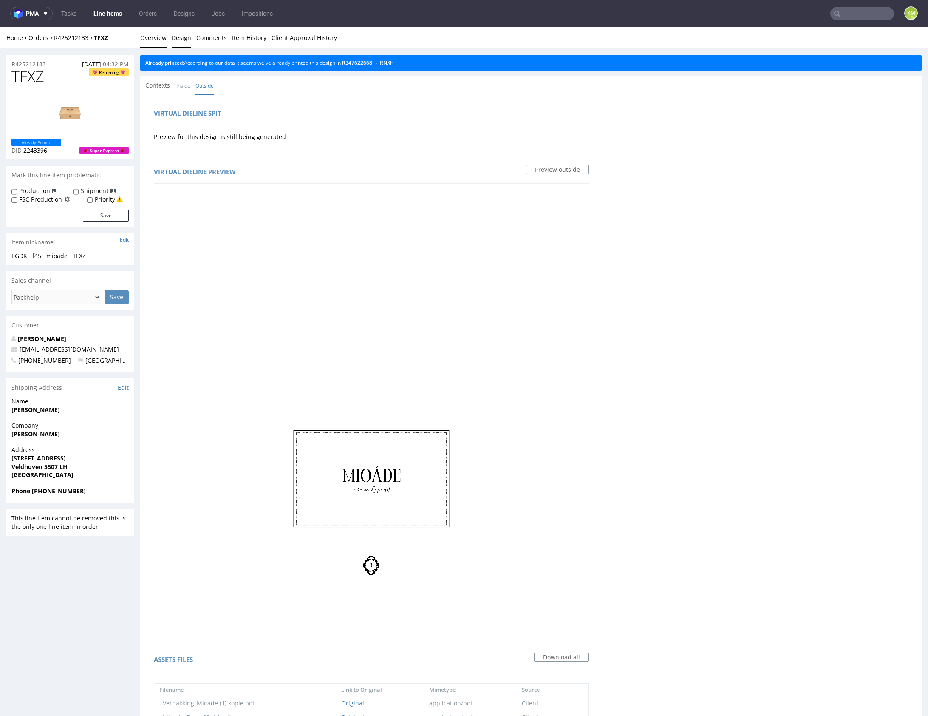
click at [163, 40] on link "Overview" at bounding box center [153, 37] width 26 height 21
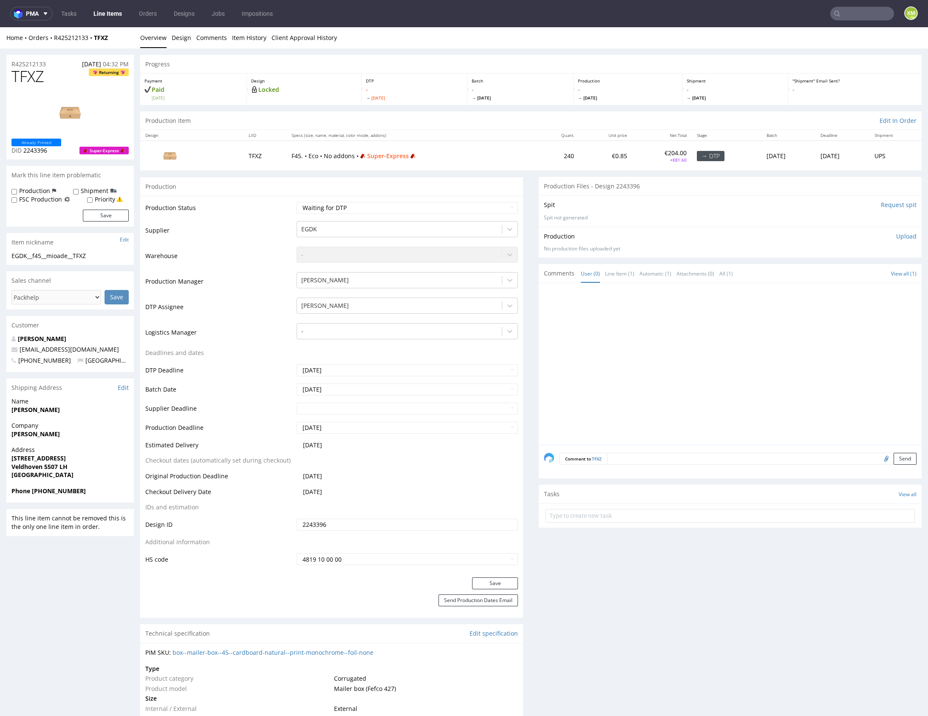
click at [35, 73] on span "TFXZ" at bounding box center [27, 76] width 33 height 17
click at [61, 256] on div "EGDK__f45__mioade__TFXZ" at bounding box center [69, 256] width 117 height 9
copy div "EGDK__f45__mioade__TFXZ"
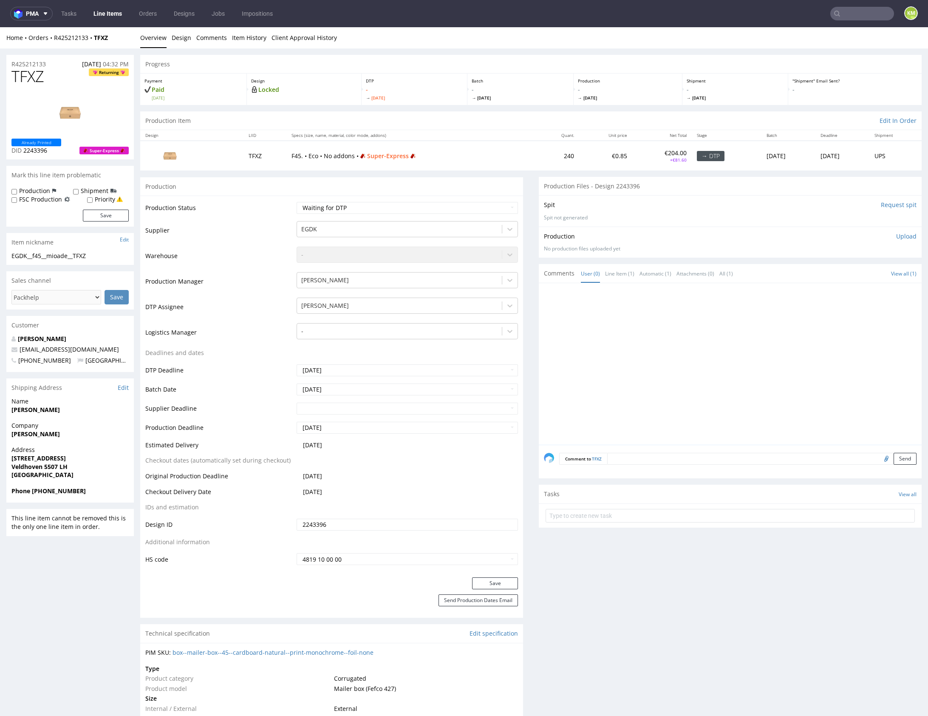
click at [380, 525] on input "2243396" at bounding box center [407, 525] width 221 height 12
click at [900, 237] on p "Upload" at bounding box center [907, 236] width 20 height 9
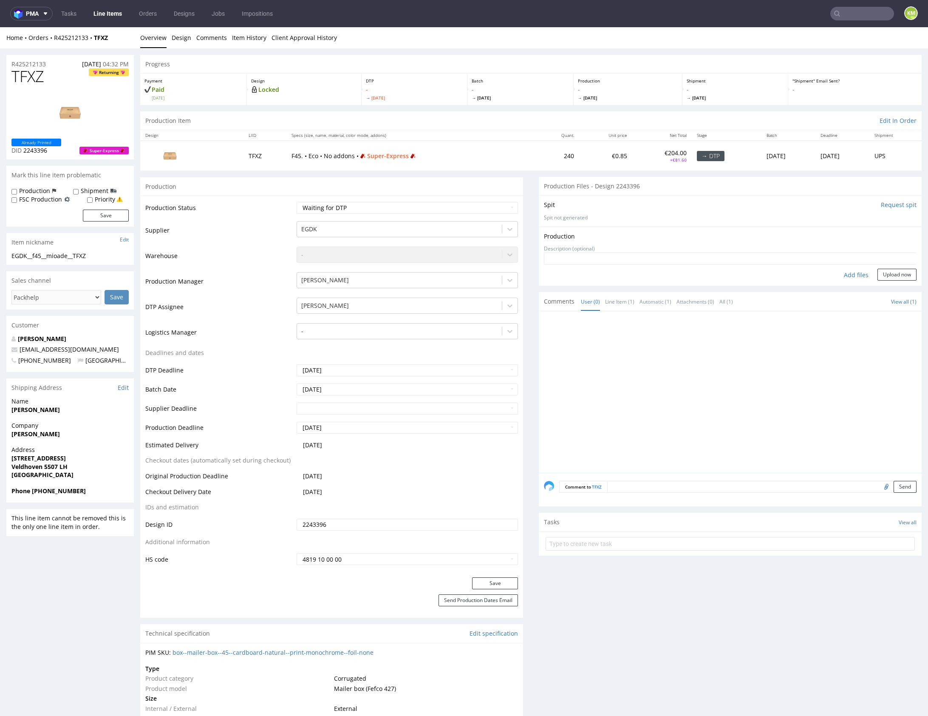
click at [846, 277] on div "Add files" at bounding box center [856, 275] width 43 height 13
type input "C:\fakepath\EGDK__f45__mioade__TFXZ__d2243396__oR425212133__outside.pdf"
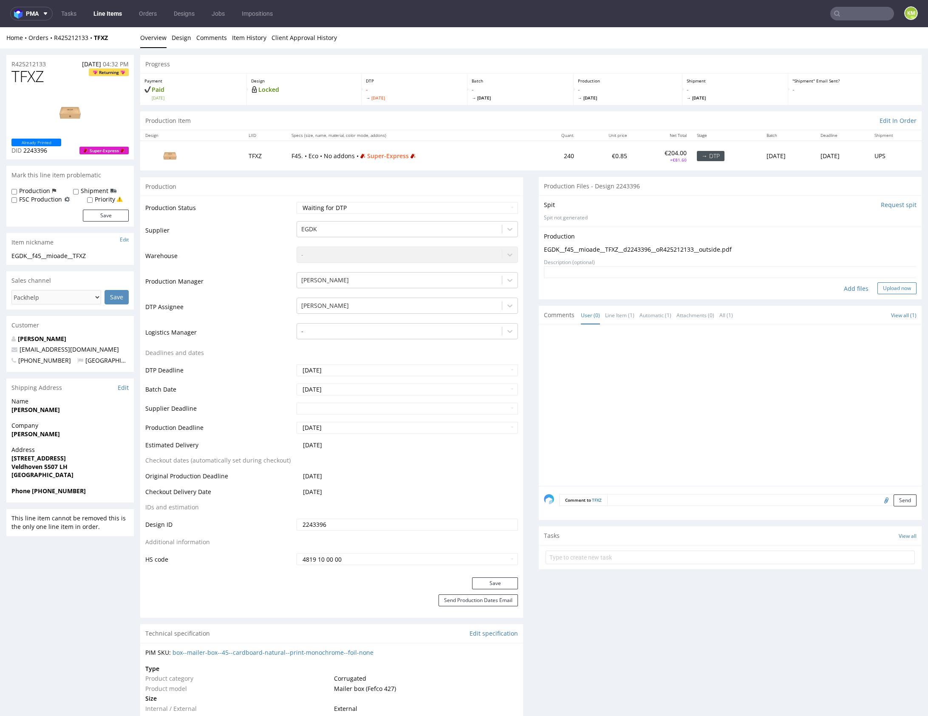
click at [881, 286] on button "Upload now" at bounding box center [897, 288] width 39 height 12
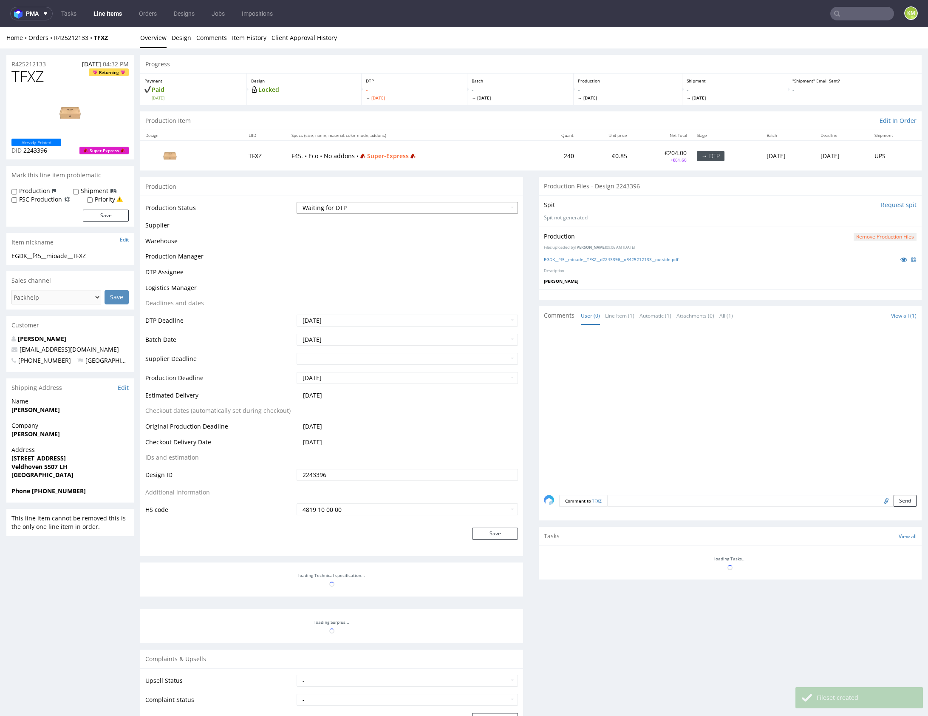
click at [449, 204] on select "Waiting for Artwork Waiting for Diecut Waiting for Mockup Waiting for DTP Waiti…" at bounding box center [407, 208] width 221 height 12
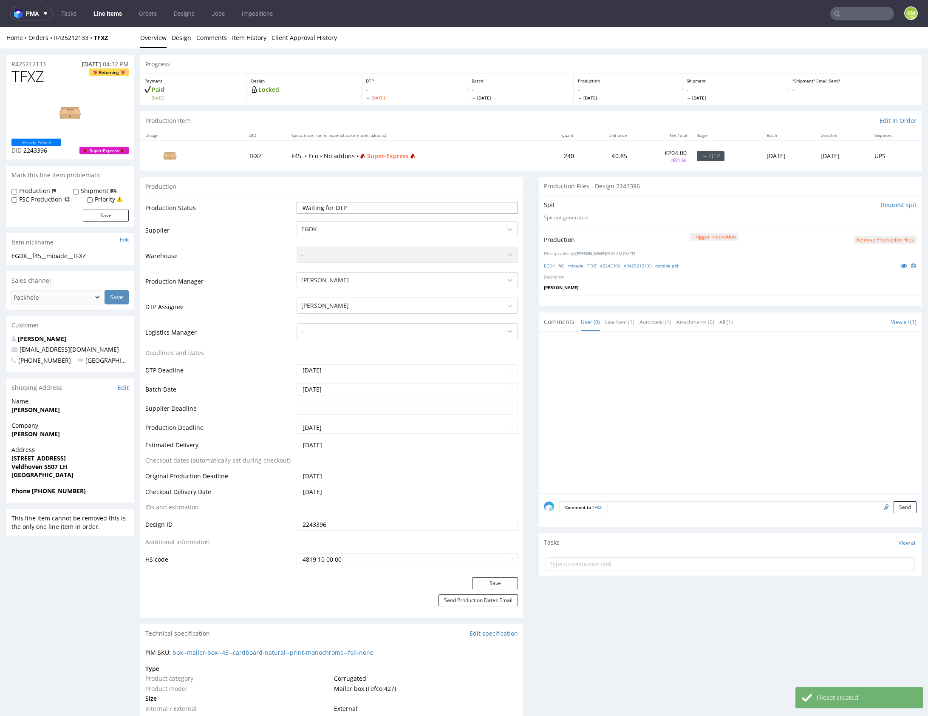
select select "dtp_production_ready"
click at [297, 202] on select "Waiting for Artwork Waiting for Diecut Waiting for Mockup Waiting for DTP Waiti…" at bounding box center [407, 208] width 221 height 12
click at [497, 577] on button "Save" at bounding box center [495, 583] width 46 height 12
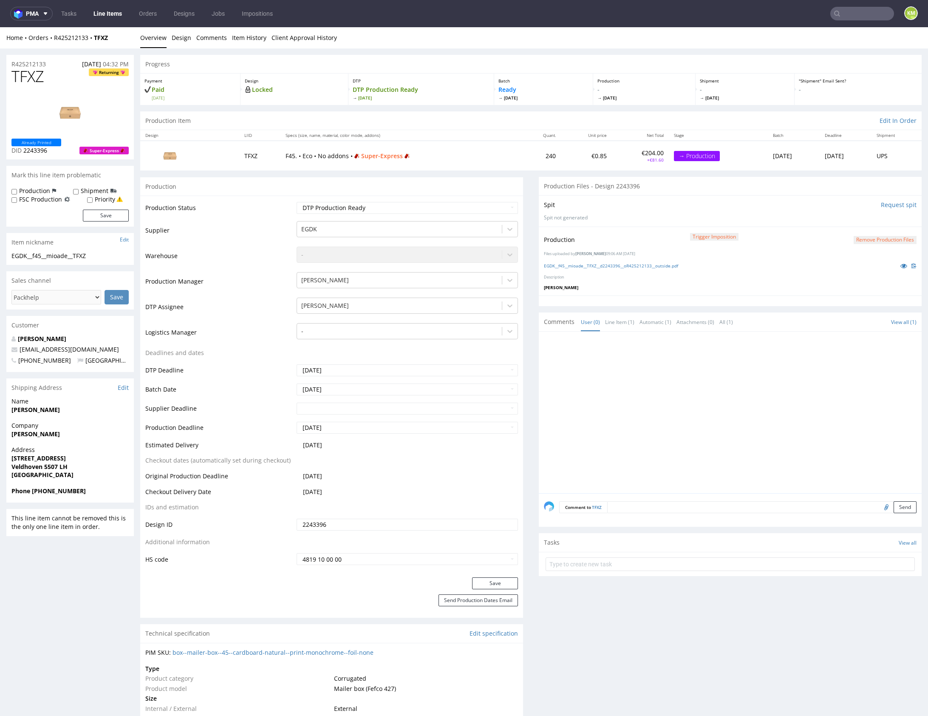
click at [781, 365] on div at bounding box center [733, 415] width 378 height 156
click at [764, 384] on div at bounding box center [733, 415] width 378 height 156
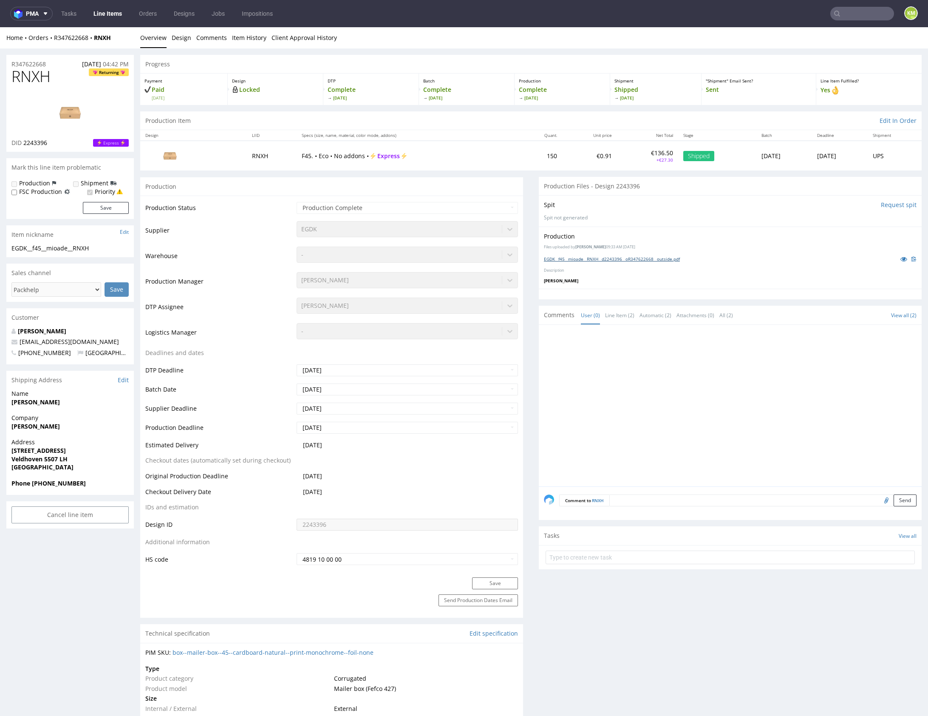
click at [665, 259] on link "EGDK__f45__mioade__RNXH__d2243396__oR347622668__outside.pdf" at bounding box center [612, 259] width 136 height 6
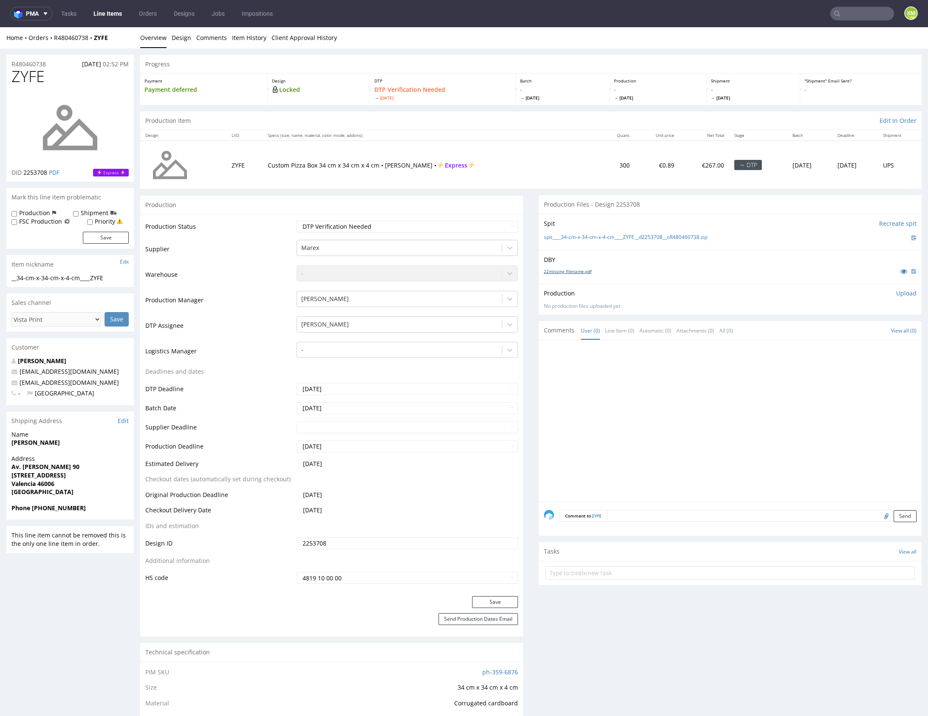
click at [576, 272] on link "22missing_filename.pdf" at bounding box center [568, 271] width 48 height 6
click at [658, 401] on div at bounding box center [733, 423] width 378 height 156
drag, startPoint x: 670, startPoint y: 315, endPoint x: 691, endPoint y: 249, distance: 69.0
click at [670, 315] on div "Production Files - Design 2253708 Spit Recreate spit spit____34-cm-x-34-cm-x-4-…" at bounding box center [730, 692] width 383 height 995
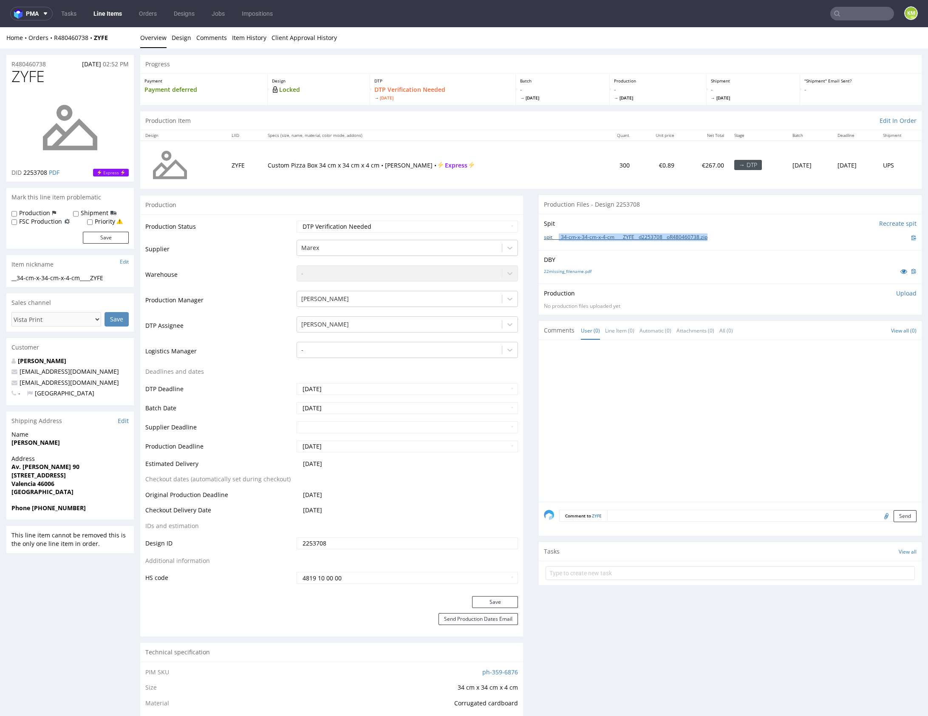
drag, startPoint x: 725, startPoint y: 236, endPoint x: 557, endPoint y: 237, distance: 167.9
click at [557, 237] on div "spit____34-cm-x-34-cm-x-4-cm____ZYFE__d2253708__oR480460738.zip" at bounding box center [730, 237] width 373 height 9
copy link "_34-cm-x-34-cm-x-4-cm____ZYFE__d2253708__oR480460738.zip"
click at [898, 291] on p "Upload" at bounding box center [907, 293] width 20 height 9
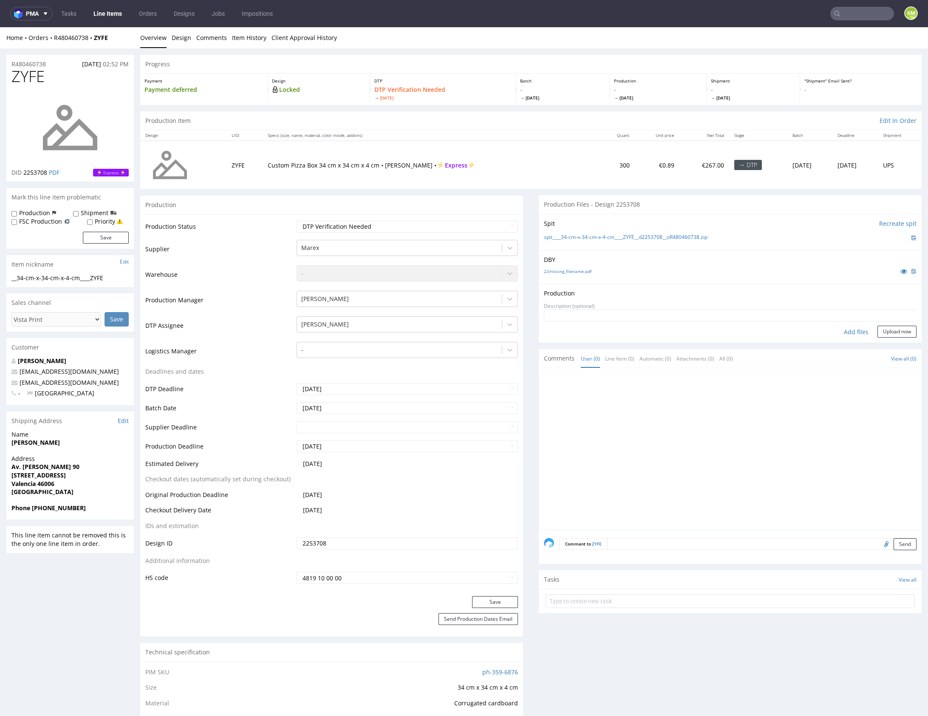
click at [852, 333] on div "Add files" at bounding box center [856, 332] width 43 height 13
type input "C:\fakepath\34-cm-x-34-cm-x-4-cm____ZYFE__d2253708__oR480460738.pdf"
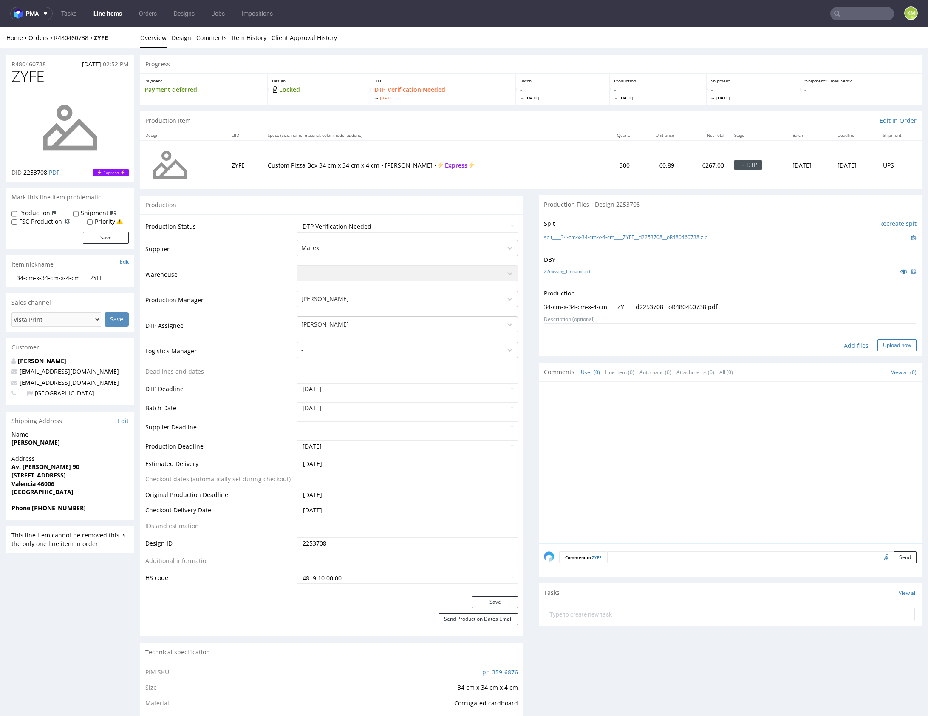
click at [885, 344] on button "Upload now" at bounding box center [897, 345] width 39 height 12
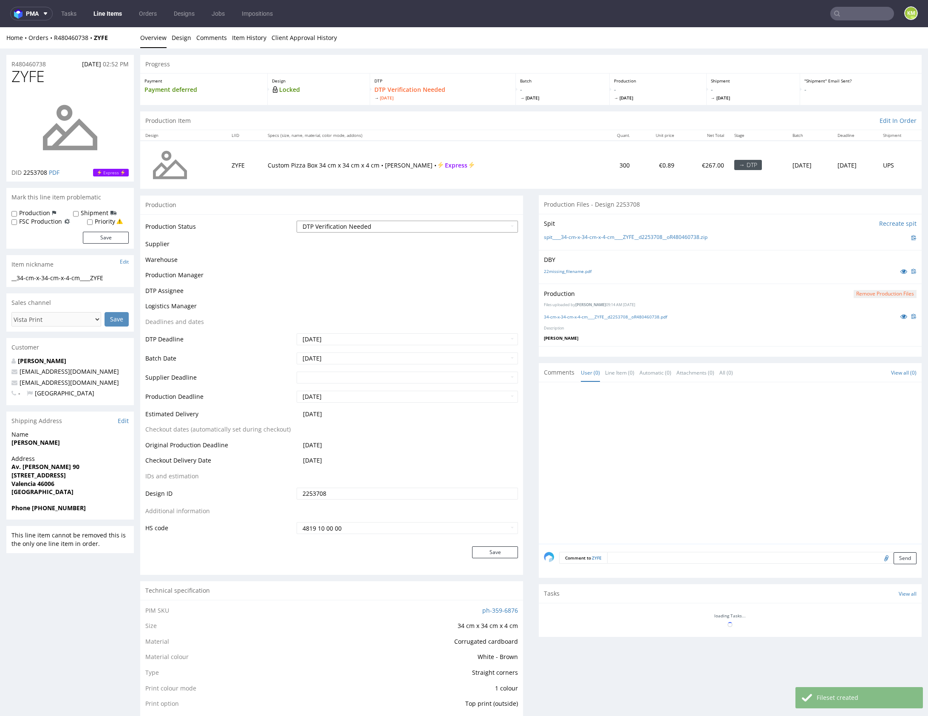
click at [461, 225] on select "Waiting for Artwork Waiting for Diecut Waiting for Mockup Waiting for DTP Waiti…" at bounding box center [407, 227] width 221 height 12
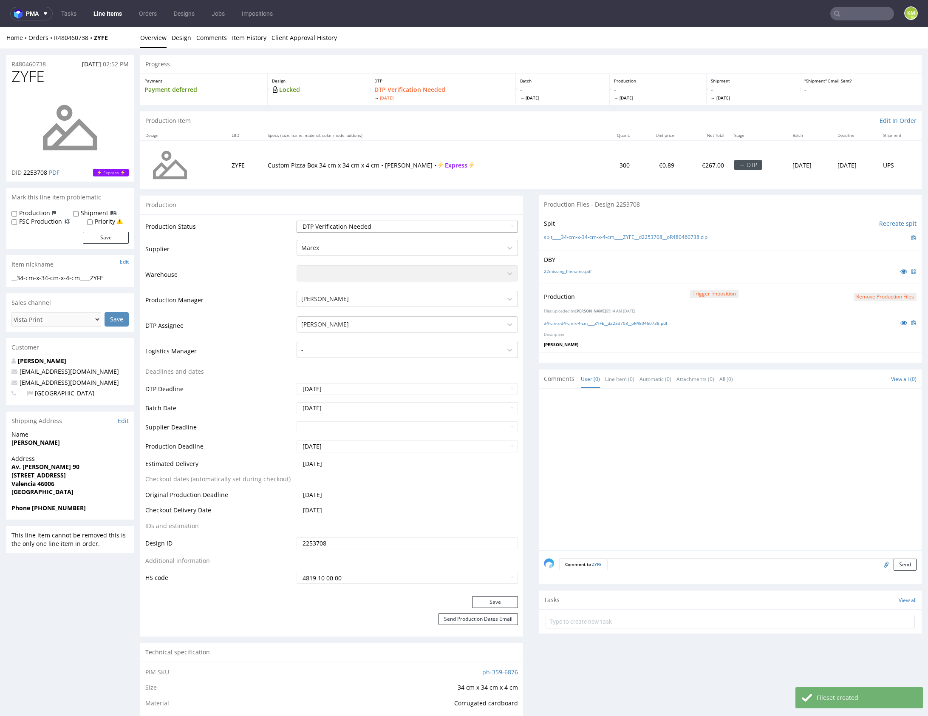
select select "dtp_production_ready"
click at [297, 221] on select "Waiting for Artwork Waiting for Diecut Waiting for Mockup Waiting for DTP Waiti…" at bounding box center [407, 227] width 221 height 12
click at [494, 598] on button "Save" at bounding box center [495, 602] width 46 height 12
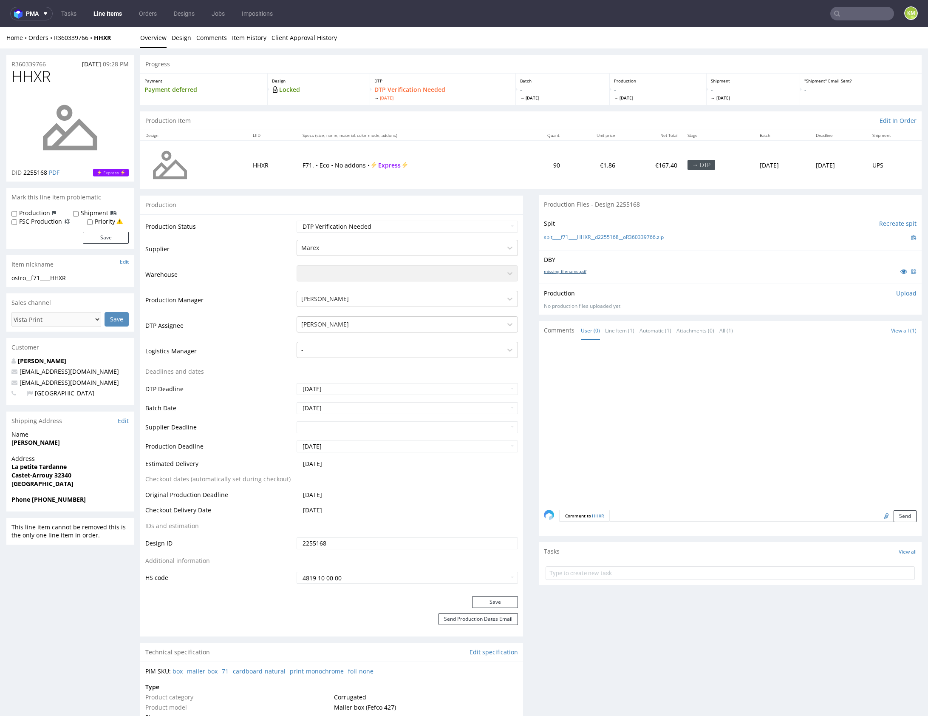
click at [571, 270] on link "missing_filename.pdf" at bounding box center [565, 271] width 43 height 6
click at [39, 77] on span "HHXR" at bounding box center [30, 76] width 39 height 17
copy span "HHXR"
click at [676, 369] on div at bounding box center [733, 423] width 378 height 156
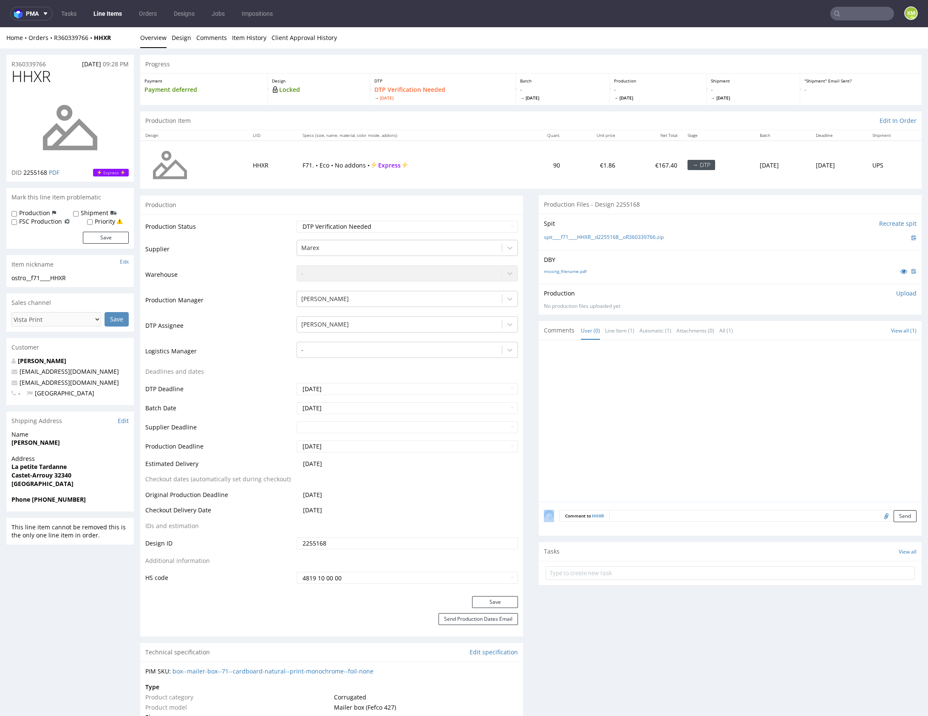
click at [676, 369] on div at bounding box center [733, 423] width 378 height 156
drag, startPoint x: 674, startPoint y: 238, endPoint x: 560, endPoint y: 235, distance: 114.0
click at [560, 235] on div "spit____f71____HHXR__d2255168__oR360339766.zip" at bounding box center [730, 237] width 373 height 9
copy link "f71____HHXR__d2255168__oR360339766.zip"
click at [897, 291] on p "Upload" at bounding box center [907, 293] width 20 height 9
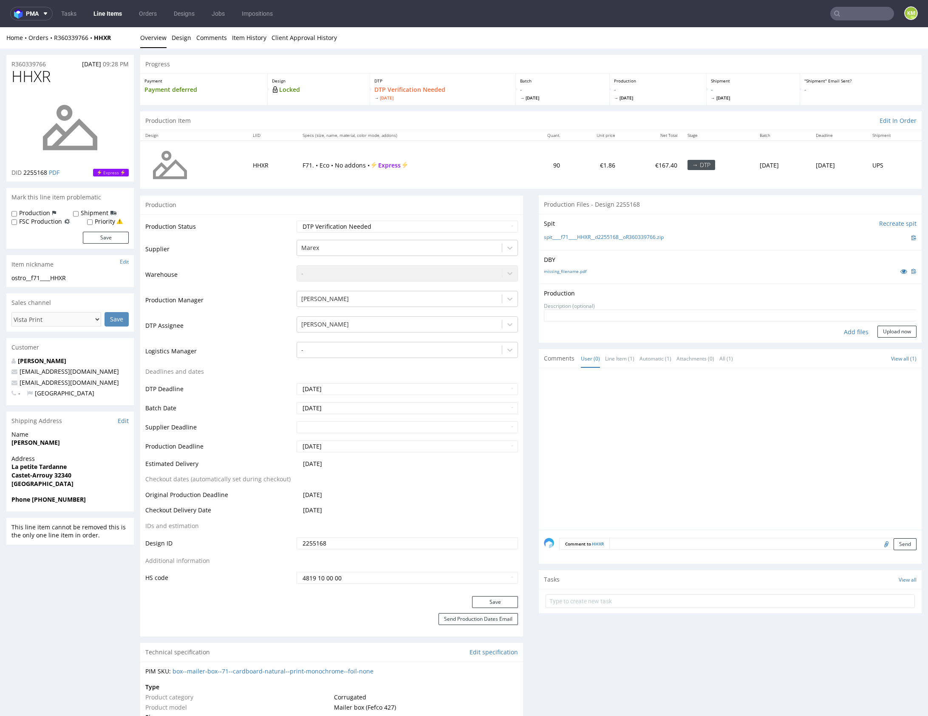
click at [850, 332] on div "Add files" at bounding box center [856, 332] width 43 height 13
type input "C:\fakepath\f71____HHXR__d2255168__oR360339766__outside.pdf"
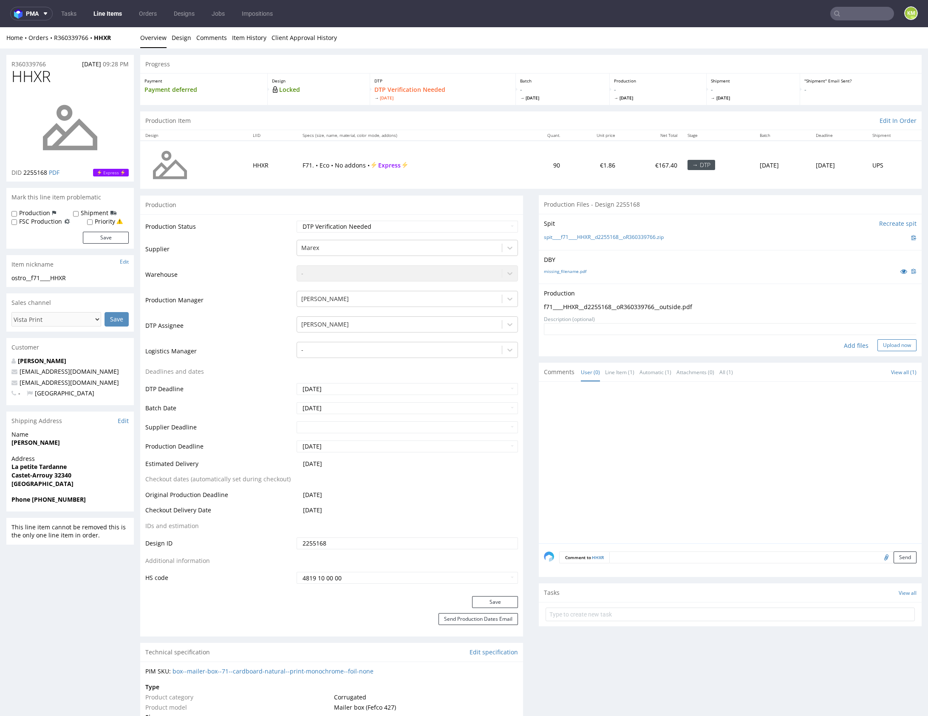
click at [896, 341] on button "Upload now" at bounding box center [897, 345] width 39 height 12
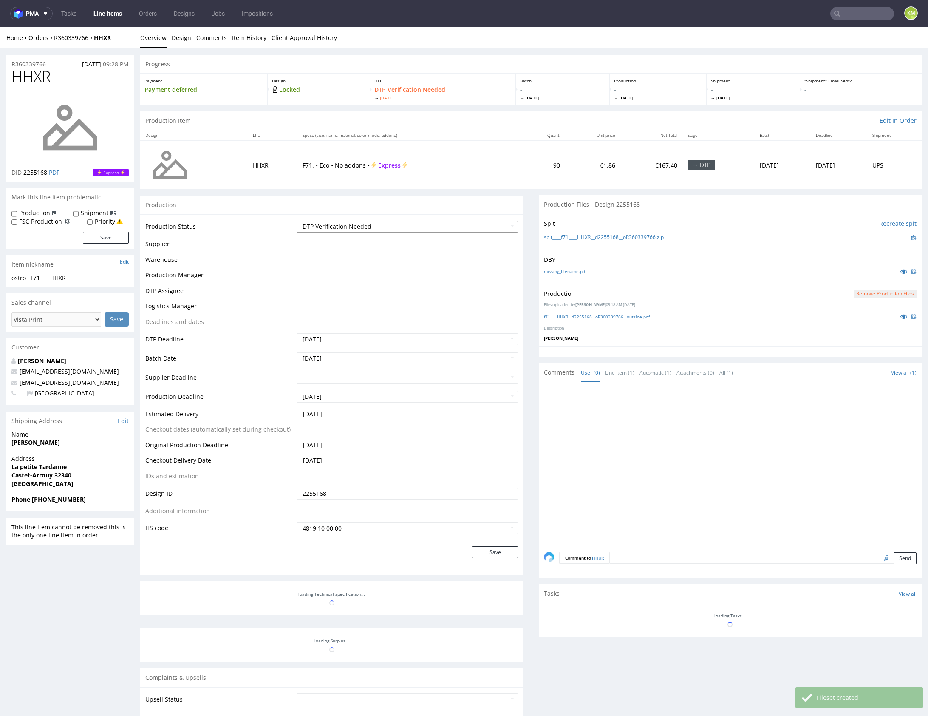
click at [449, 224] on select "Waiting for Artwork Waiting for Diecut Waiting for Mockup Waiting for DTP Waiti…" at bounding box center [407, 227] width 221 height 12
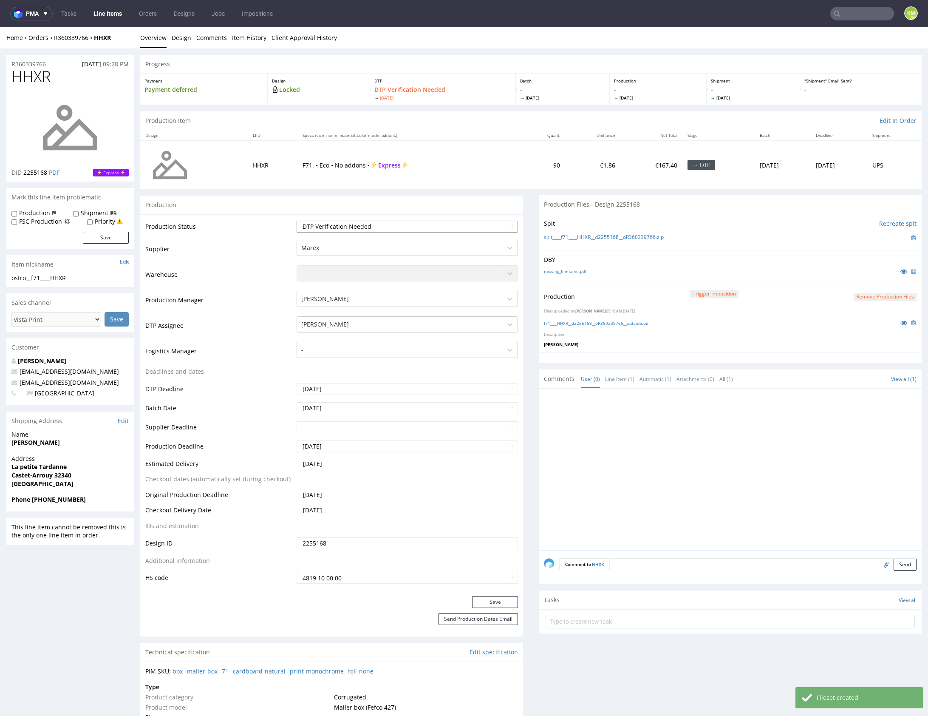
select select "dtp_production_ready"
click at [297, 221] on select "Waiting for Artwork Waiting for Diecut Waiting for Mockup Waiting for DTP Waiti…" at bounding box center [407, 227] width 221 height 12
click at [502, 601] on button "Save" at bounding box center [495, 602] width 46 height 12
click at [616, 480] on div at bounding box center [733, 472] width 378 height 156
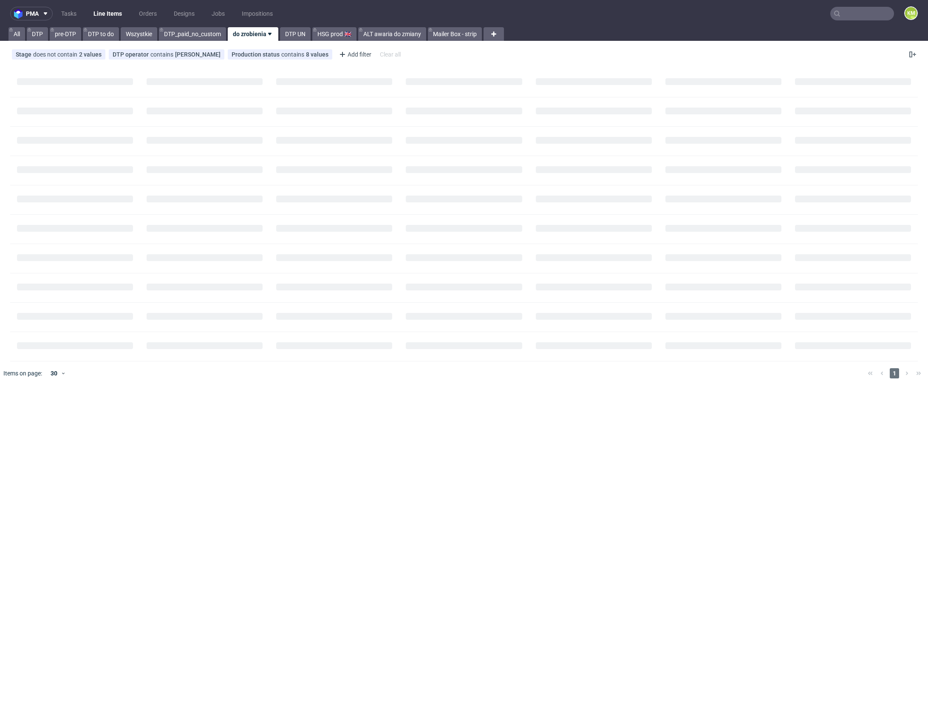
click at [577, 444] on div "pma Tasks Line Items Orders Designs Jobs Impositions KM All DTP pre-DTP DTP to …" at bounding box center [464, 358] width 928 height 716
click at [74, 17] on link "Tasks" at bounding box center [69, 14] width 26 height 14
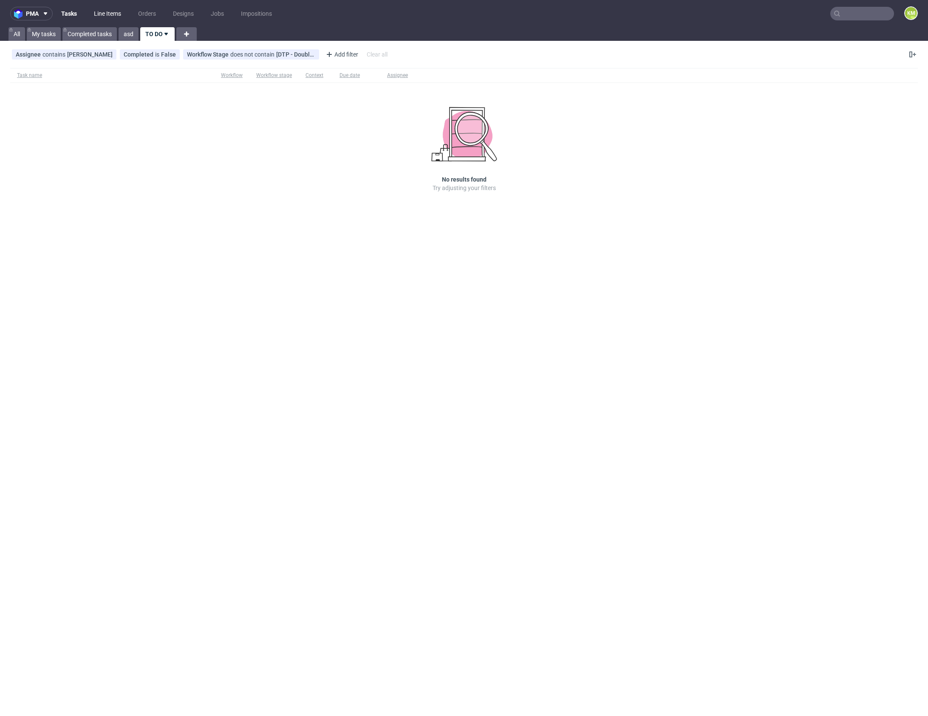
click at [109, 17] on link "Line Items" at bounding box center [107, 14] width 37 height 14
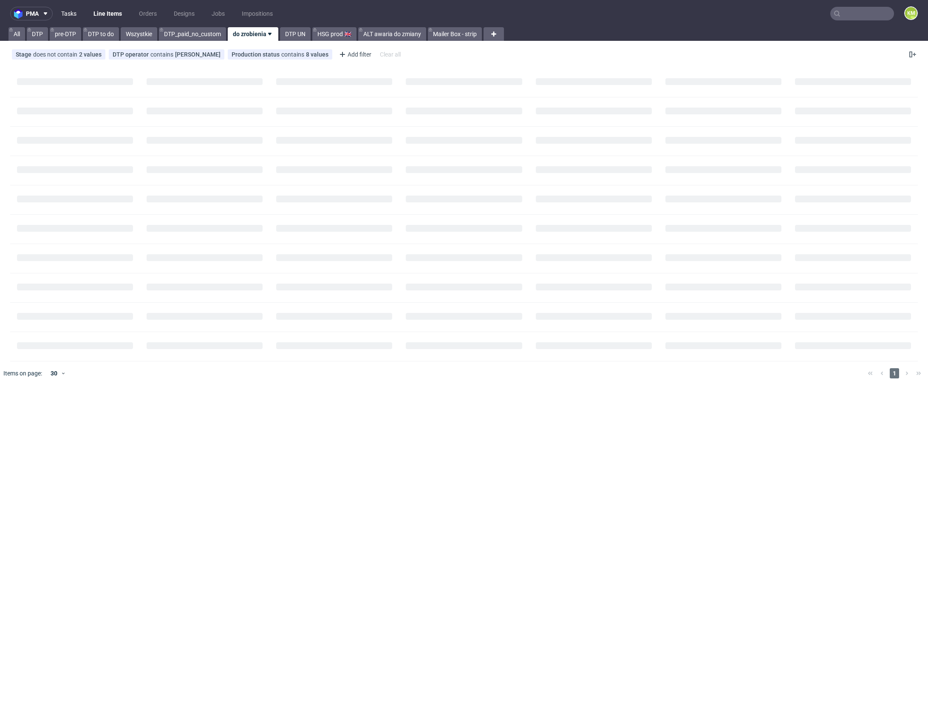
click at [75, 14] on link "Tasks" at bounding box center [69, 14] width 26 height 14
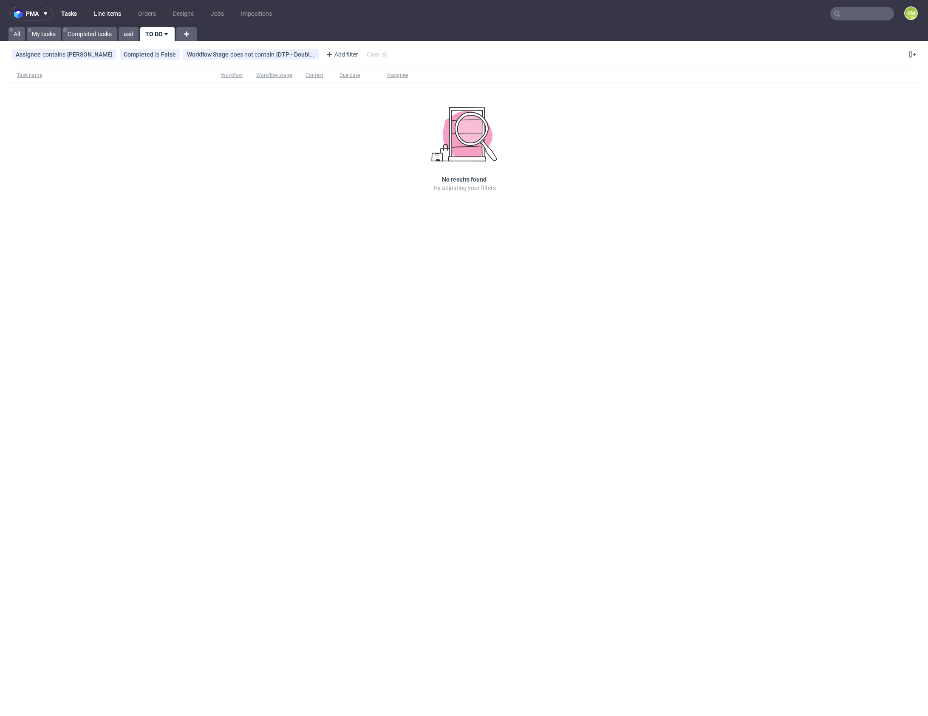
click at [100, 12] on link "Line Items" at bounding box center [107, 14] width 37 height 14
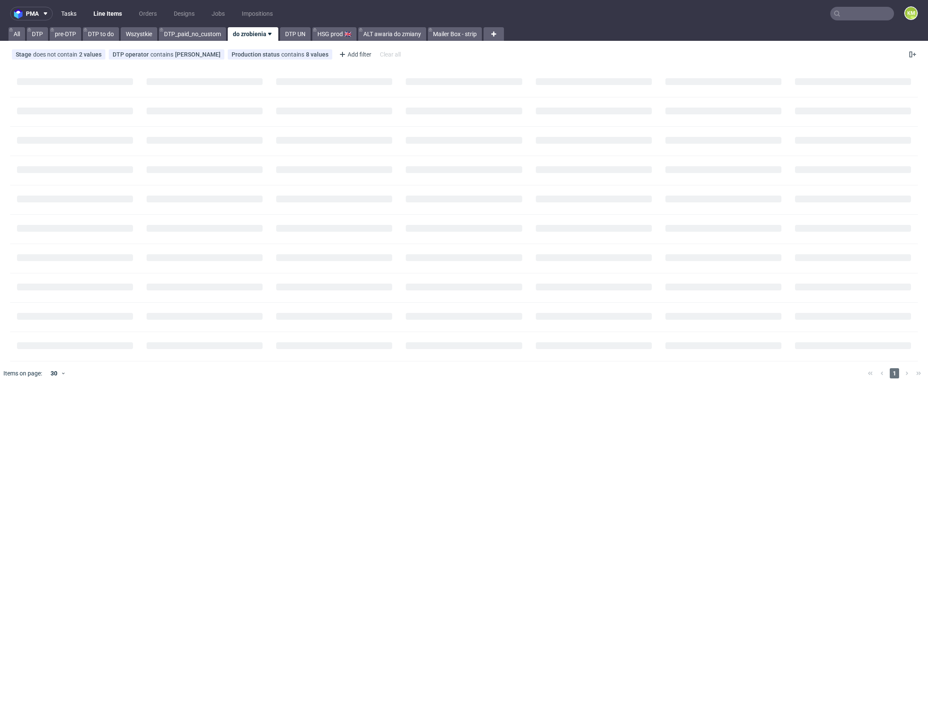
click at [76, 10] on link "Tasks" at bounding box center [69, 14] width 26 height 14
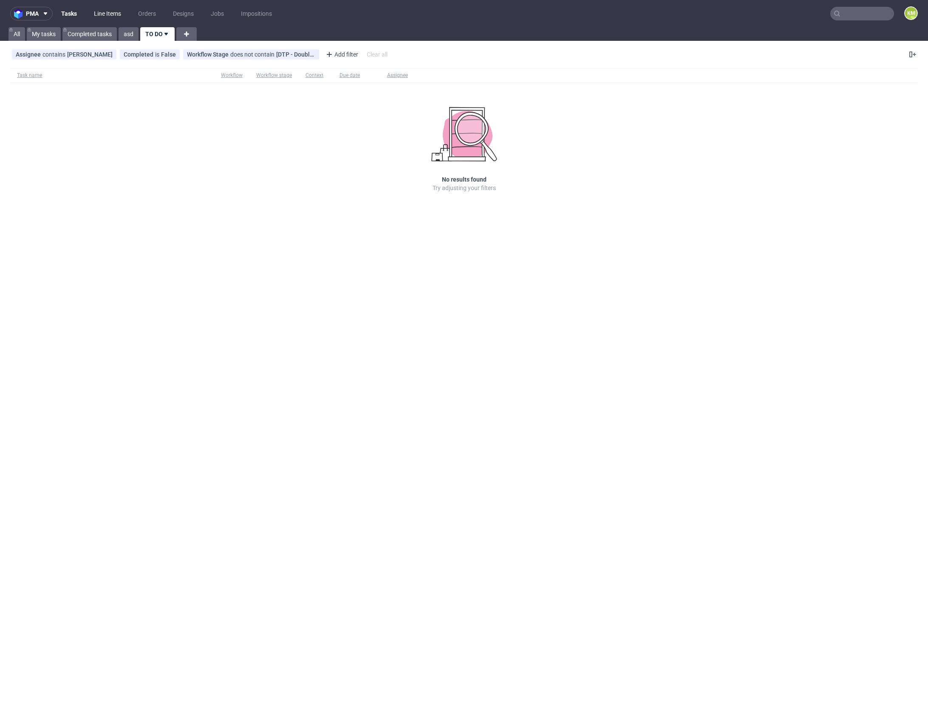
click at [95, 12] on link "Line Items" at bounding box center [107, 14] width 37 height 14
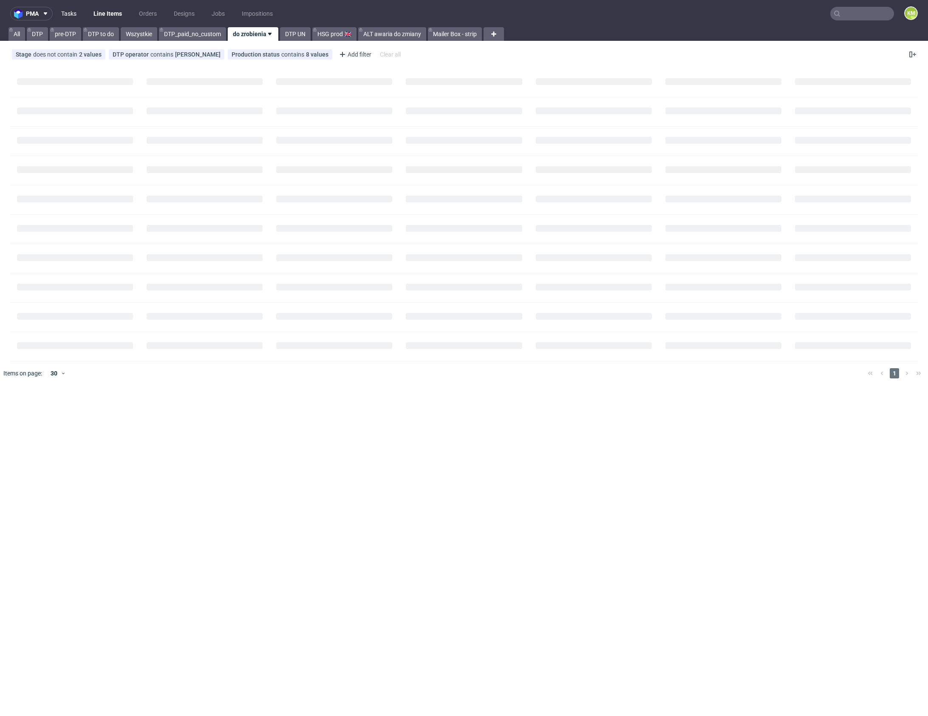
click at [74, 15] on link "Tasks" at bounding box center [69, 14] width 26 height 14
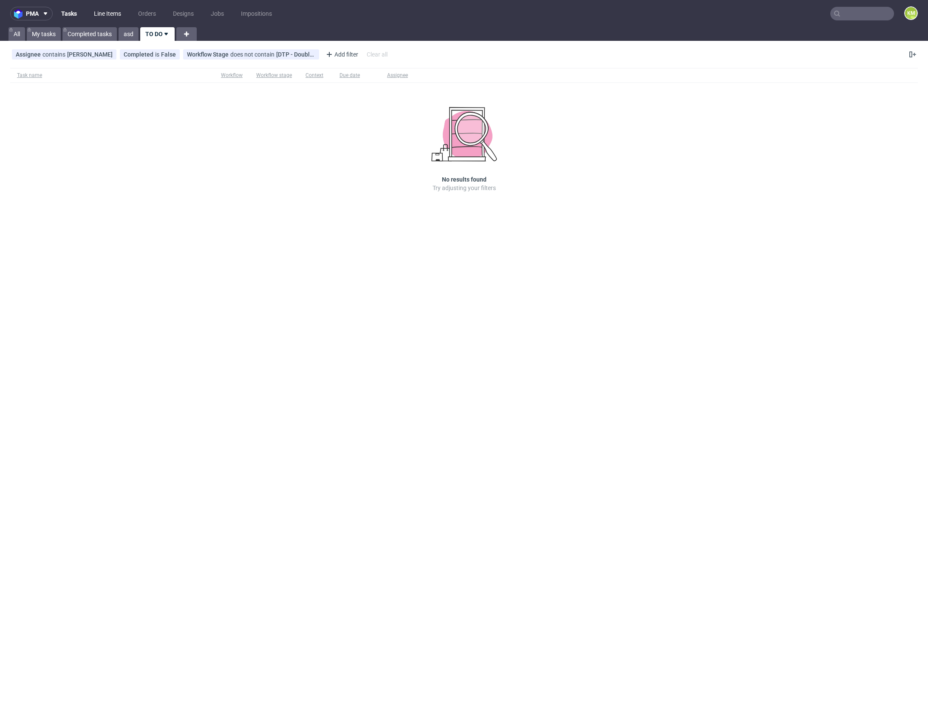
click at [116, 15] on link "Line Items" at bounding box center [107, 14] width 37 height 14
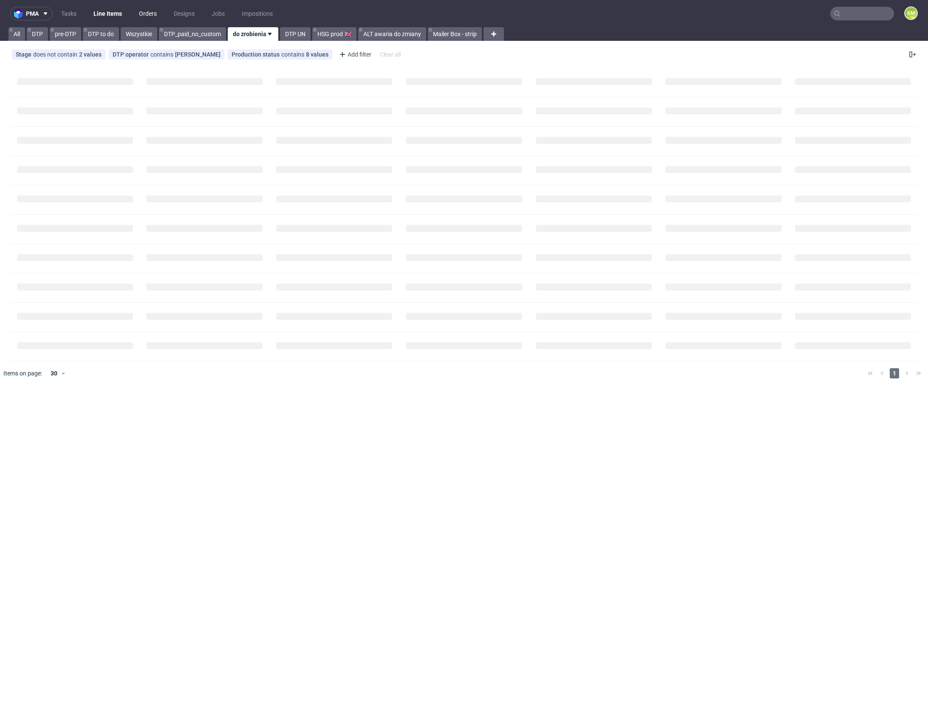
click at [138, 10] on link "Orders" at bounding box center [148, 14] width 28 height 14
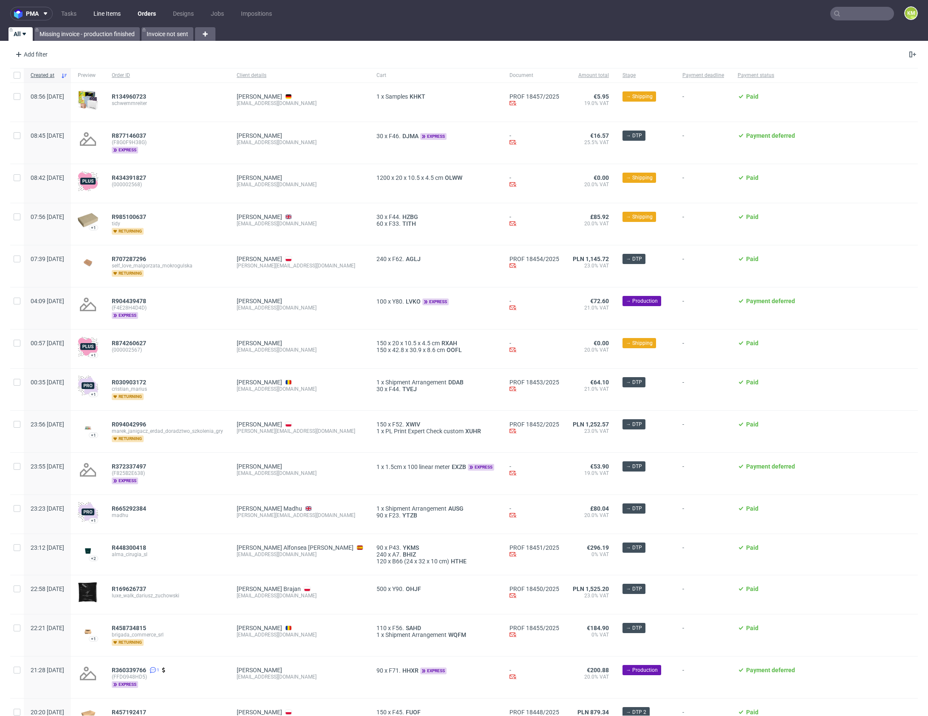
click at [116, 13] on link "Line Items" at bounding box center [106, 14] width 37 height 14
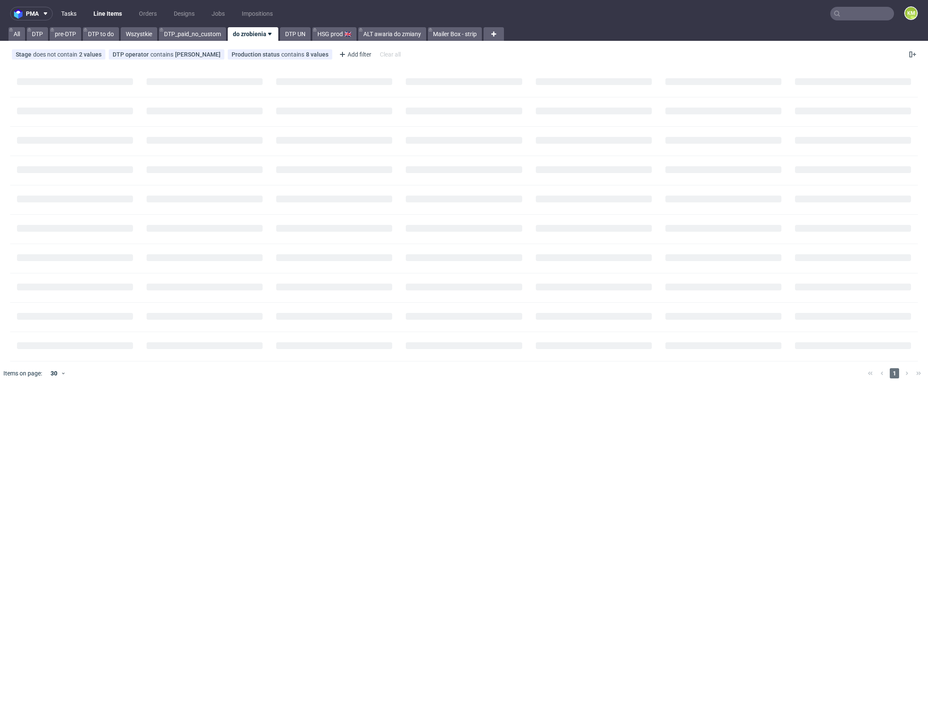
click at [69, 13] on link "Tasks" at bounding box center [69, 14] width 26 height 14
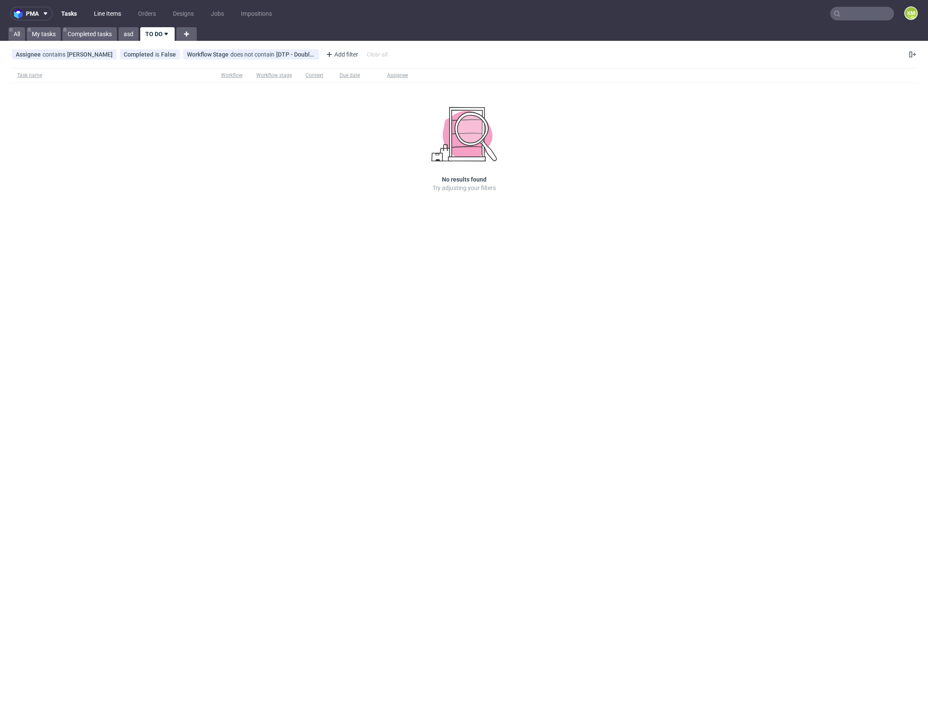
click at [102, 14] on link "Line Items" at bounding box center [107, 14] width 37 height 14
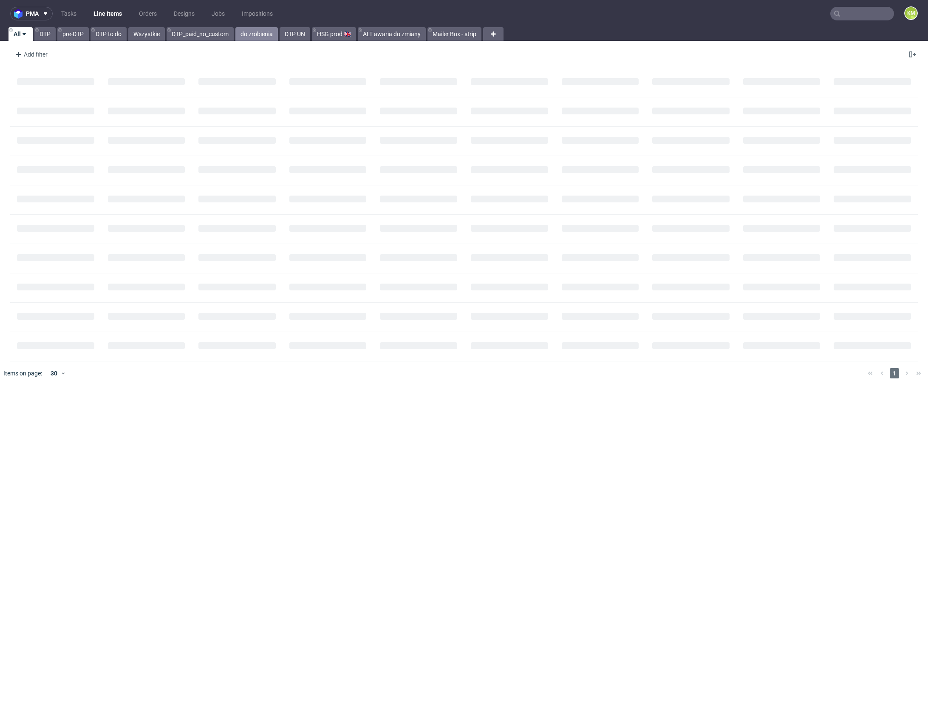
click at [267, 32] on link "do zrobienia" at bounding box center [257, 34] width 43 height 14
click at [71, 16] on link "Tasks" at bounding box center [69, 14] width 26 height 14
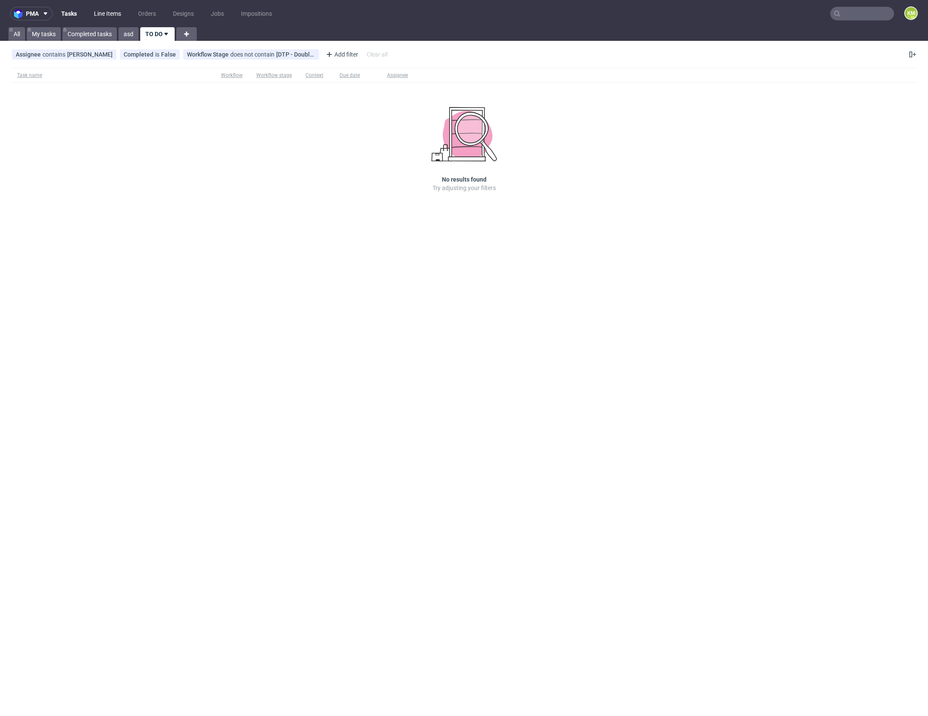
click at [113, 16] on link "Line Items" at bounding box center [107, 14] width 37 height 14
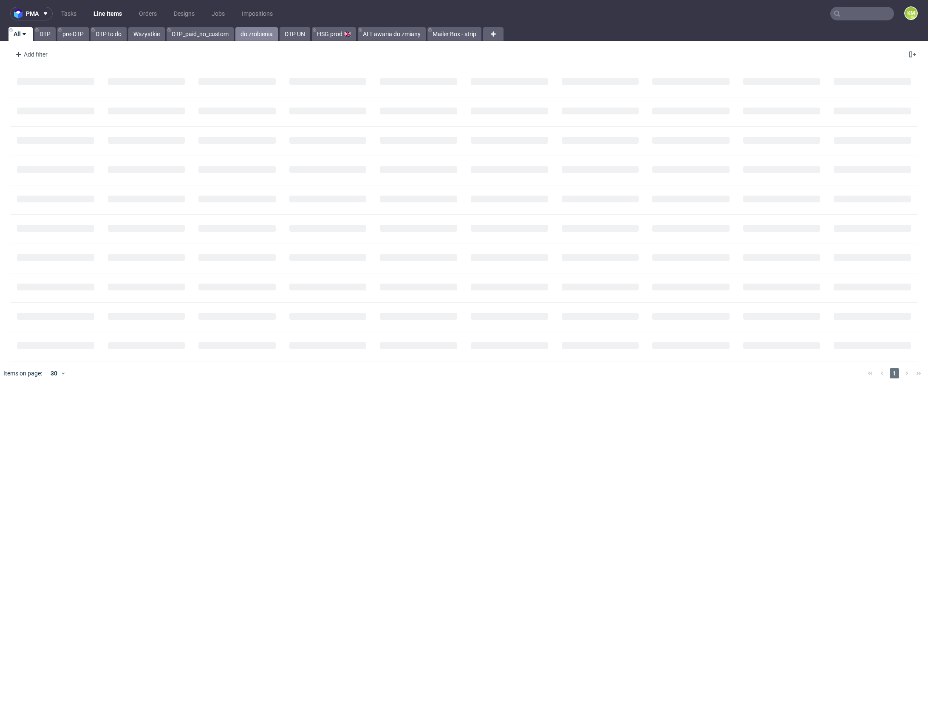
click at [262, 31] on link "do zrobienia" at bounding box center [257, 34] width 43 height 14
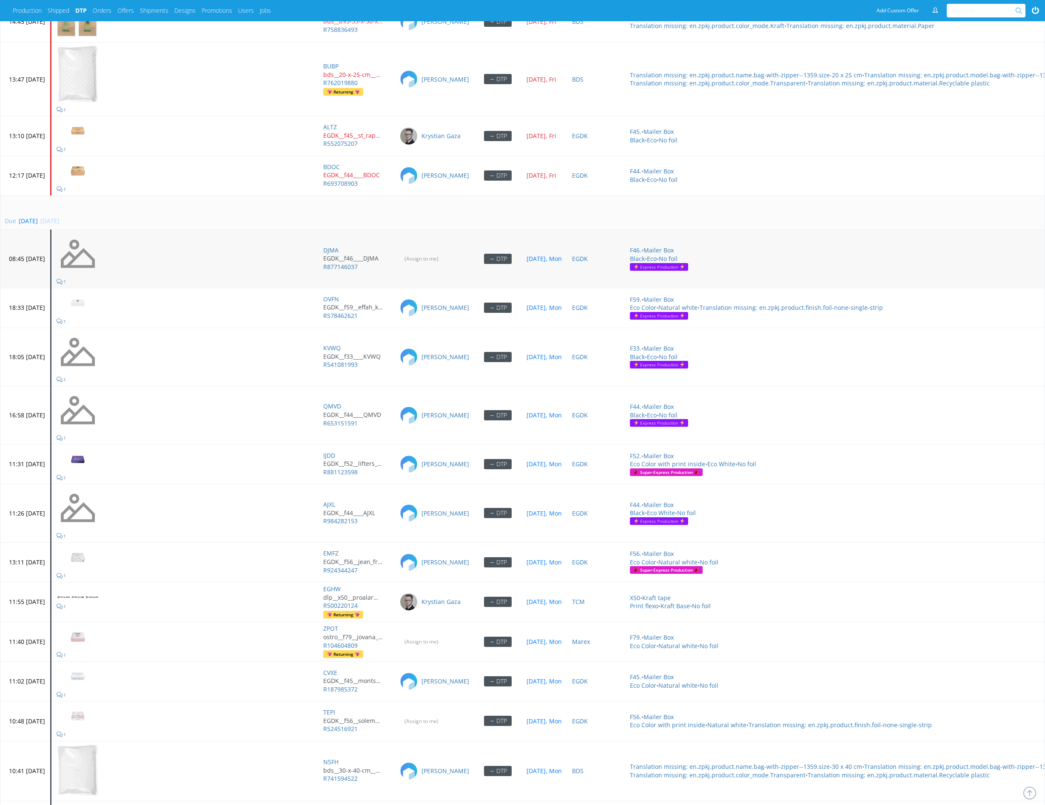
scroll to position [2922, 0]
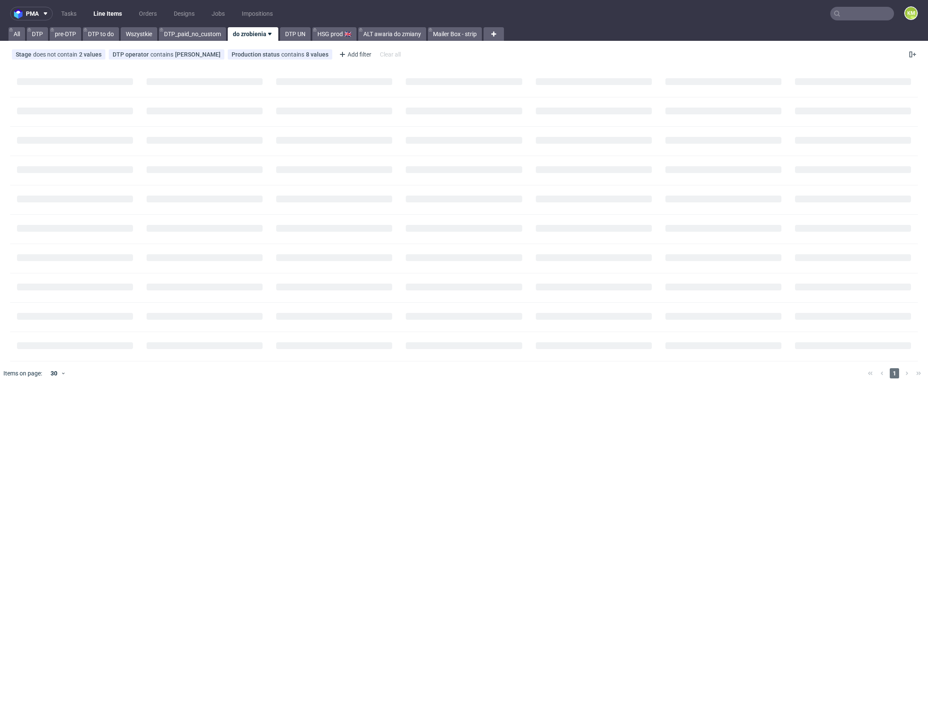
click at [842, 16] on input "text" at bounding box center [863, 14] width 64 height 14
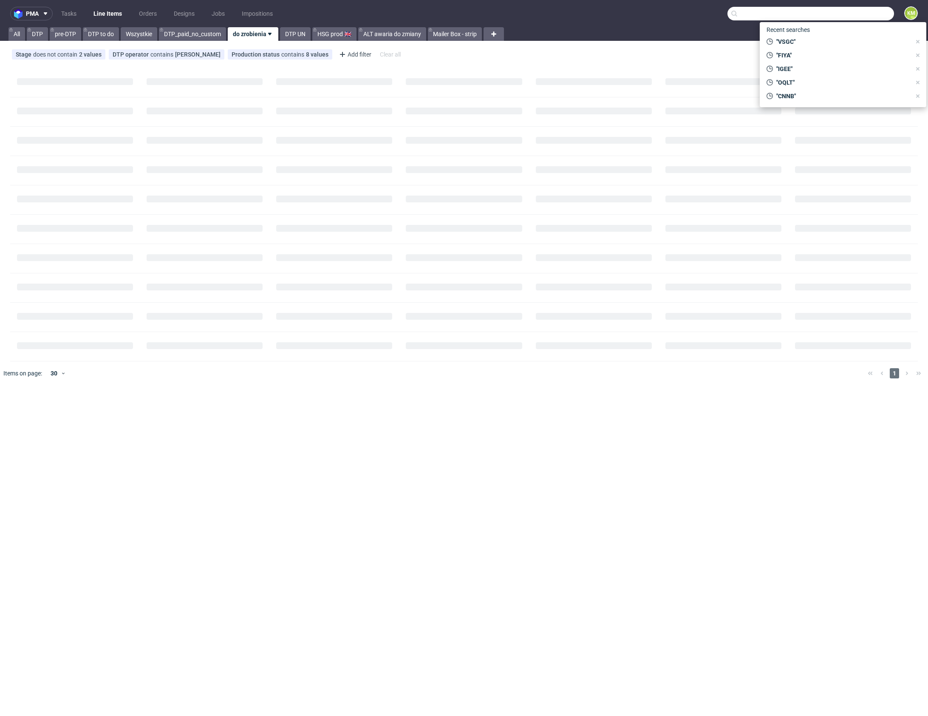
paste input "OVFN"
type input "OVFN"
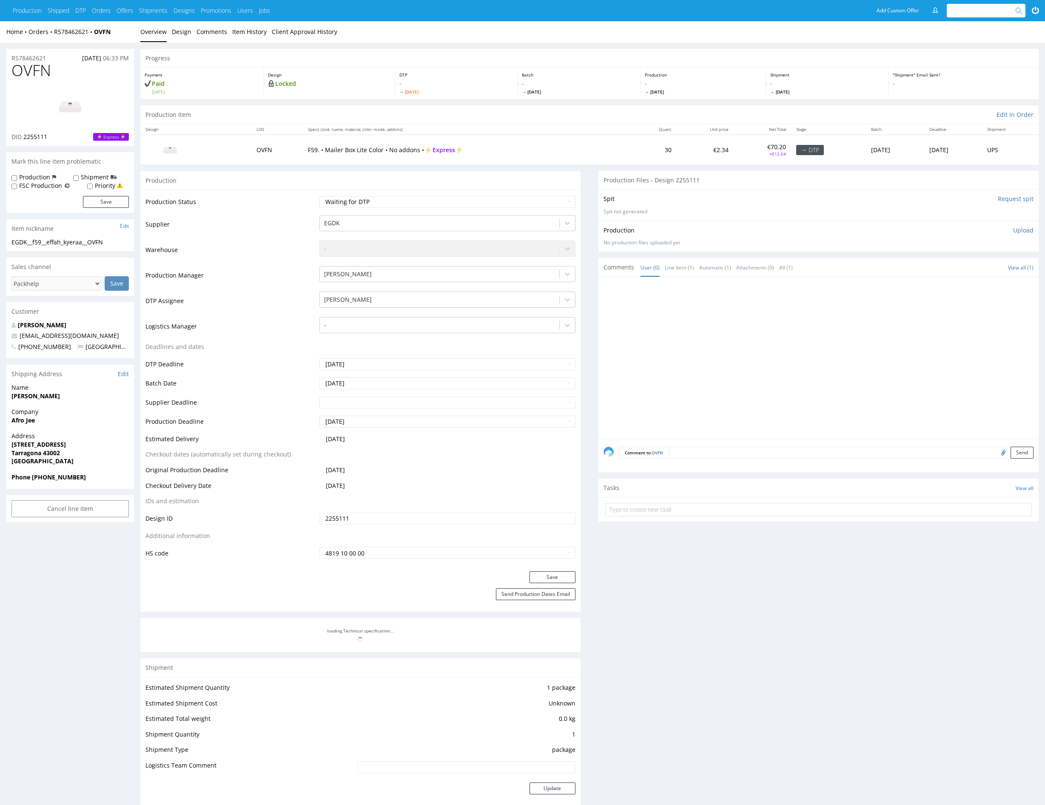
click at [36, 76] on span "OVFN" at bounding box center [31, 70] width 40 height 17
copy span "OVFN"
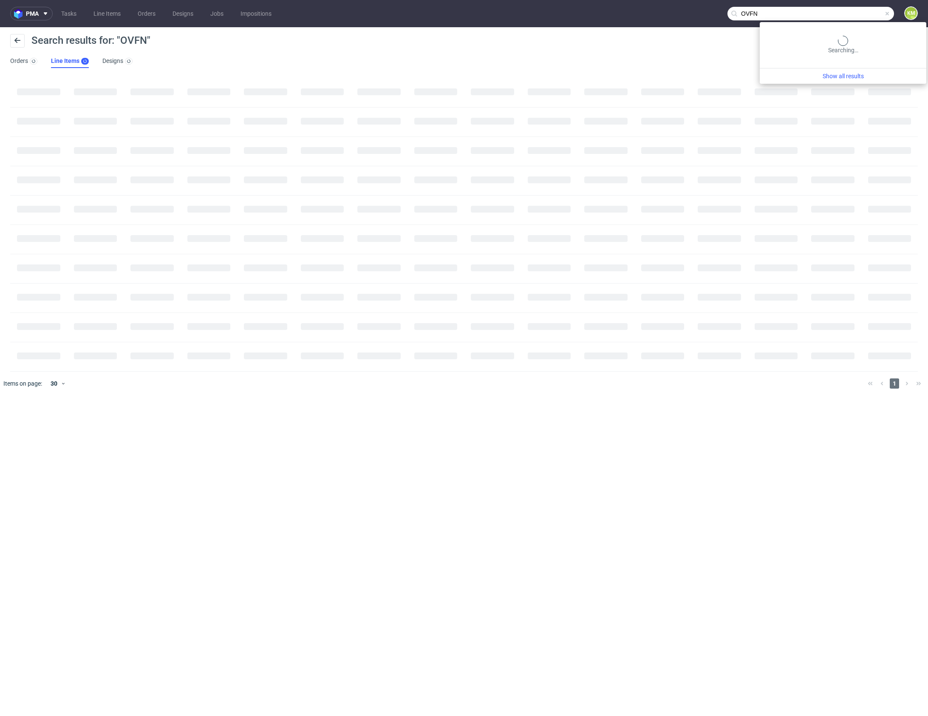
click at [847, 15] on input "OVFN" at bounding box center [811, 14] width 167 height 14
type input "LUSD"
click at [869, 14] on input "LUSD" at bounding box center [863, 14] width 64 height 14
drag, startPoint x: 197, startPoint y: 70, endPoint x: 123, endPoint y: 25, distance: 86.6
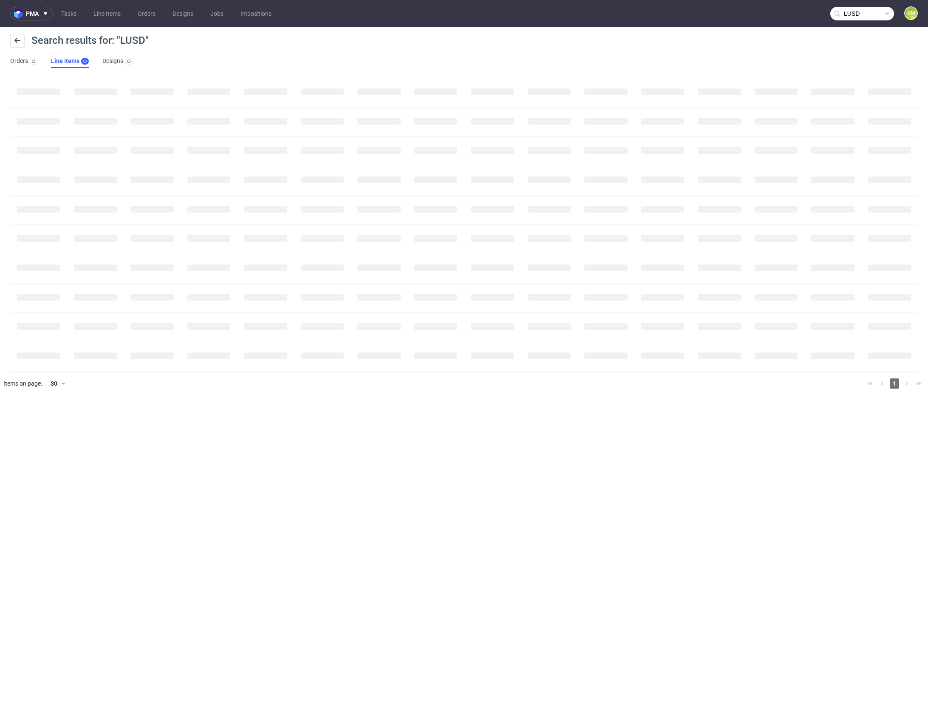
click at [193, 68] on div "Search results for: "LUSD" Orders Line Items Designs" at bounding box center [464, 51] width 928 height 48
click at [74, 11] on link "Tasks" at bounding box center [69, 14] width 26 height 14
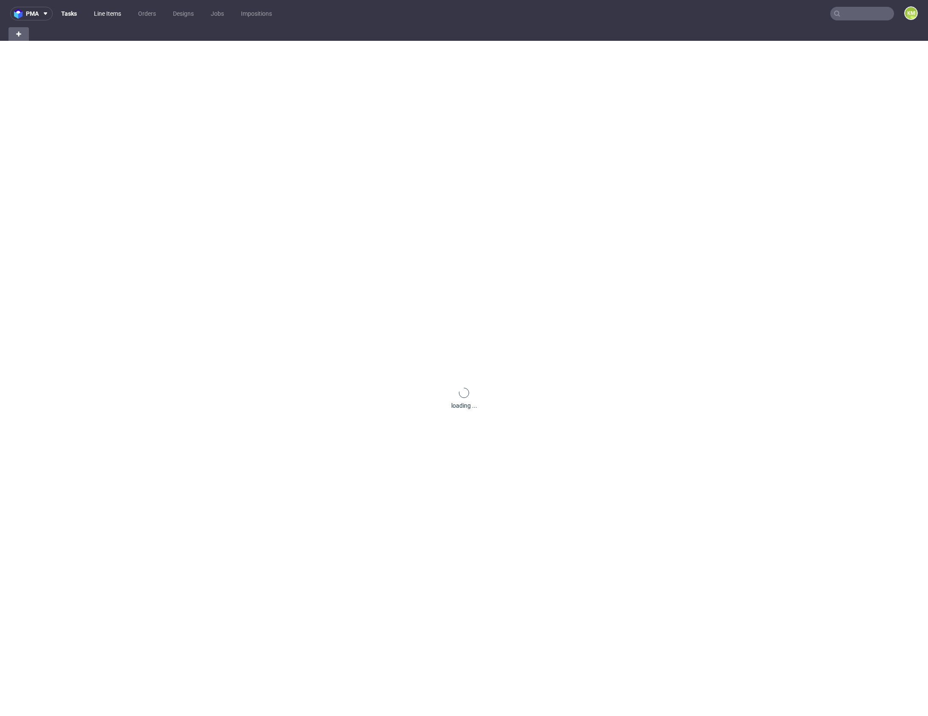
click at [114, 14] on link "Line Items" at bounding box center [107, 14] width 37 height 14
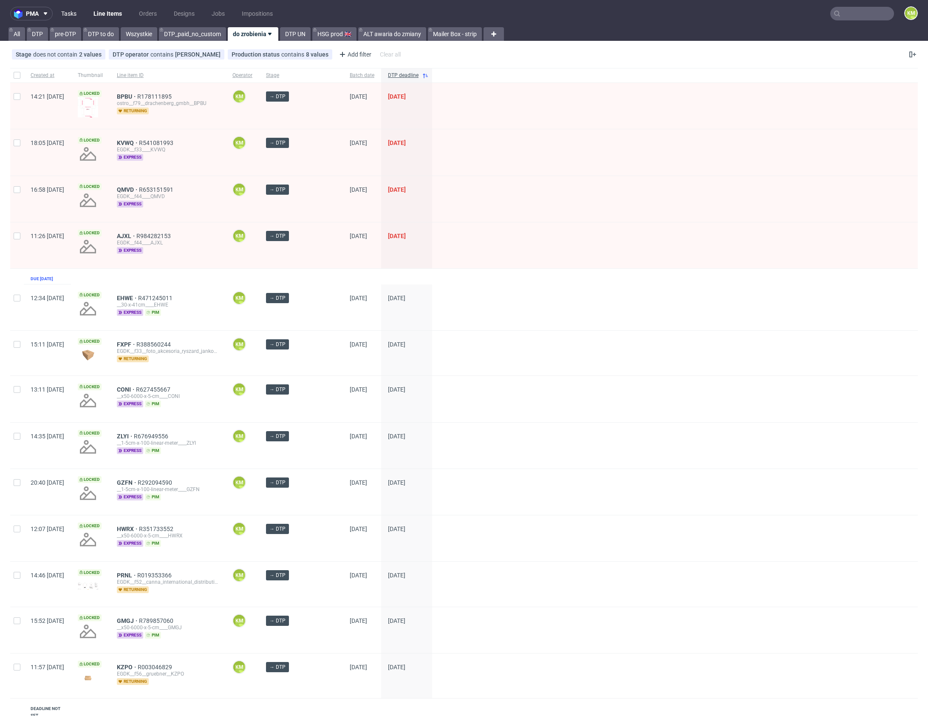
click at [70, 14] on link "Tasks" at bounding box center [69, 14] width 26 height 14
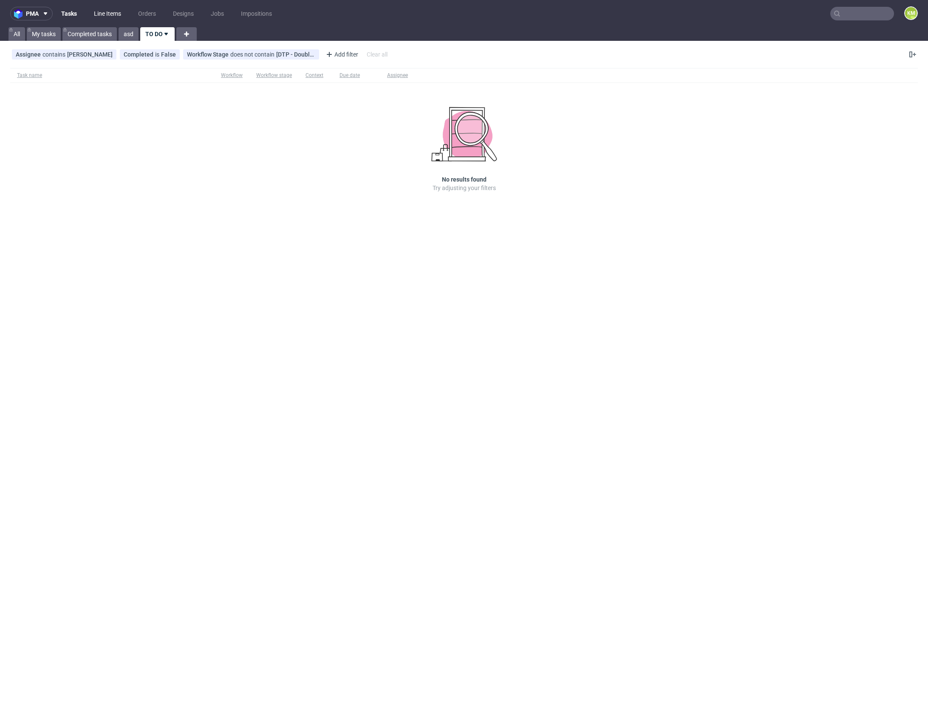
click at [116, 12] on link "Line Items" at bounding box center [107, 14] width 37 height 14
